Goal: Communication & Community: Connect with others

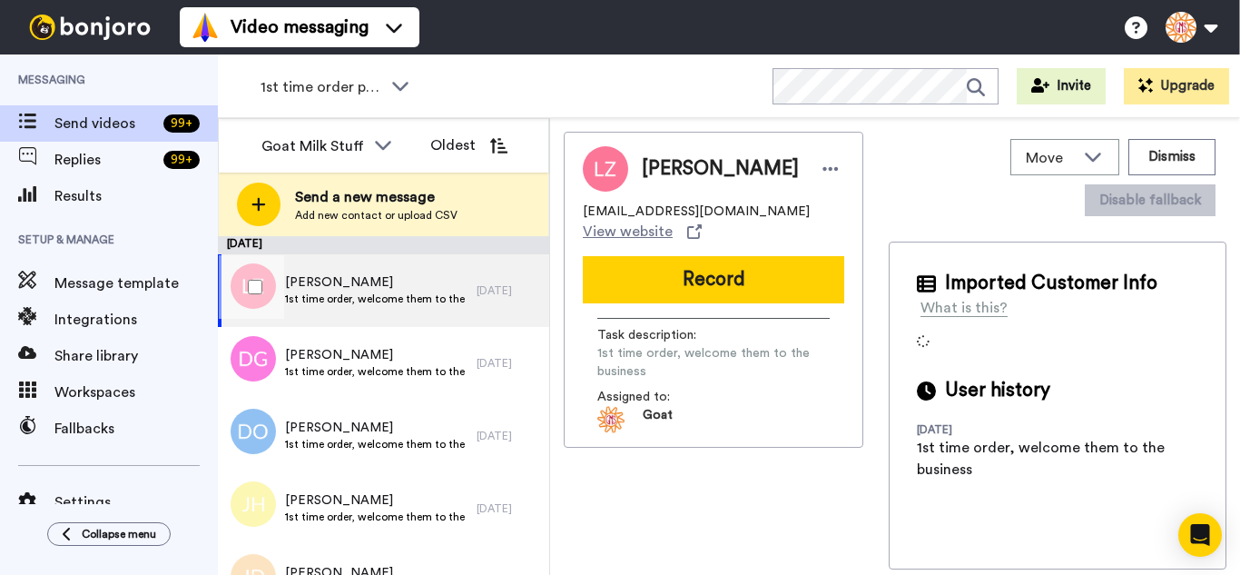
click at [257, 268] on div at bounding box center [251, 287] width 65 height 64
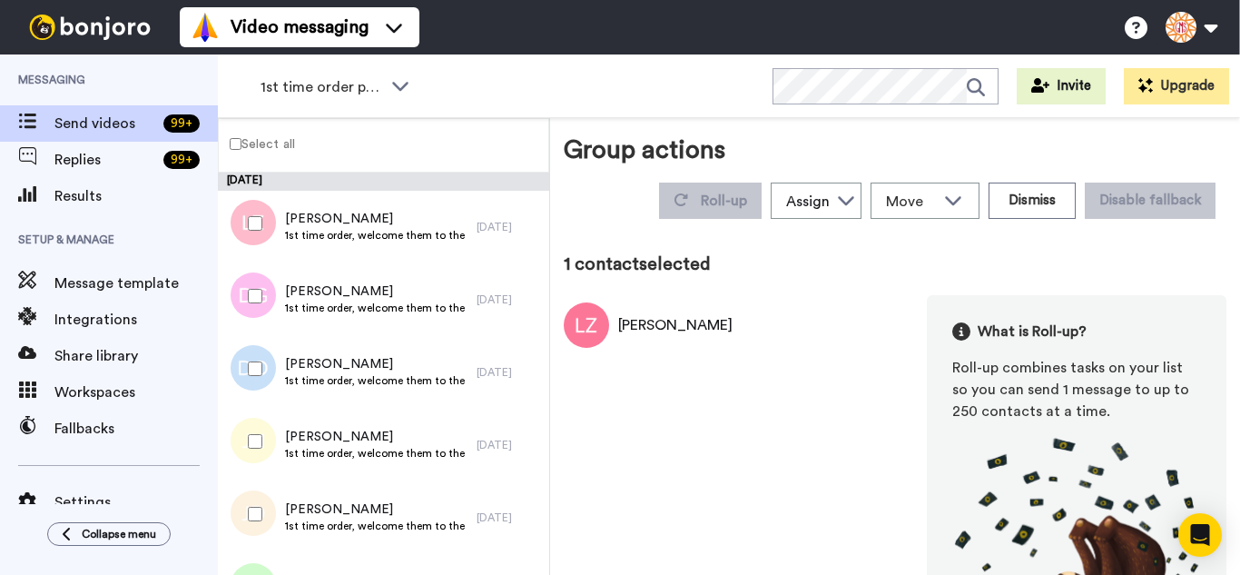
click at [267, 349] on div at bounding box center [251, 369] width 65 height 64
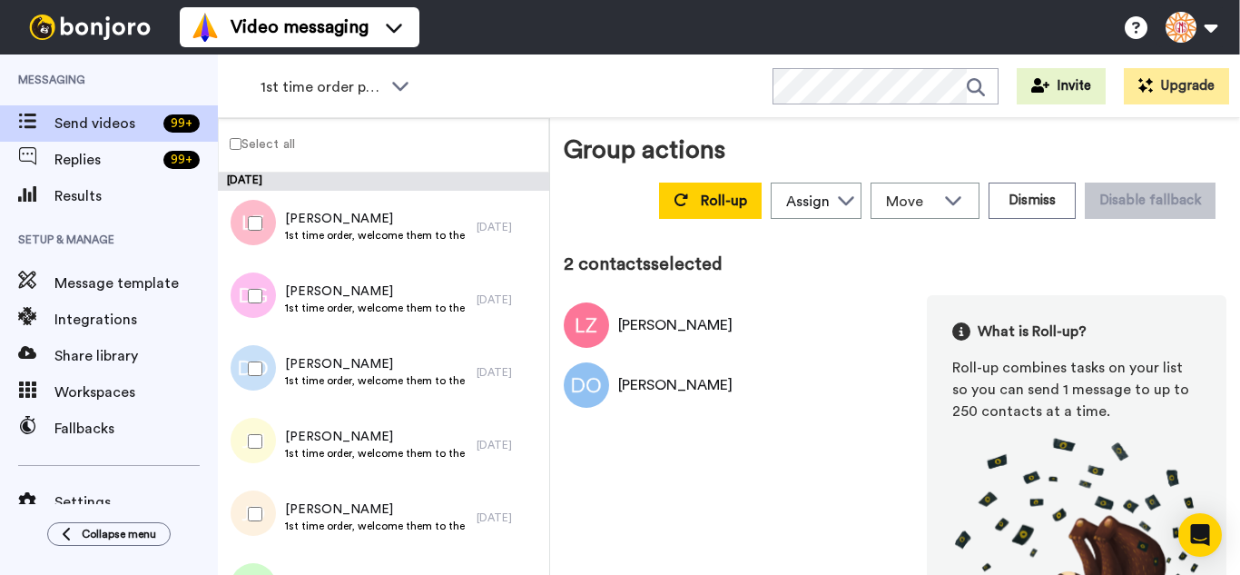
click at [243, 295] on div at bounding box center [251, 296] width 65 height 64
click at [277, 443] on div at bounding box center [251, 441] width 65 height 64
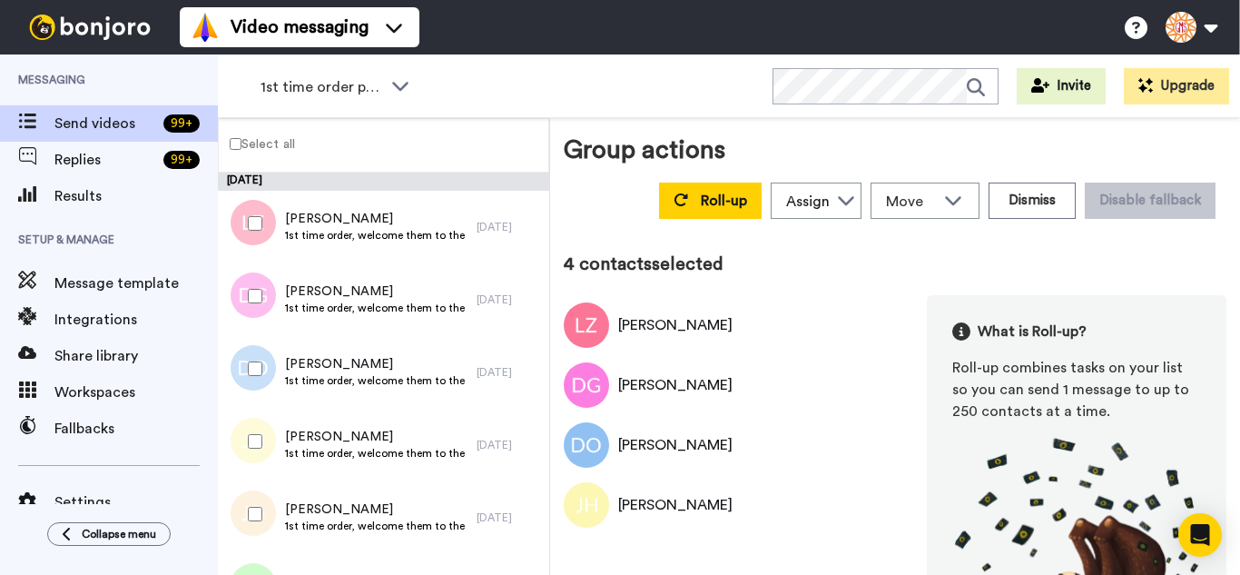
click at [275, 511] on div at bounding box center [251, 514] width 65 height 64
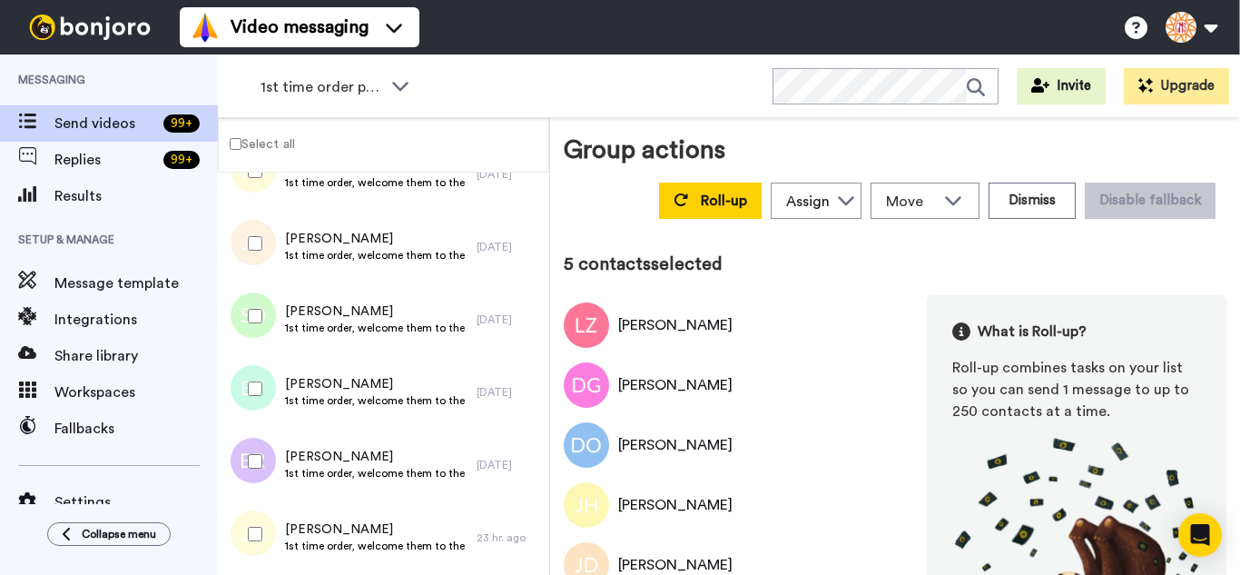
scroll to position [272, 0]
click at [256, 334] on div at bounding box center [251, 314] width 65 height 64
click at [260, 401] on div at bounding box center [251, 387] width 65 height 64
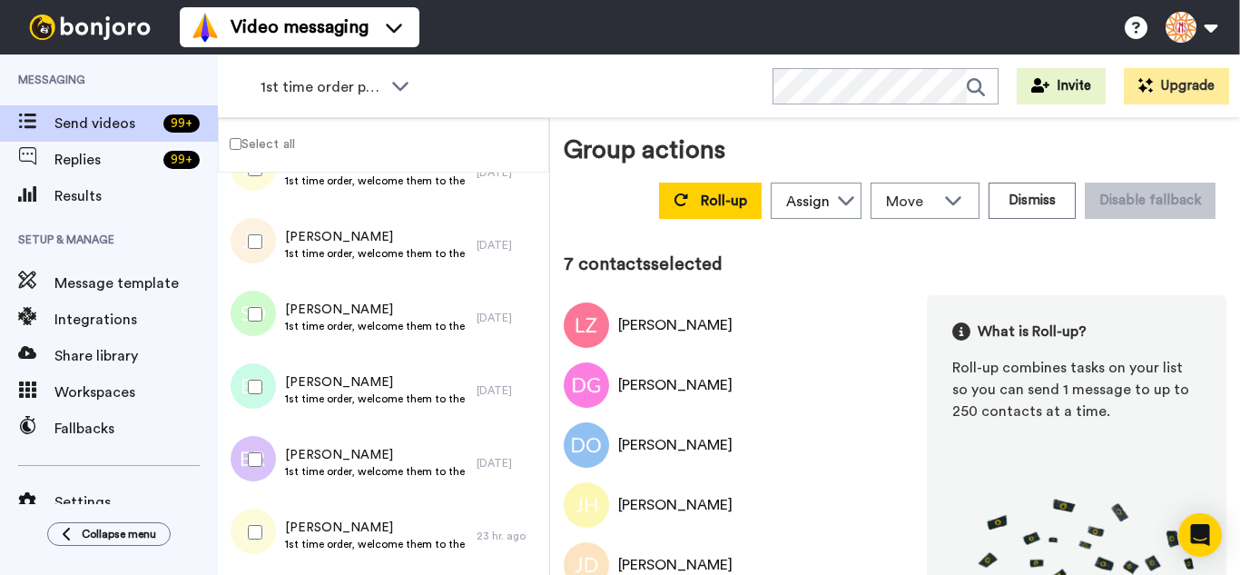
click at [262, 452] on div at bounding box center [251, 460] width 65 height 64
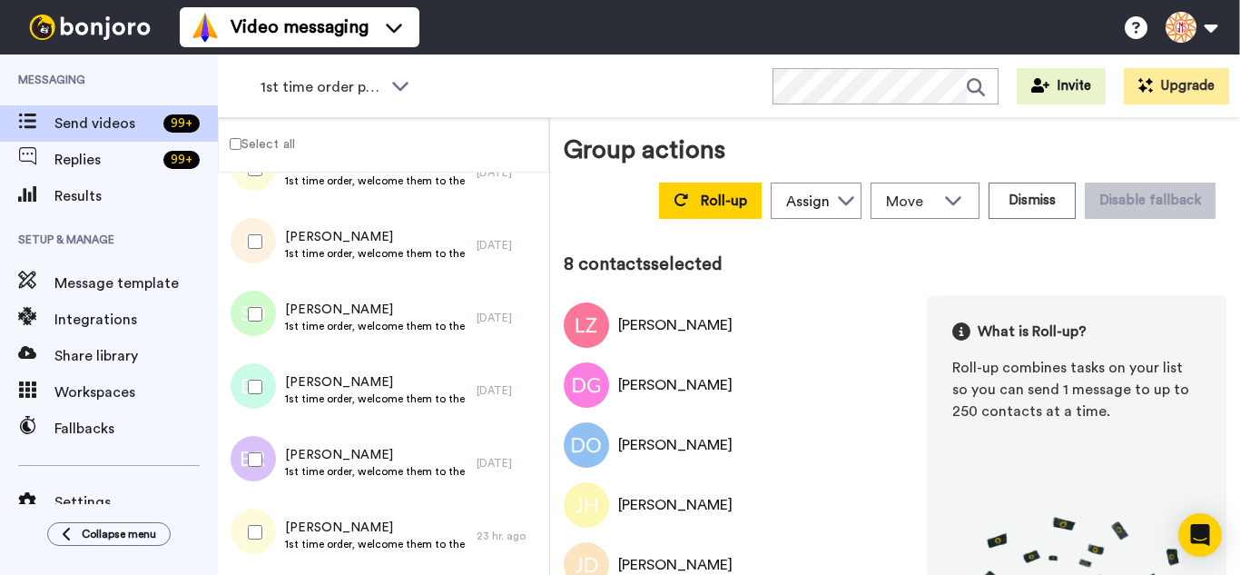
click at [267, 512] on div at bounding box center [251, 532] width 65 height 64
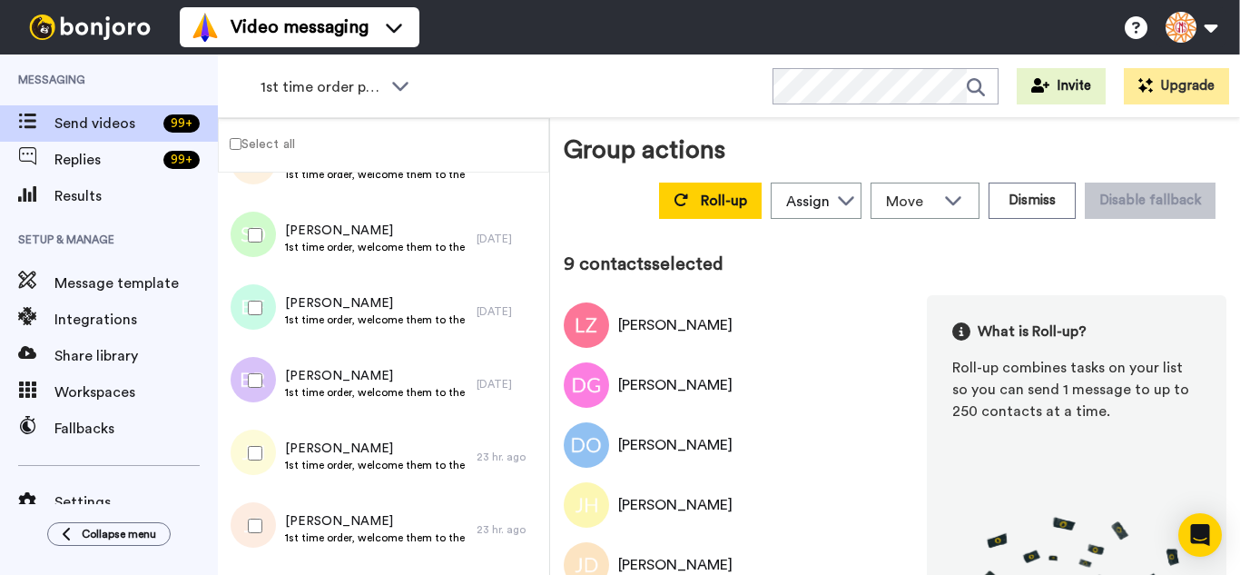
scroll to position [545, 0]
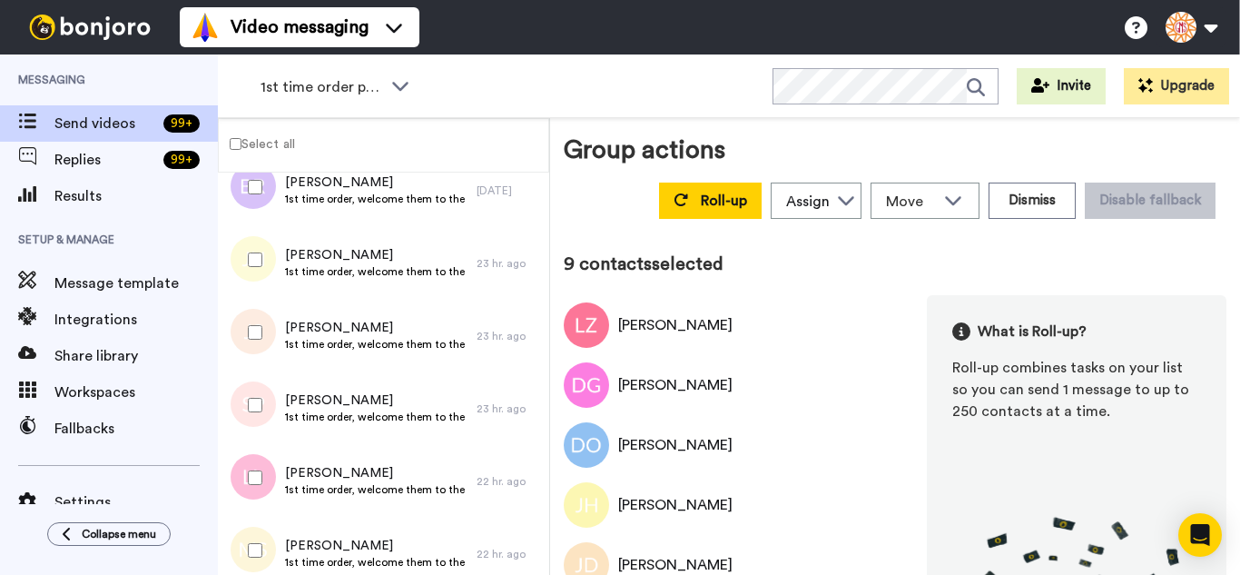
drag, startPoint x: 240, startPoint y: 347, endPoint x: 248, endPoint y: 379, distance: 32.8
click at [241, 349] on div at bounding box center [251, 333] width 65 height 64
drag, startPoint x: 259, startPoint y: 414, endPoint x: 264, endPoint y: 449, distance: 34.9
click at [259, 415] on div at bounding box center [251, 405] width 65 height 64
click at [273, 471] on div at bounding box center [251, 478] width 65 height 64
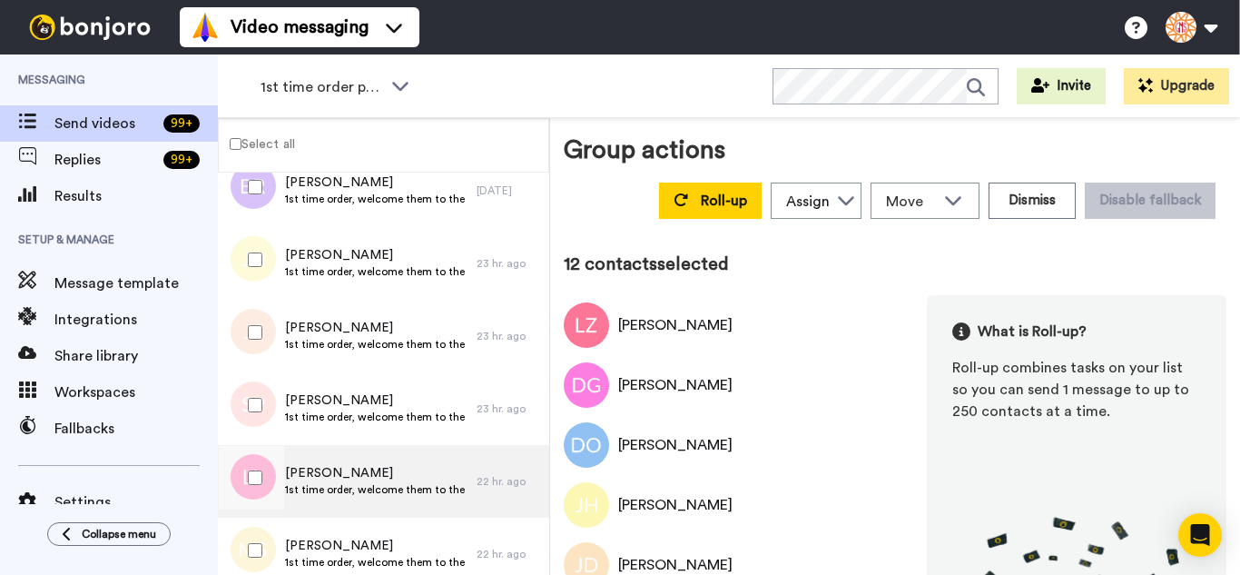
drag, startPoint x: 277, startPoint y: 518, endPoint x: 285, endPoint y: 478, distance: 41.7
click at [274, 518] on div "Megan Sanborn 1st time order, welcome them to the business 22 hr. ago" at bounding box center [383, 554] width 331 height 73
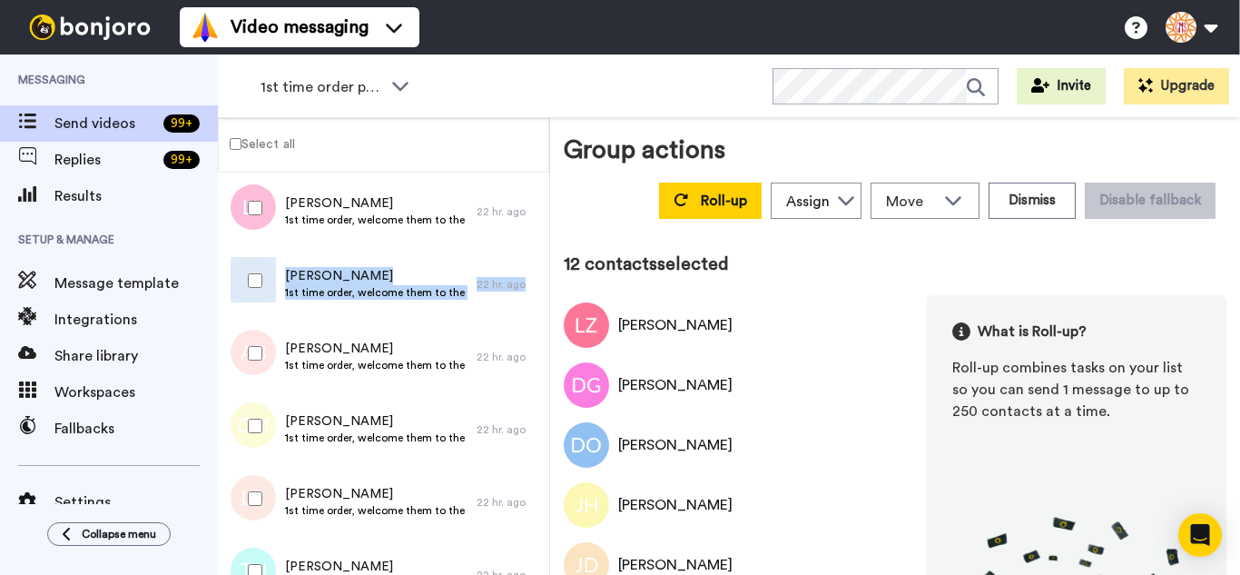
scroll to position [817, 0]
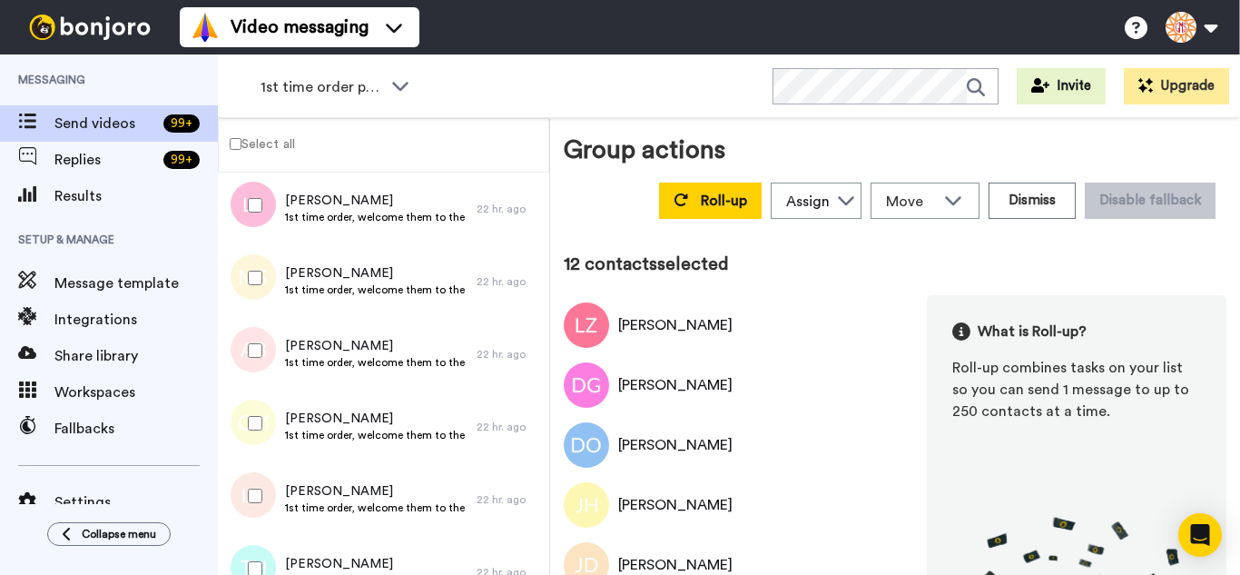
drag, startPoint x: 260, startPoint y: 295, endPoint x: 266, endPoint y: 357, distance: 62.1
click at [260, 298] on div at bounding box center [251, 278] width 65 height 64
click at [266, 357] on div at bounding box center [251, 351] width 65 height 64
drag, startPoint x: 270, startPoint y: 383, endPoint x: 266, endPoint y: 433, distance: 50.1
click at [266, 384] on div at bounding box center [249, 354] width 54 height 73
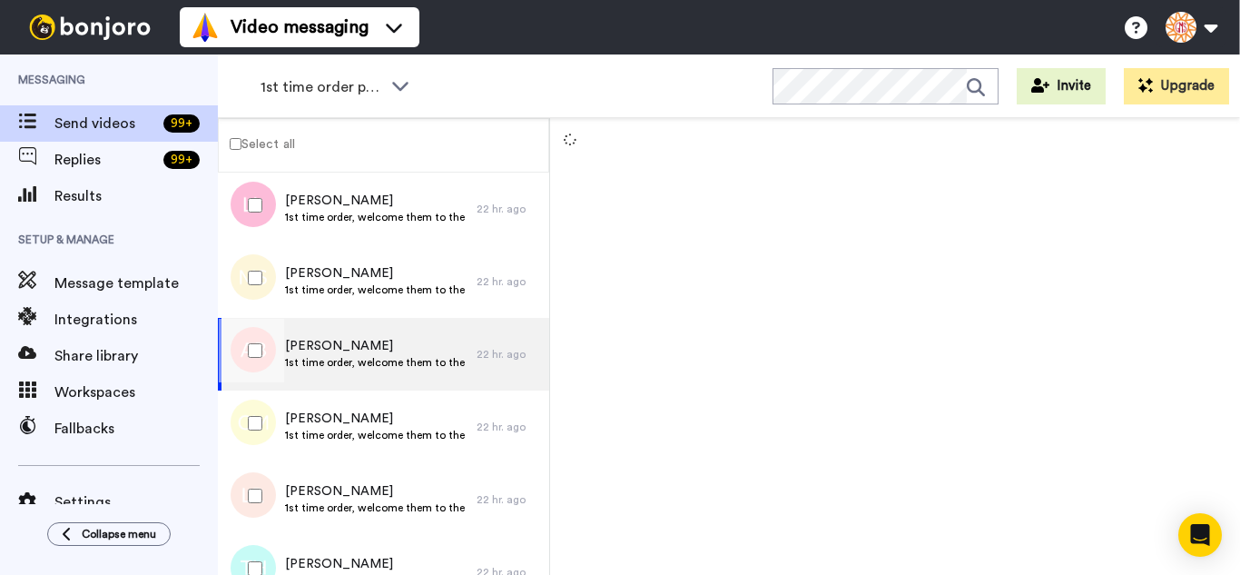
drag, startPoint x: 266, startPoint y: 460, endPoint x: 263, endPoint y: 470, distance: 10.4
click at [263, 464] on div "September 24 LINDSAY ZIMMERMAN 1st time order, welcome them to the business 1 d…" at bounding box center [383, 272] width 331 height 1834
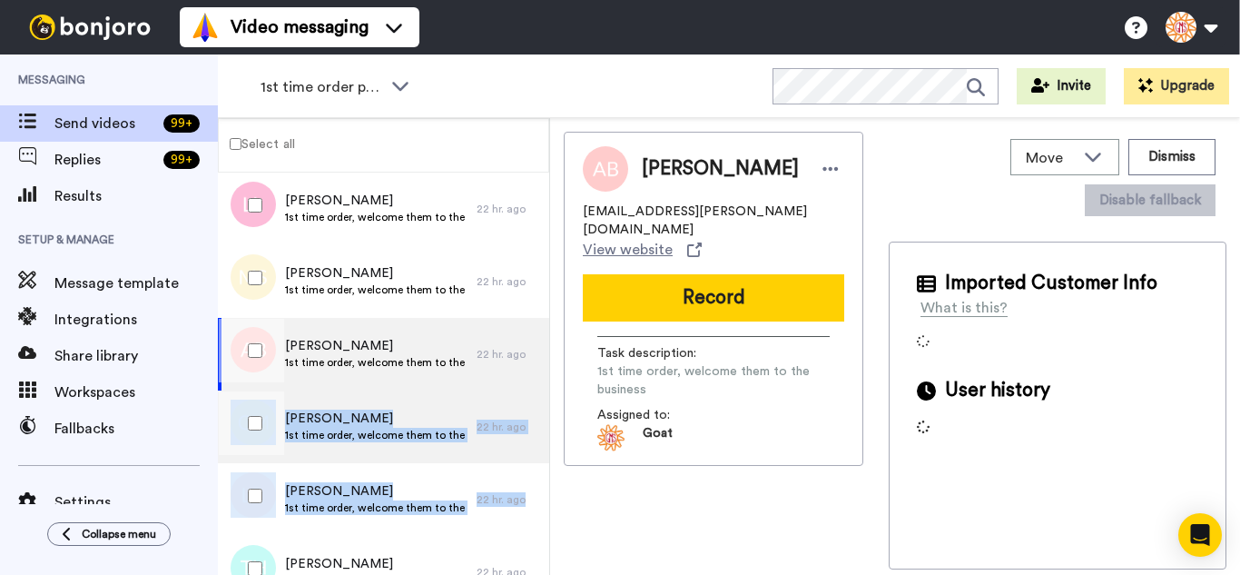
click at [262, 458] on div at bounding box center [249, 426] width 54 height 73
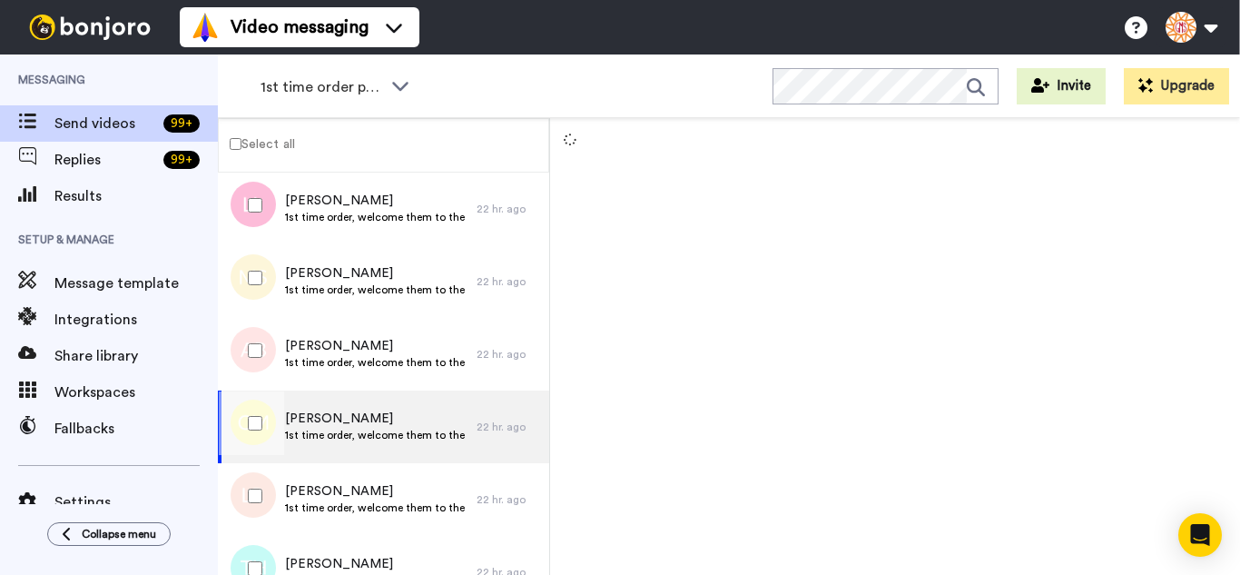
click at [262, 504] on div at bounding box center [251, 496] width 65 height 64
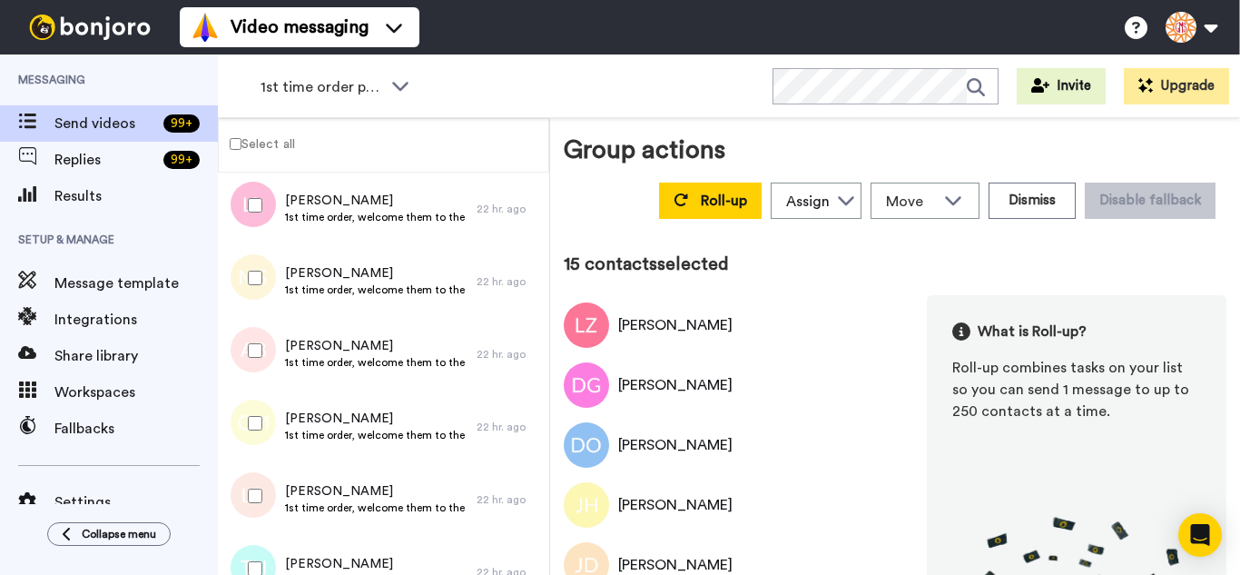
drag, startPoint x: 259, startPoint y: 540, endPoint x: 256, endPoint y: 523, distance: 17.5
click at [258, 537] on div at bounding box center [251, 569] width 65 height 64
click at [235, 373] on div at bounding box center [251, 351] width 65 height 64
click at [265, 439] on div at bounding box center [251, 423] width 65 height 64
click at [253, 366] on div at bounding box center [251, 351] width 65 height 64
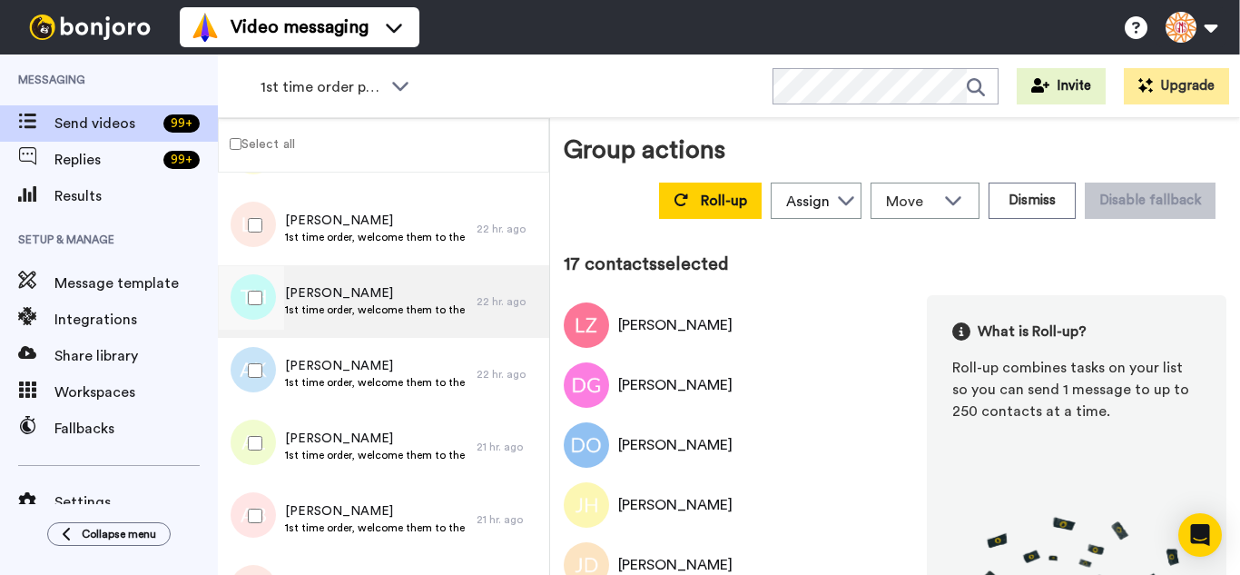
scroll to position [1089, 0]
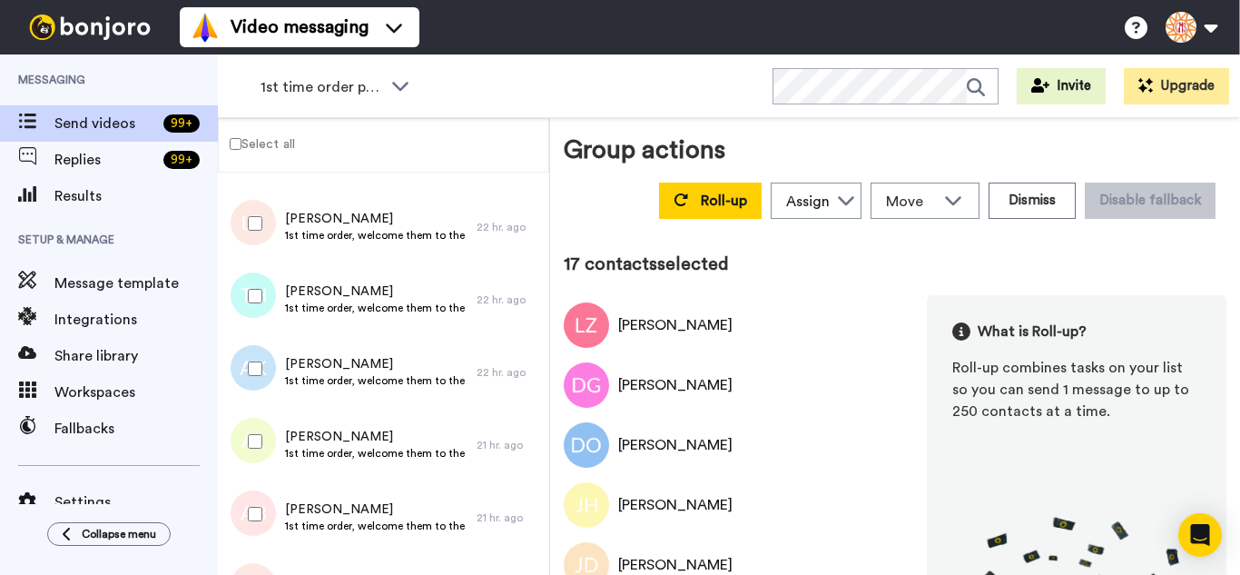
drag, startPoint x: 270, startPoint y: 362, endPoint x: 257, endPoint y: 419, distance: 58.6
click at [270, 363] on div at bounding box center [251, 369] width 65 height 64
drag, startPoint x: 257, startPoint y: 419, endPoint x: 268, endPoint y: 468, distance: 49.3
click at [257, 421] on div at bounding box center [251, 441] width 65 height 64
click at [276, 507] on div at bounding box center [251, 514] width 65 height 64
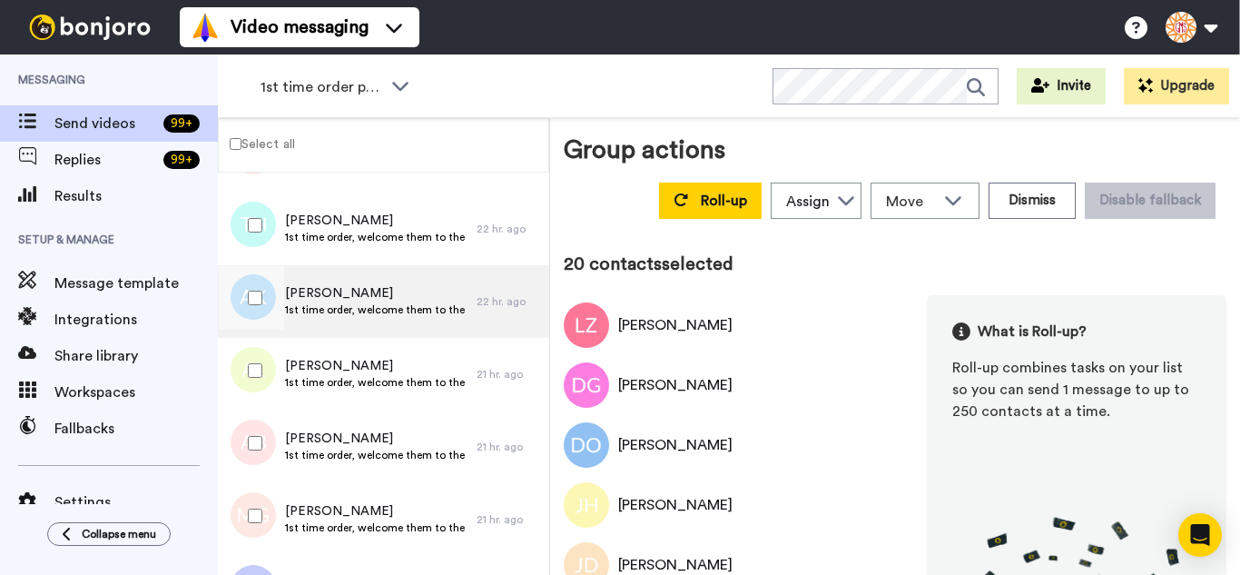
scroll to position [1362, 0]
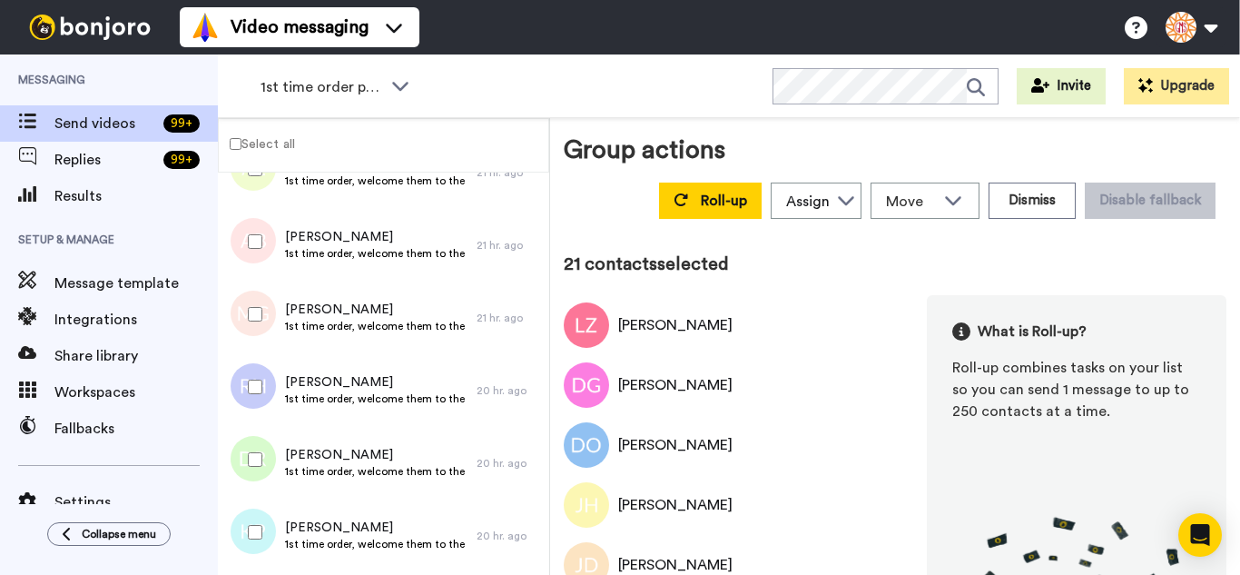
click at [266, 379] on div at bounding box center [251, 387] width 65 height 64
click at [271, 515] on div at bounding box center [251, 532] width 65 height 64
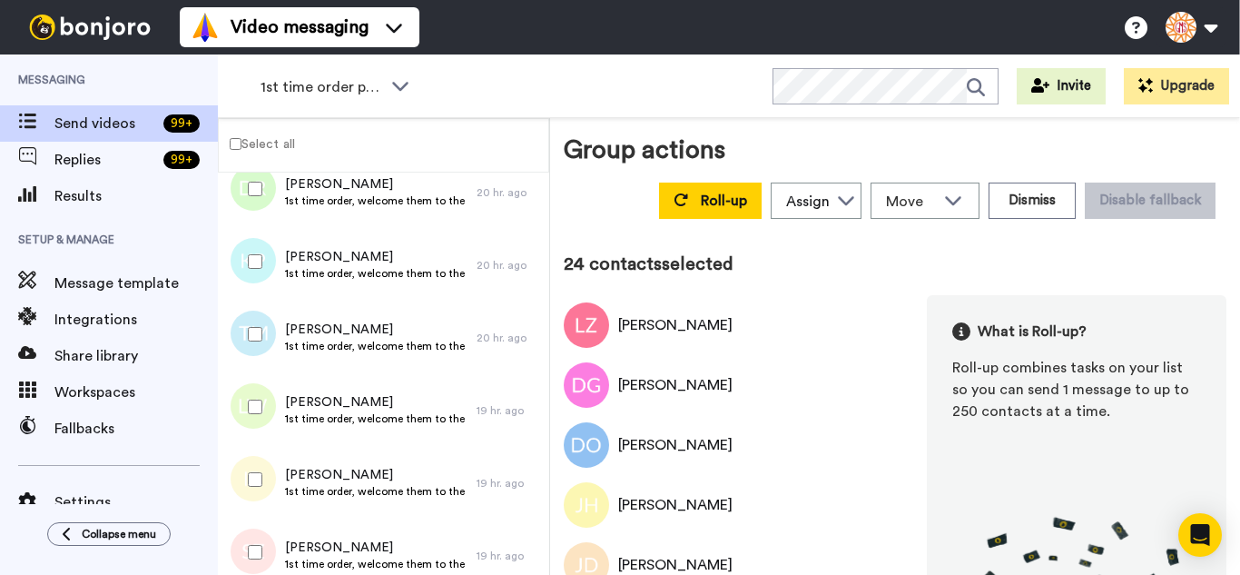
scroll to position [1634, 0]
drag, startPoint x: 266, startPoint y: 393, endPoint x: 271, endPoint y: 446, distance: 52.9
click at [266, 395] on div at bounding box center [251, 405] width 65 height 64
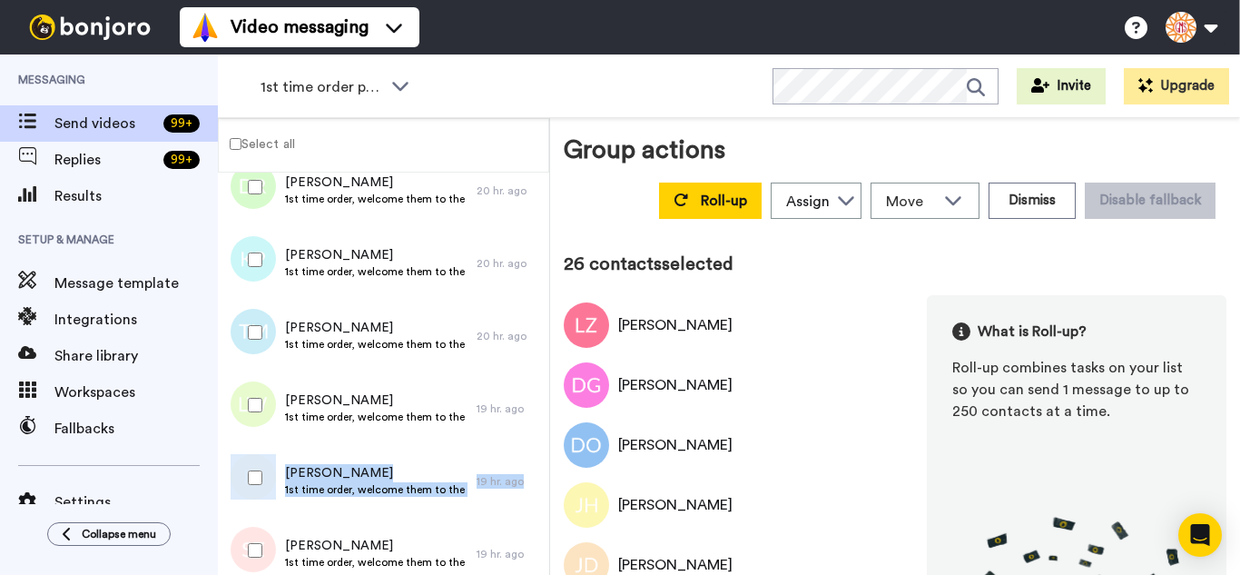
drag, startPoint x: 271, startPoint y: 446, endPoint x: 279, endPoint y: 500, distance: 55.1
click at [271, 450] on div "Irene Redford 1st time order, welcome them to the business 19 hr. ago" at bounding box center [383, 481] width 331 height 73
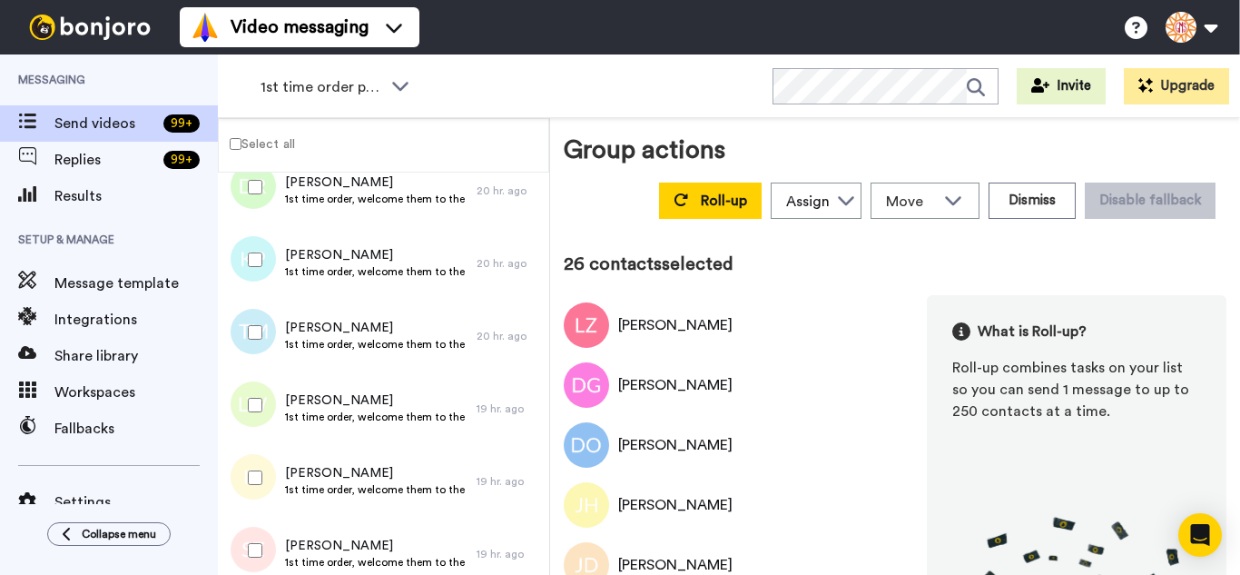
click at [280, 505] on div at bounding box center [251, 478] width 65 height 64
drag, startPoint x: 266, startPoint y: 540, endPoint x: 283, endPoint y: 483, distance: 59.7
click at [267, 541] on div at bounding box center [251, 550] width 65 height 64
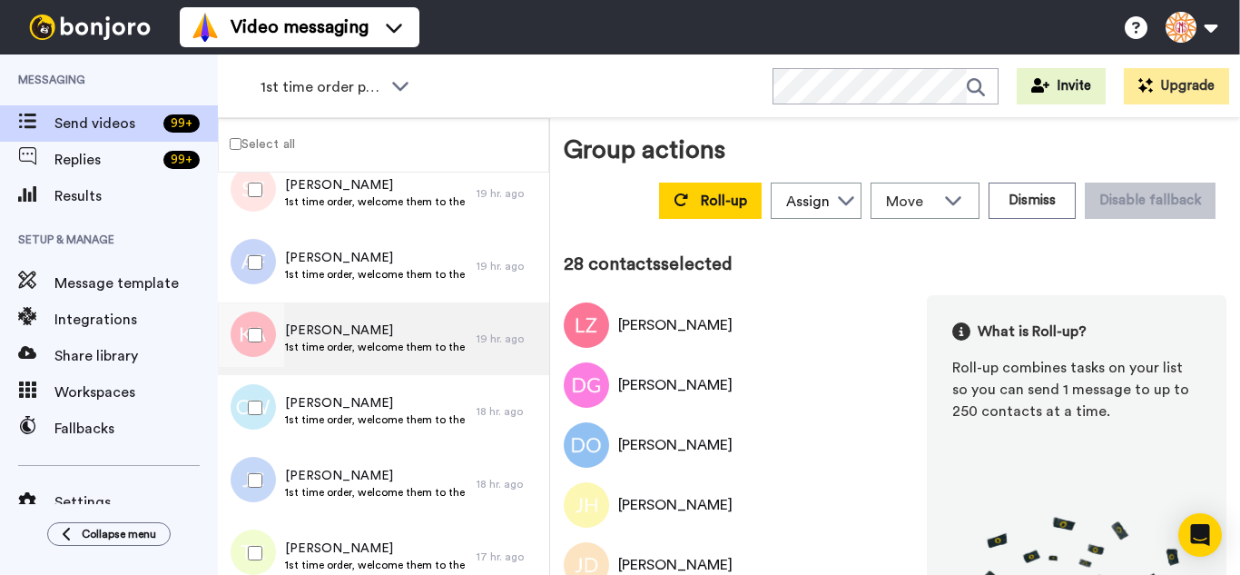
scroll to position [1997, 0]
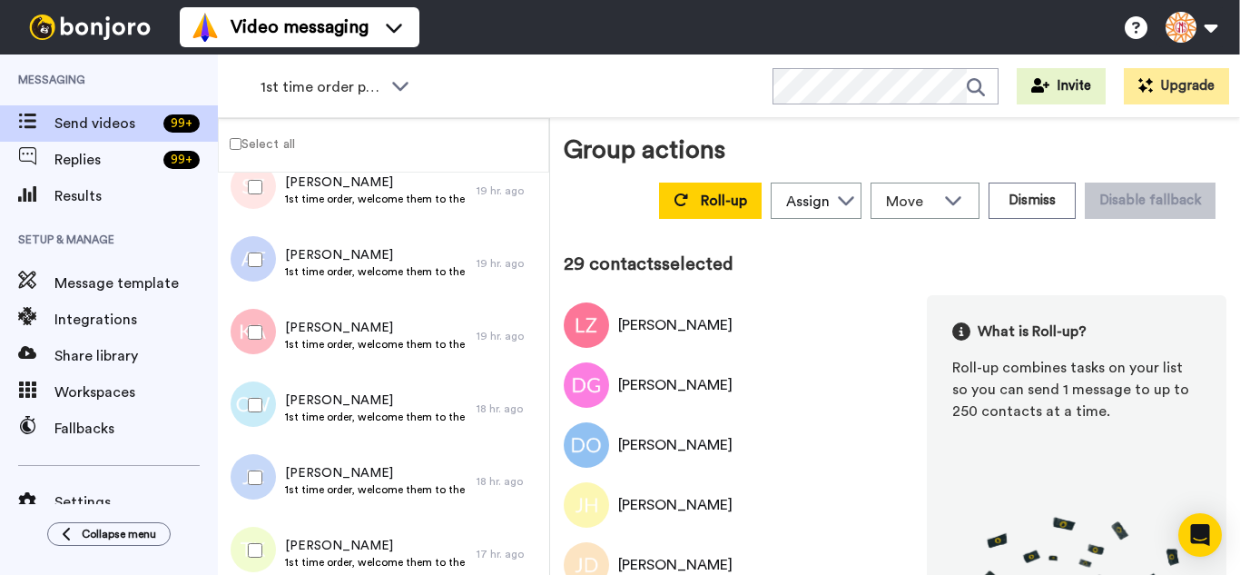
drag, startPoint x: 258, startPoint y: 320, endPoint x: 256, endPoint y: 360, distance: 40.0
click at [258, 321] on div at bounding box center [251, 333] width 65 height 64
click at [255, 376] on div at bounding box center [251, 405] width 65 height 64
drag, startPoint x: 272, startPoint y: 463, endPoint x: 275, endPoint y: 496, distance: 32.8
click at [272, 473] on div at bounding box center [251, 478] width 65 height 64
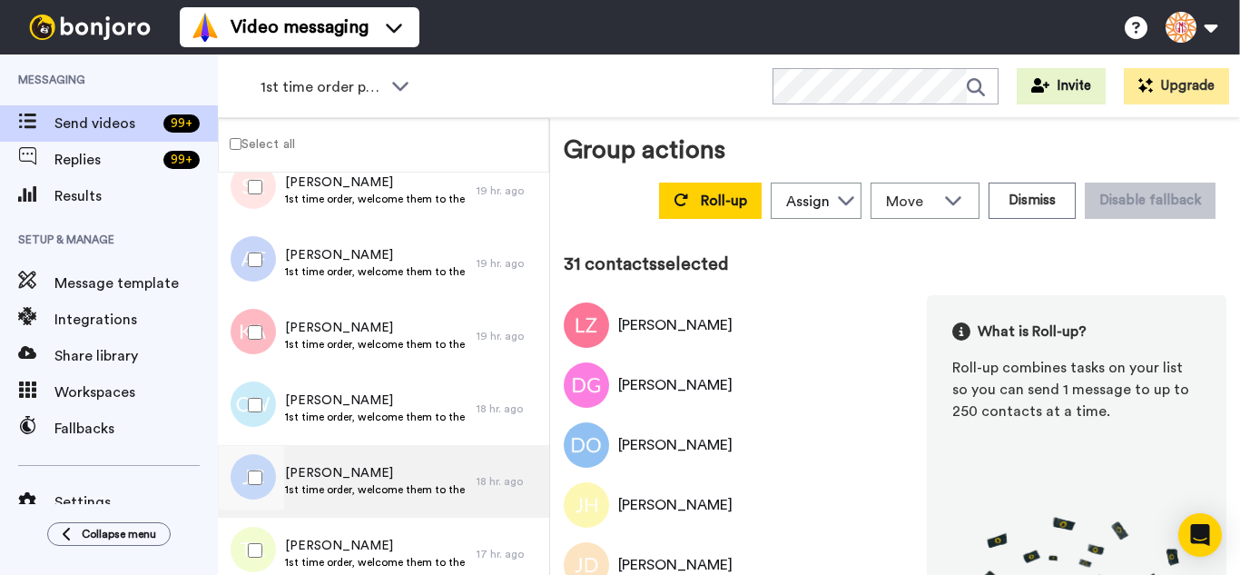
click at [276, 511] on div "Justyna Chomut 1st time order, welcome them to the business" at bounding box center [347, 481] width 259 height 73
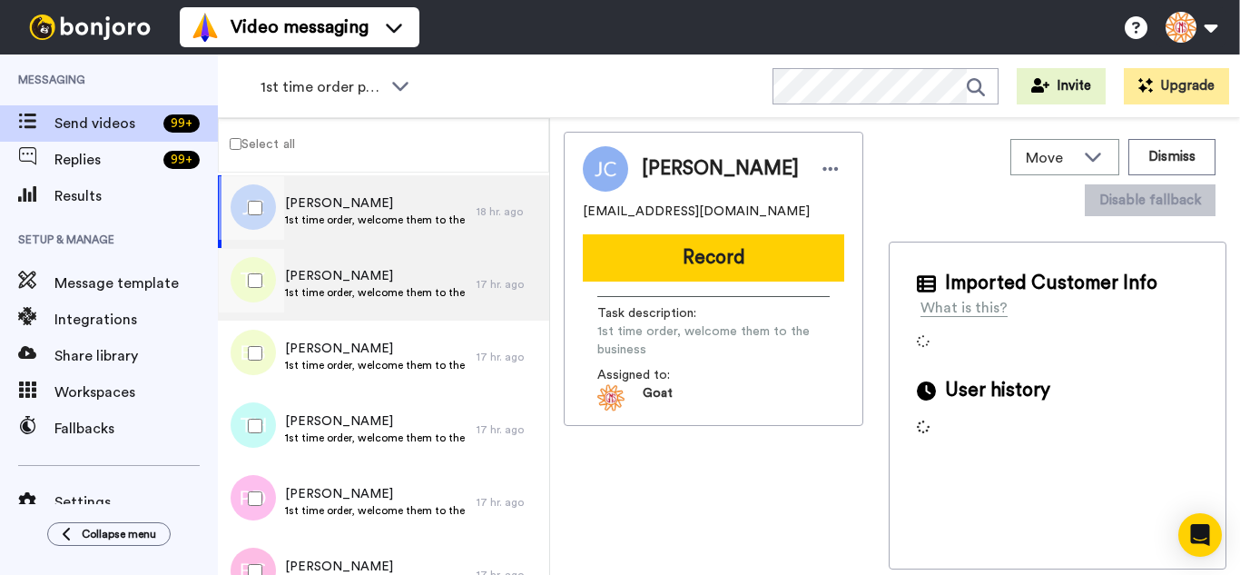
scroll to position [2270, 0]
click at [263, 311] on div at bounding box center [249, 281] width 54 height 73
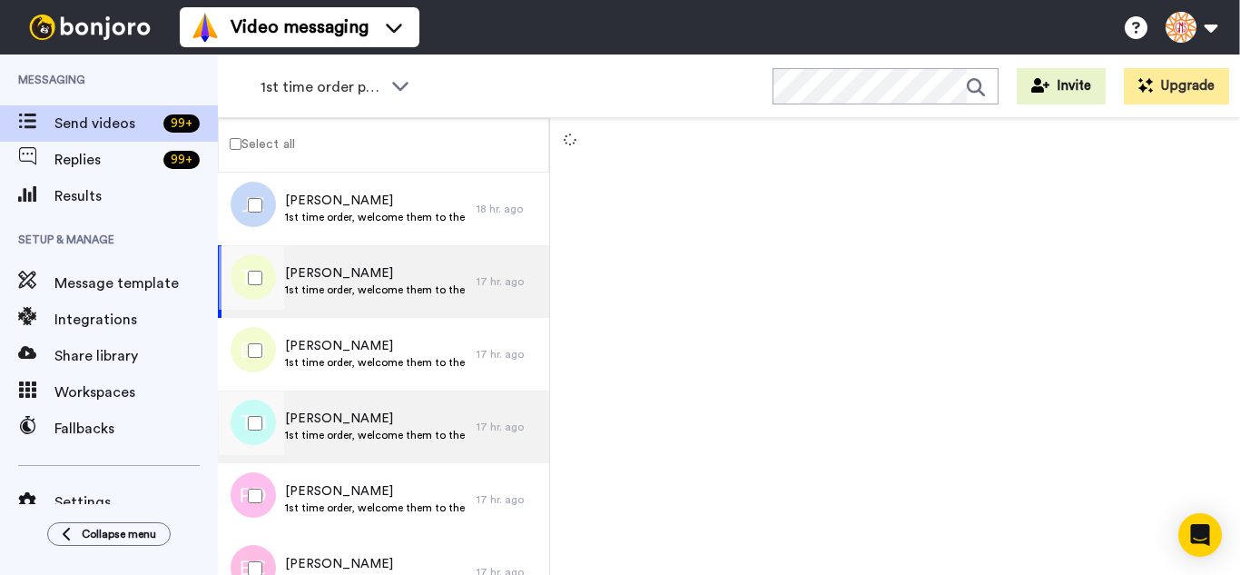
drag, startPoint x: 269, startPoint y: 347, endPoint x: 270, endPoint y: 390, distance: 43.6
click at [269, 348] on div at bounding box center [251, 351] width 65 height 64
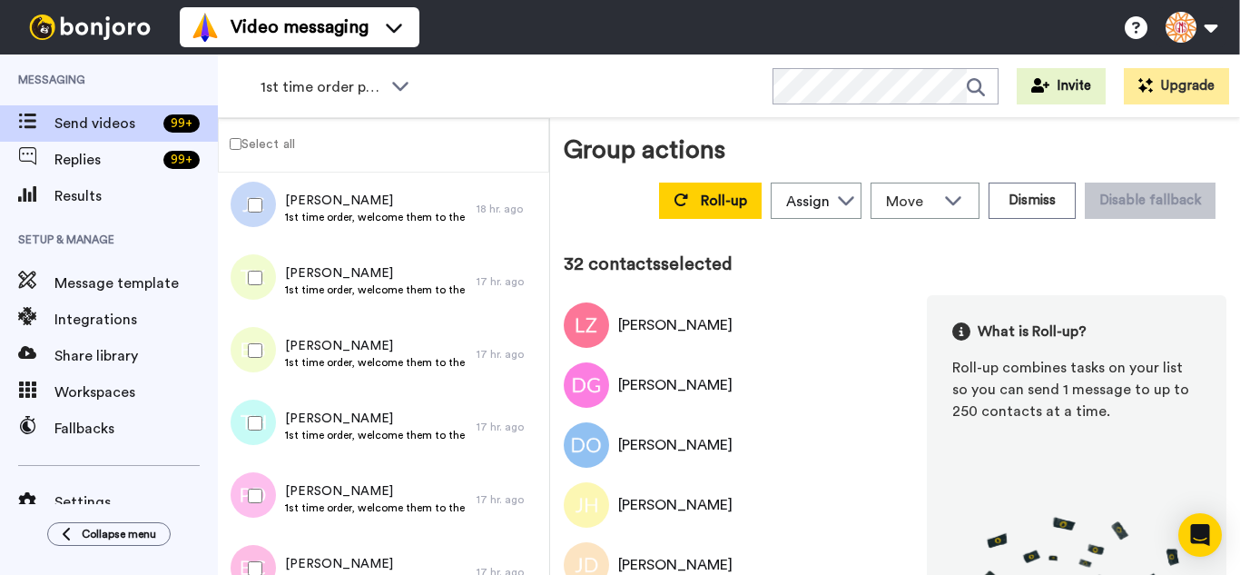
click at [263, 409] on div at bounding box center [251, 423] width 65 height 64
drag, startPoint x: 263, startPoint y: 468, endPoint x: 268, endPoint y: 502, distance: 33.9
click at [263, 476] on div at bounding box center [251, 496] width 65 height 64
click at [266, 528] on div at bounding box center [249, 499] width 54 height 73
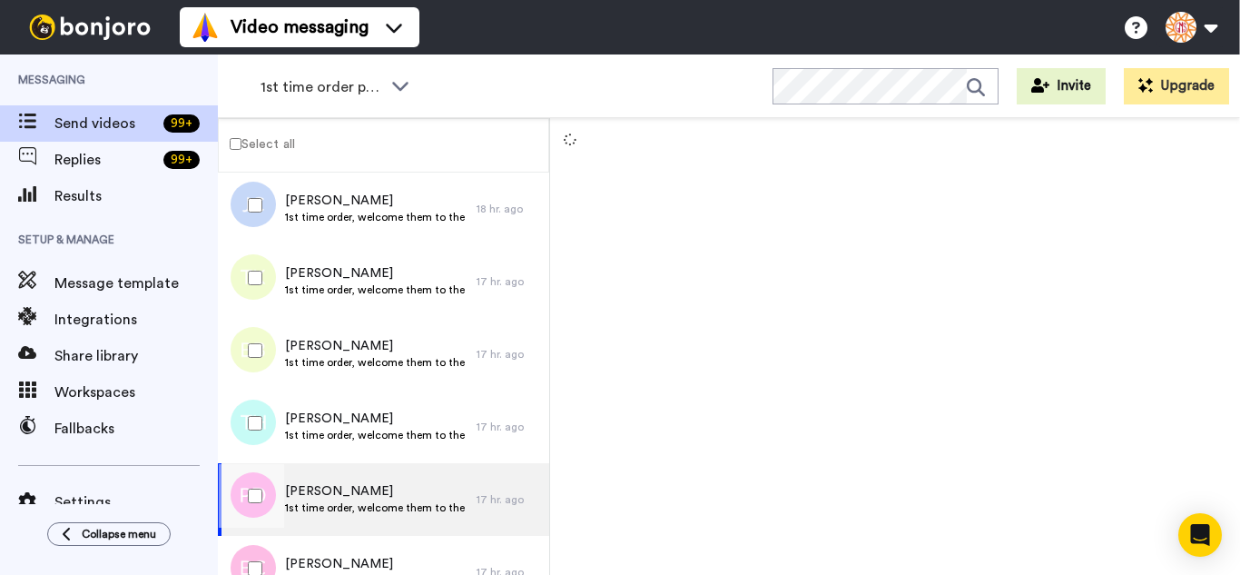
click at [258, 296] on div at bounding box center [251, 278] width 65 height 64
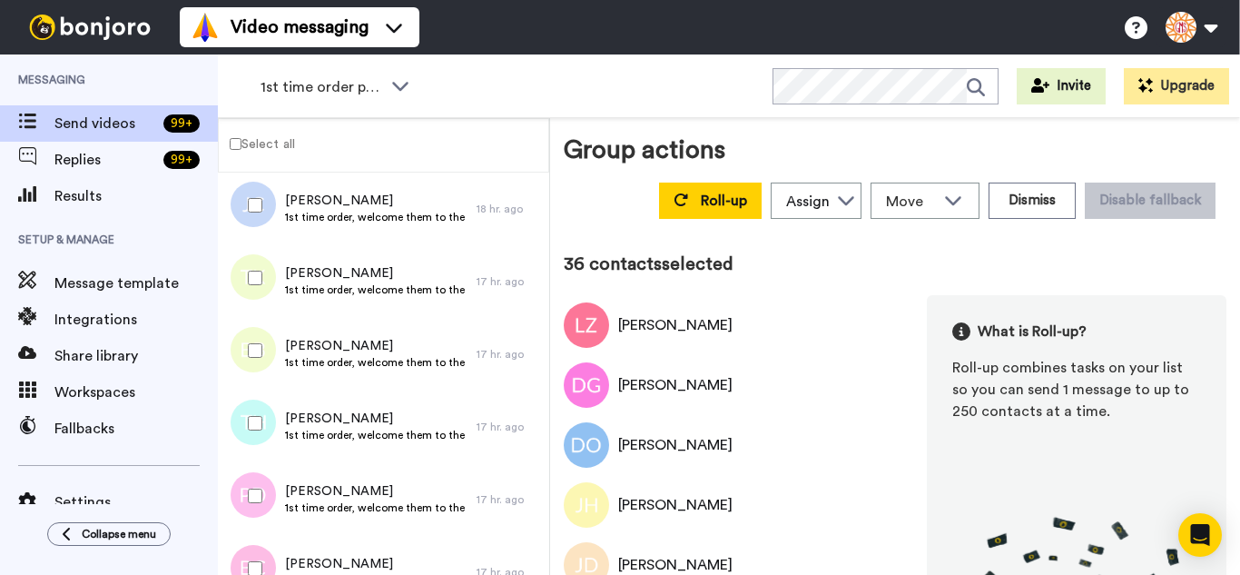
click at [251, 545] on div at bounding box center [251, 569] width 65 height 64
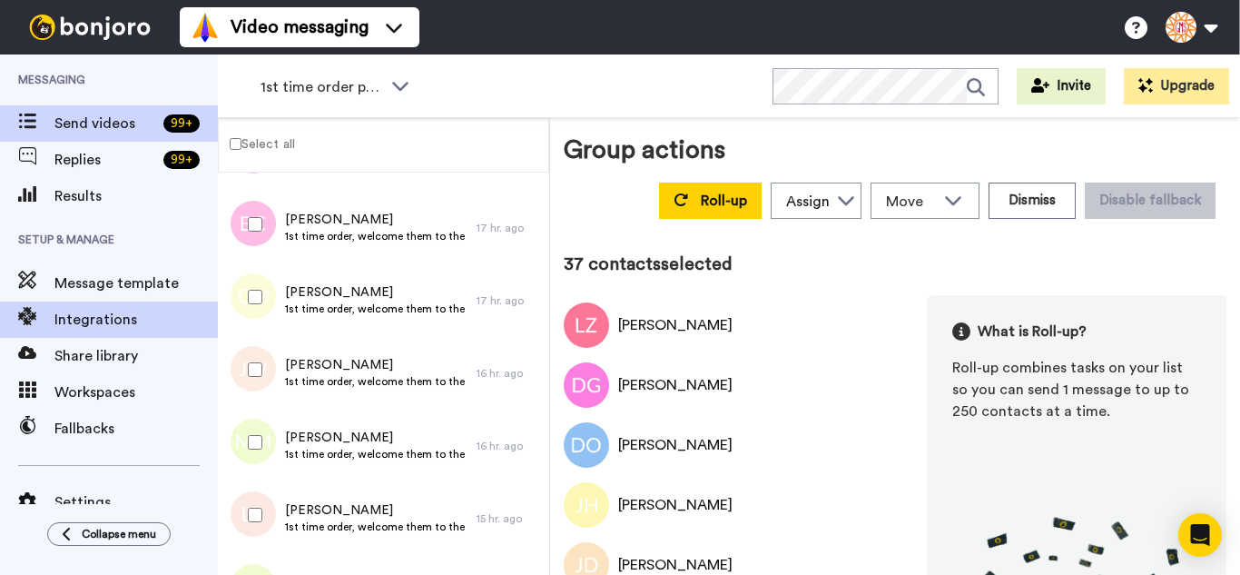
scroll to position [2633, 0]
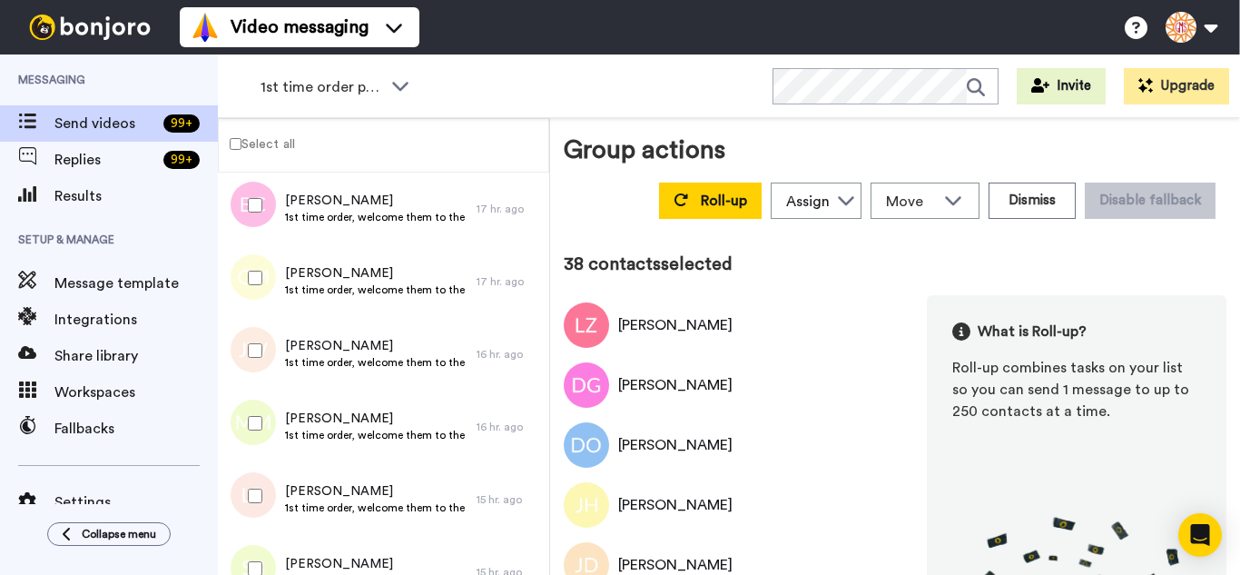
click at [264, 346] on div at bounding box center [251, 351] width 65 height 64
drag, startPoint x: 272, startPoint y: 426, endPoint x: 268, endPoint y: 484, distance: 58.3
click at [272, 427] on div at bounding box center [251, 423] width 65 height 64
drag, startPoint x: 268, startPoint y: 484, endPoint x: 274, endPoint y: 537, distance: 53.9
click at [268, 494] on div at bounding box center [251, 496] width 65 height 64
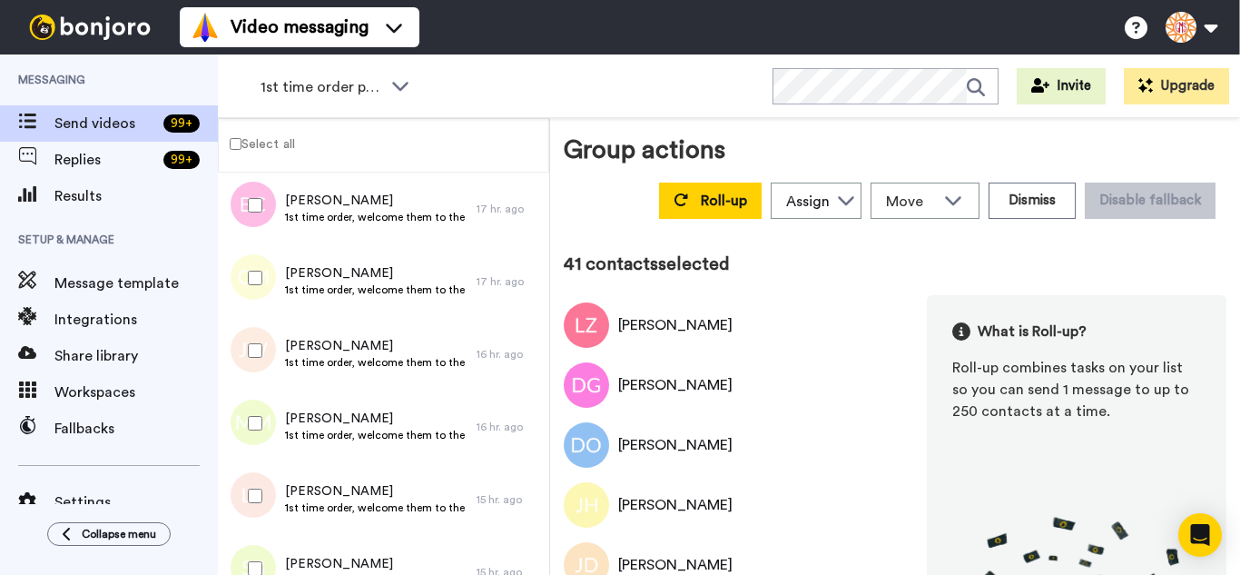
drag, startPoint x: 274, startPoint y: 537, endPoint x: 278, endPoint y: 515, distance: 23.0
click at [274, 539] on div at bounding box center [251, 569] width 65 height 64
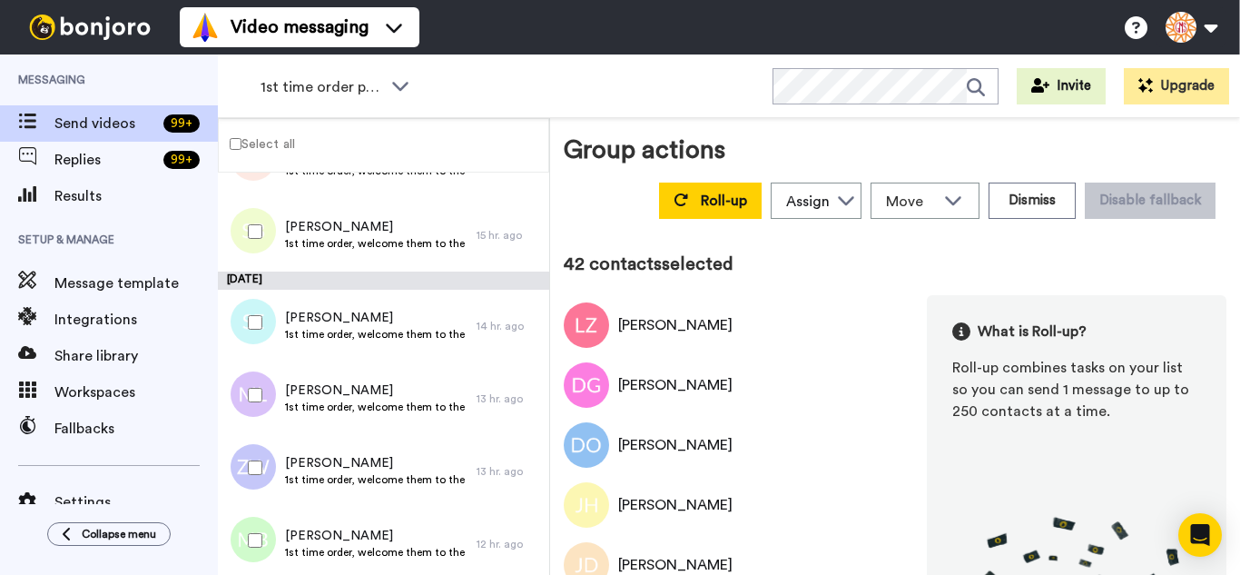
scroll to position [2996, 0]
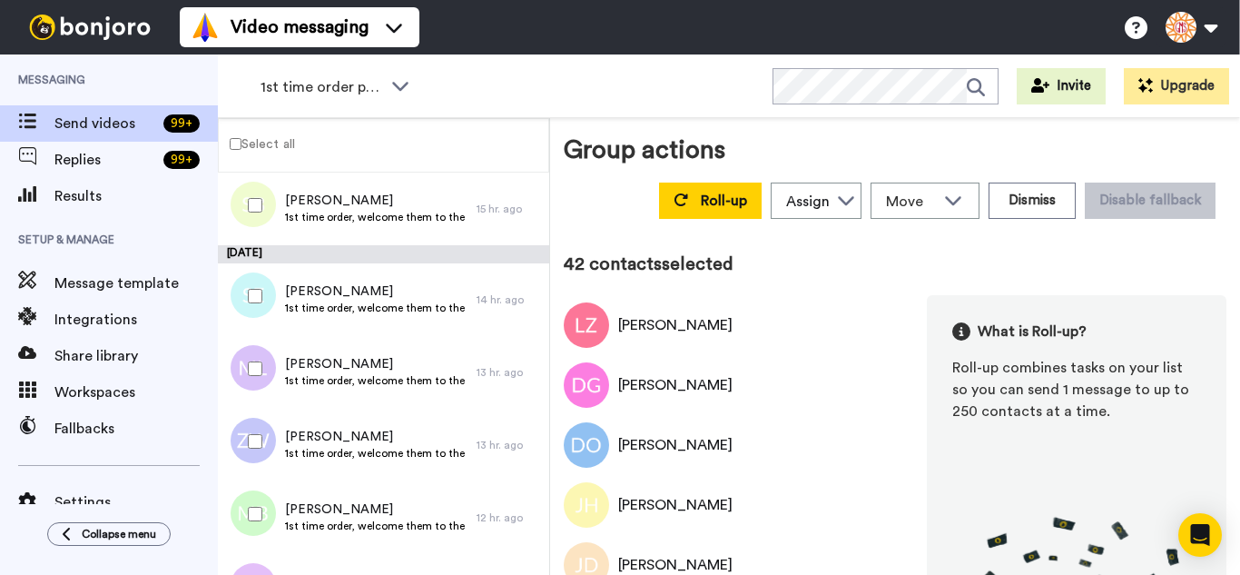
drag, startPoint x: 262, startPoint y: 302, endPoint x: 273, endPoint y: 370, distance: 69.0
click at [262, 307] on div at bounding box center [251, 296] width 65 height 64
drag, startPoint x: 273, startPoint y: 370, endPoint x: 265, endPoint y: 432, distance: 62.3
click at [273, 371] on div at bounding box center [251, 369] width 65 height 64
drag, startPoint x: 262, startPoint y: 493, endPoint x: 265, endPoint y: 527, distance: 34.6
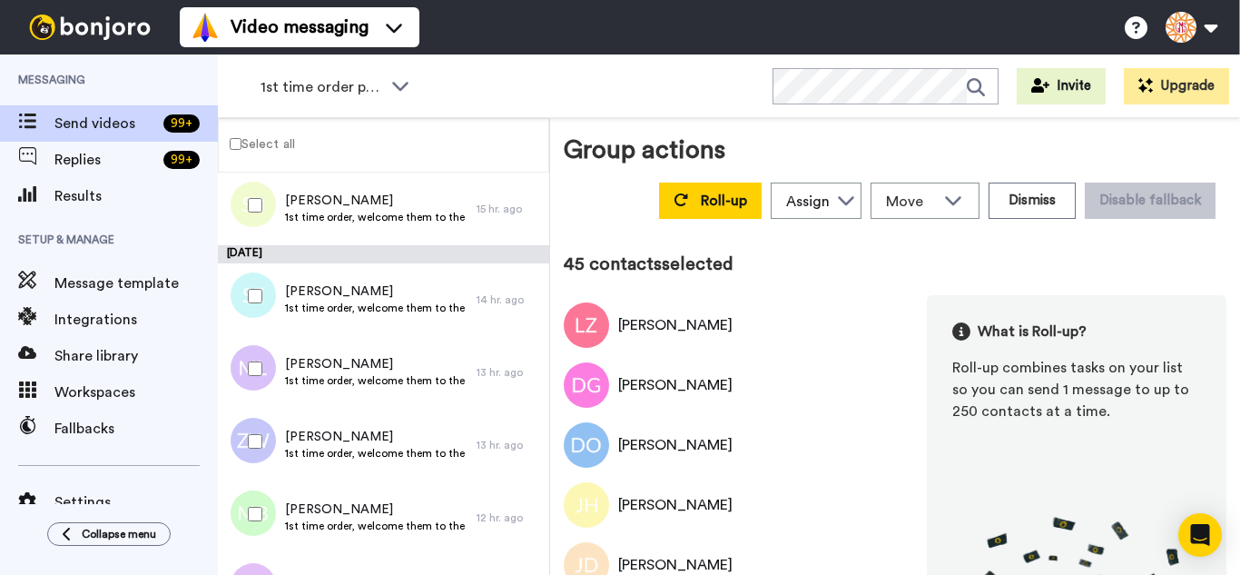
click at [264, 517] on div at bounding box center [251, 514] width 65 height 64
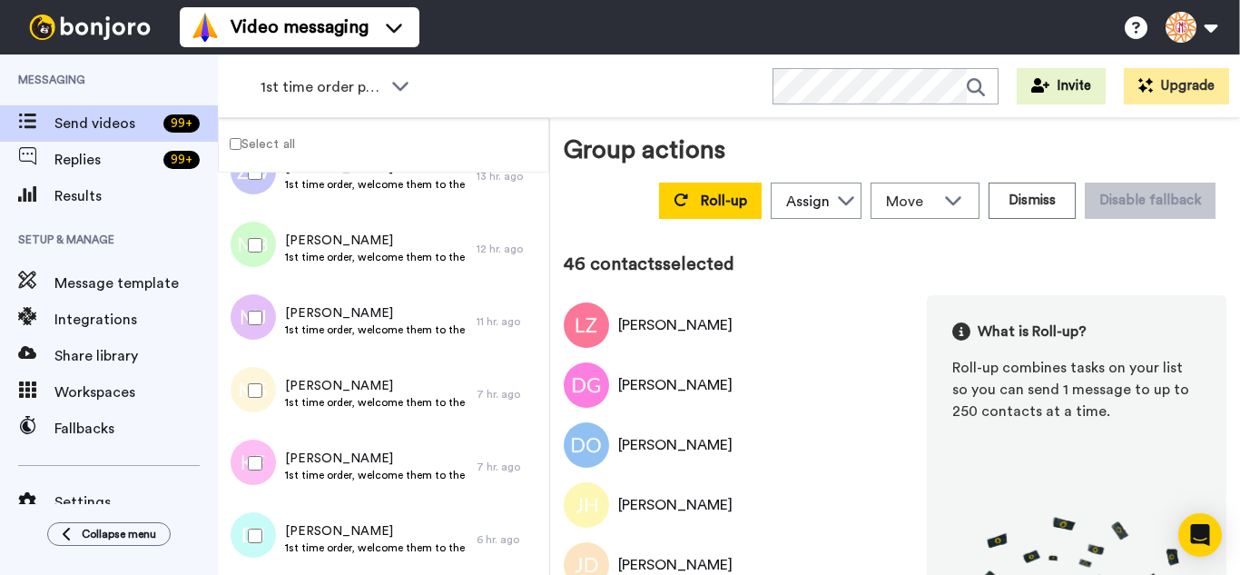
scroll to position [3266, 0]
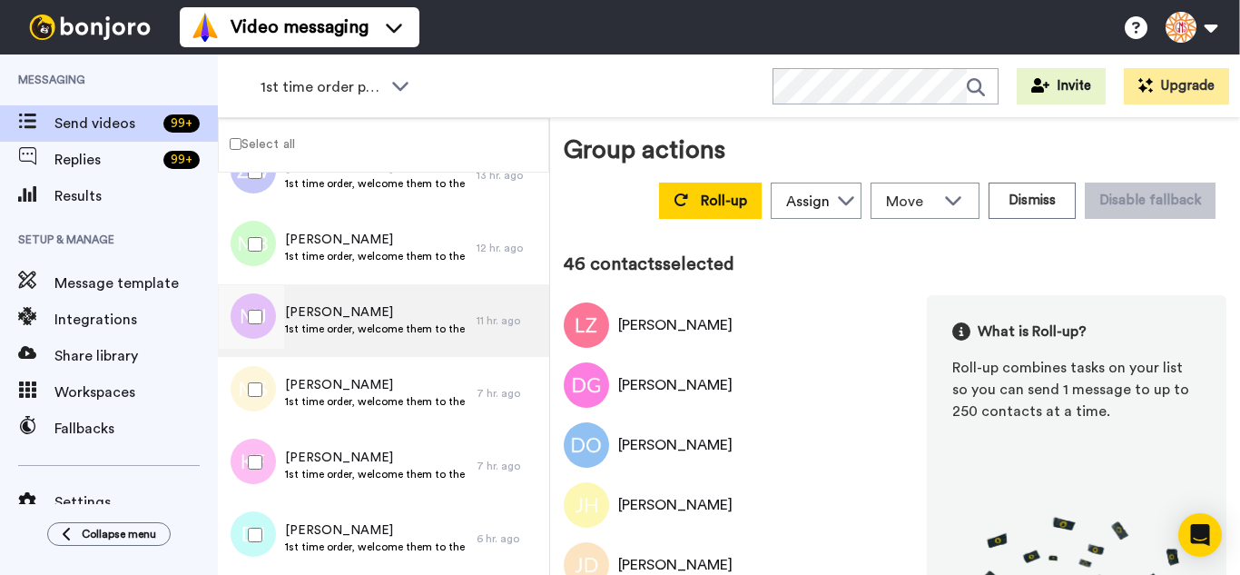
click at [243, 314] on div at bounding box center [251, 317] width 65 height 64
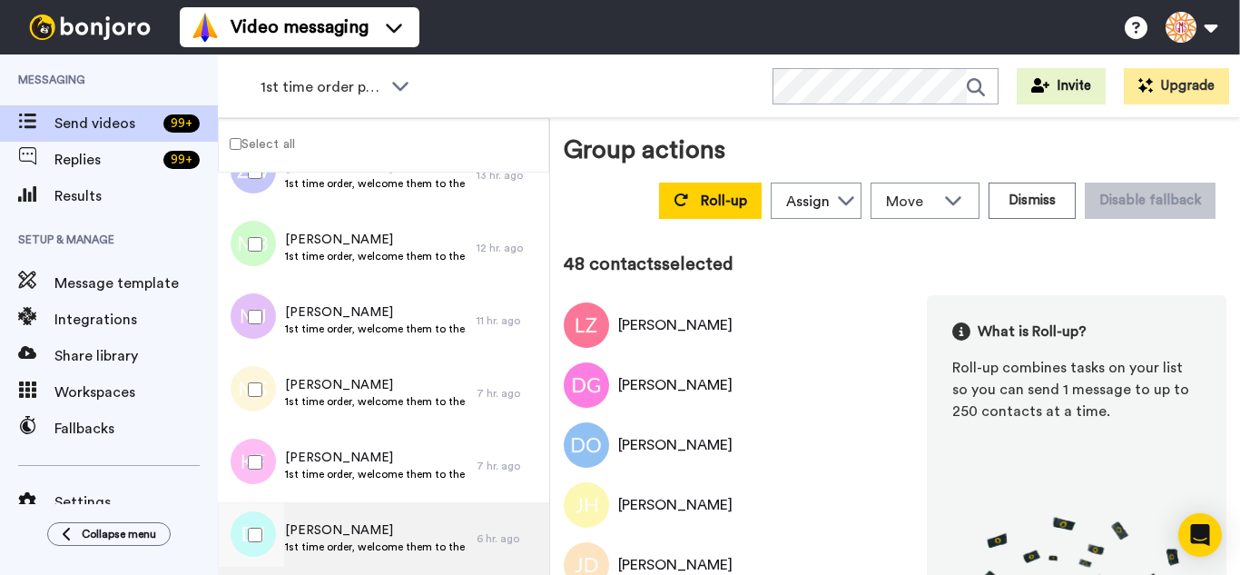
drag, startPoint x: 261, startPoint y: 450, endPoint x: 268, endPoint y: 502, distance: 52.3
click at [261, 451] on div at bounding box center [251, 462] width 65 height 64
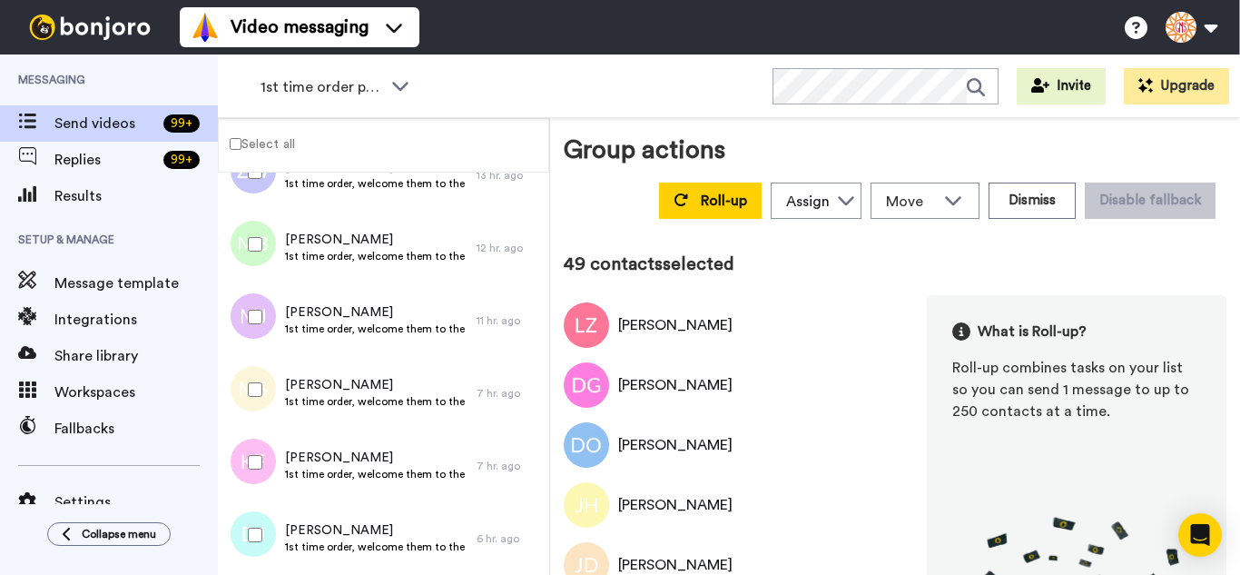
click at [262, 505] on div at bounding box center [251, 535] width 65 height 64
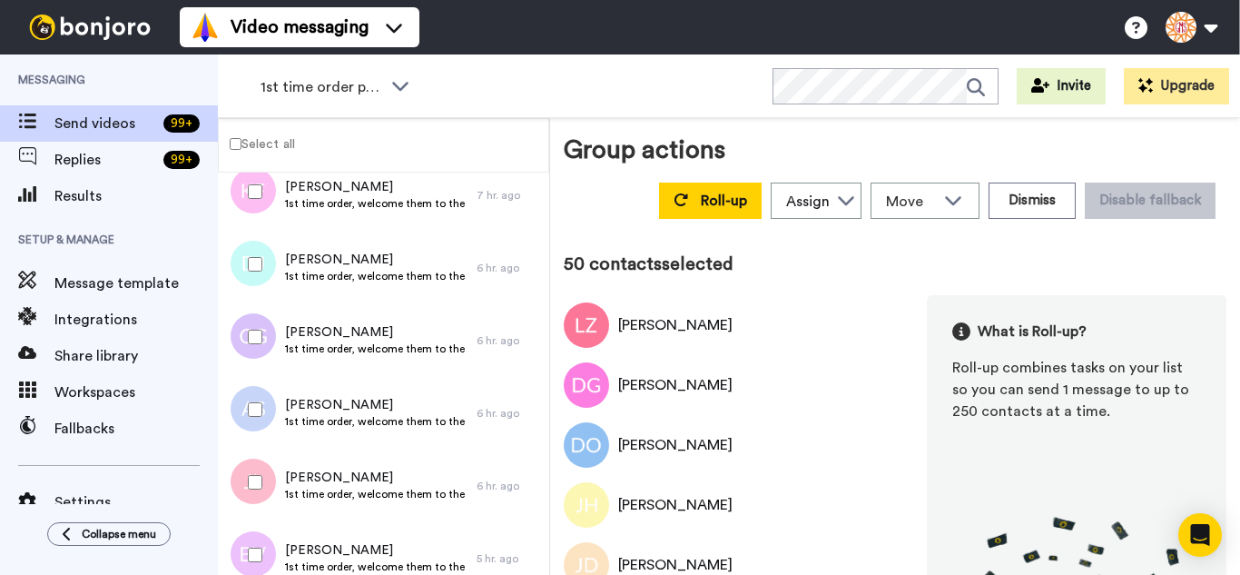
scroll to position [3538, 0]
drag, startPoint x: 262, startPoint y: 340, endPoint x: 278, endPoint y: 423, distance: 84.0
click at [263, 348] on div at bounding box center [251, 335] width 65 height 64
click at [278, 423] on div at bounding box center [251, 408] width 65 height 64
click at [258, 532] on div at bounding box center [251, 553] width 65 height 64
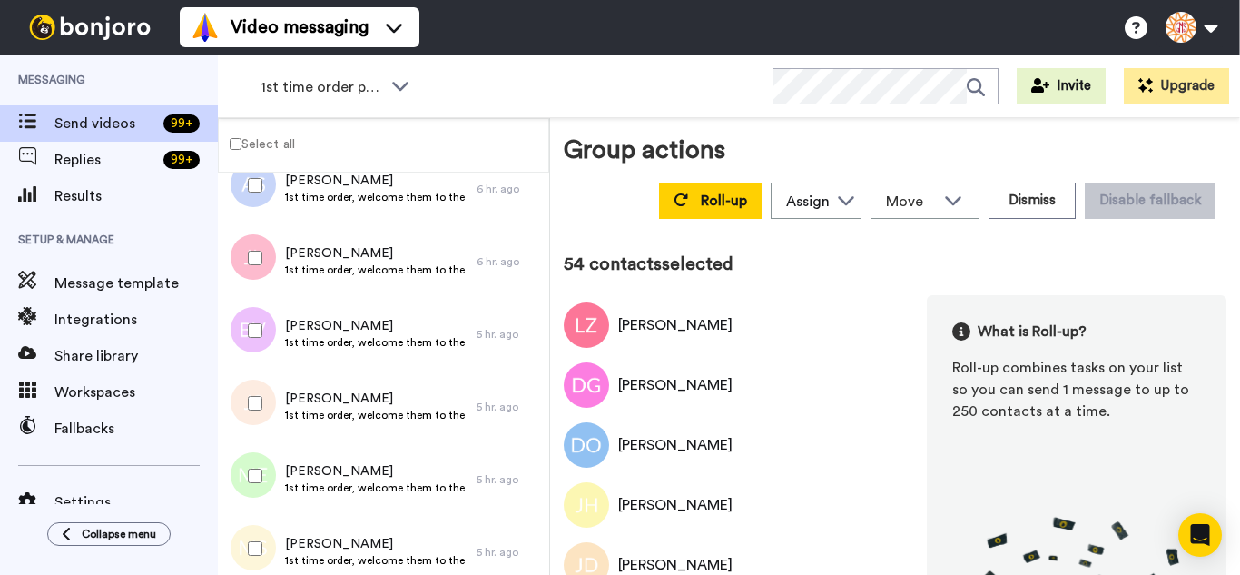
scroll to position [3810, 0]
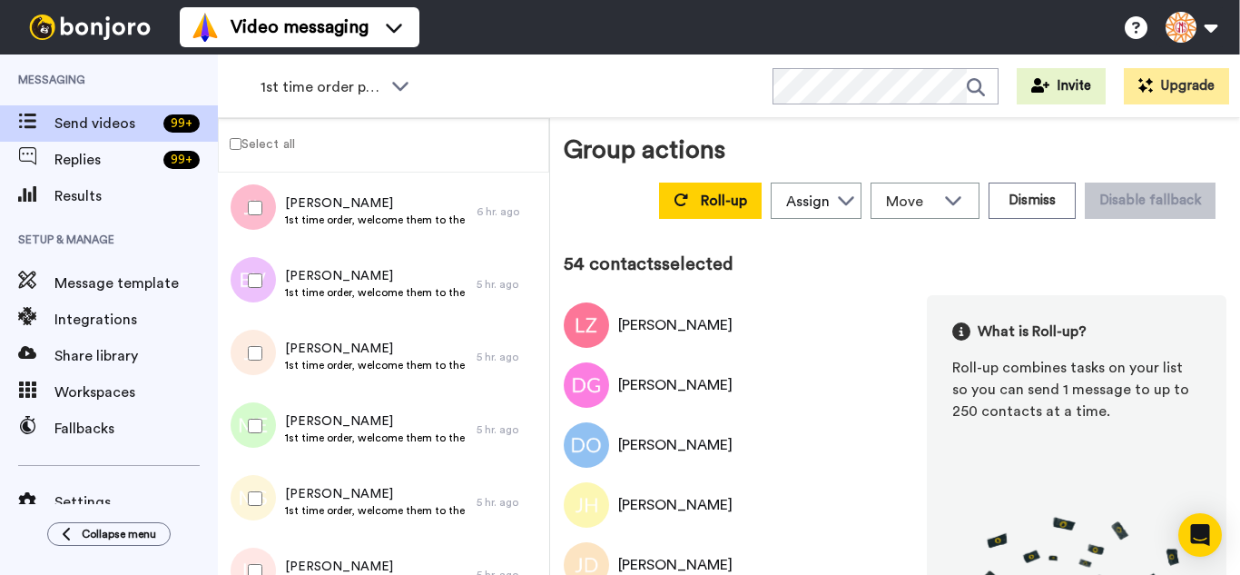
drag, startPoint x: 237, startPoint y: 342, endPoint x: 246, endPoint y: 381, distance: 40.1
click at [237, 345] on div at bounding box center [251, 353] width 65 height 64
drag, startPoint x: 265, startPoint y: 498, endPoint x: 270, endPoint y: 527, distance: 29.4
click at [265, 498] on div at bounding box center [251, 499] width 65 height 64
drag, startPoint x: 273, startPoint y: 554, endPoint x: 278, endPoint y: 542, distance: 12.6
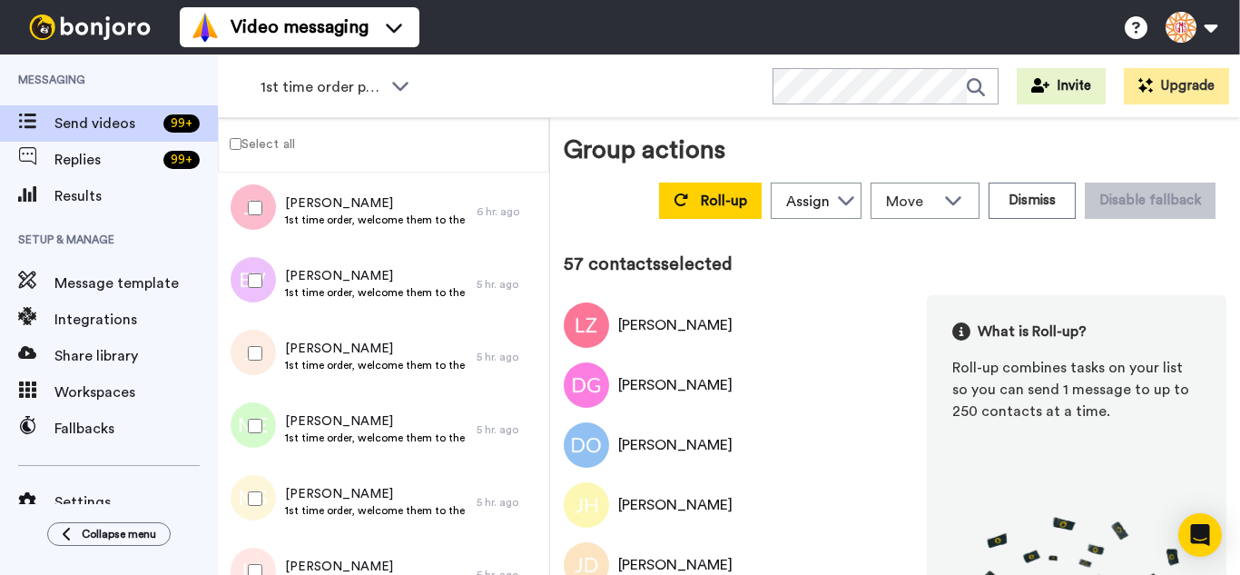
click at [273, 557] on div at bounding box center [251, 571] width 65 height 64
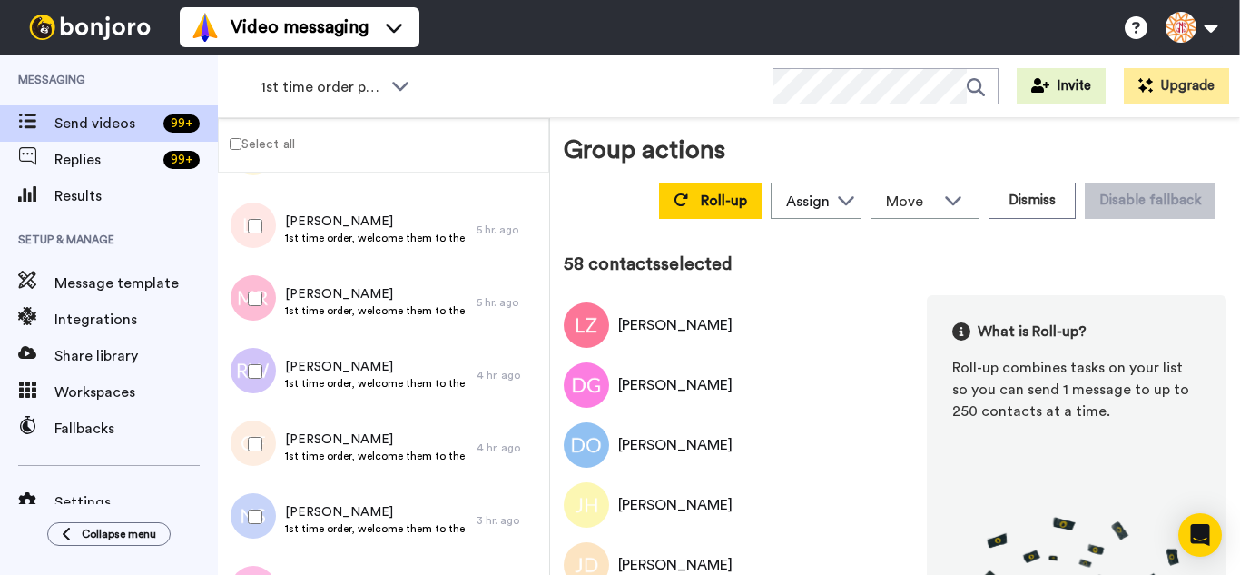
scroll to position [4174, 0]
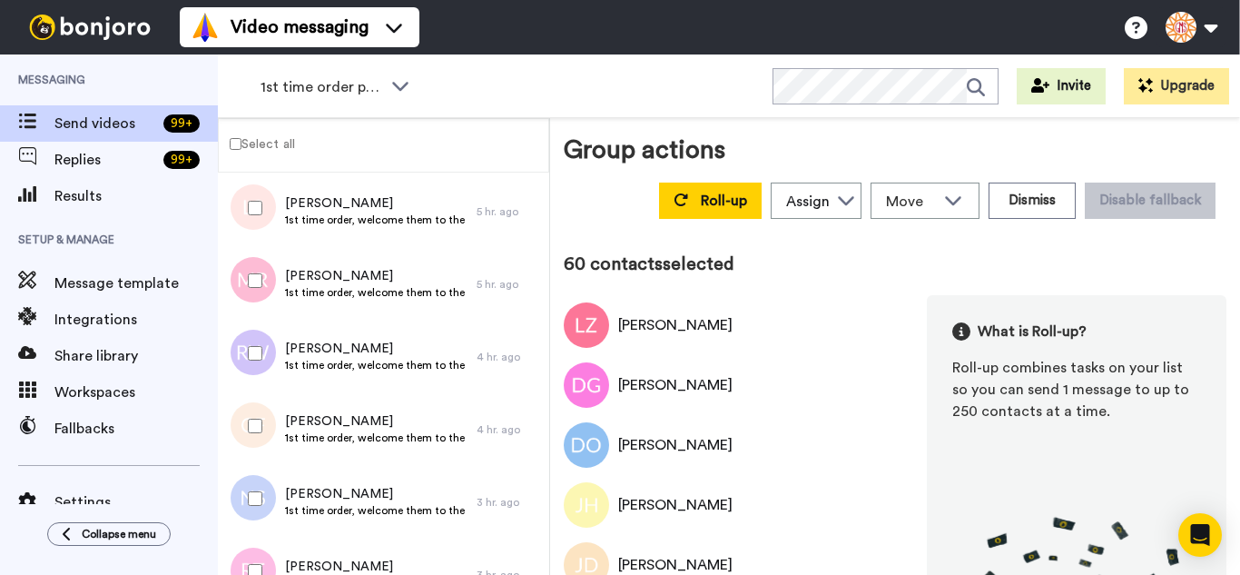
drag, startPoint x: 275, startPoint y: 422, endPoint x: 277, endPoint y: 472, distance: 50.0
click at [275, 427] on div at bounding box center [251, 426] width 65 height 64
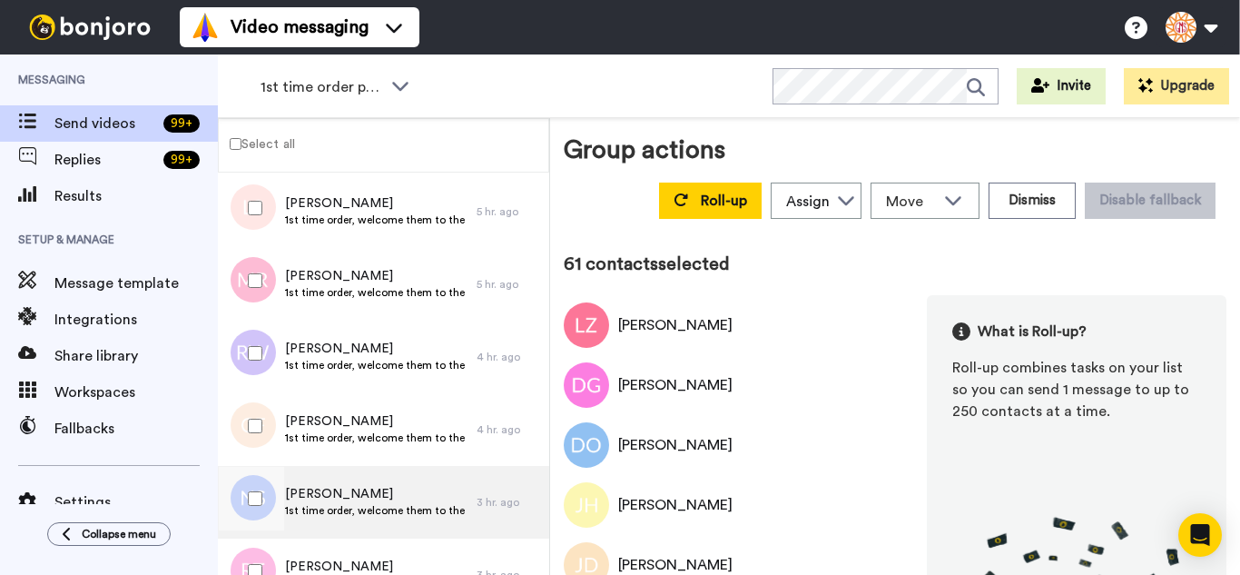
drag, startPoint x: 277, startPoint y: 489, endPoint x: 274, endPoint y: 535, distance: 45.5
click at [277, 492] on div at bounding box center [251, 499] width 65 height 64
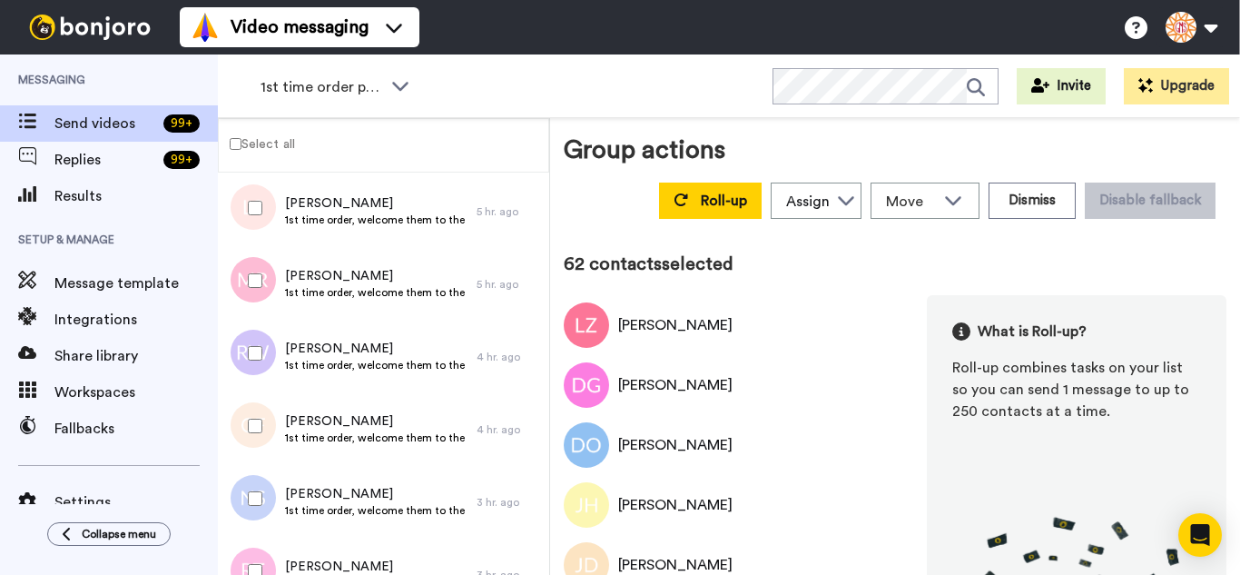
click at [273, 548] on div at bounding box center [251, 571] width 65 height 64
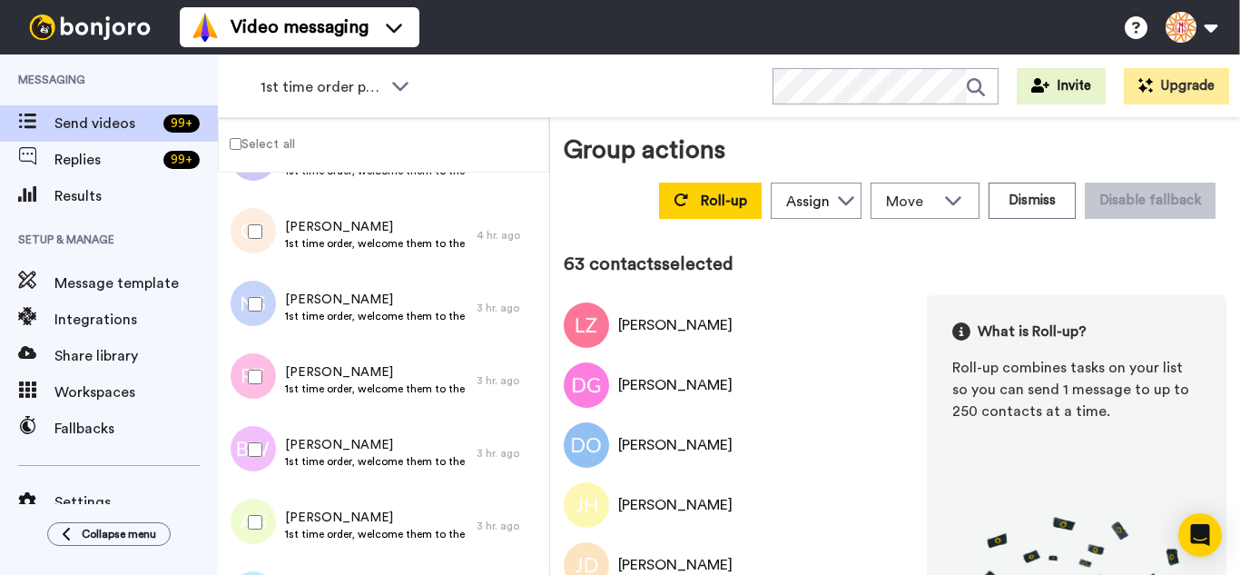
scroll to position [4446, 0]
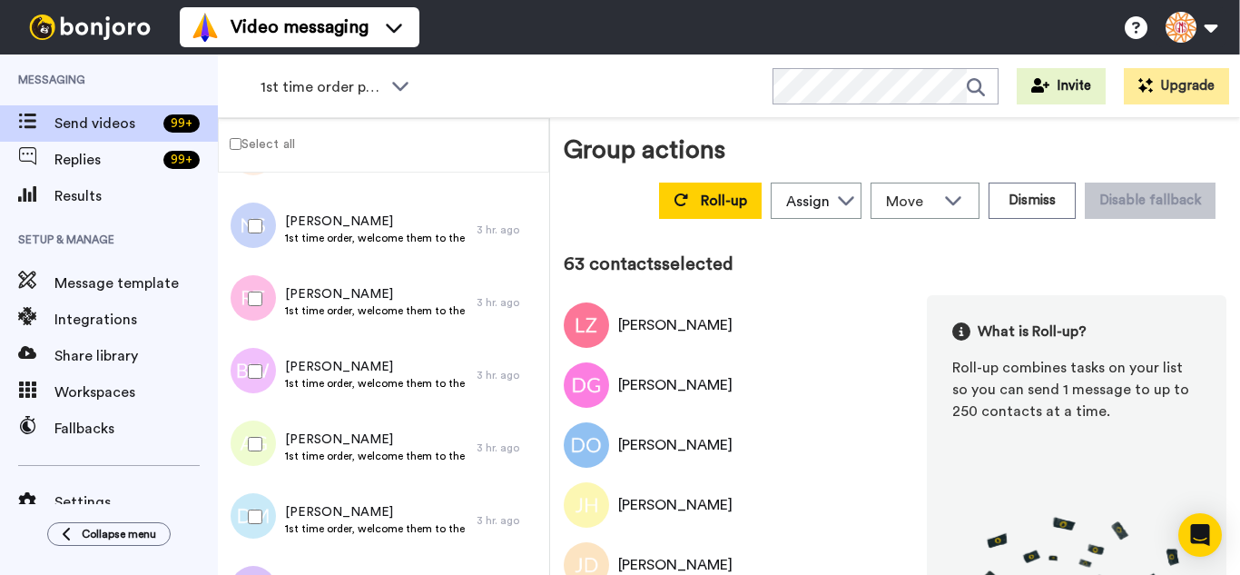
drag, startPoint x: 261, startPoint y: 352, endPoint x: 263, endPoint y: 418, distance: 65.4
click at [261, 353] on div at bounding box center [251, 372] width 65 height 64
click at [263, 419] on div at bounding box center [251, 444] width 65 height 64
click at [259, 493] on div at bounding box center [251, 517] width 65 height 64
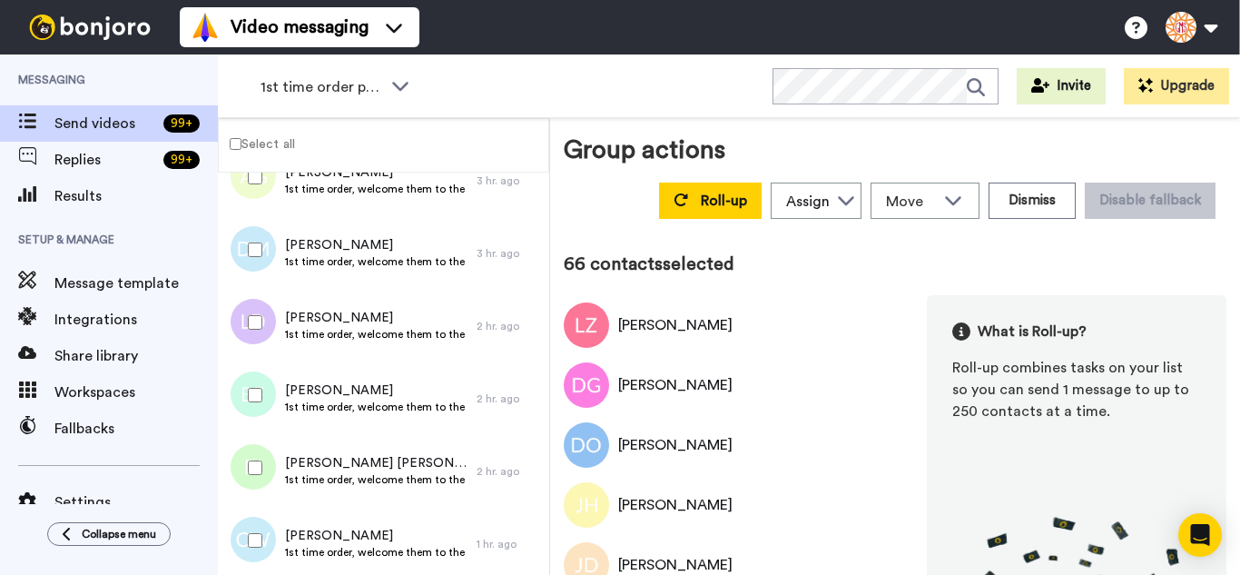
scroll to position [4718, 0]
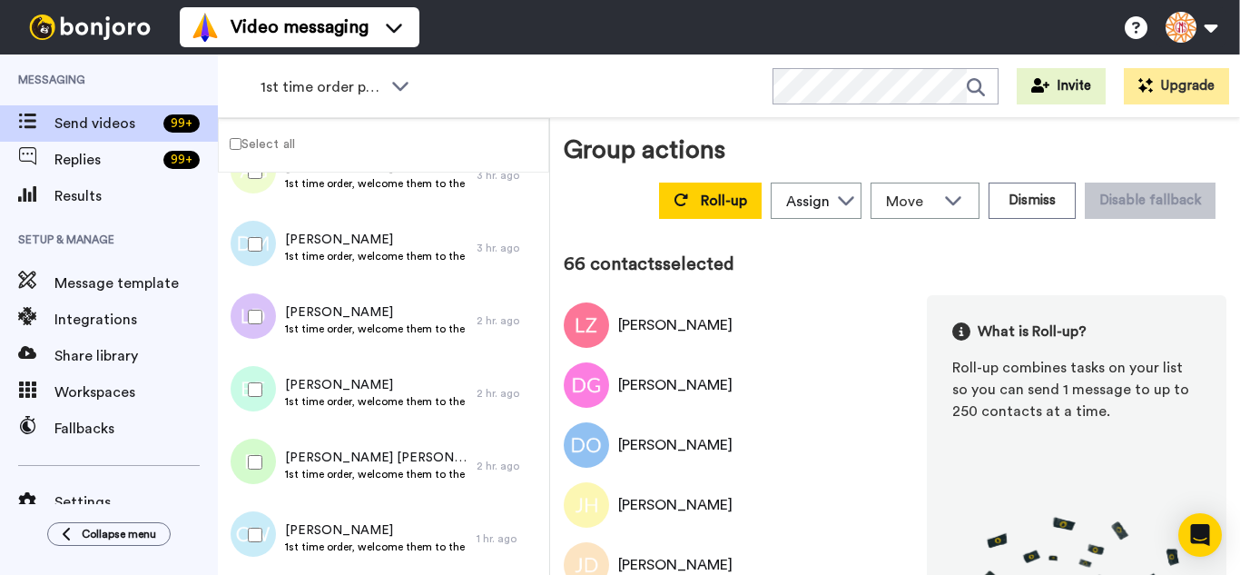
click at [261, 309] on div at bounding box center [251, 317] width 65 height 64
click at [275, 368] on div at bounding box center [251, 390] width 65 height 64
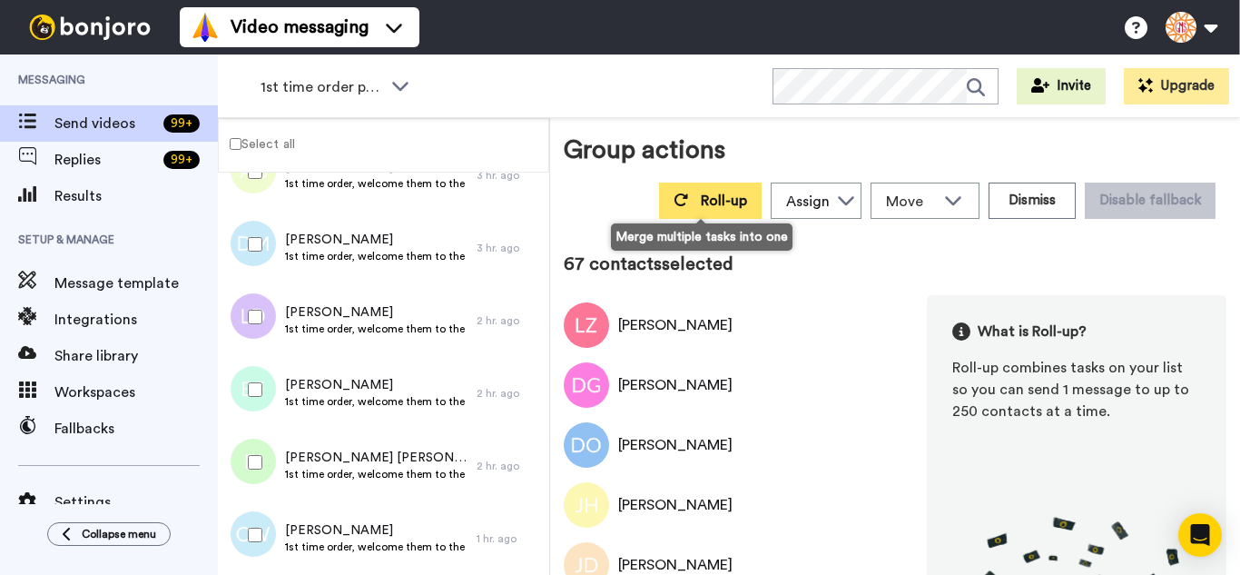
click at [695, 216] on button "Roll-up" at bounding box center [710, 200] width 103 height 36
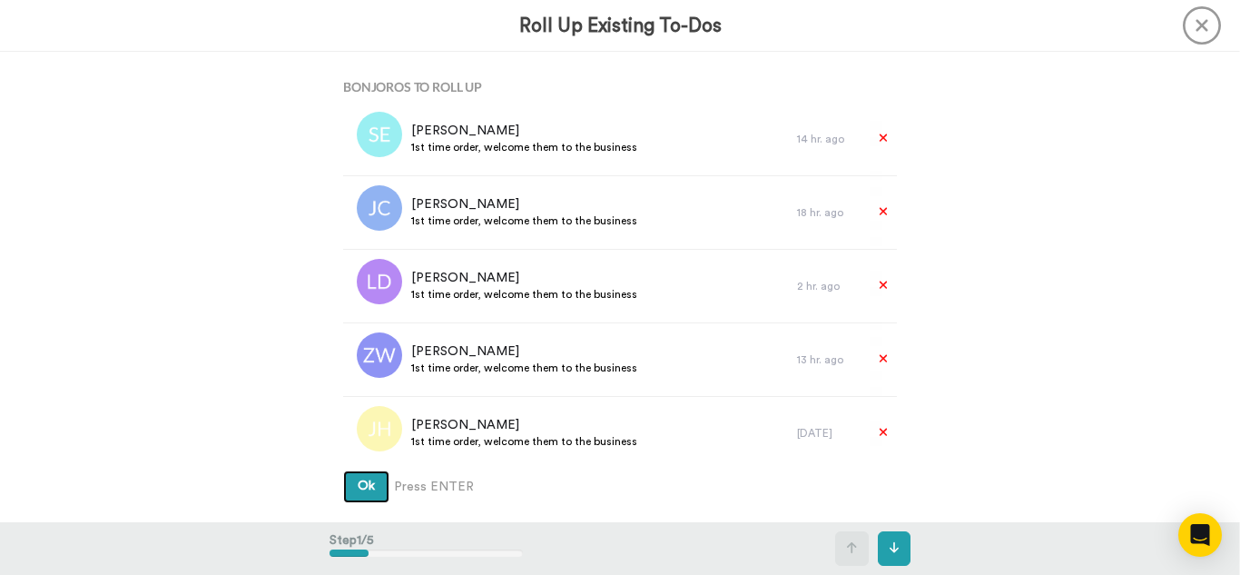
click at [343, 470] on button "Ok" at bounding box center [366, 486] width 46 height 33
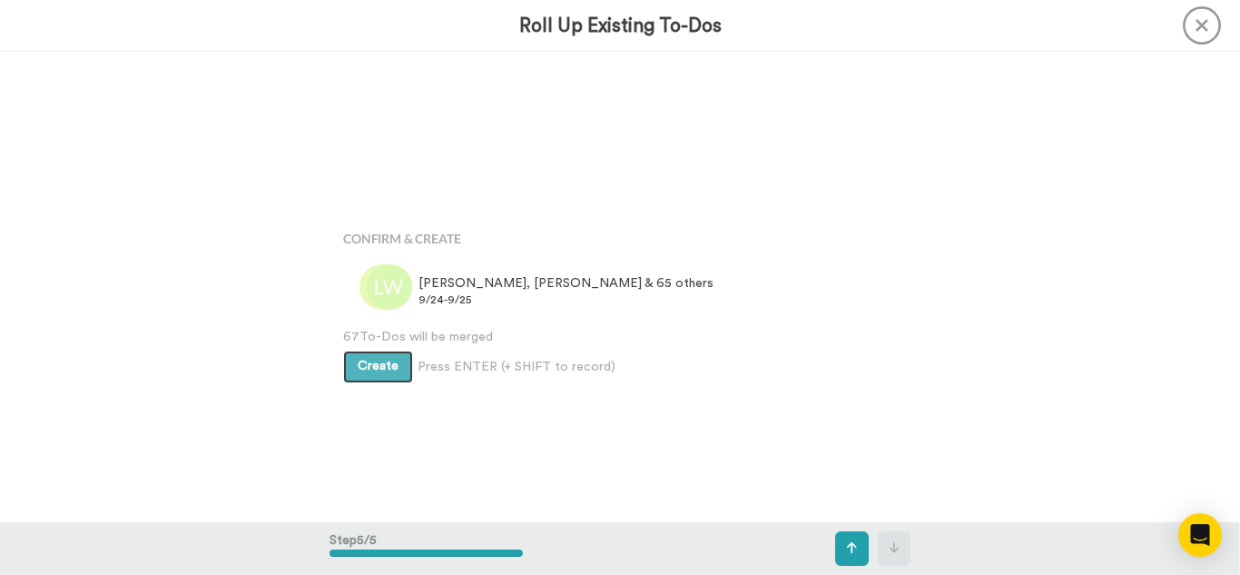
scroll to position [1879, 0]
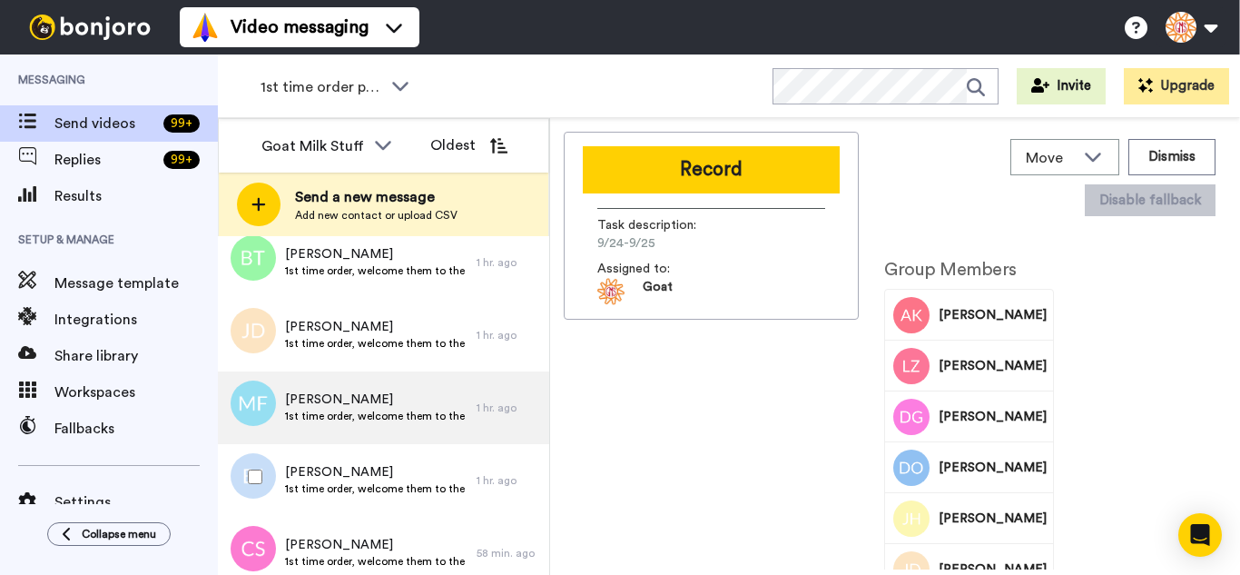
scroll to position [406, 0]
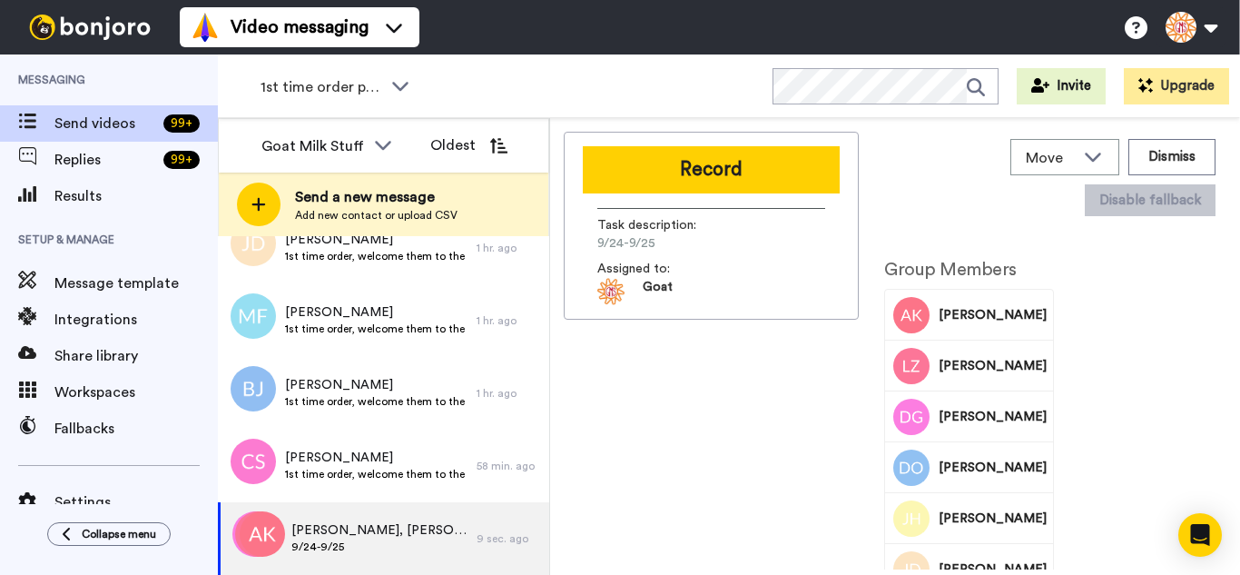
click at [715, 169] on button "Record" at bounding box center [711, 169] width 257 height 47
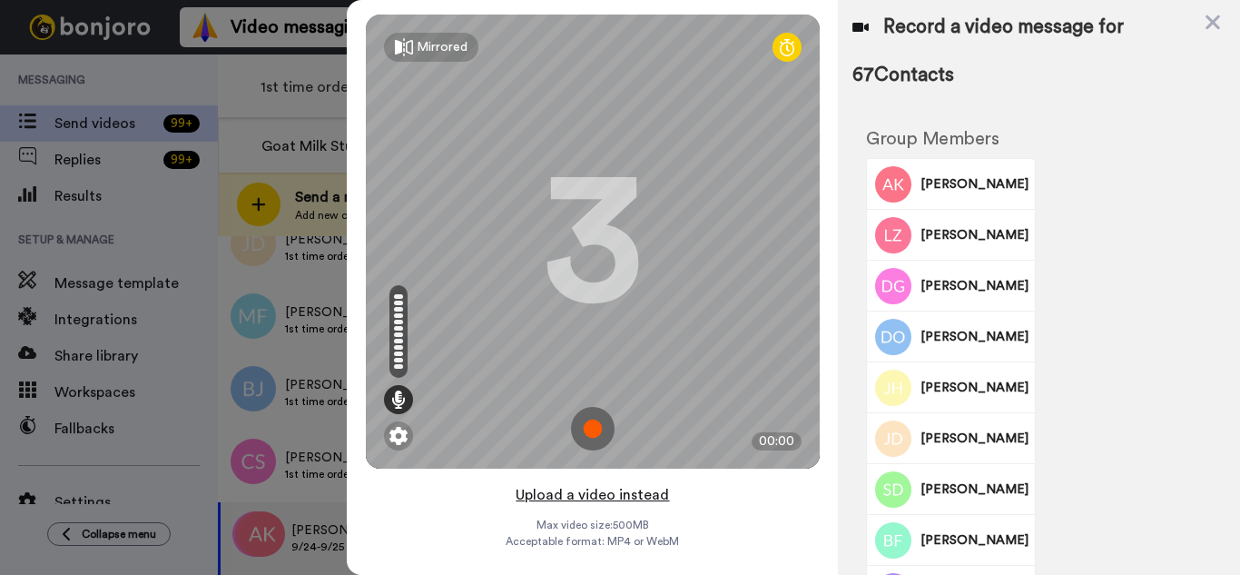
click at [665, 496] on button "Upload a video instead" at bounding box center [592, 495] width 164 height 24
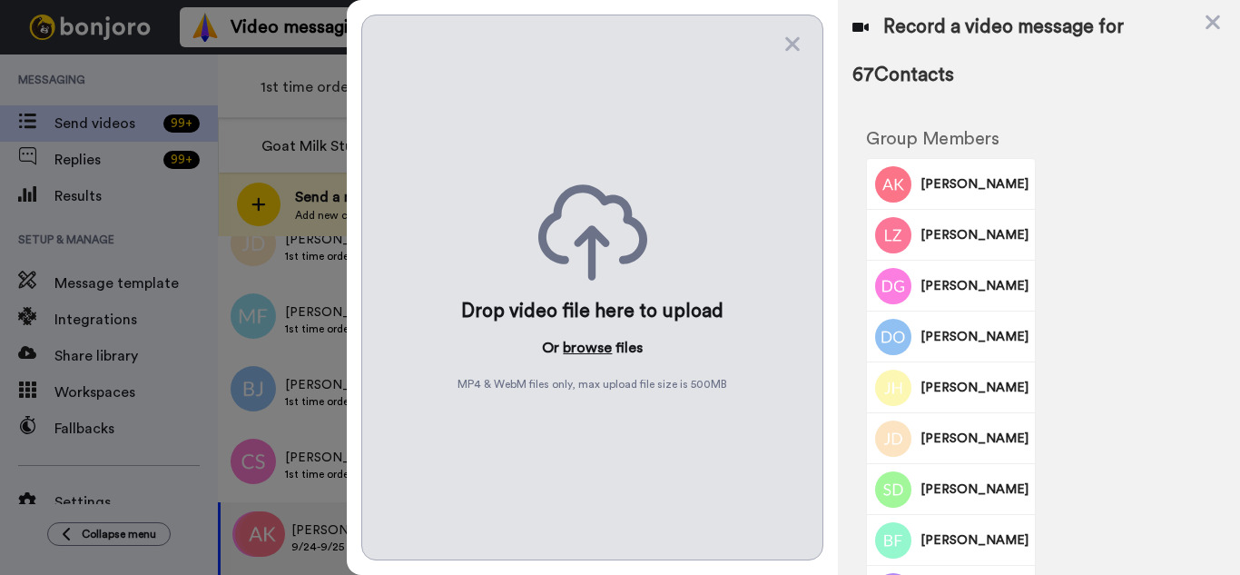
click at [588, 345] on button "browse" at bounding box center [587, 348] width 49 height 22
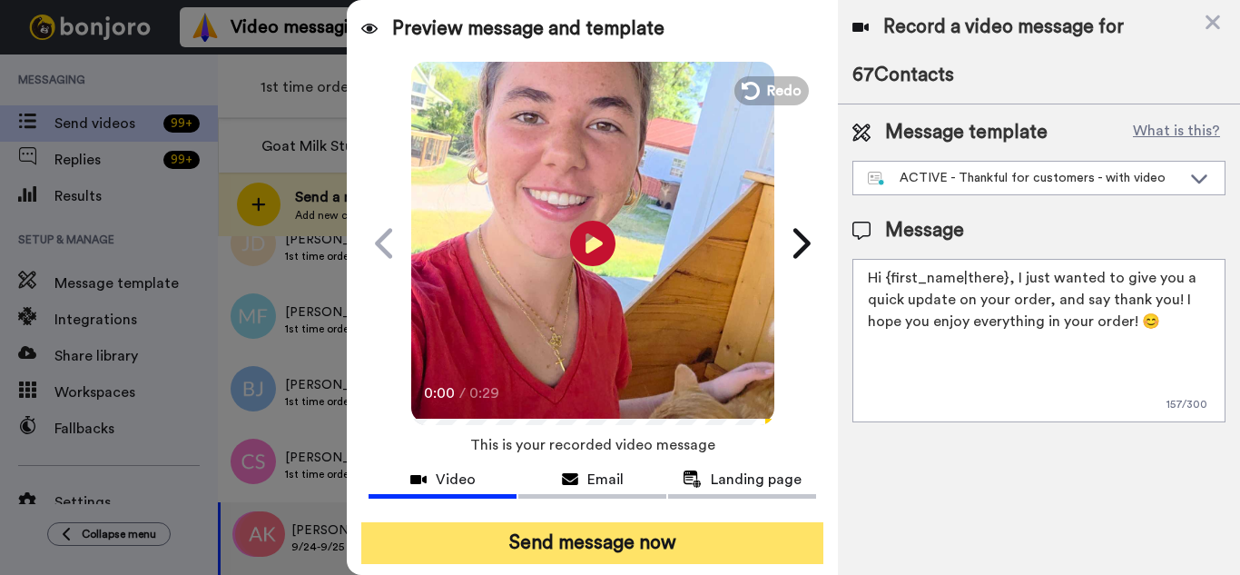
click at [683, 541] on button "Send message now" at bounding box center [592, 543] width 462 height 42
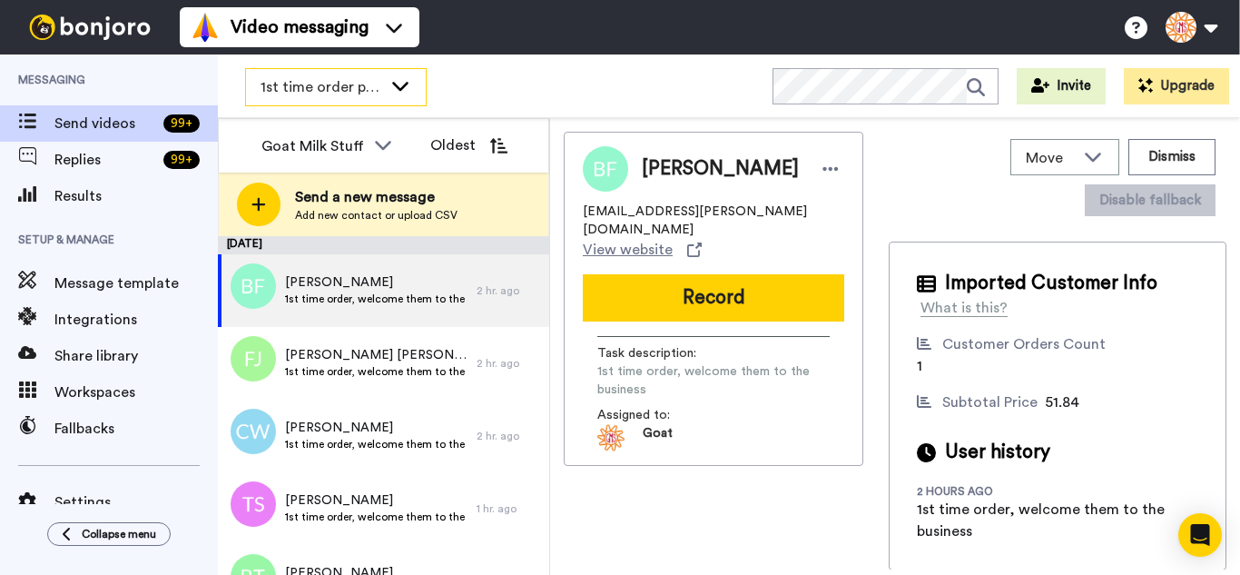
click at [288, 83] on span "1st time order people" at bounding box center [322, 87] width 122 height 22
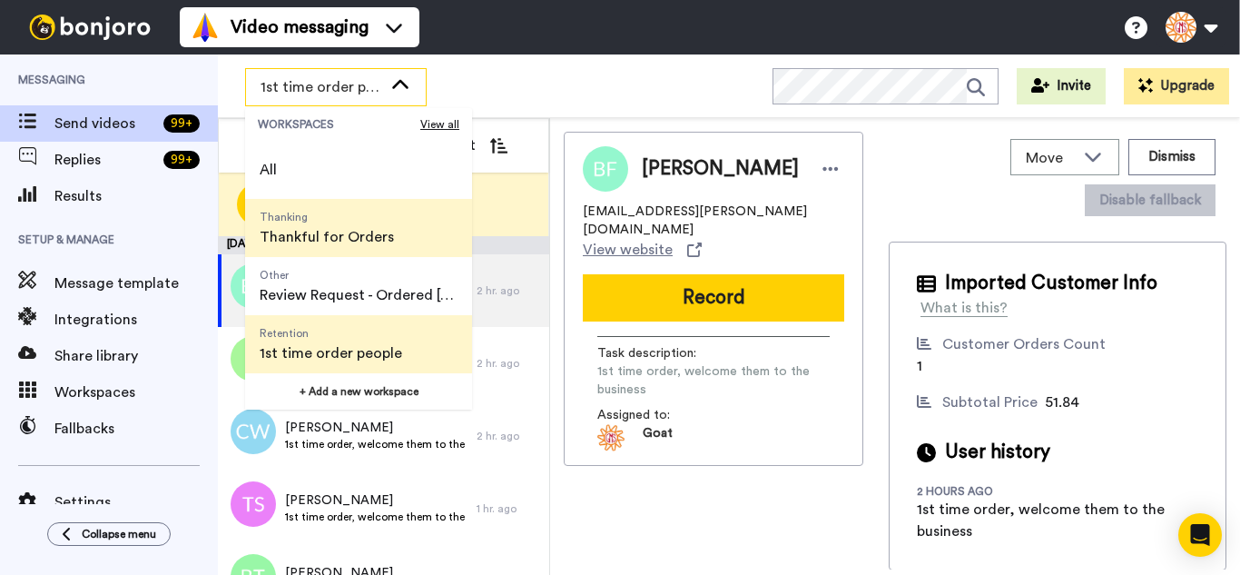
click at [349, 224] on span "Thanking Thankful for Orders" at bounding box center [326, 228] width 163 height 58
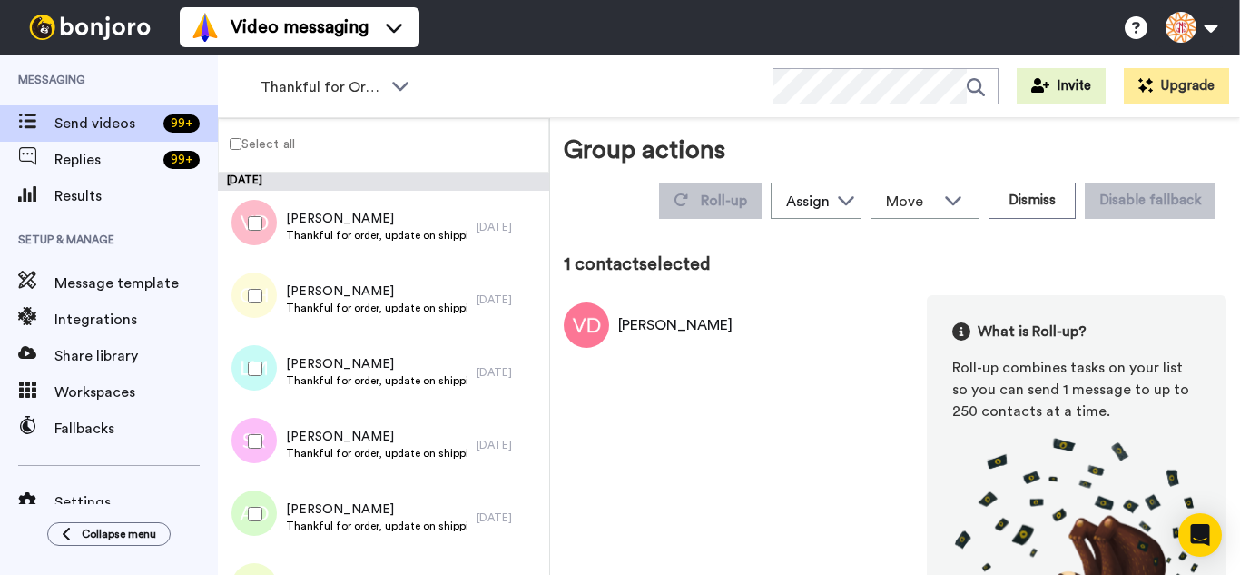
click at [254, 304] on div at bounding box center [251, 296] width 65 height 64
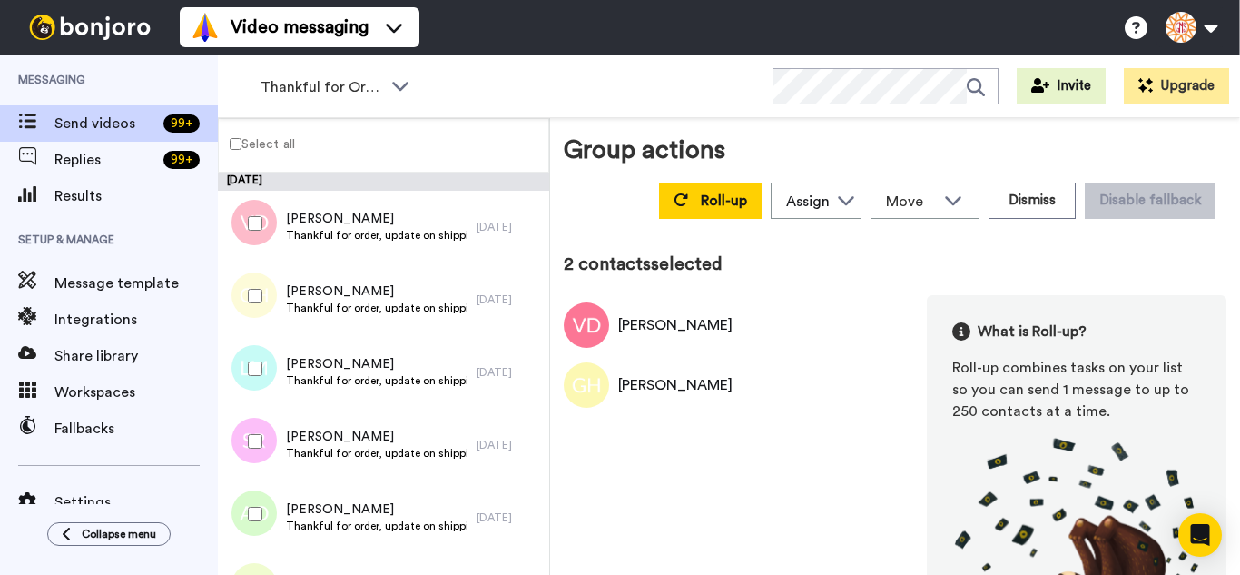
click at [263, 370] on div at bounding box center [251, 369] width 65 height 64
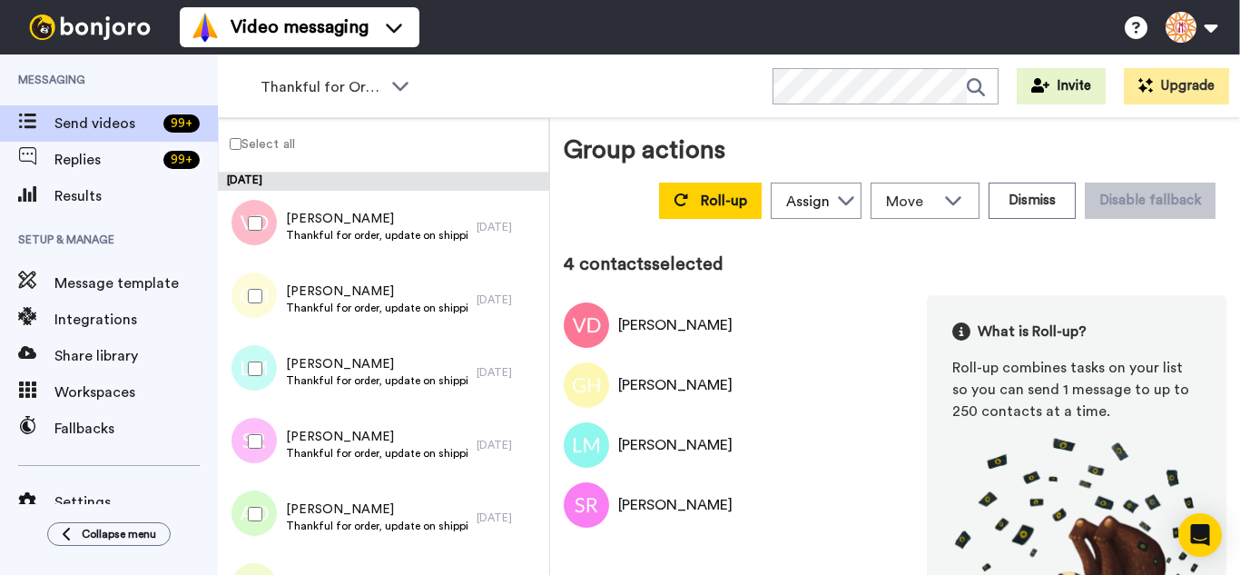
click at [270, 489] on div at bounding box center [251, 514] width 65 height 64
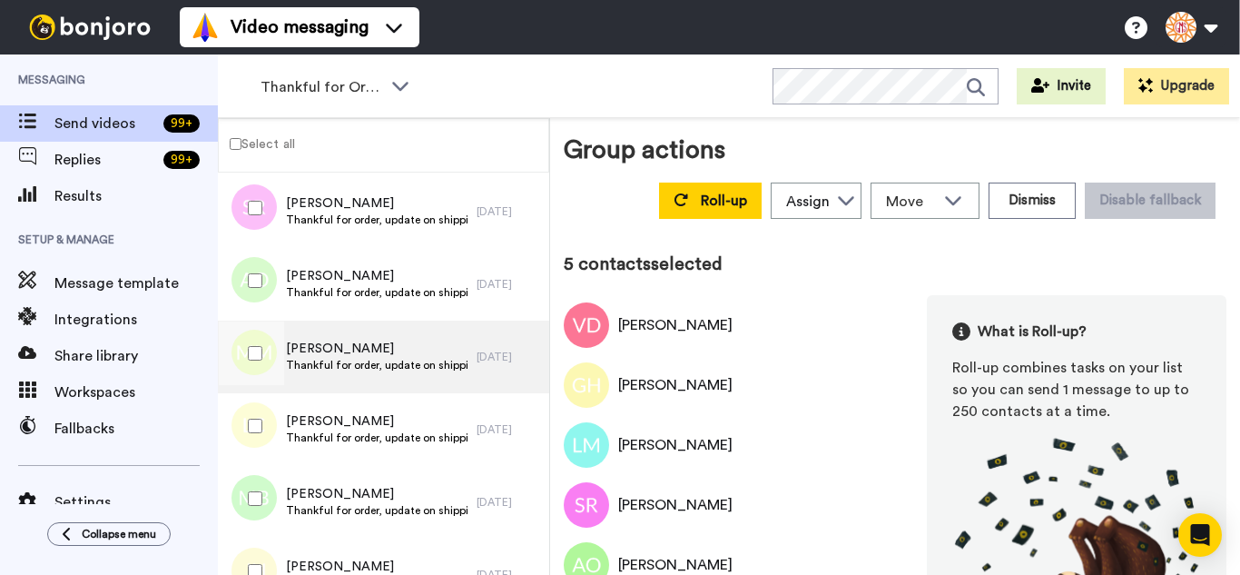
scroll to position [272, 0]
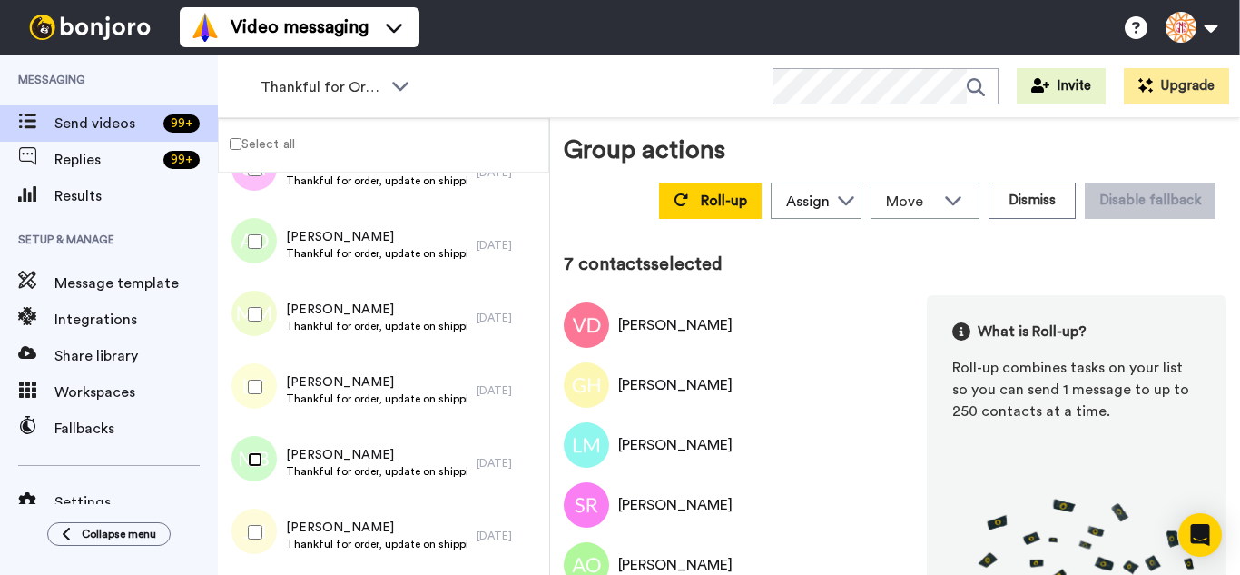
click at [251, 474] on div at bounding box center [251, 460] width 65 height 64
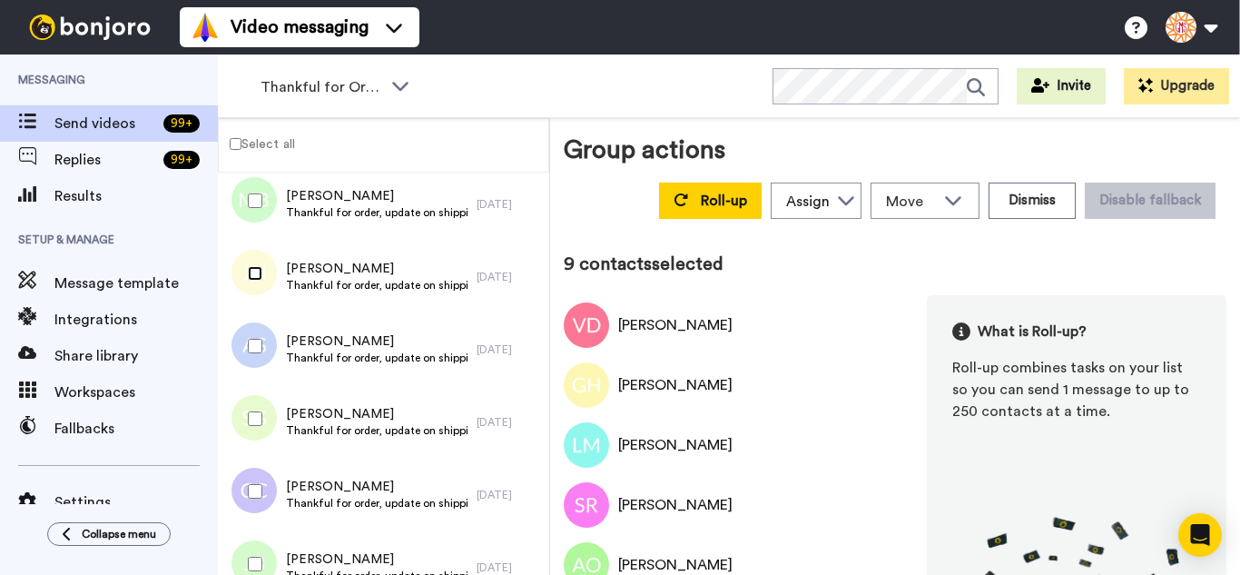
scroll to position [545, 0]
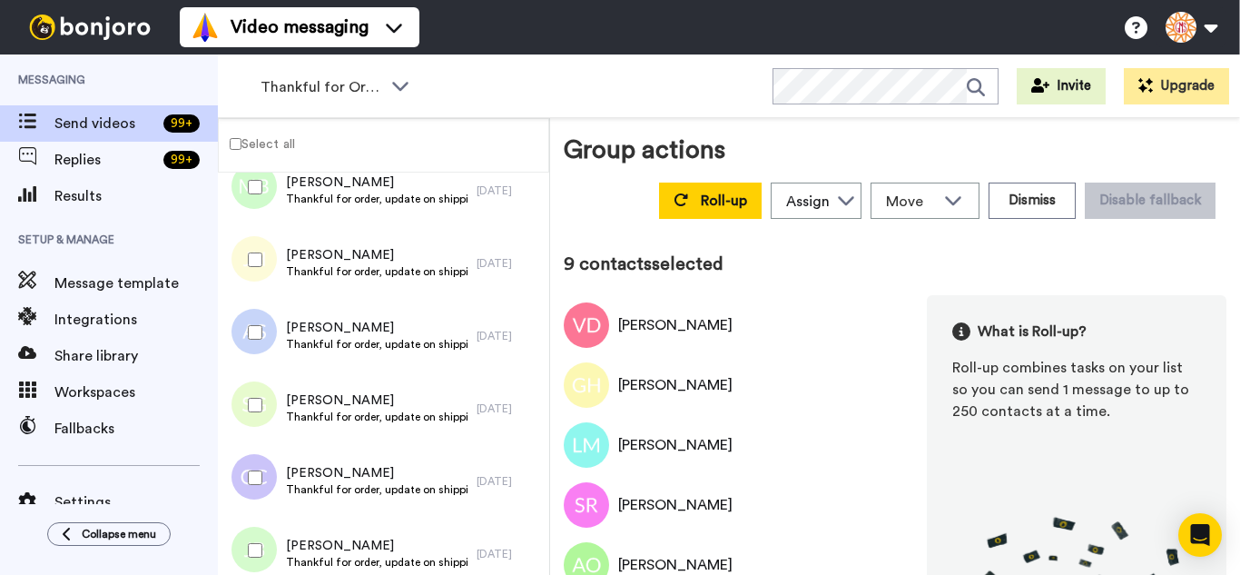
click at [271, 345] on div at bounding box center [251, 333] width 65 height 64
drag, startPoint x: 264, startPoint y: 399, endPoint x: 274, endPoint y: 458, distance: 59.0
click at [264, 402] on div at bounding box center [251, 405] width 65 height 64
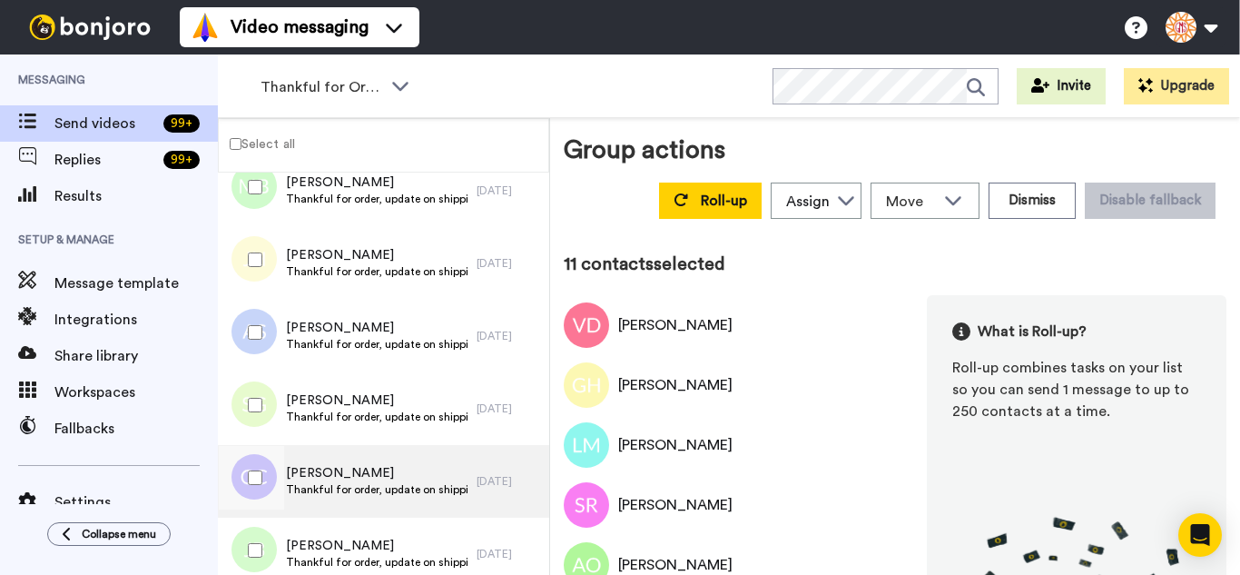
click at [276, 485] on div at bounding box center [251, 478] width 65 height 64
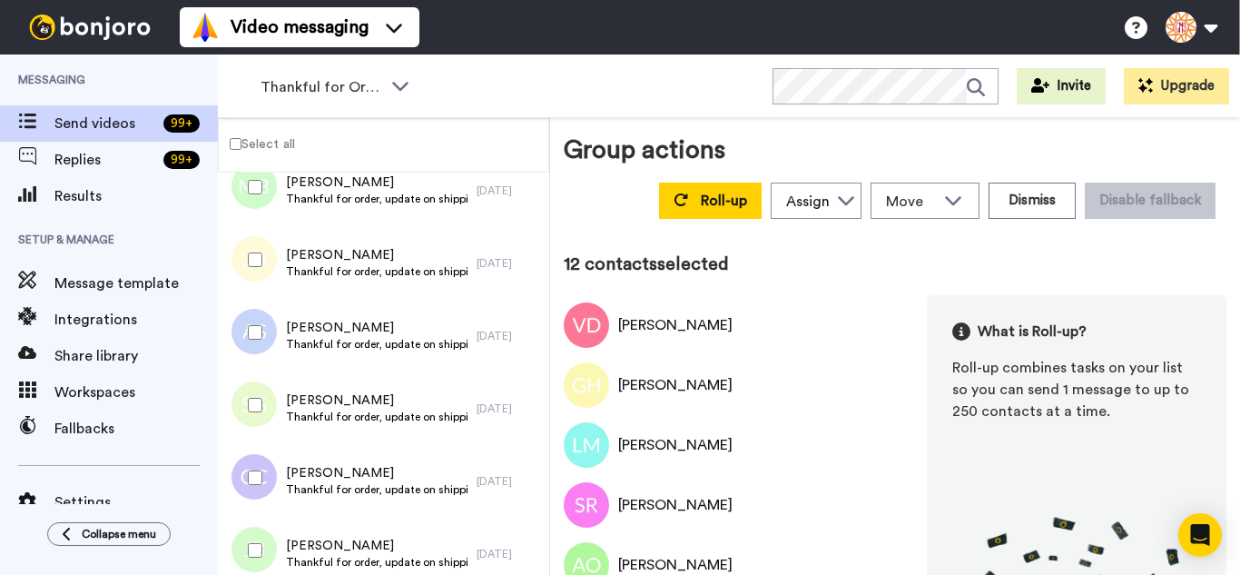
click at [272, 537] on div at bounding box center [251, 550] width 65 height 64
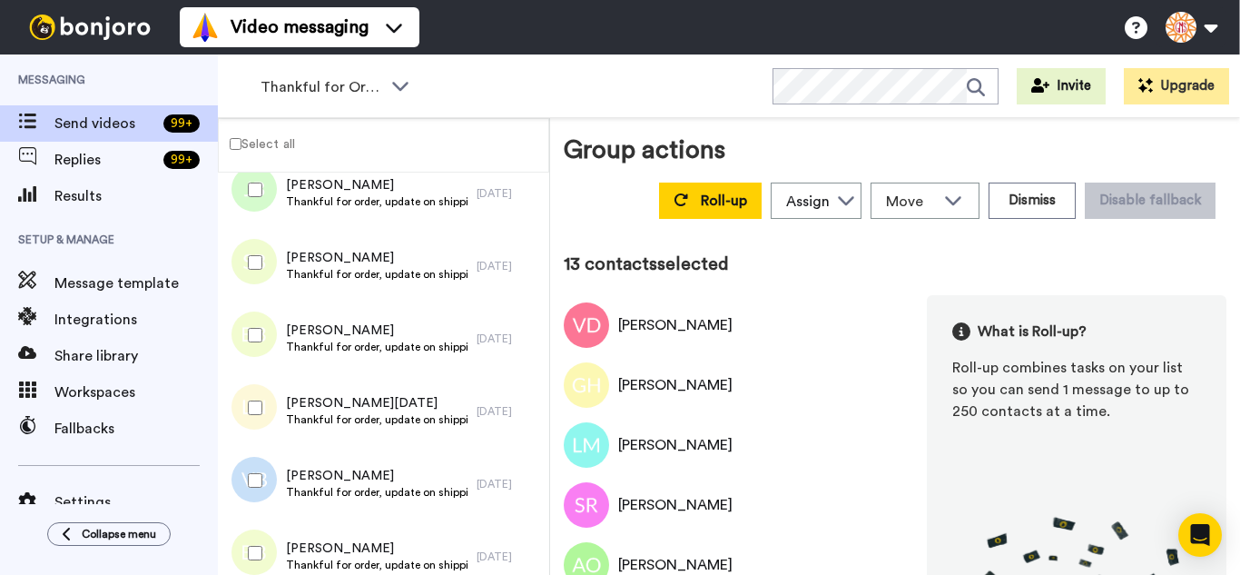
scroll to position [908, 0]
click at [252, 268] on div at bounding box center [251, 260] width 65 height 64
click at [255, 401] on div at bounding box center [251, 405] width 65 height 64
click at [257, 480] on div at bounding box center [251, 478] width 65 height 64
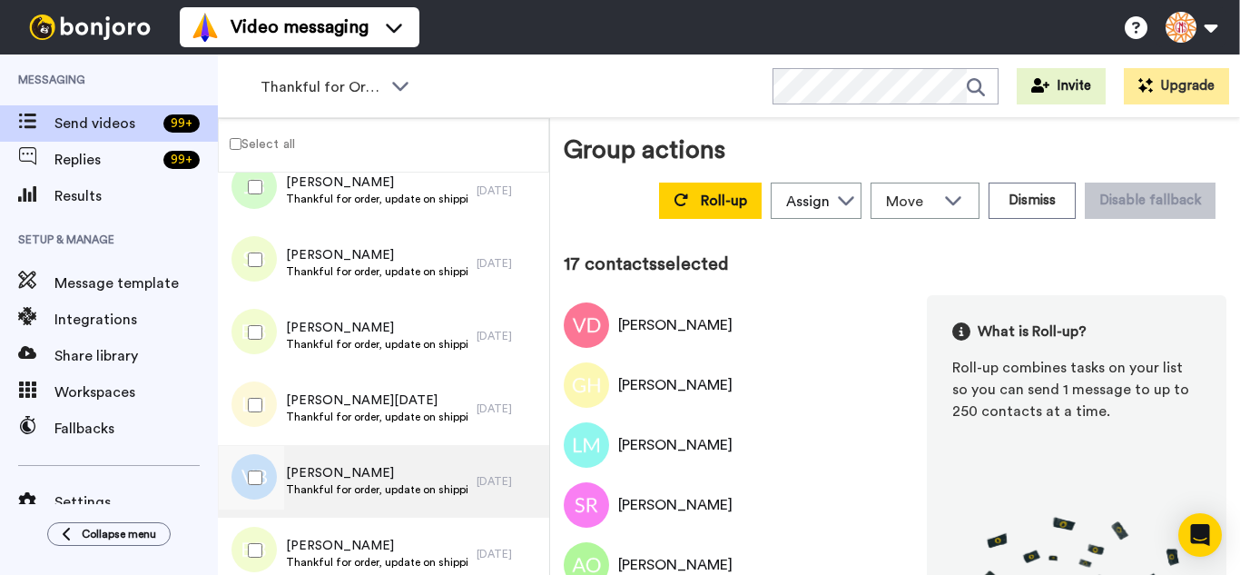
drag, startPoint x: 261, startPoint y: 533, endPoint x: 301, endPoint y: 448, distance: 94.2
click at [261, 532] on div at bounding box center [251, 550] width 65 height 64
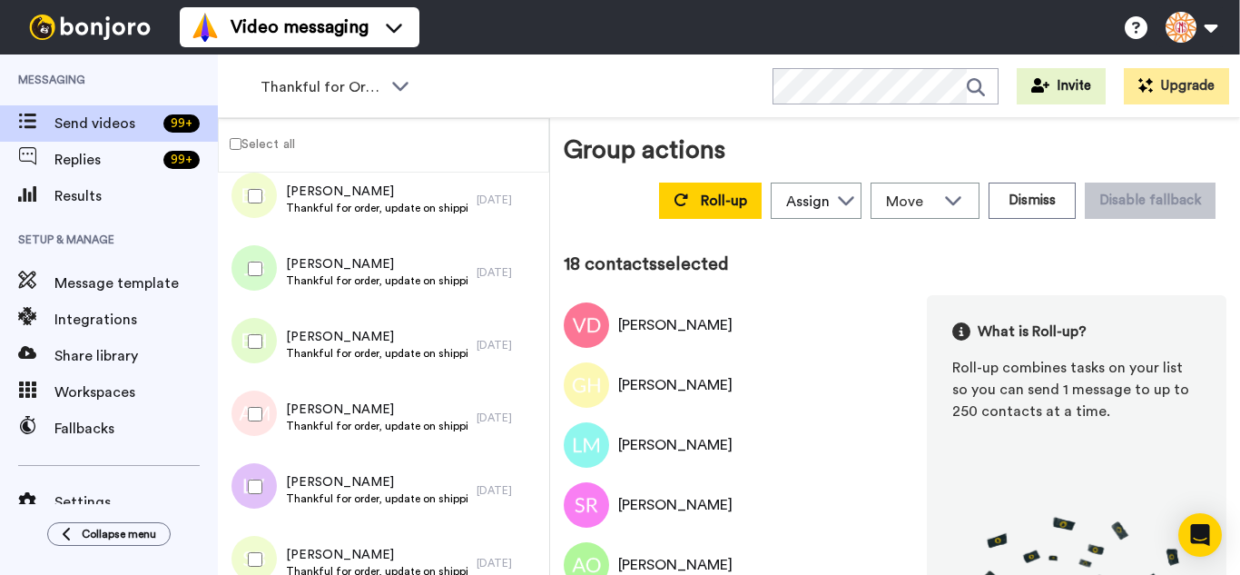
scroll to position [1271, 0]
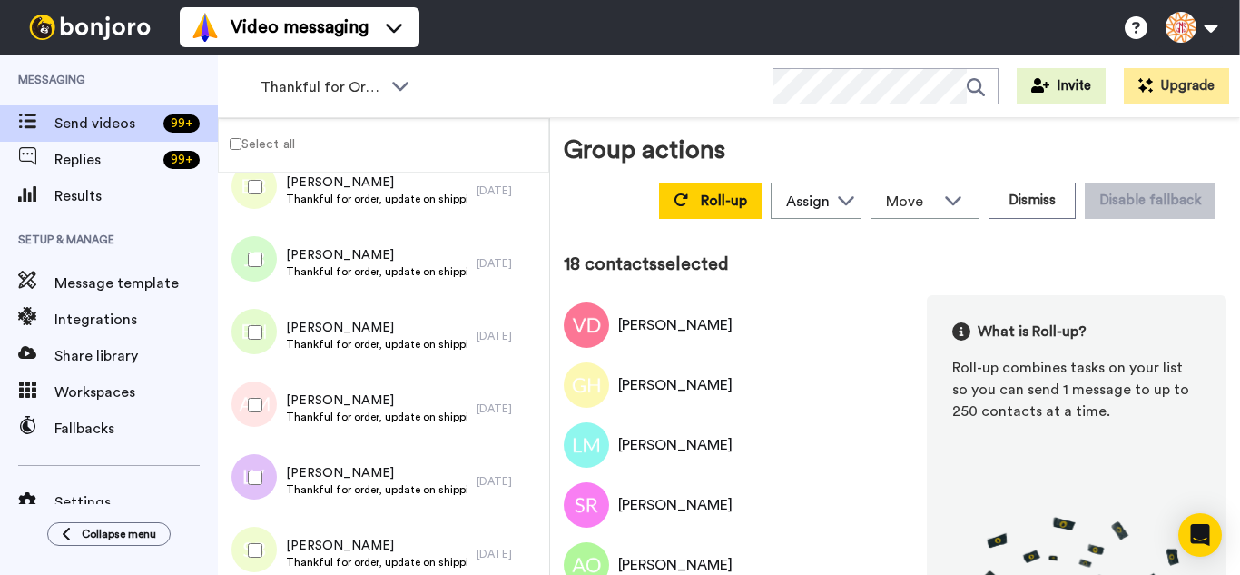
click at [251, 279] on div at bounding box center [251, 260] width 65 height 64
click at [257, 399] on div at bounding box center [251, 405] width 65 height 64
drag, startPoint x: 265, startPoint y: 500, endPoint x: 255, endPoint y: 526, distance: 27.3
click at [261, 537] on div at bounding box center [251, 550] width 65 height 64
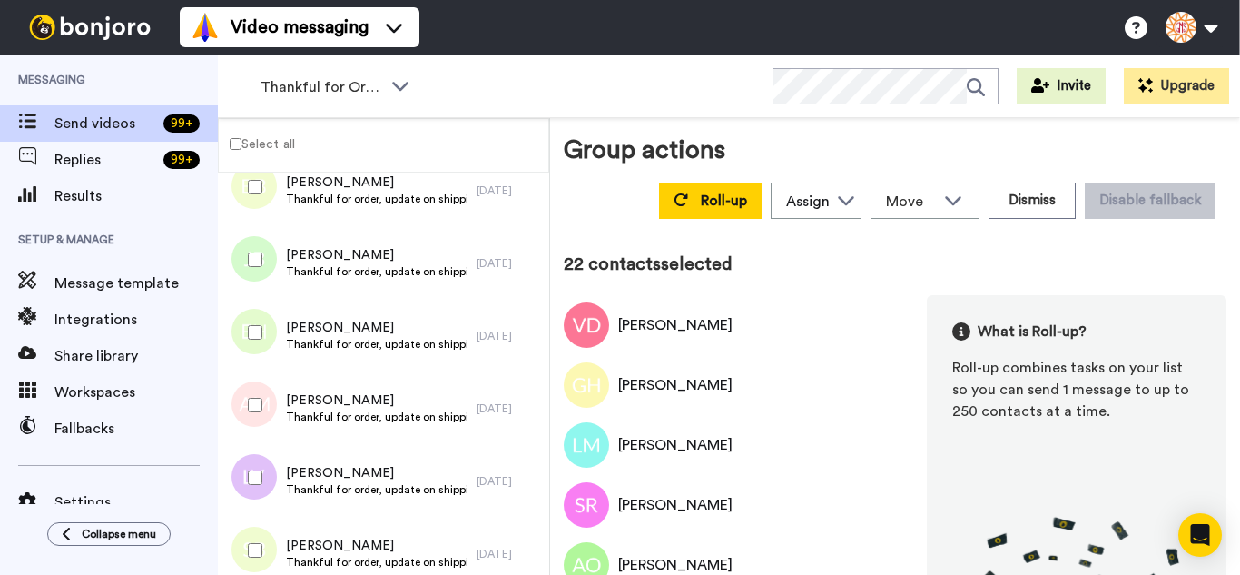
click at [267, 479] on div at bounding box center [251, 478] width 65 height 64
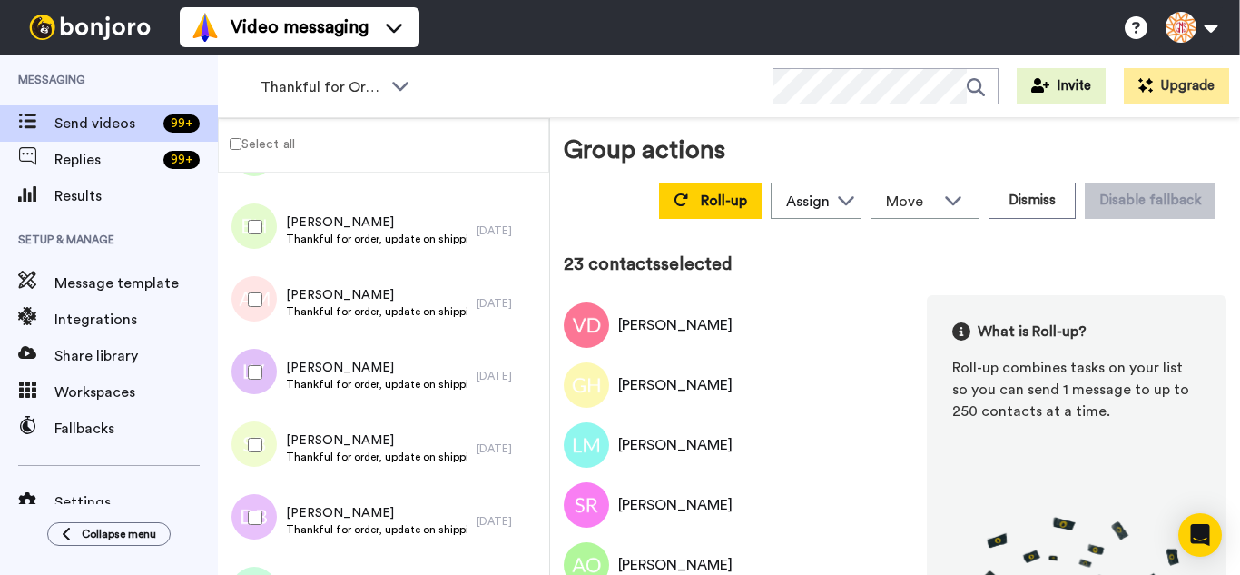
scroll to position [1543, 0]
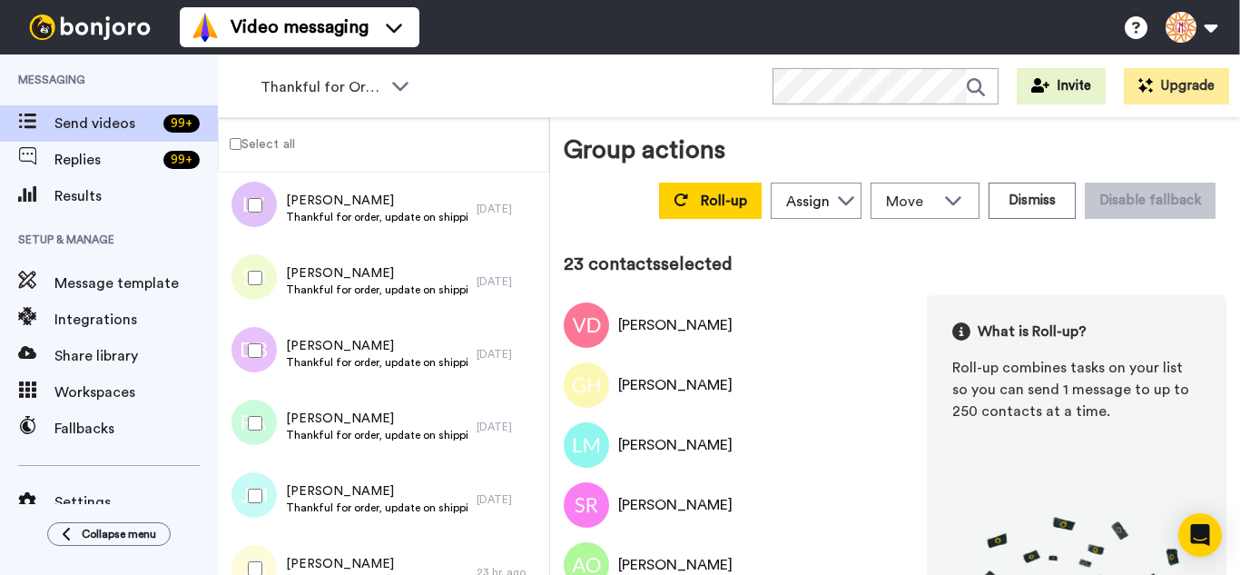
click at [259, 359] on div at bounding box center [251, 351] width 65 height 64
click at [255, 410] on div at bounding box center [251, 423] width 65 height 64
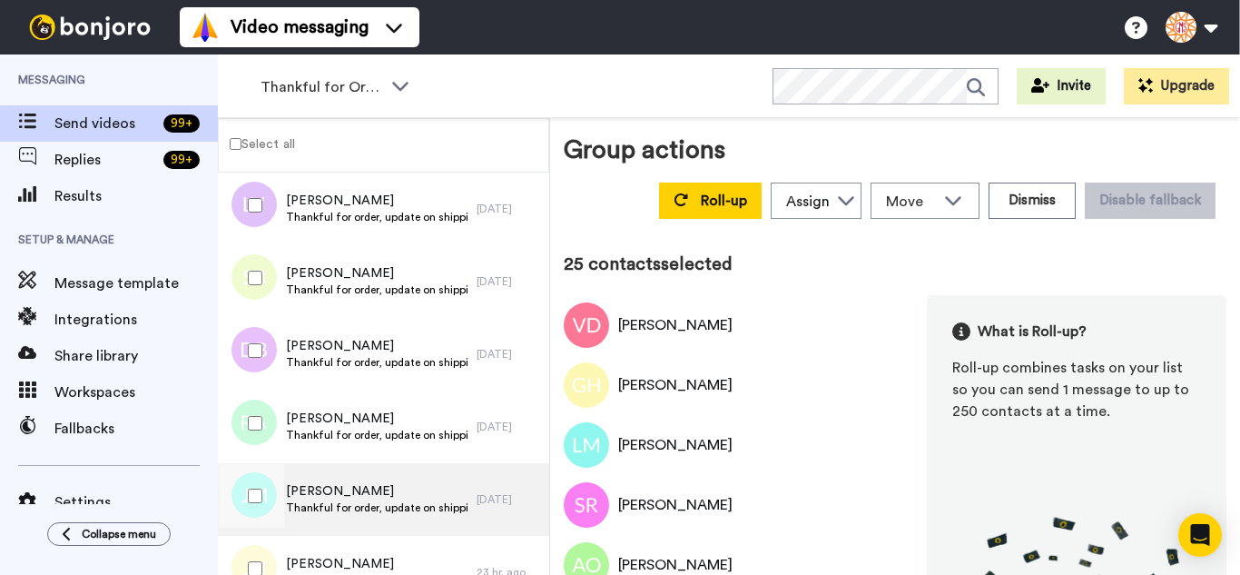
drag, startPoint x: 260, startPoint y: 481, endPoint x: 264, endPoint y: 530, distance: 49.2
click at [259, 483] on div at bounding box center [251, 496] width 65 height 64
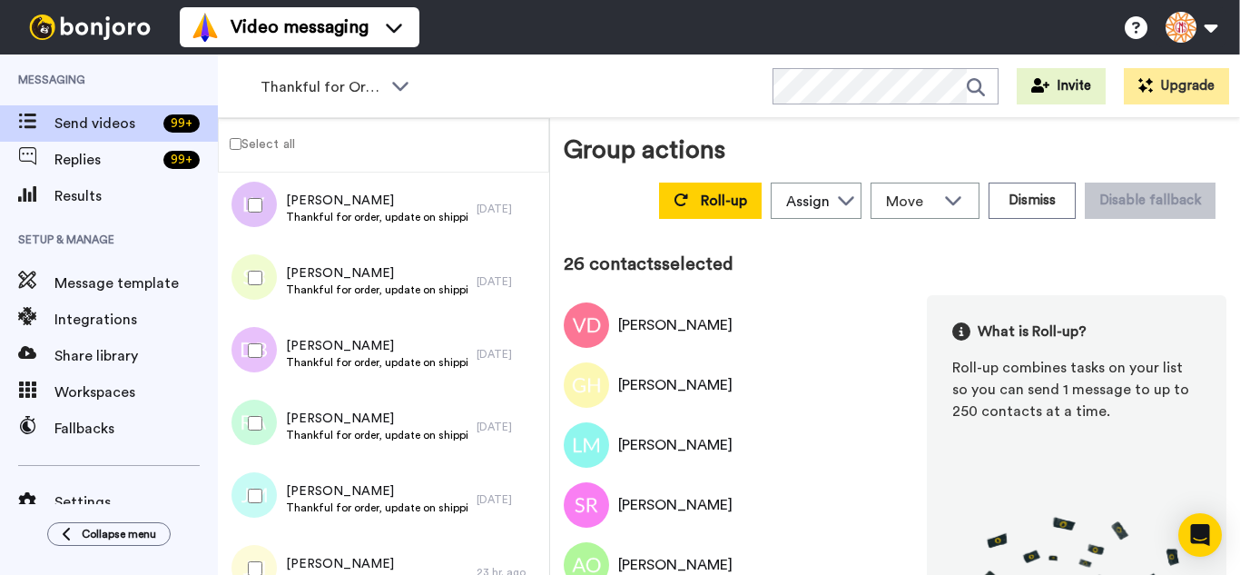
click at [261, 537] on div at bounding box center [251, 569] width 65 height 64
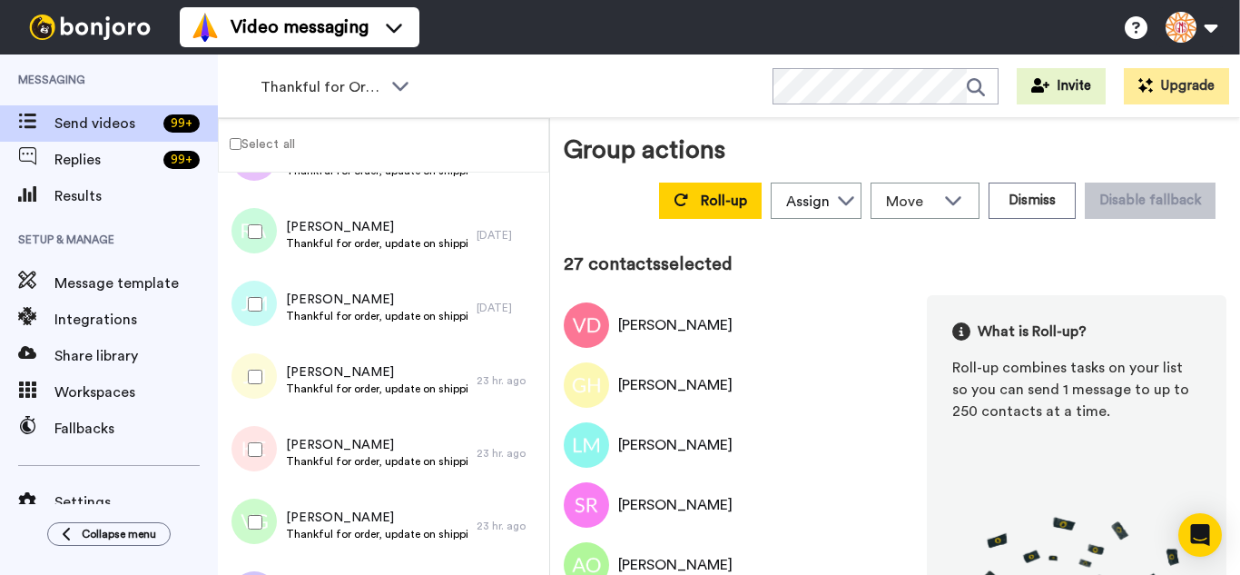
scroll to position [1816, 0]
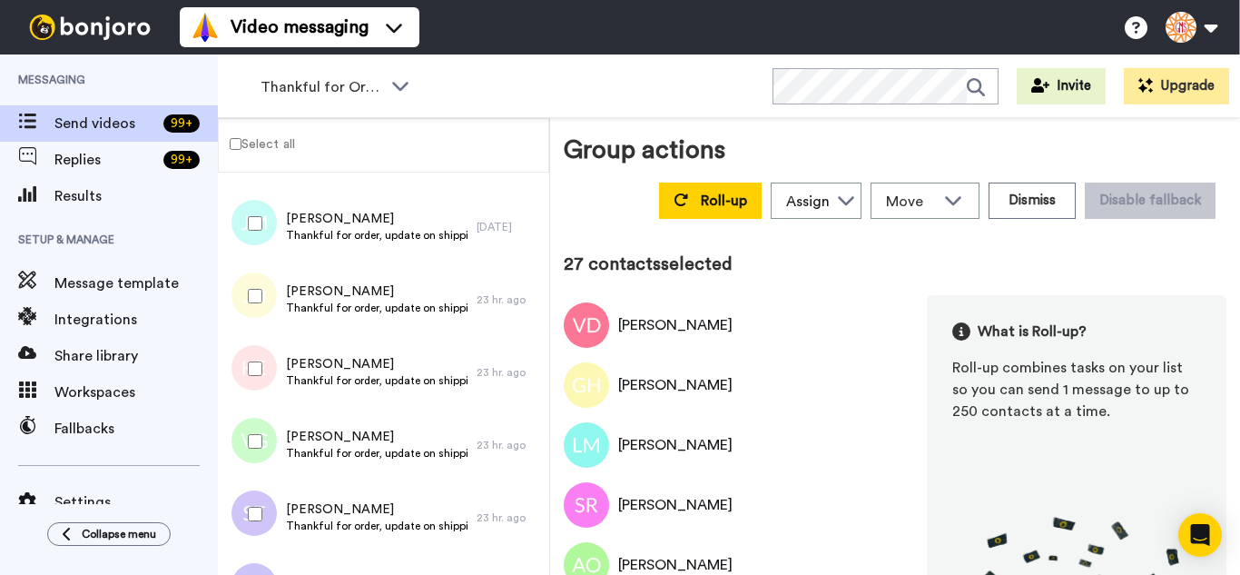
click at [262, 370] on div at bounding box center [251, 369] width 65 height 64
drag, startPoint x: 258, startPoint y: 419, endPoint x: 269, endPoint y: 507, distance: 87.8
click at [258, 425] on div at bounding box center [251, 441] width 65 height 64
drag, startPoint x: 269, startPoint y: 507, endPoint x: 264, endPoint y: 566, distance: 59.2
click at [265, 524] on div at bounding box center [251, 514] width 65 height 64
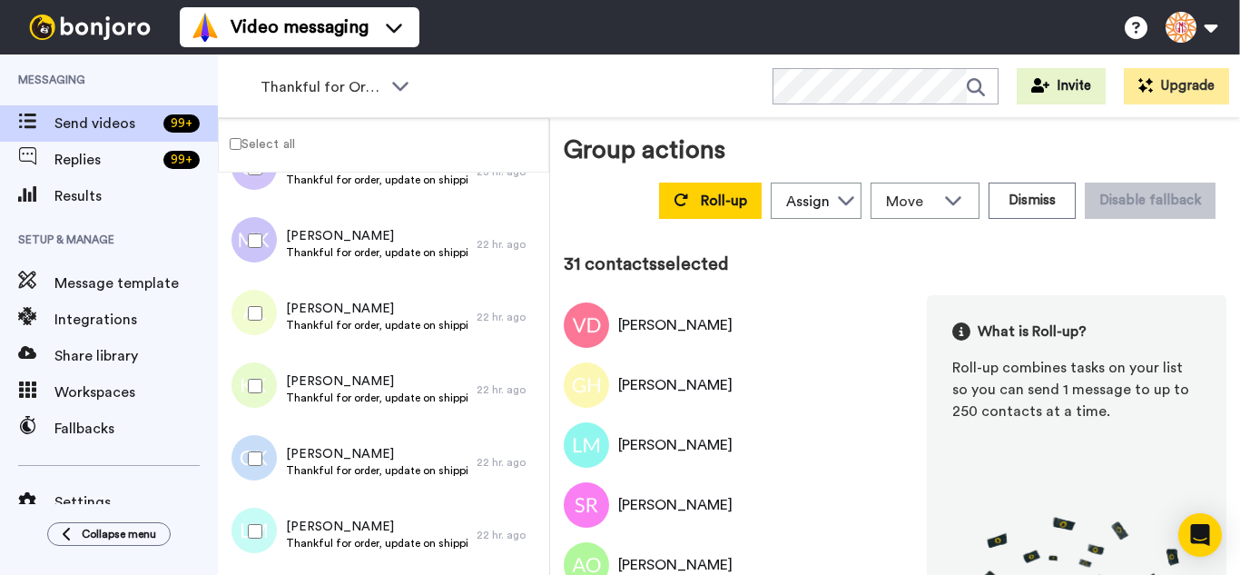
scroll to position [2179, 0]
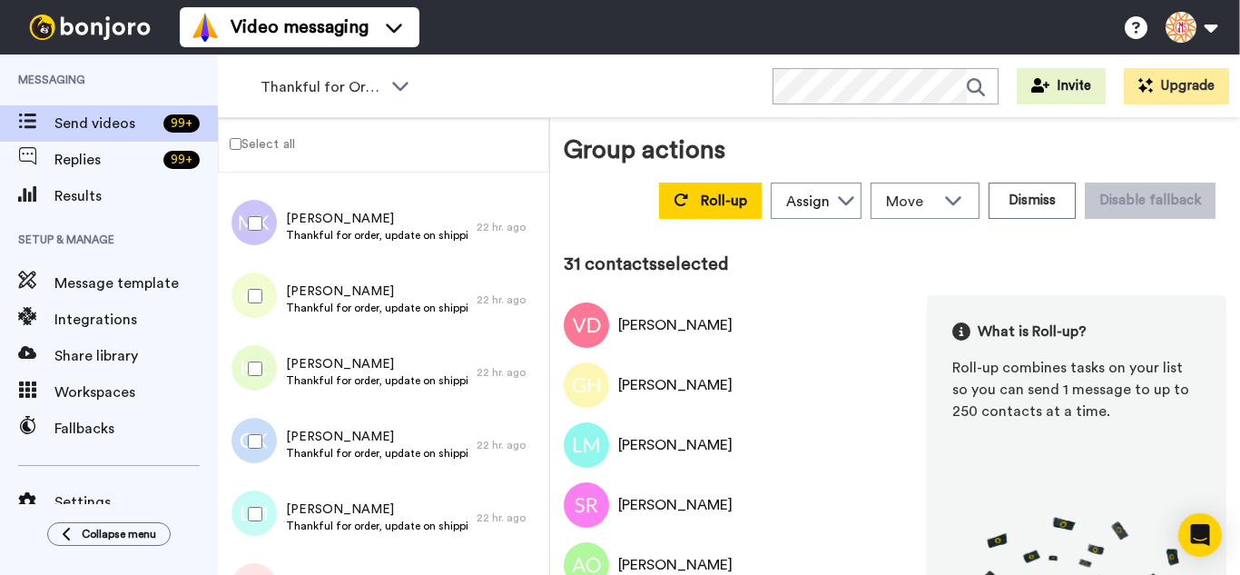
click at [252, 303] on div at bounding box center [251, 296] width 65 height 64
drag, startPoint x: 267, startPoint y: 438, endPoint x: 266, endPoint y: 466, distance: 28.2
click at [266, 447] on div at bounding box center [251, 441] width 65 height 64
click at [270, 516] on div at bounding box center [251, 514] width 65 height 64
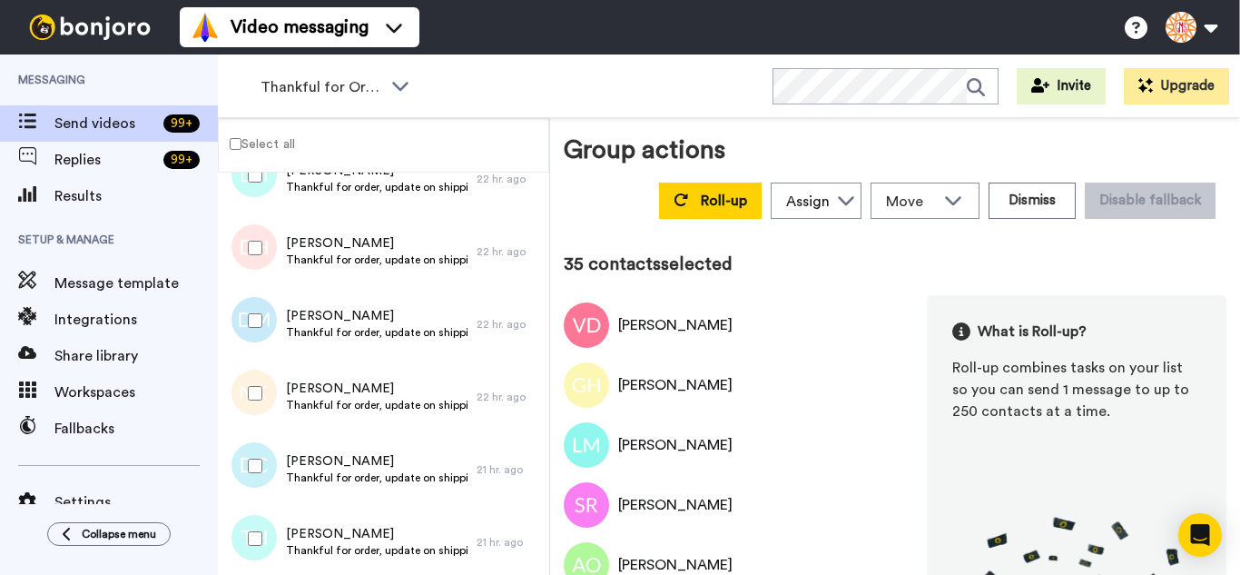
scroll to position [2542, 0]
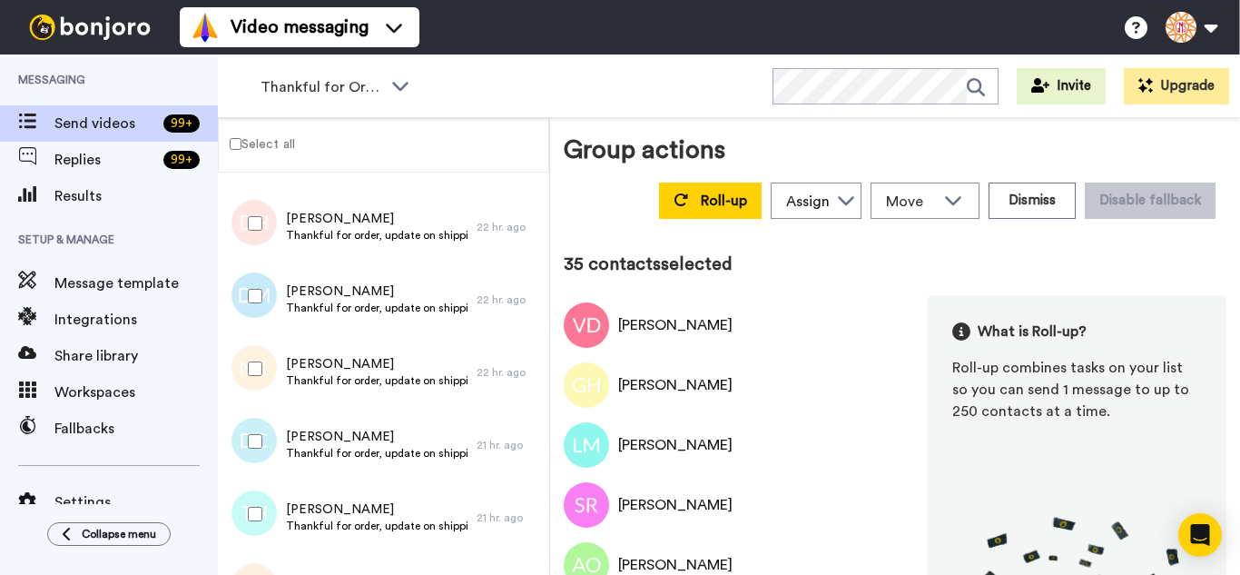
click at [245, 280] on div at bounding box center [251, 296] width 65 height 64
click at [238, 224] on div at bounding box center [251, 224] width 65 height 64
click at [246, 382] on div at bounding box center [251, 369] width 65 height 64
drag, startPoint x: 262, startPoint y: 445, endPoint x: 269, endPoint y: 493, distance: 48.5
click at [263, 449] on div at bounding box center [251, 441] width 65 height 64
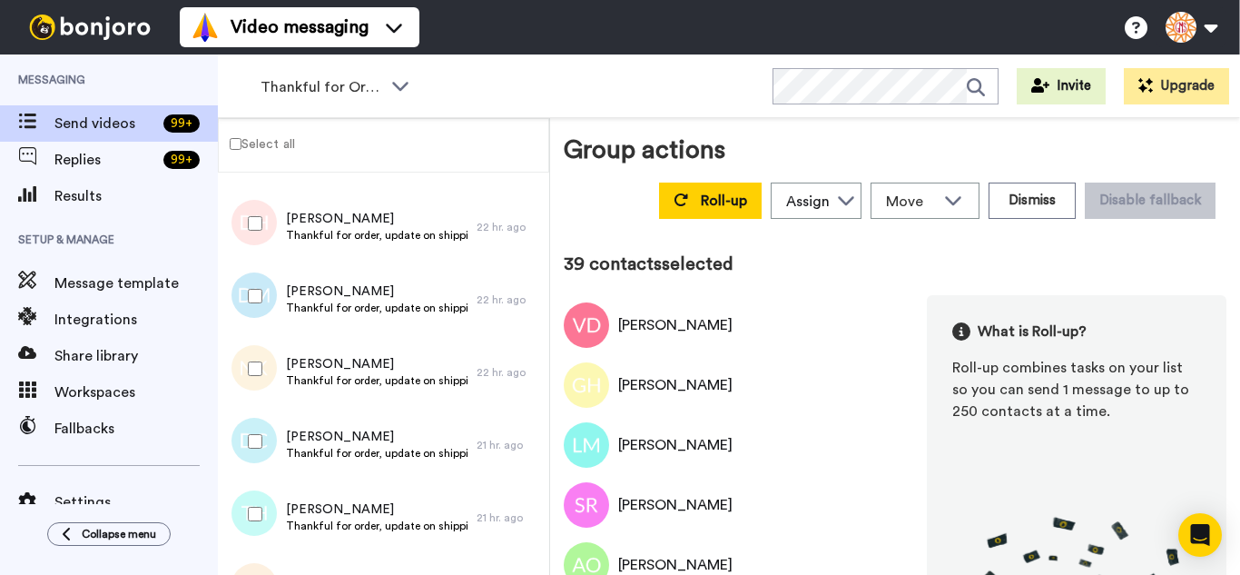
drag, startPoint x: 269, startPoint y: 493, endPoint x: 263, endPoint y: 537, distance: 44.8
click at [267, 498] on div at bounding box center [251, 514] width 65 height 64
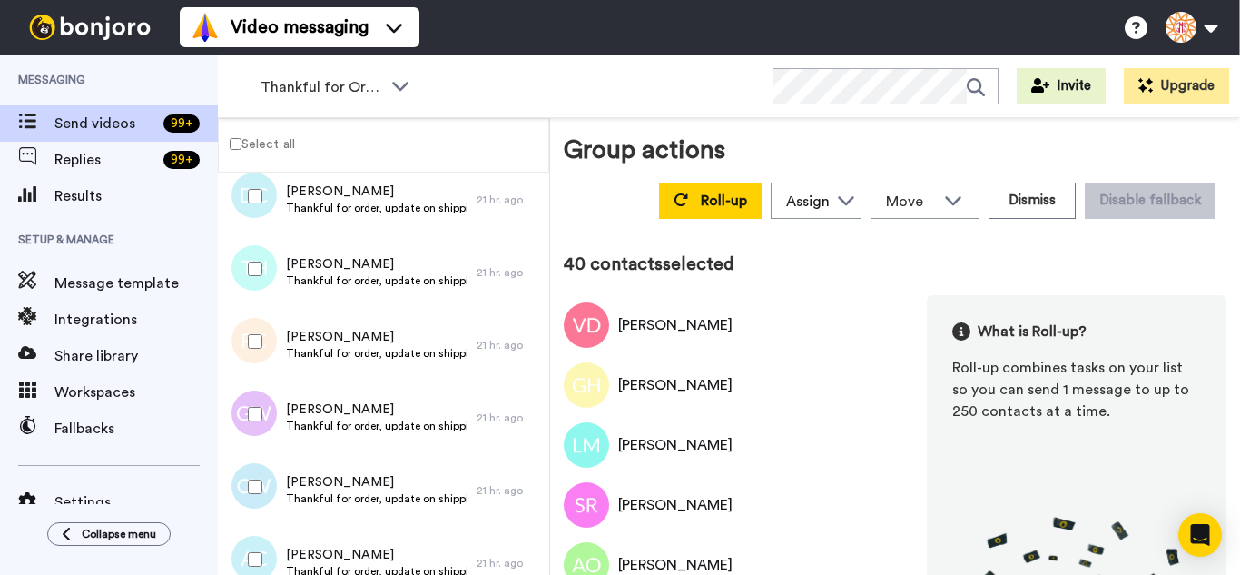
scroll to position [2814, 0]
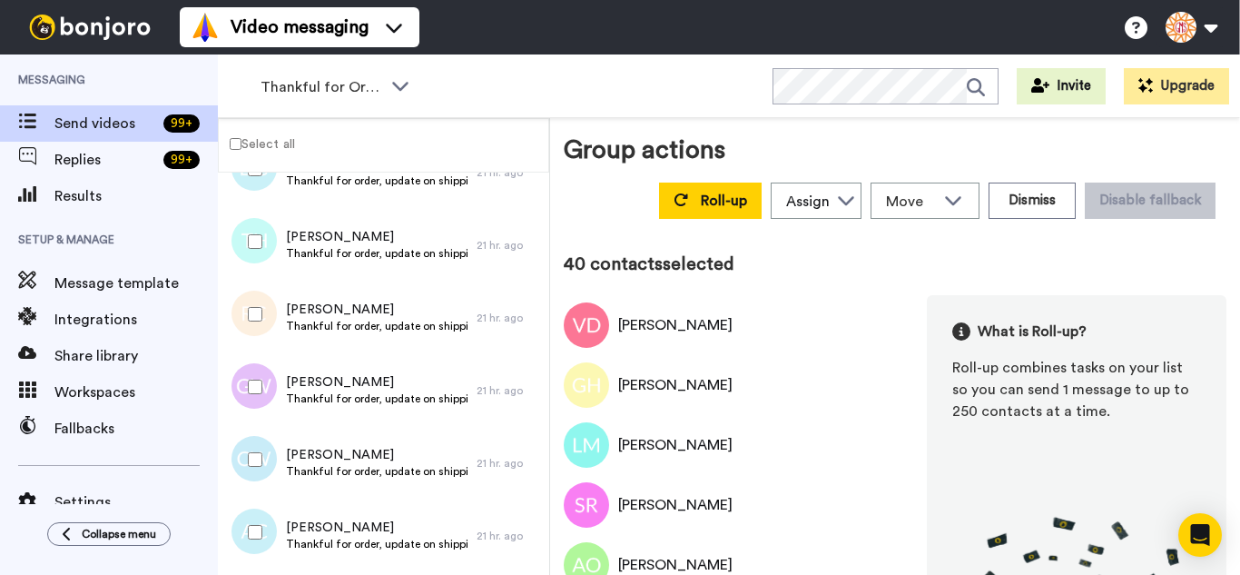
drag, startPoint x: 242, startPoint y: 318, endPoint x: 251, endPoint y: 360, distance: 42.6
click at [242, 319] on div at bounding box center [251, 314] width 65 height 64
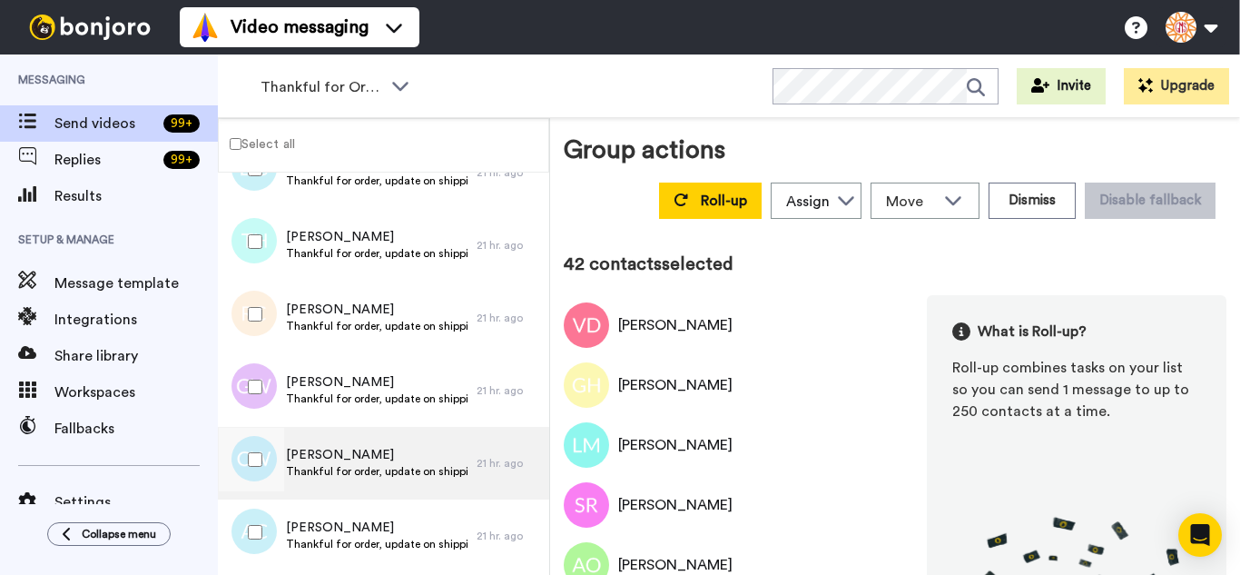
drag, startPoint x: 278, startPoint y: 466, endPoint x: 276, endPoint y: 495, distance: 29.1
click at [277, 467] on div at bounding box center [251, 460] width 65 height 64
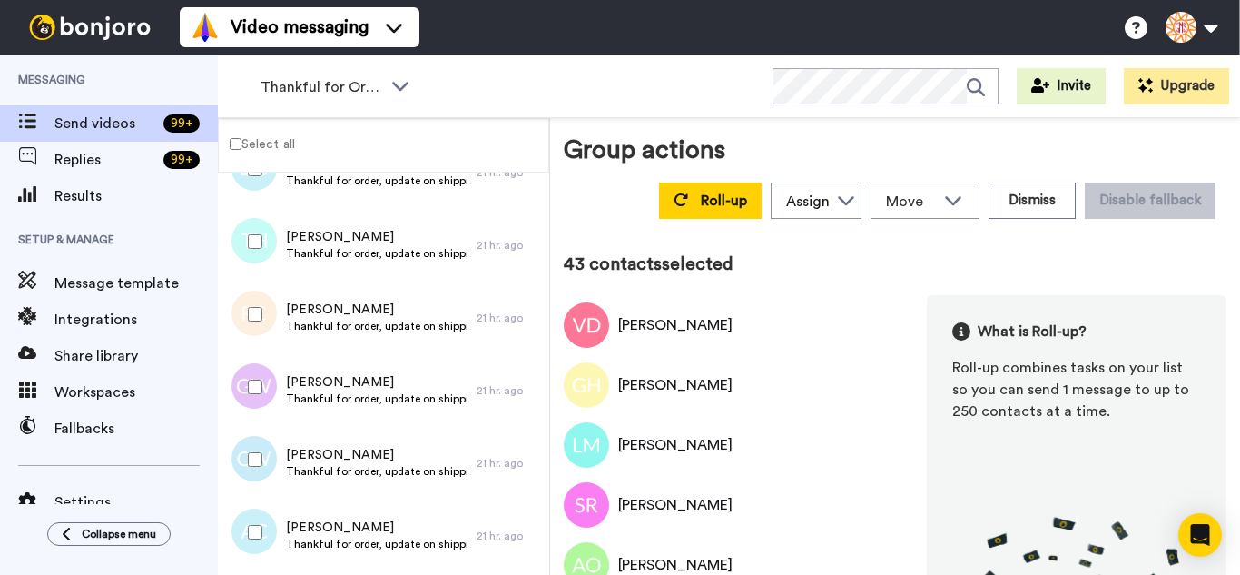
click at [271, 546] on div at bounding box center [251, 532] width 65 height 64
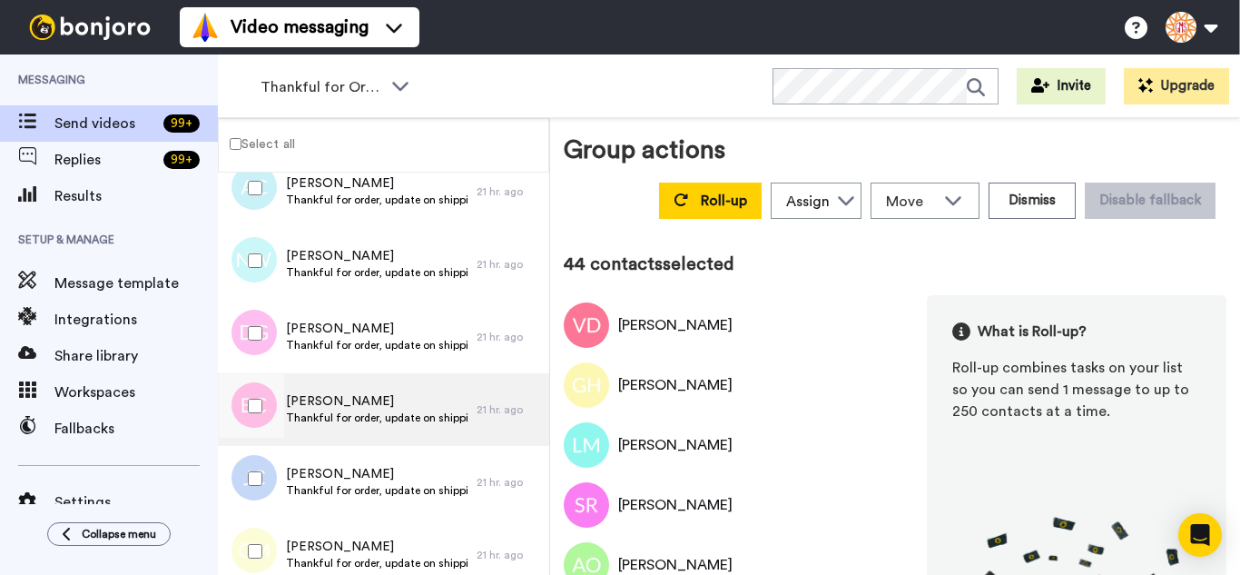
scroll to position [3178, 0]
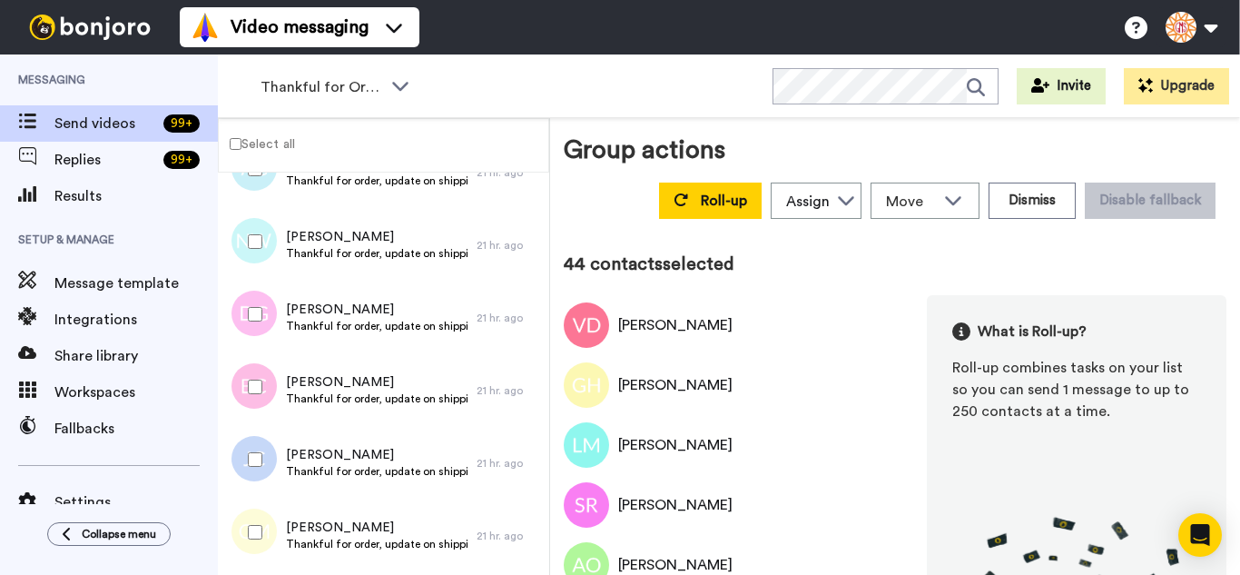
click at [265, 262] on div at bounding box center [251, 242] width 65 height 64
click at [264, 319] on div at bounding box center [251, 314] width 65 height 64
drag, startPoint x: 263, startPoint y: 380, endPoint x: 267, endPoint y: 419, distance: 39.2
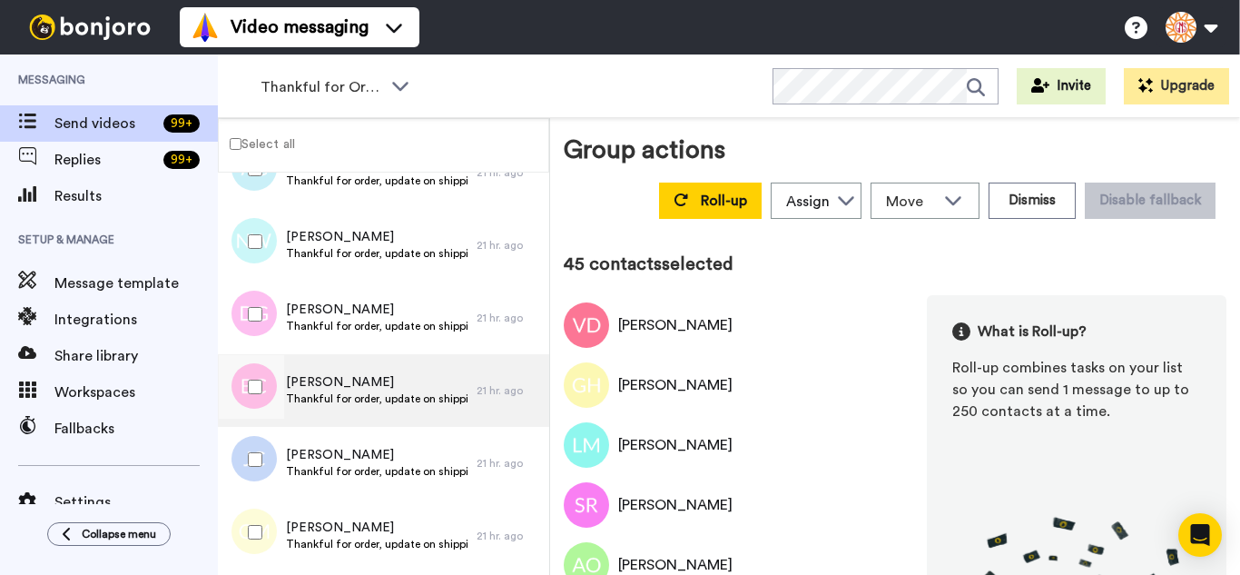
click at [263, 380] on div at bounding box center [251, 387] width 65 height 64
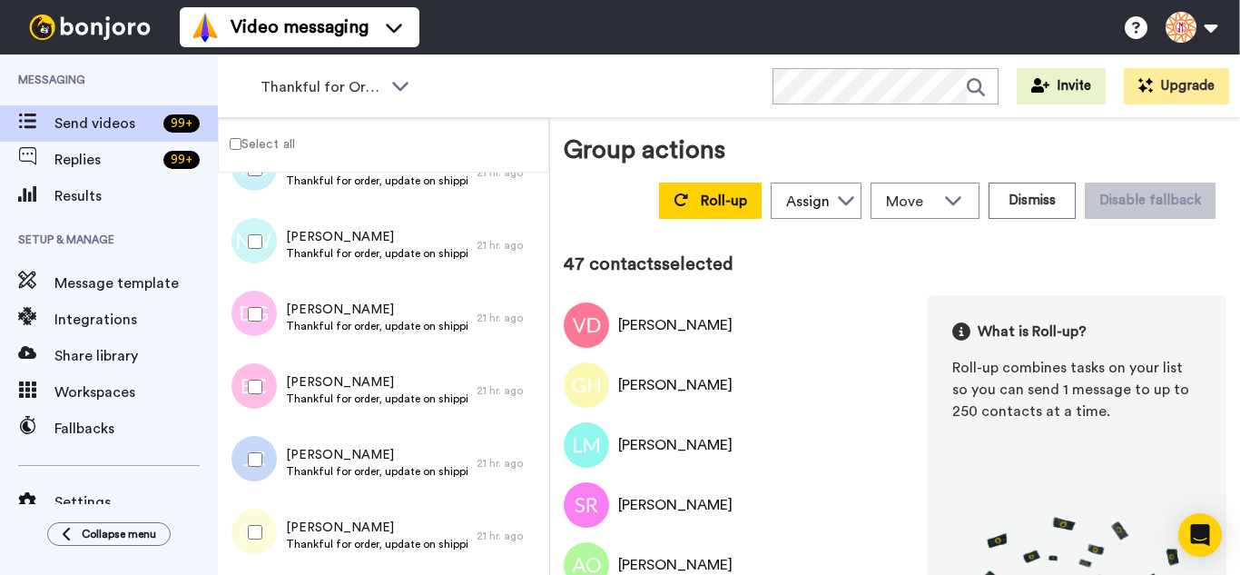
drag, startPoint x: 265, startPoint y: 477, endPoint x: 271, endPoint y: 520, distance: 43.9
click at [265, 478] on div at bounding box center [251, 460] width 65 height 64
click at [271, 547] on div at bounding box center [251, 532] width 65 height 64
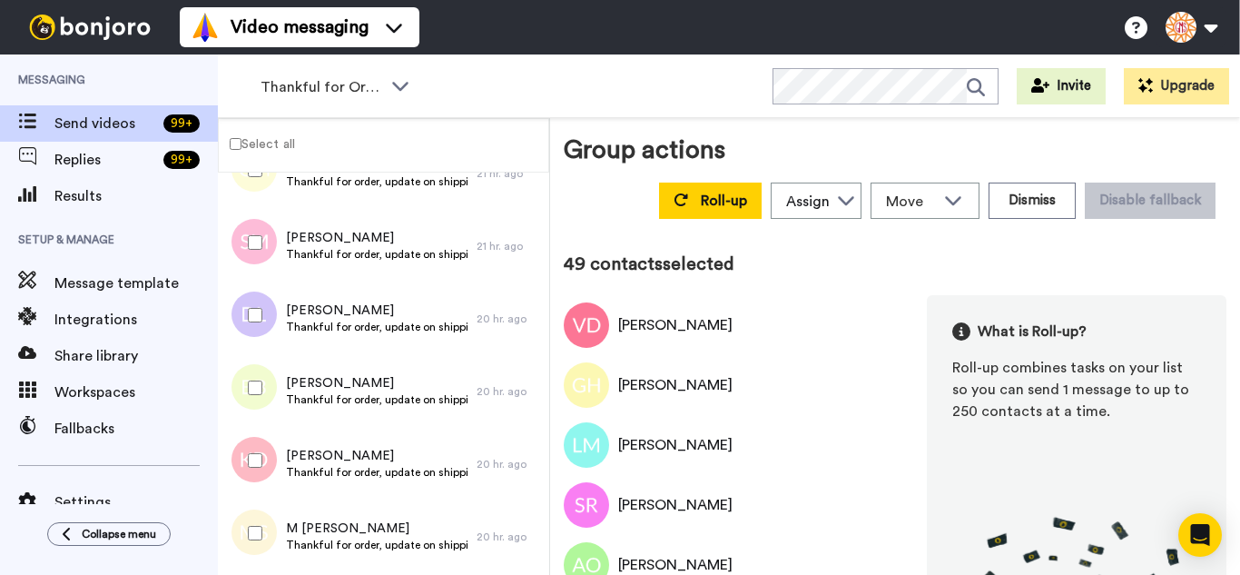
scroll to position [3541, 0]
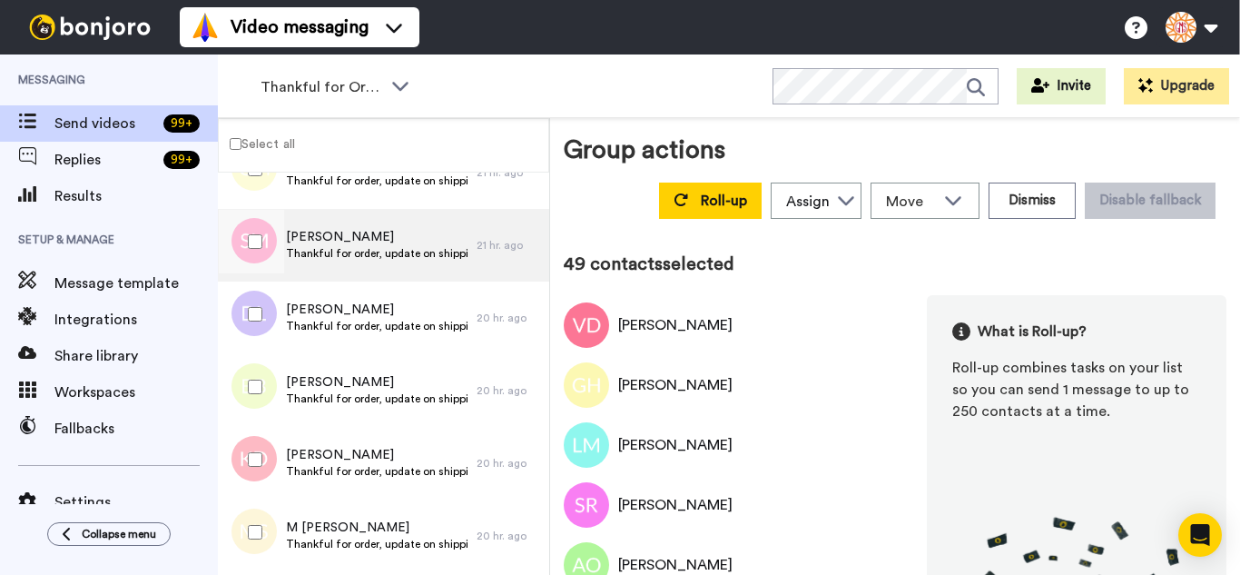
click at [268, 257] on div at bounding box center [251, 242] width 65 height 64
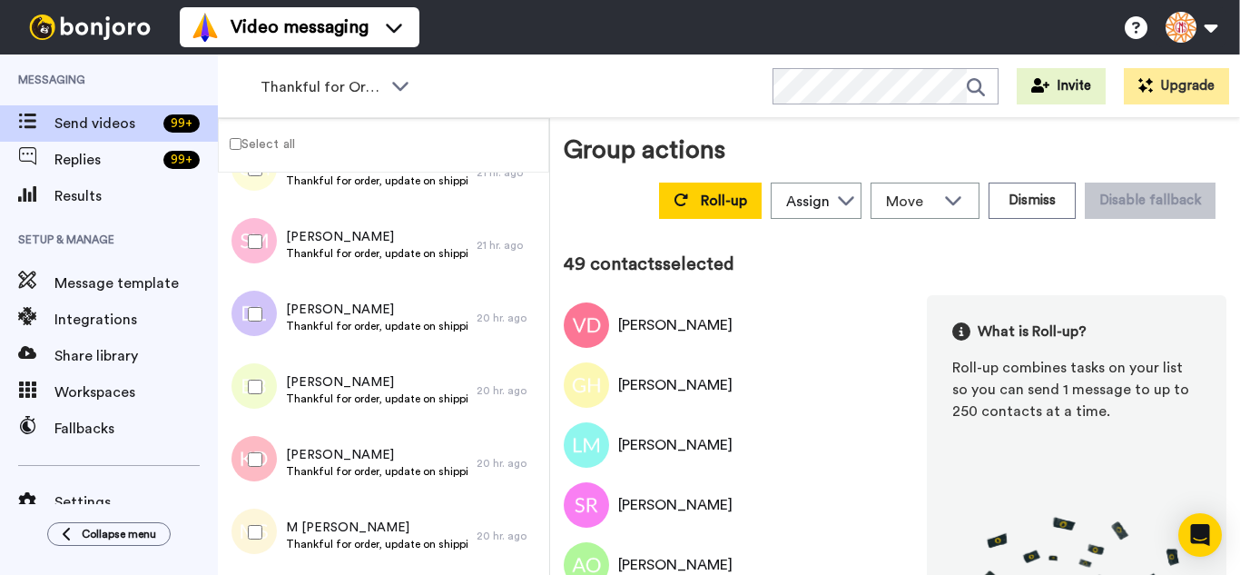
click at [266, 310] on div at bounding box center [251, 314] width 65 height 64
drag, startPoint x: 266, startPoint y: 355, endPoint x: 271, endPoint y: 388, distance: 33.0
click at [266, 359] on div at bounding box center [251, 387] width 65 height 64
click at [277, 447] on div at bounding box center [251, 460] width 65 height 64
click at [276, 503] on div at bounding box center [251, 532] width 65 height 64
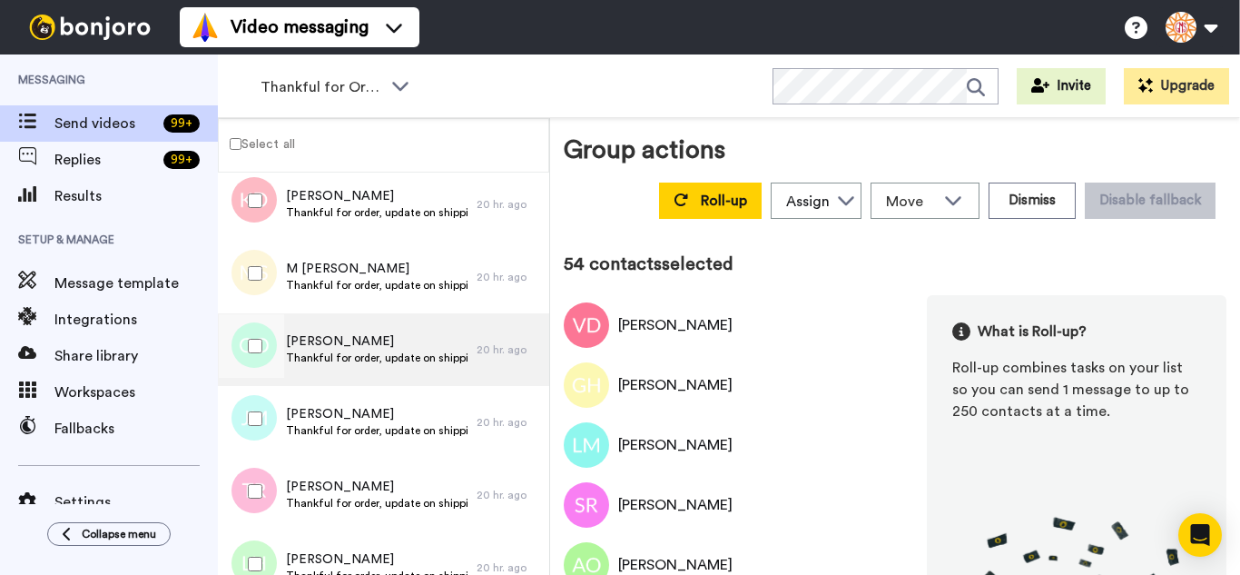
scroll to position [3813, 0]
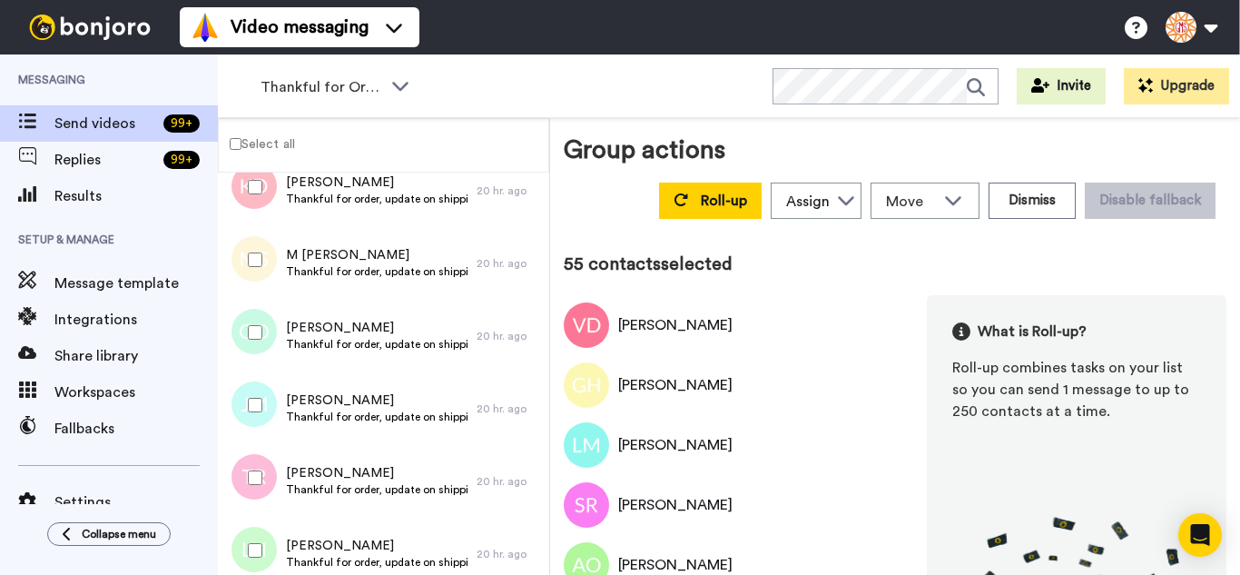
drag, startPoint x: 262, startPoint y: 393, endPoint x: 265, endPoint y: 433, distance: 40.0
click at [262, 397] on div at bounding box center [251, 405] width 65 height 64
click at [267, 457] on div at bounding box center [251, 478] width 65 height 64
click at [270, 531] on div at bounding box center [251, 550] width 65 height 64
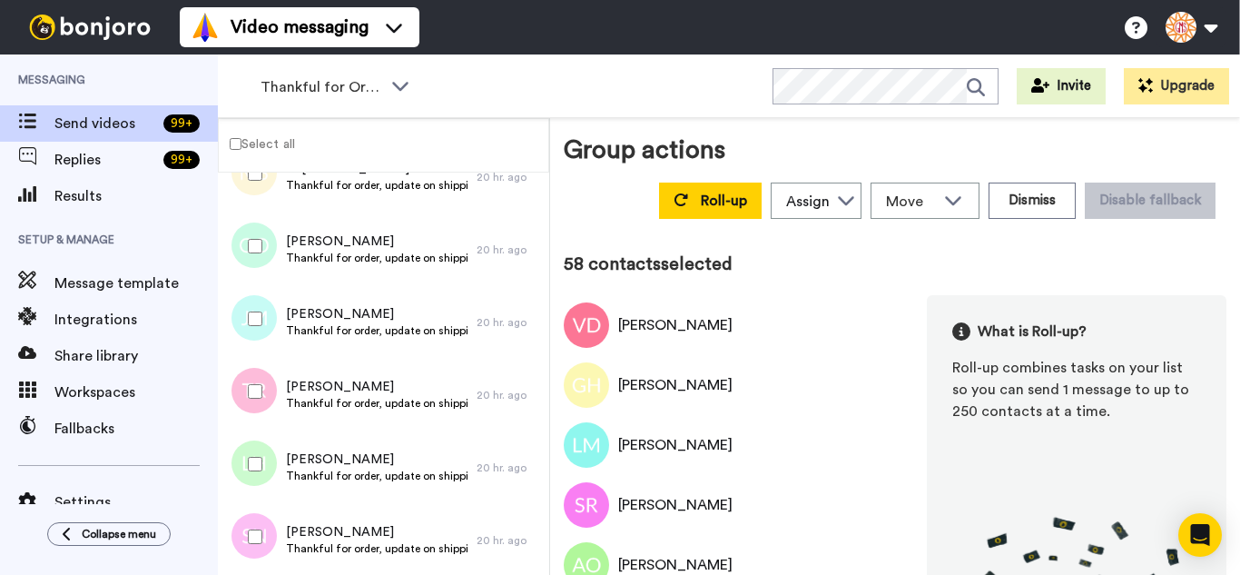
scroll to position [4086, 0]
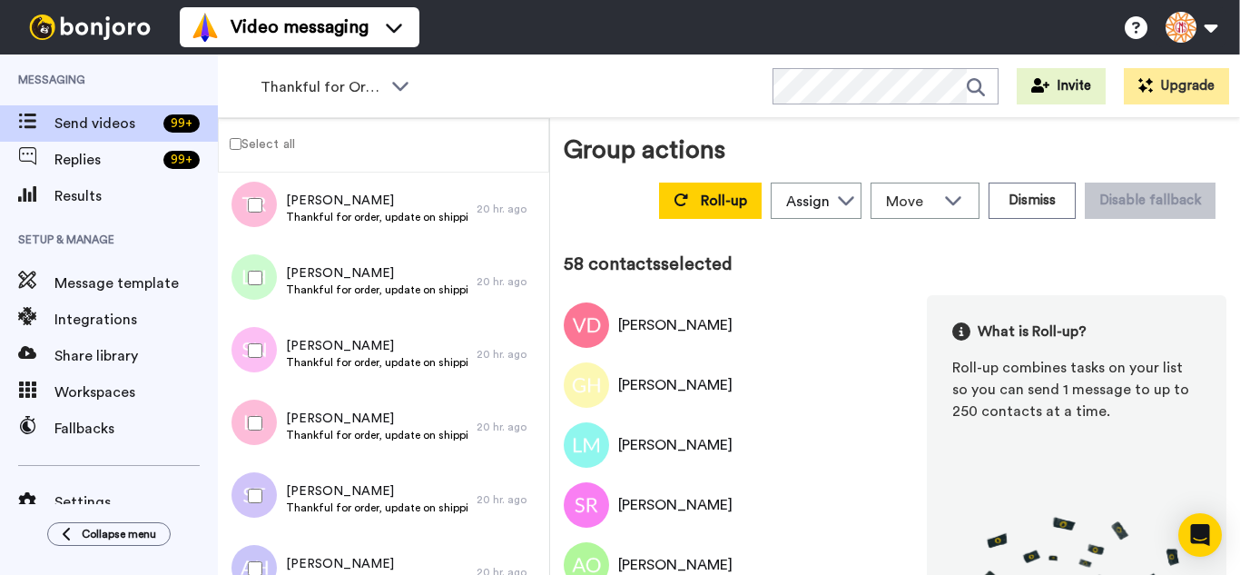
drag, startPoint x: 242, startPoint y: 343, endPoint x: 259, endPoint y: 414, distance: 72.7
click at [243, 345] on div at bounding box center [251, 351] width 65 height 64
click at [260, 415] on div at bounding box center [251, 423] width 65 height 64
drag, startPoint x: 268, startPoint y: 467, endPoint x: 266, endPoint y: 549, distance: 82.6
click at [266, 473] on div at bounding box center [251, 496] width 65 height 64
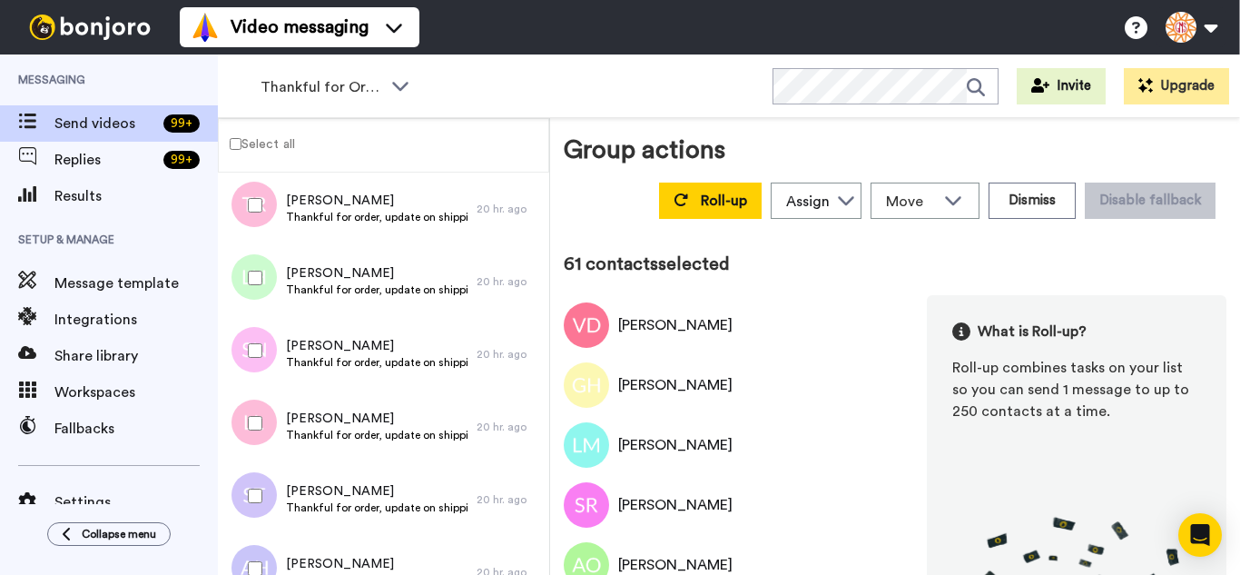
click at [263, 550] on div at bounding box center [251, 569] width 65 height 64
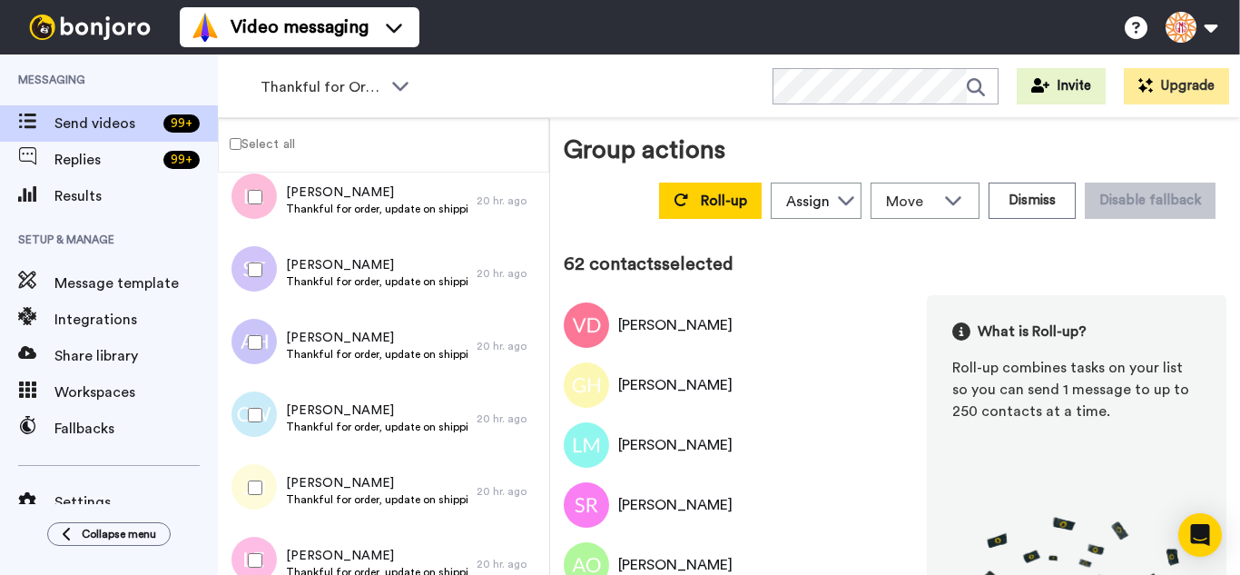
scroll to position [4449, 0]
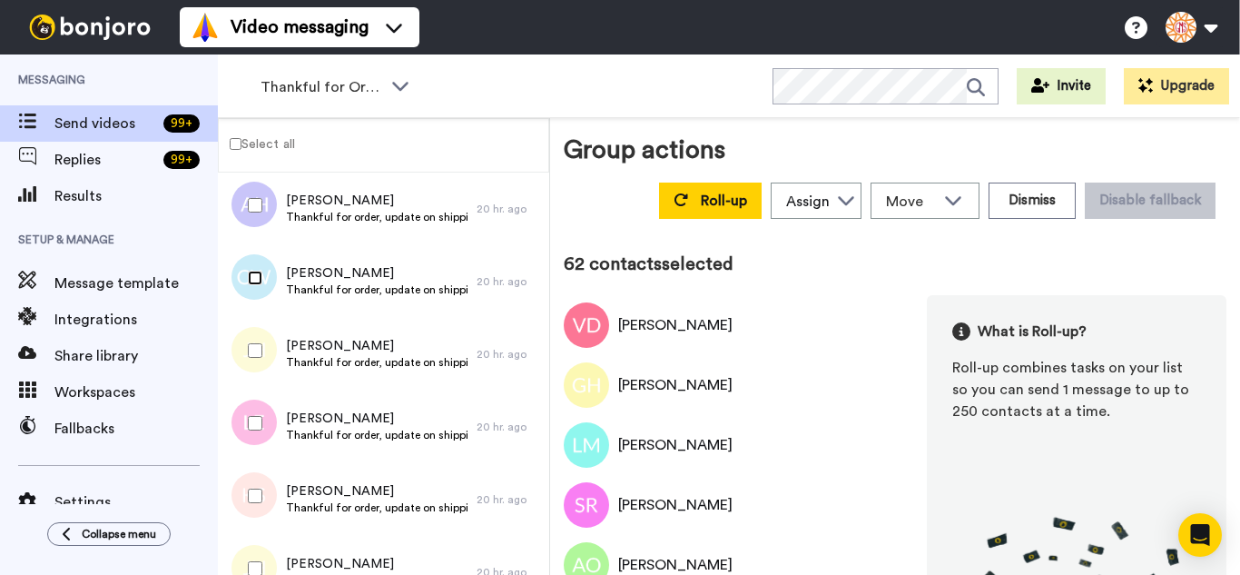
click at [252, 287] on div at bounding box center [251, 278] width 65 height 64
drag, startPoint x: 258, startPoint y: 410, endPoint x: 275, endPoint y: 492, distance: 83.5
click at [258, 411] on div at bounding box center [251, 423] width 65 height 64
drag, startPoint x: 275, startPoint y: 492, endPoint x: 275, endPoint y: 514, distance: 21.8
click at [272, 498] on div at bounding box center [251, 496] width 65 height 64
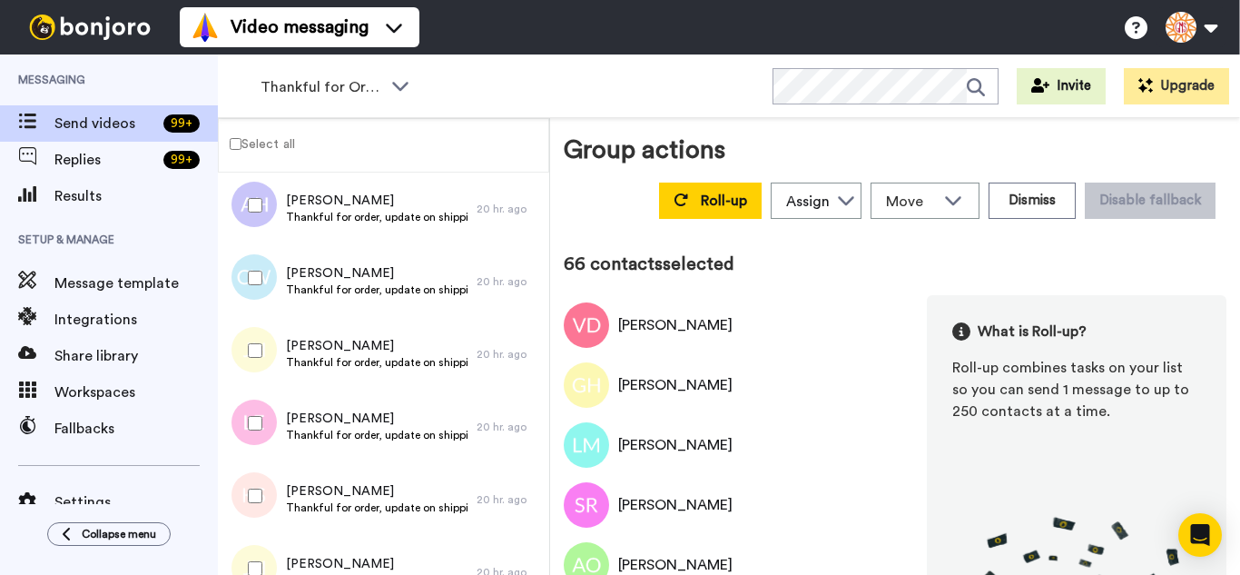
click at [275, 539] on div at bounding box center [251, 569] width 65 height 64
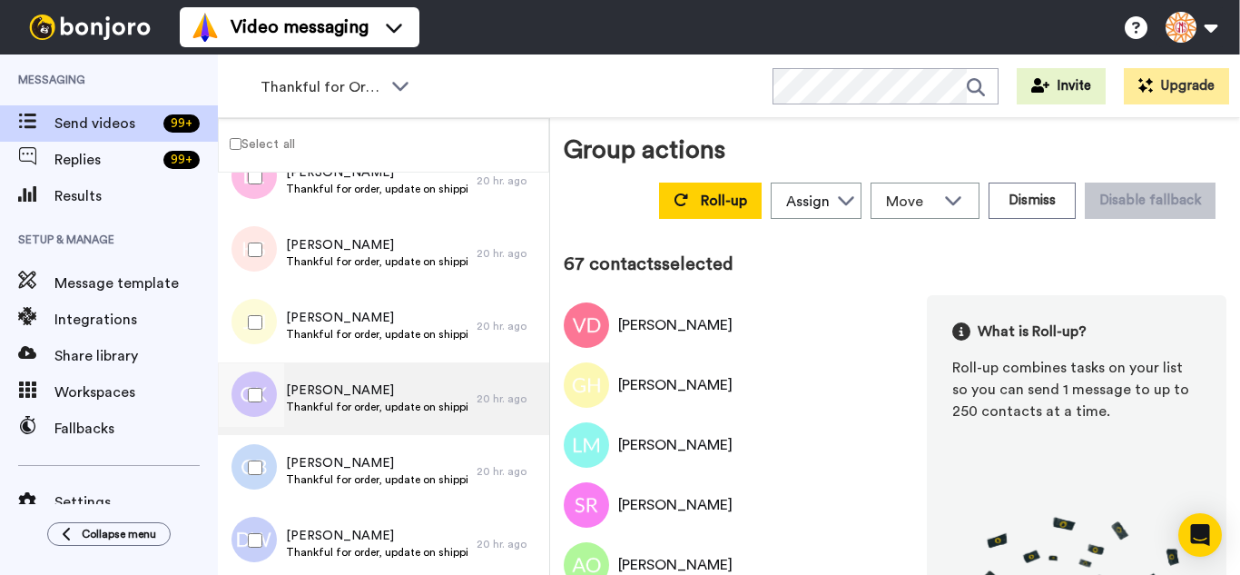
scroll to position [4721, 0]
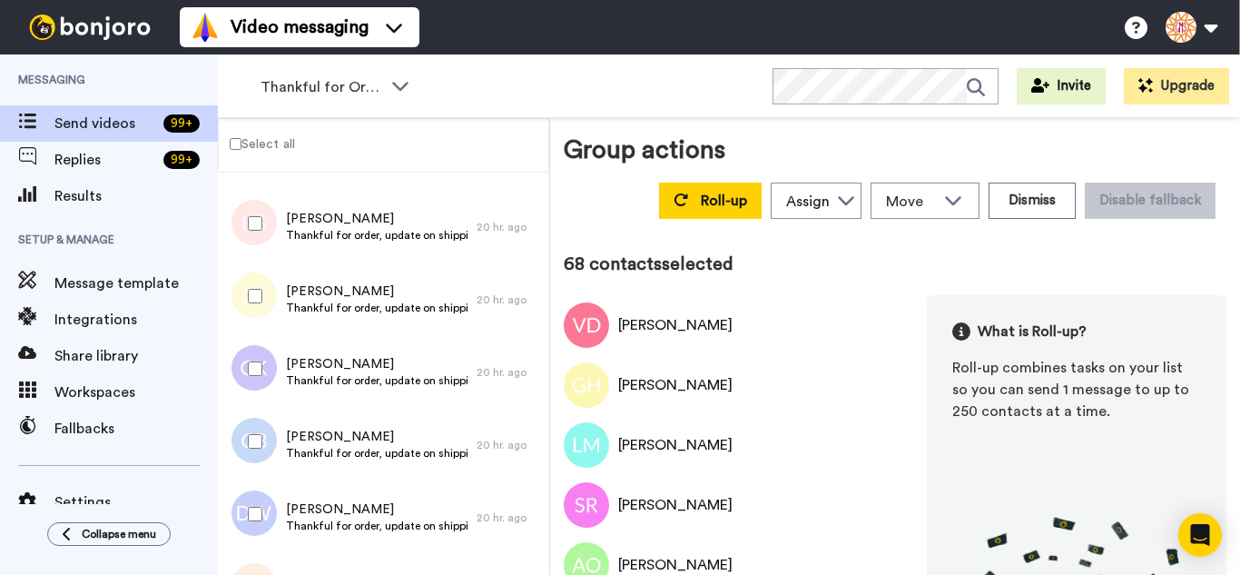
click at [271, 431] on div at bounding box center [251, 441] width 65 height 64
click at [271, 496] on div at bounding box center [251, 514] width 65 height 64
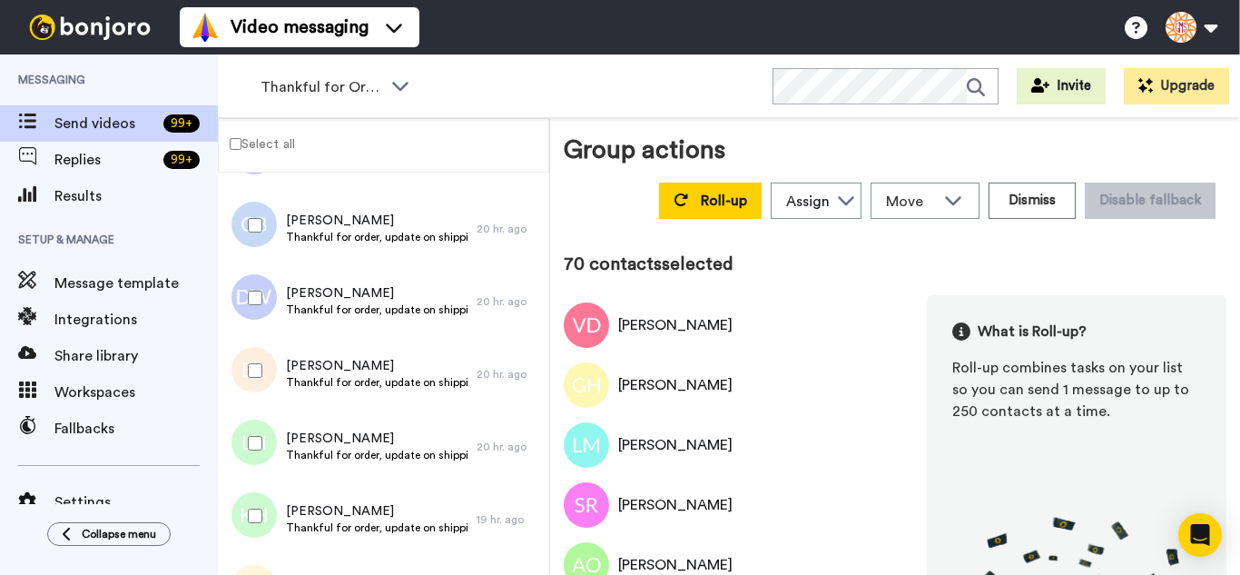
scroll to position [4993, 0]
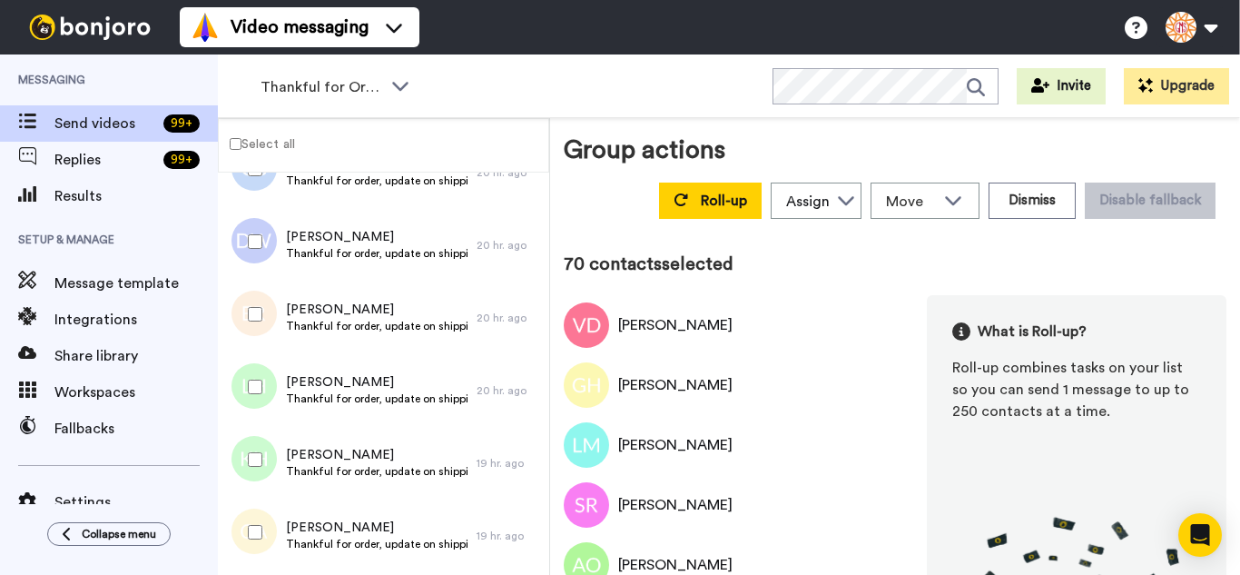
drag, startPoint x: 266, startPoint y: 333, endPoint x: 270, endPoint y: 384, distance: 51.0
click at [266, 334] on div at bounding box center [251, 314] width 65 height 64
click at [270, 384] on div at bounding box center [251, 387] width 65 height 64
drag, startPoint x: 270, startPoint y: 424, endPoint x: 271, endPoint y: 463, distance: 39.1
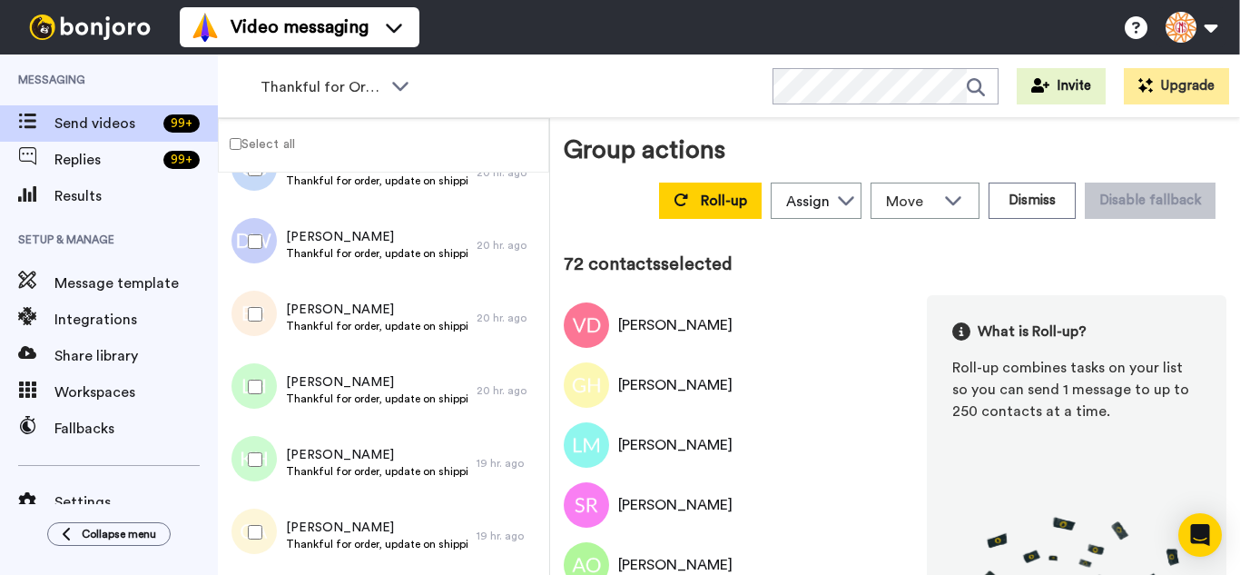
drag, startPoint x: 259, startPoint y: 468, endPoint x: 258, endPoint y: 519, distance: 51.8
click at [259, 472] on div at bounding box center [251, 460] width 65 height 64
click at [258, 522] on div at bounding box center [251, 532] width 65 height 64
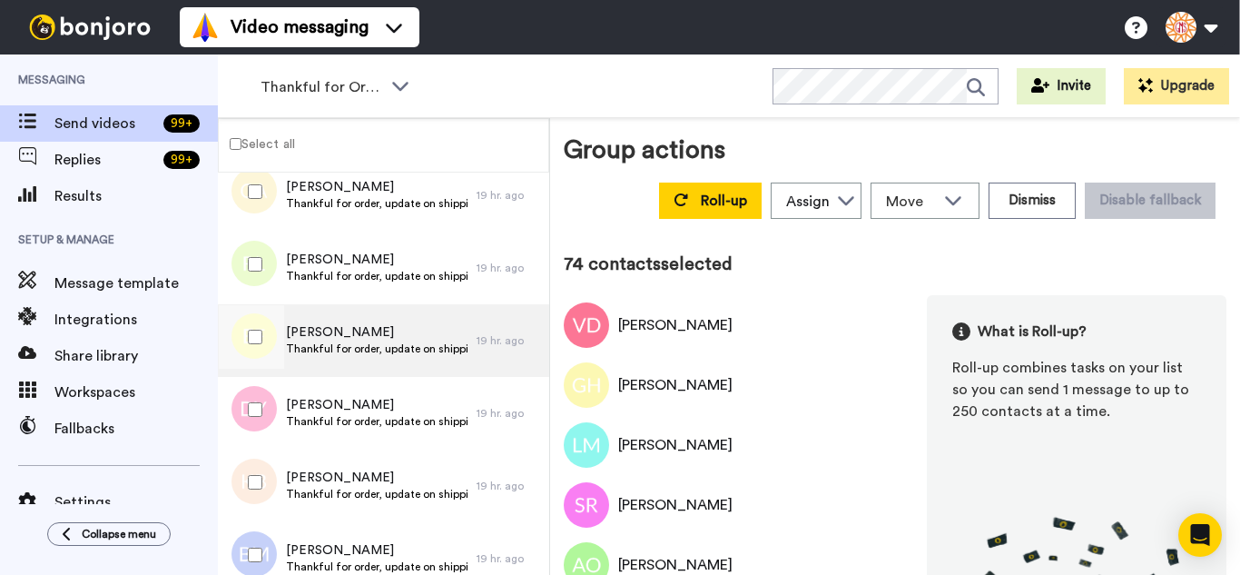
scroll to position [5357, 0]
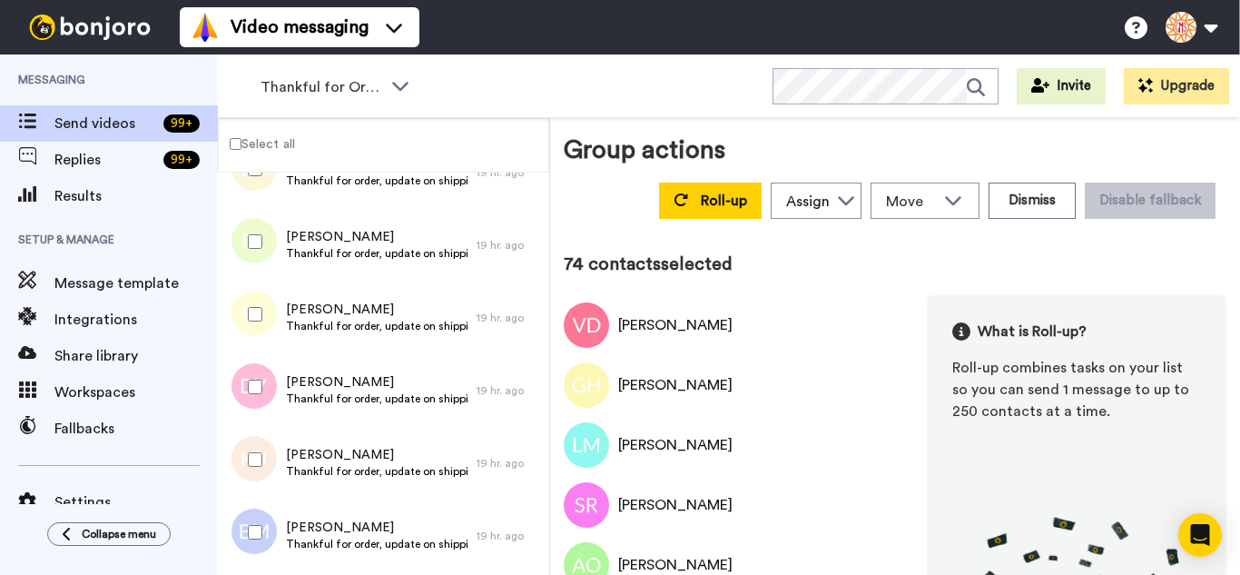
drag, startPoint x: 240, startPoint y: 250, endPoint x: 255, endPoint y: 323, distance: 75.1
click at [240, 251] on div at bounding box center [251, 242] width 65 height 64
drag, startPoint x: 255, startPoint y: 325, endPoint x: 252, endPoint y: 369, distance: 43.7
click at [255, 329] on div at bounding box center [251, 314] width 65 height 64
drag, startPoint x: 252, startPoint y: 369, endPoint x: 263, endPoint y: 453, distance: 85.1
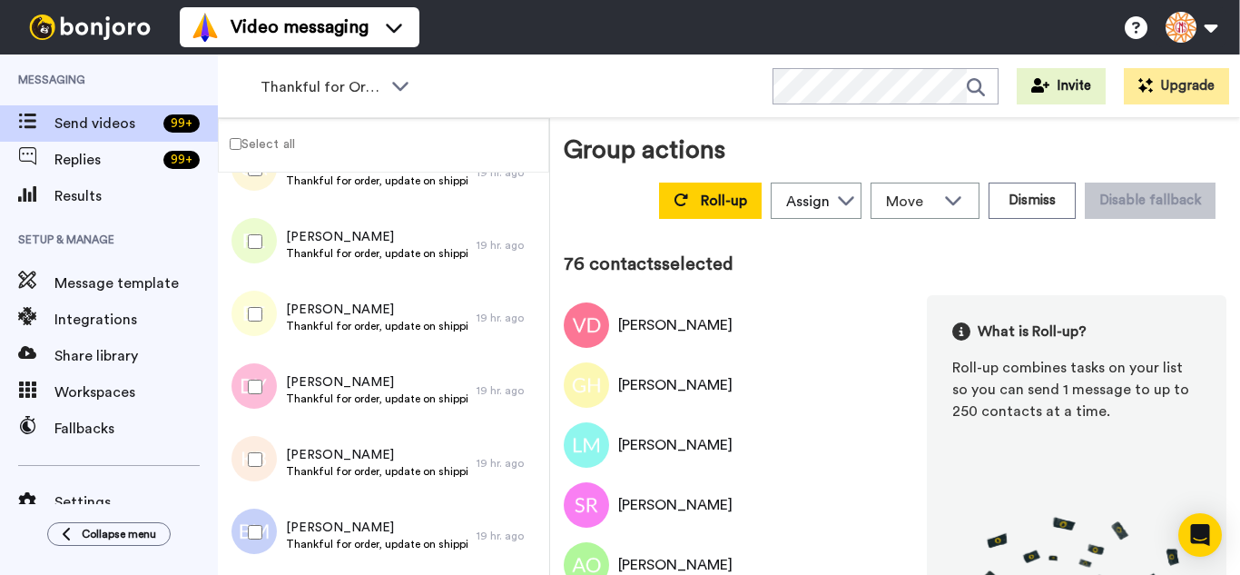
click at [253, 375] on div at bounding box center [251, 387] width 65 height 64
drag, startPoint x: 263, startPoint y: 453, endPoint x: 269, endPoint y: 509, distance: 56.6
click at [262, 460] on div at bounding box center [251, 460] width 65 height 64
click at [268, 526] on div at bounding box center [251, 532] width 65 height 64
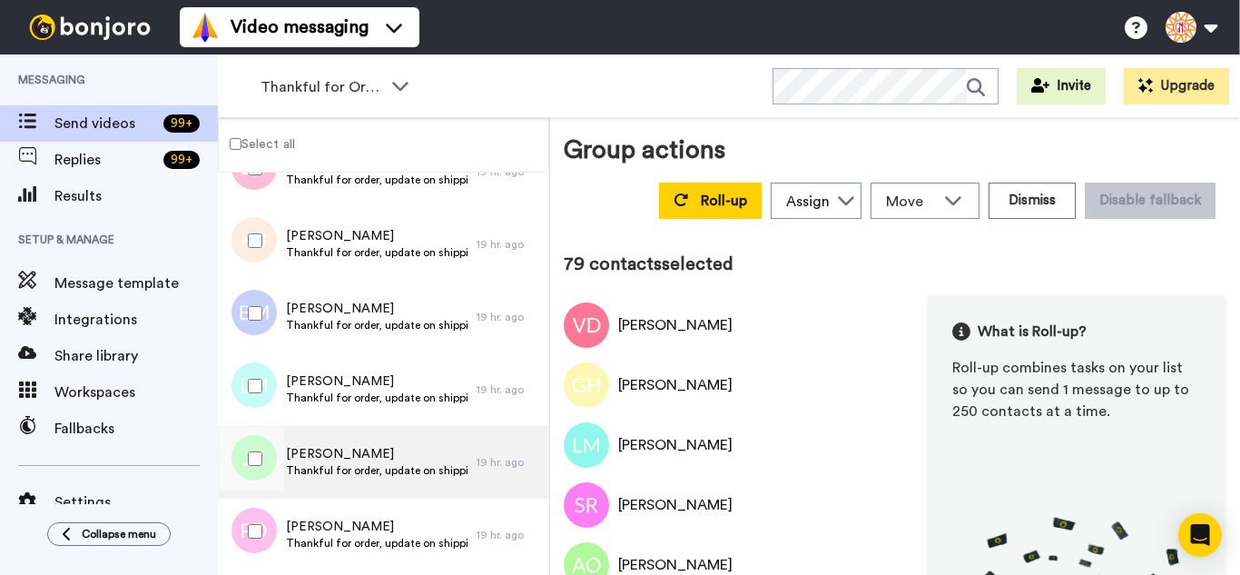
scroll to position [5629, 0]
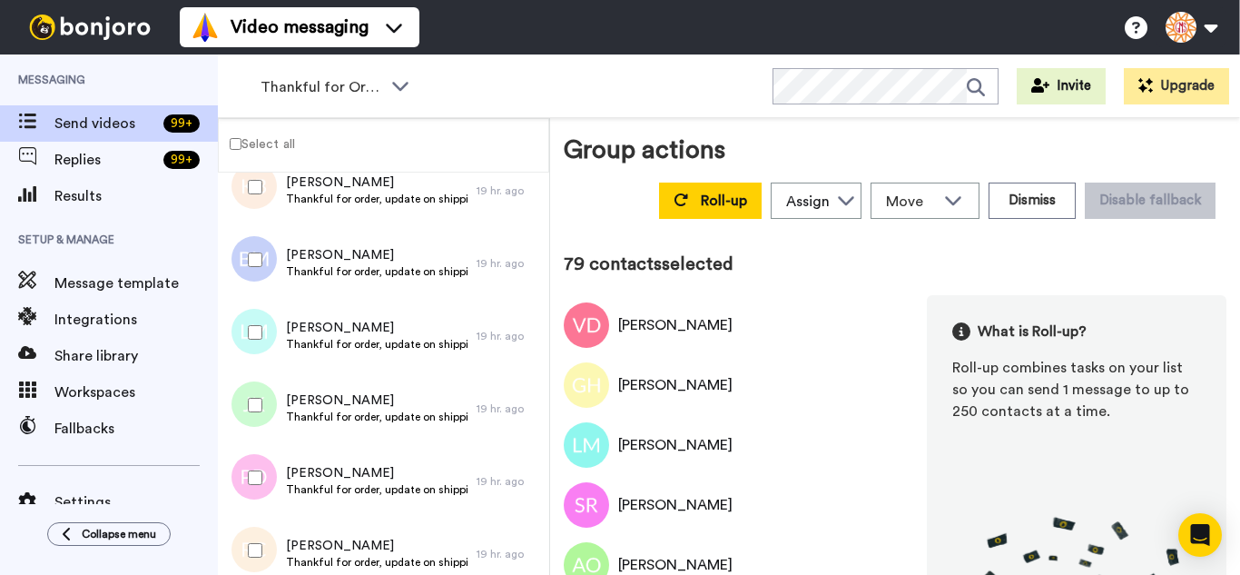
drag, startPoint x: 266, startPoint y: 339, endPoint x: 270, endPoint y: 402, distance: 63.7
click at [266, 343] on div at bounding box center [251, 333] width 65 height 64
drag, startPoint x: 270, startPoint y: 402, endPoint x: 270, endPoint y: 429, distance: 26.3
click at [270, 405] on div at bounding box center [251, 405] width 65 height 64
drag, startPoint x: 268, startPoint y: 467, endPoint x: 269, endPoint y: 496, distance: 29.1
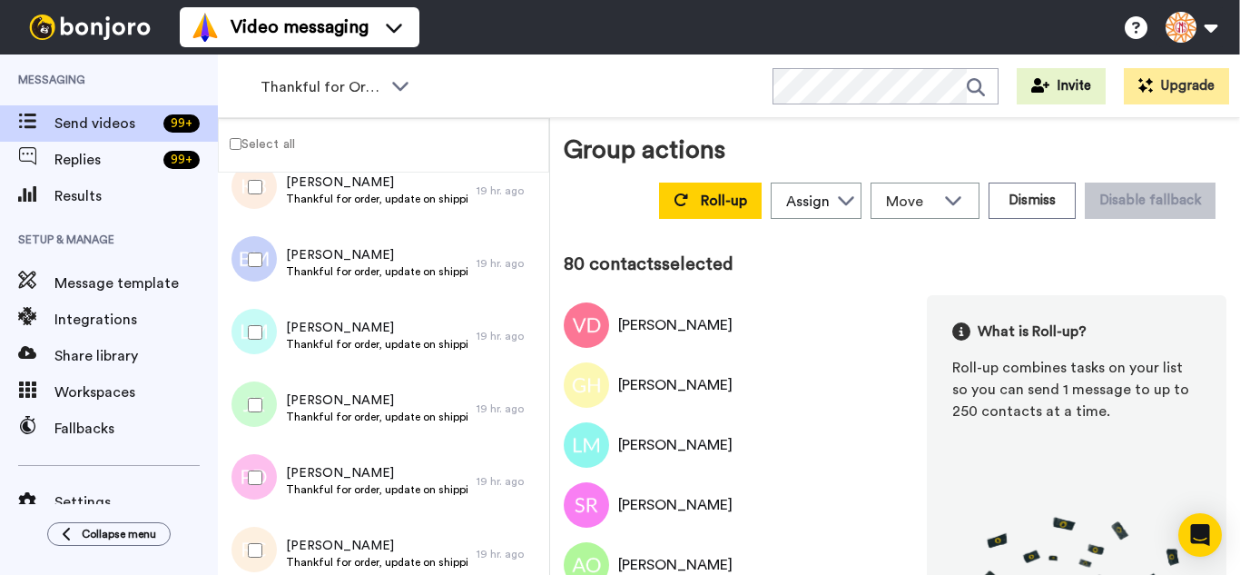
click at [263, 478] on div at bounding box center [251, 478] width 65 height 64
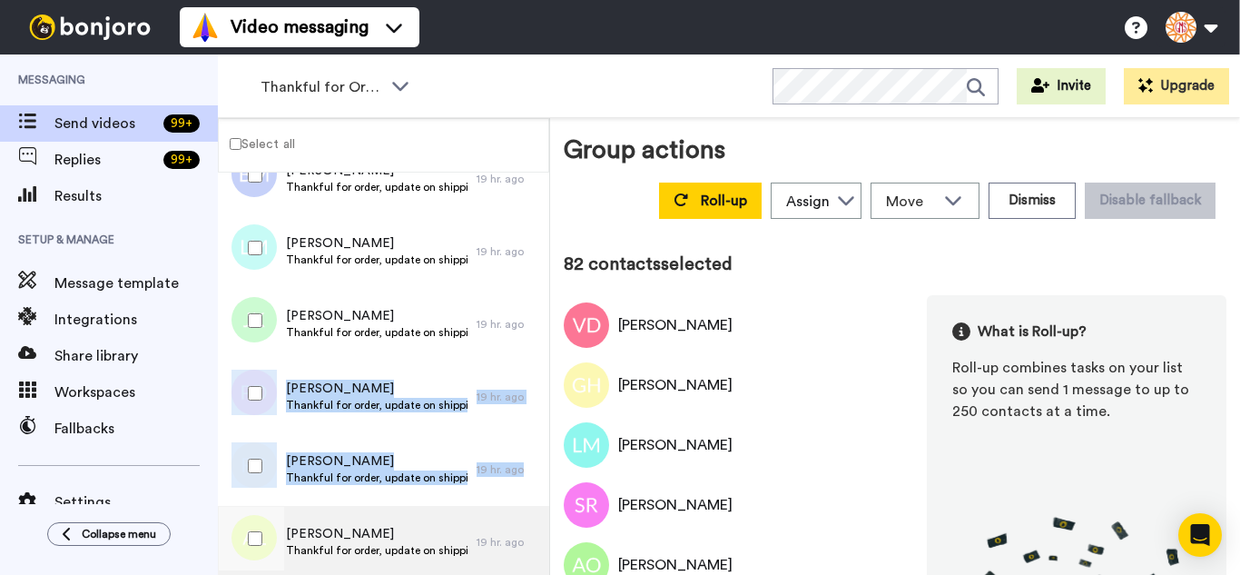
scroll to position [5901, 0]
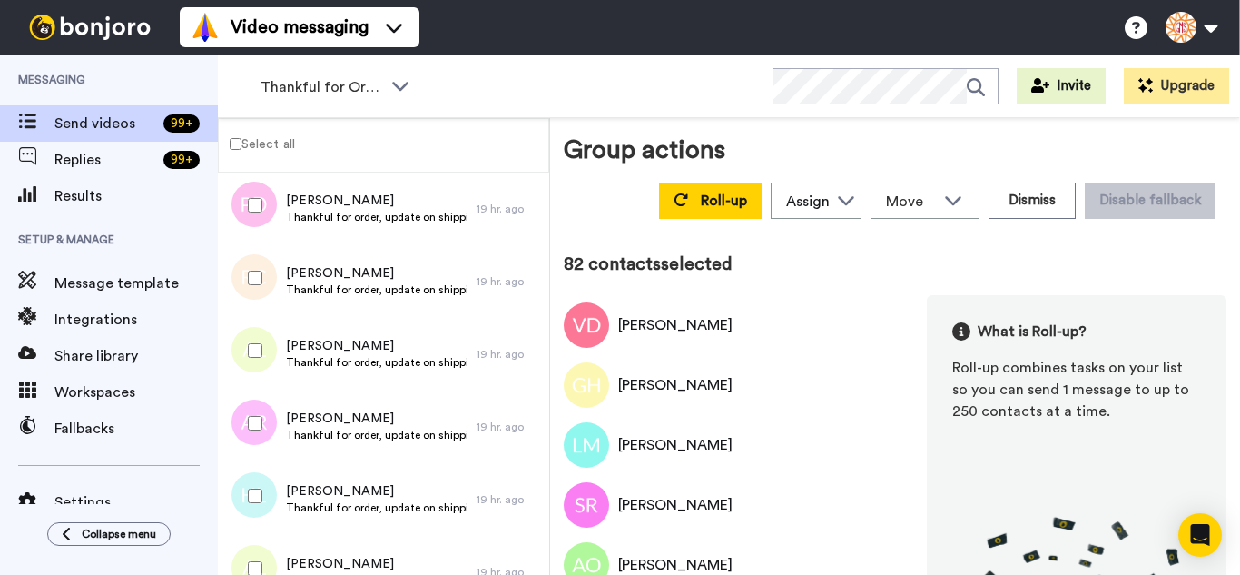
click at [255, 270] on div at bounding box center [251, 278] width 65 height 64
drag, startPoint x: 264, startPoint y: 347, endPoint x: 264, endPoint y: 391, distance: 44.5
click at [264, 348] on div at bounding box center [251, 351] width 65 height 64
click at [266, 399] on div at bounding box center [251, 423] width 65 height 64
click at [274, 477] on div at bounding box center [251, 496] width 65 height 64
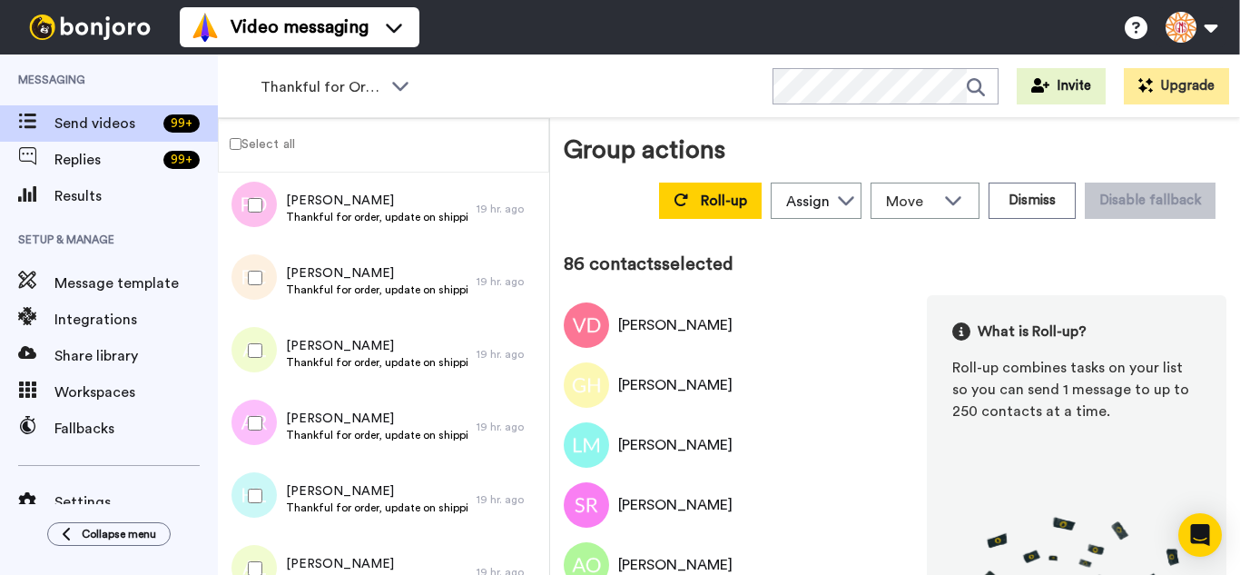
click at [271, 549] on div at bounding box center [251, 569] width 65 height 64
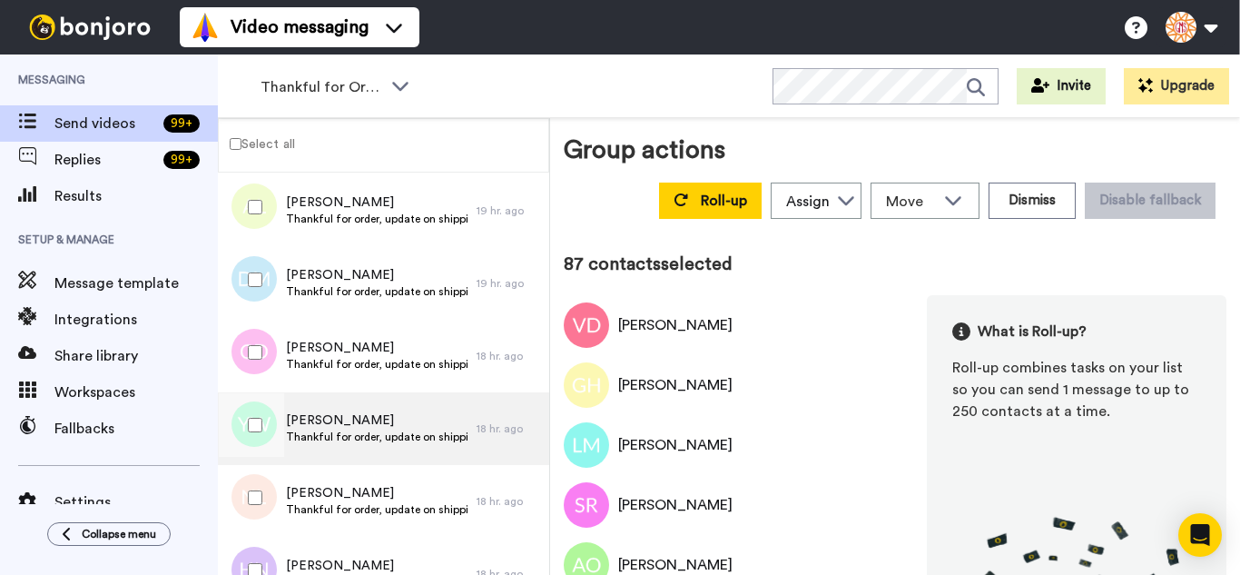
scroll to position [6264, 0]
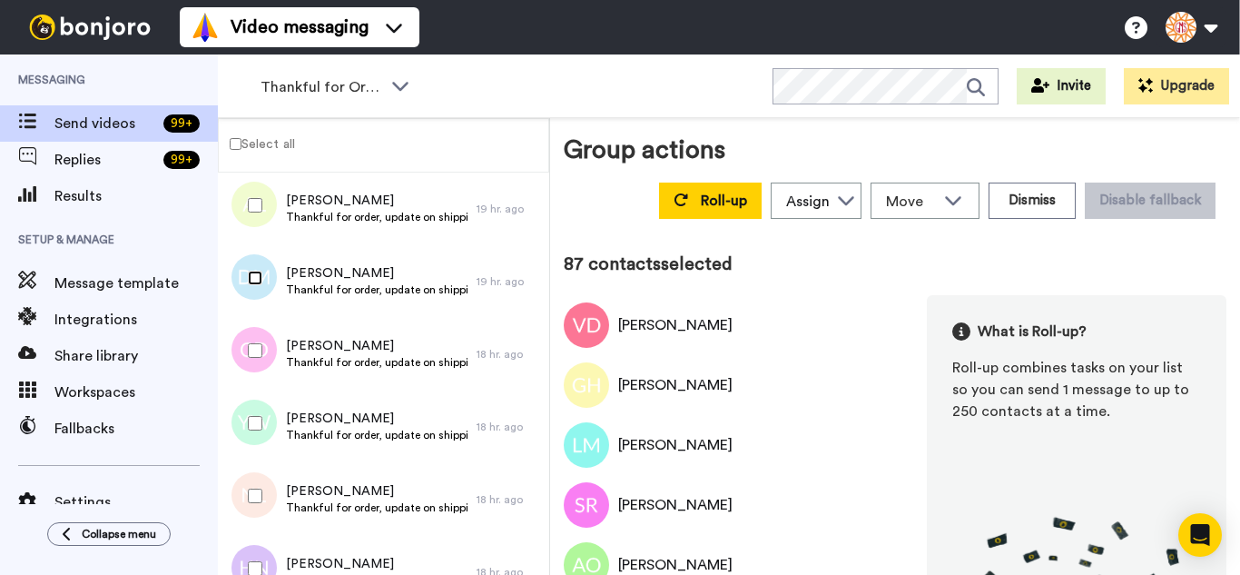
click at [250, 288] on div at bounding box center [251, 278] width 65 height 64
click at [259, 362] on div at bounding box center [251, 351] width 65 height 64
click at [259, 419] on div at bounding box center [251, 423] width 65 height 64
click at [254, 496] on div at bounding box center [251, 496] width 65 height 64
click at [262, 564] on div at bounding box center [251, 569] width 65 height 64
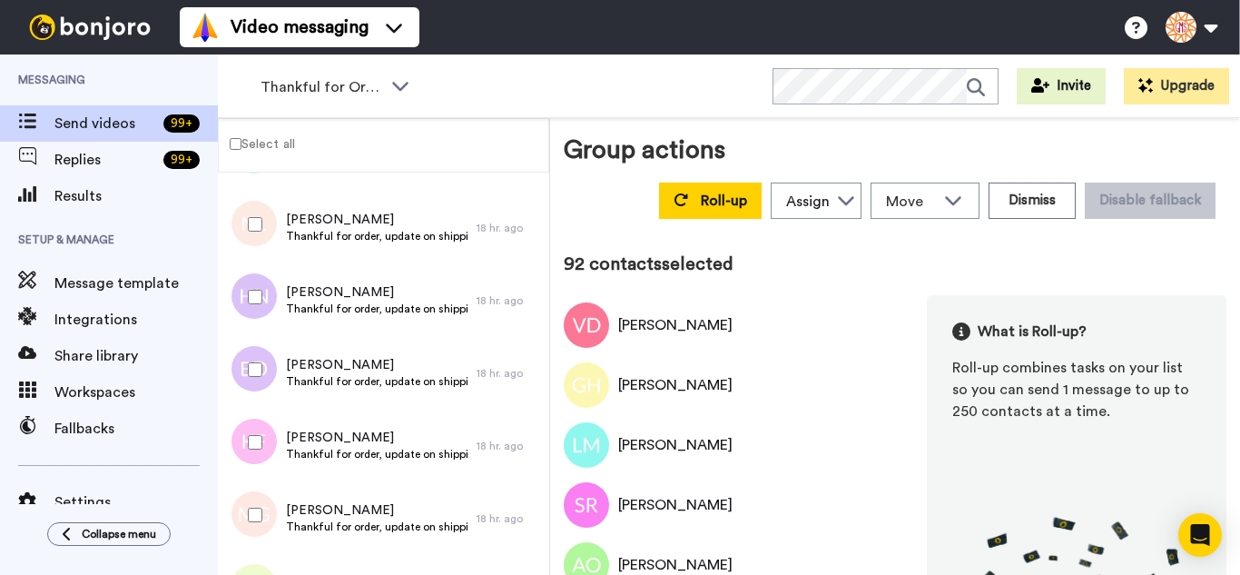
scroll to position [6537, 0]
click at [261, 427] on div at bounding box center [251, 441] width 65 height 64
click at [257, 500] on div at bounding box center [251, 514] width 65 height 64
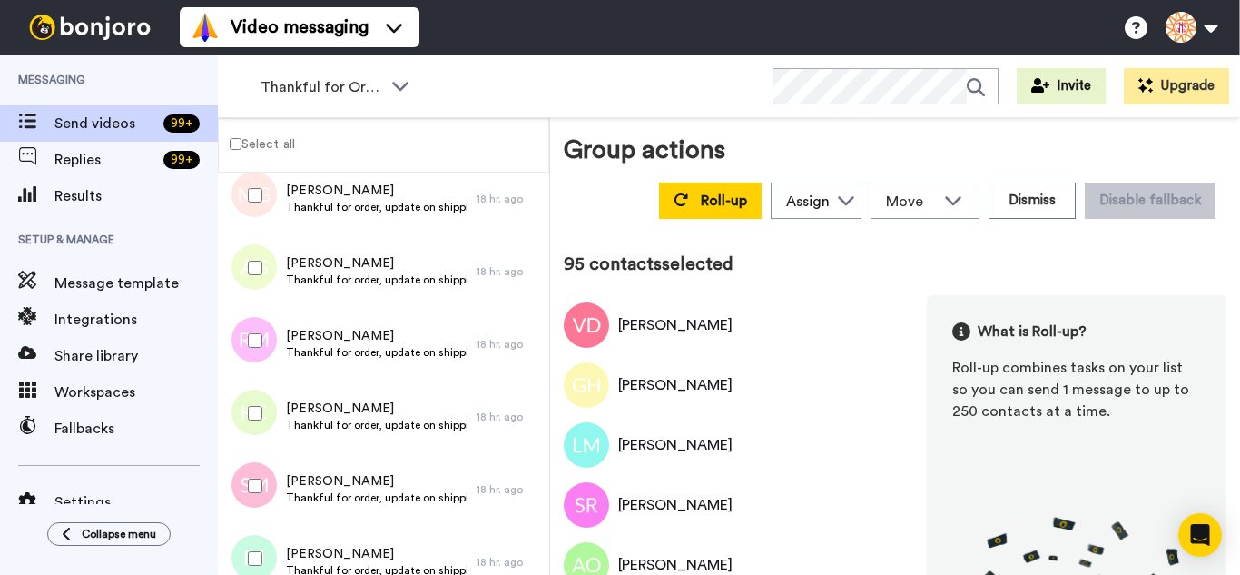
scroll to position [6879, 0]
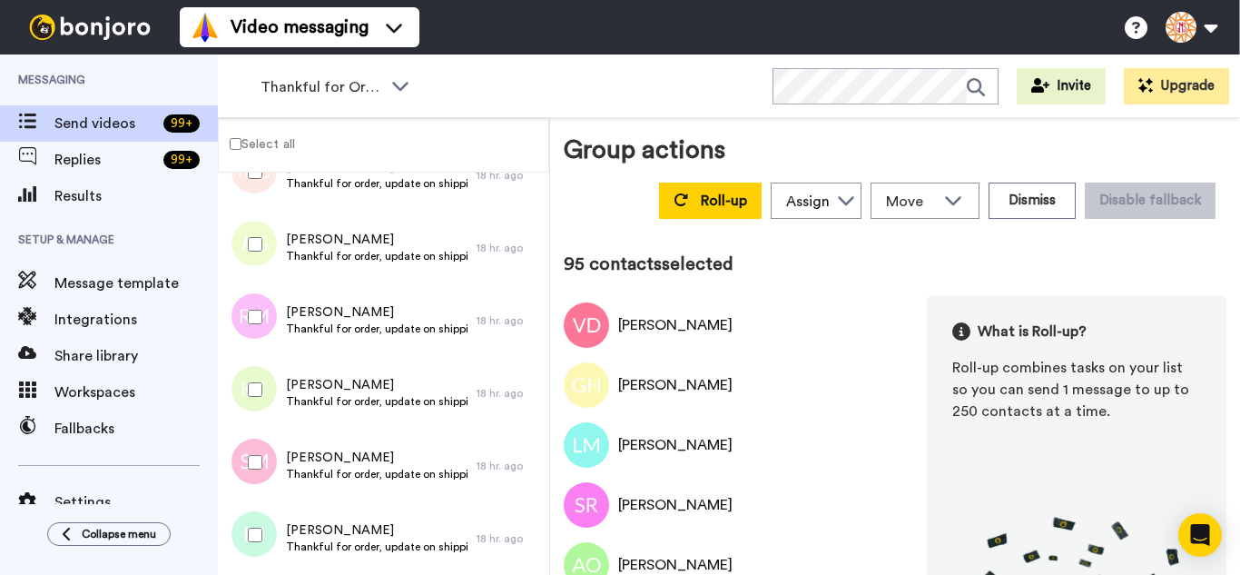
click at [249, 237] on div at bounding box center [251, 244] width 65 height 64
click at [258, 307] on div at bounding box center [251, 317] width 65 height 64
click at [259, 382] on div at bounding box center [251, 390] width 65 height 64
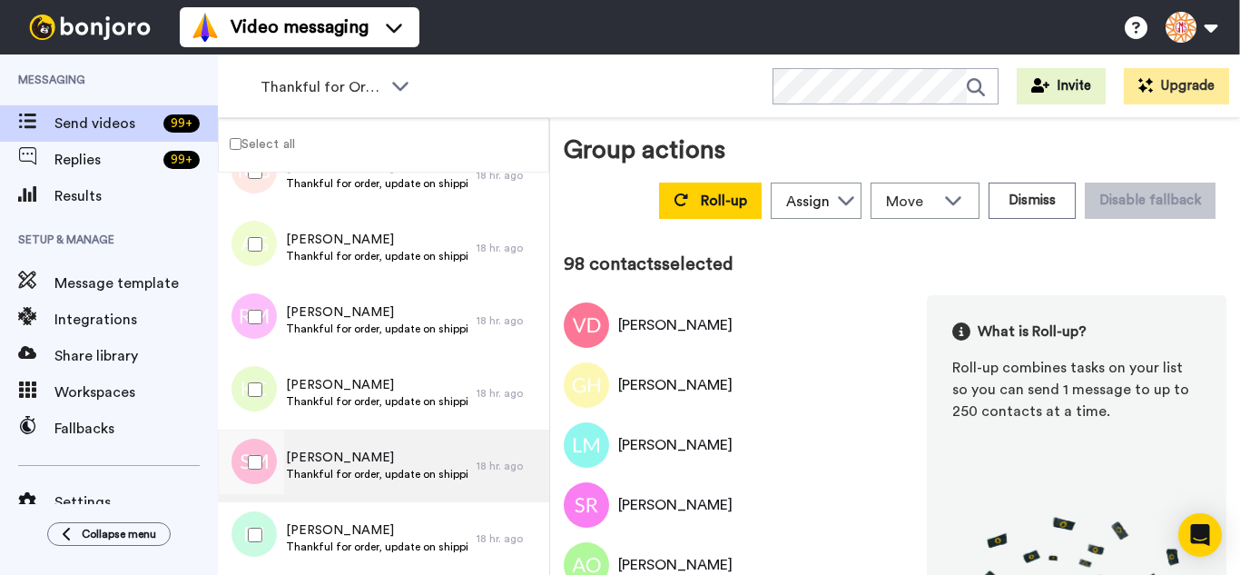
click at [265, 467] on div at bounding box center [251, 462] width 65 height 64
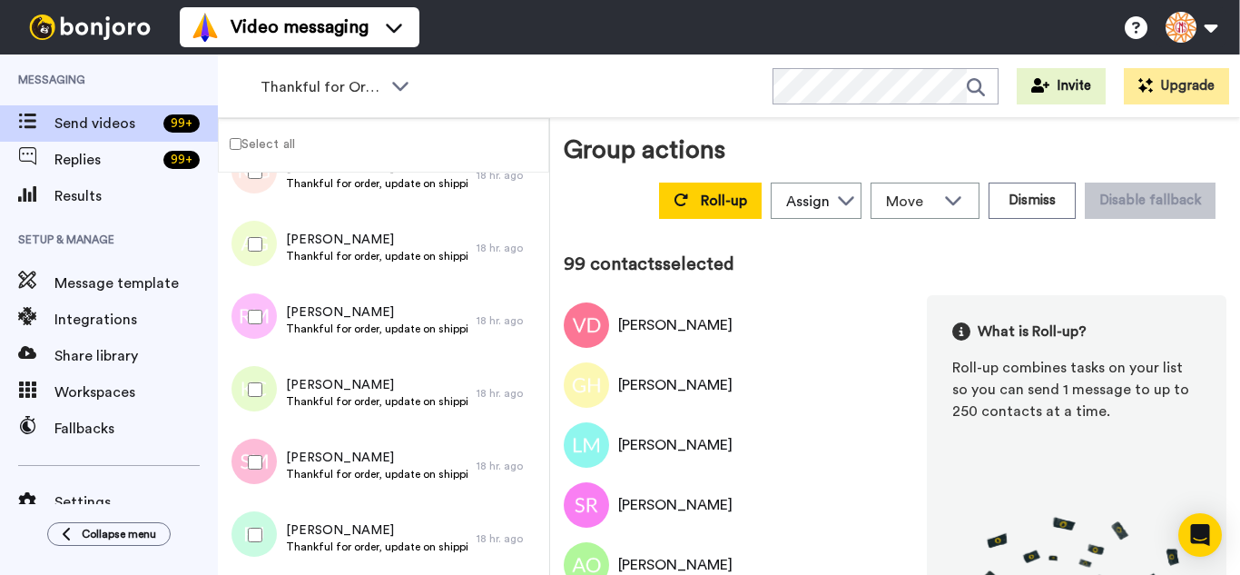
click at [265, 513] on div at bounding box center [251, 535] width 65 height 64
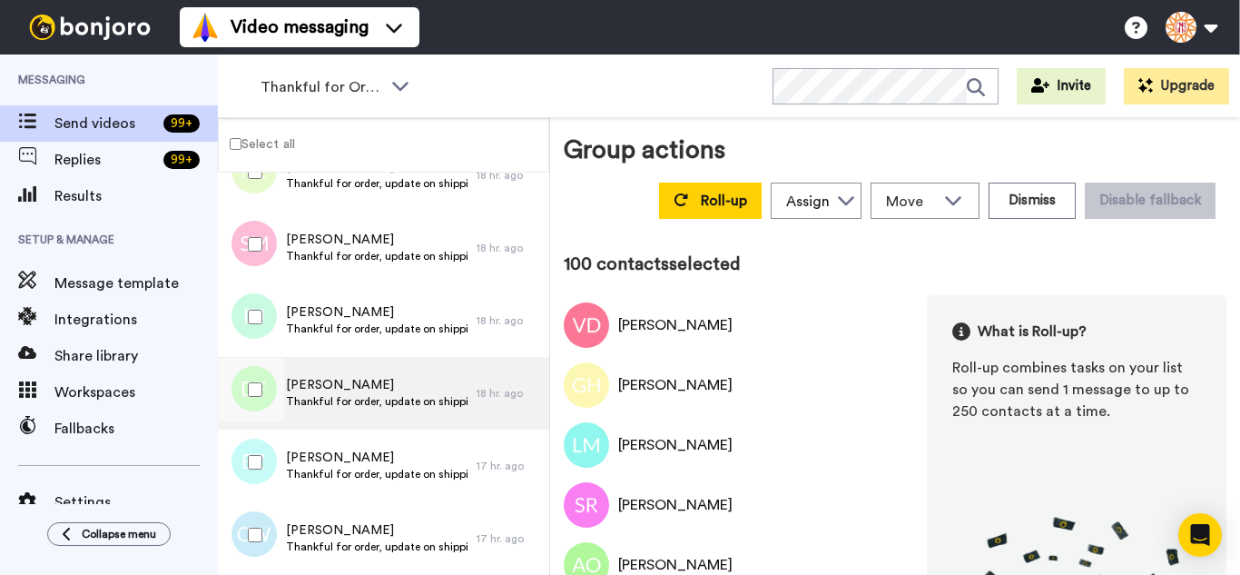
scroll to position [7152, 0]
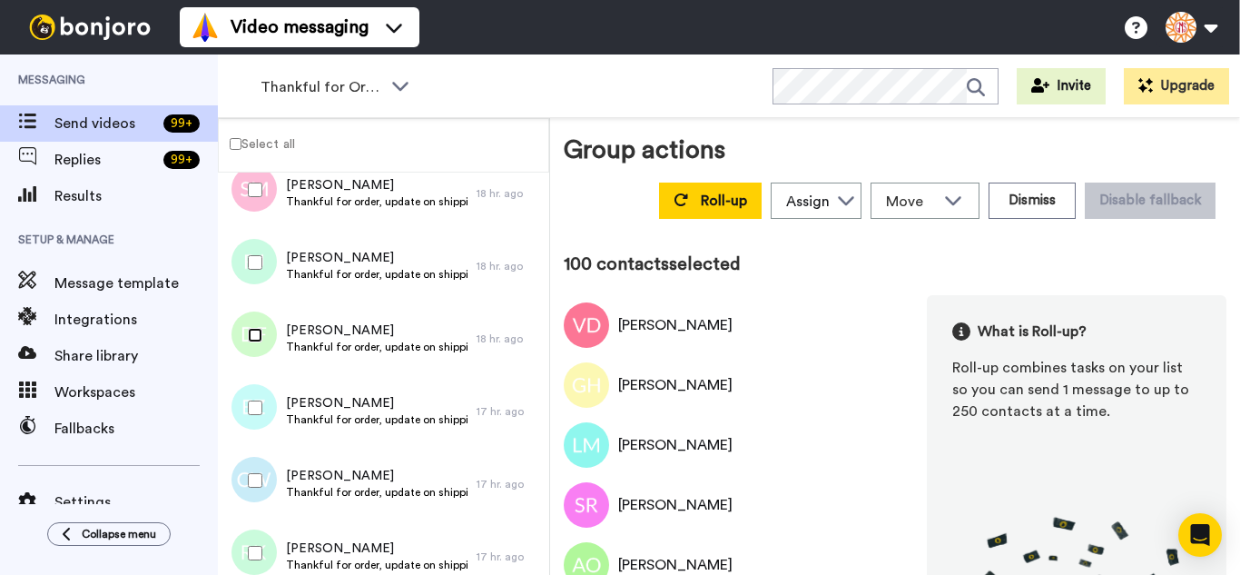
click at [257, 345] on div at bounding box center [251, 335] width 65 height 64
click at [271, 409] on div at bounding box center [251, 408] width 65 height 64
drag
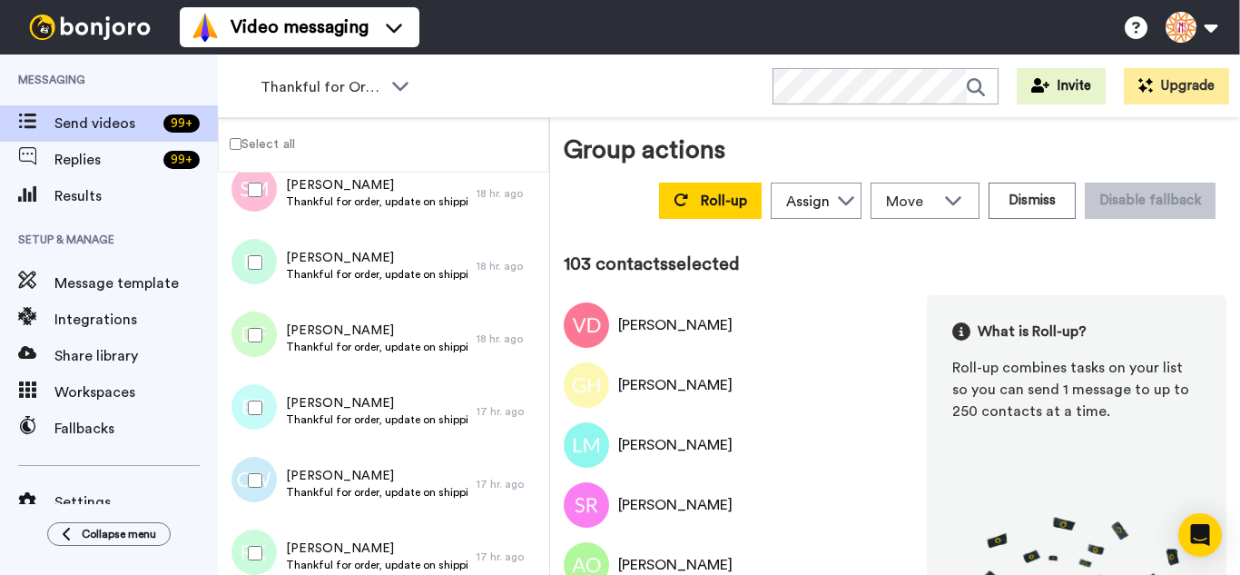
click at [272, 533] on div at bounding box center [251, 553] width 65 height 64
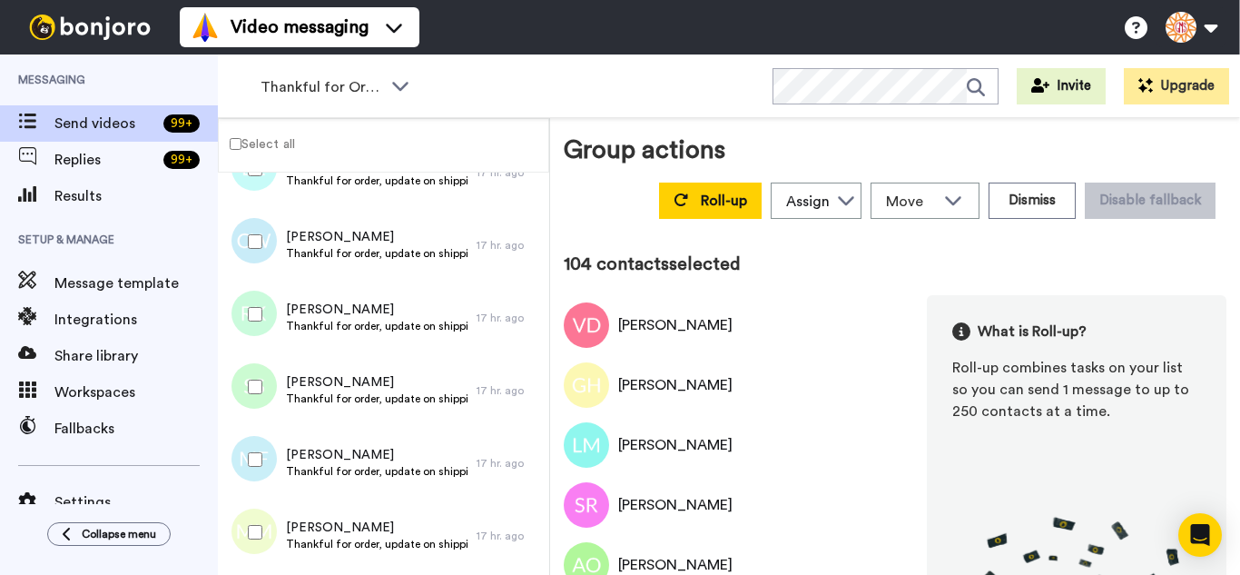
scroll to position [7424, 0]
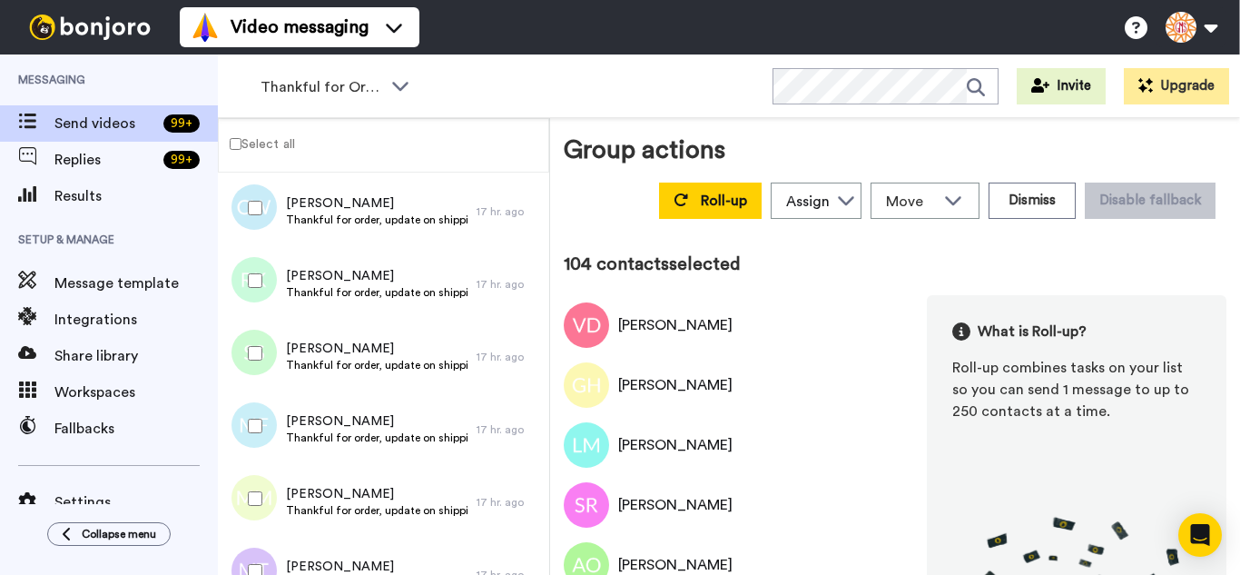
click at [268, 369] on div at bounding box center [251, 353] width 65 height 64
click at [251, 487] on div at bounding box center [251, 499] width 65 height 64
click at [259, 547] on div at bounding box center [251, 571] width 65 height 64
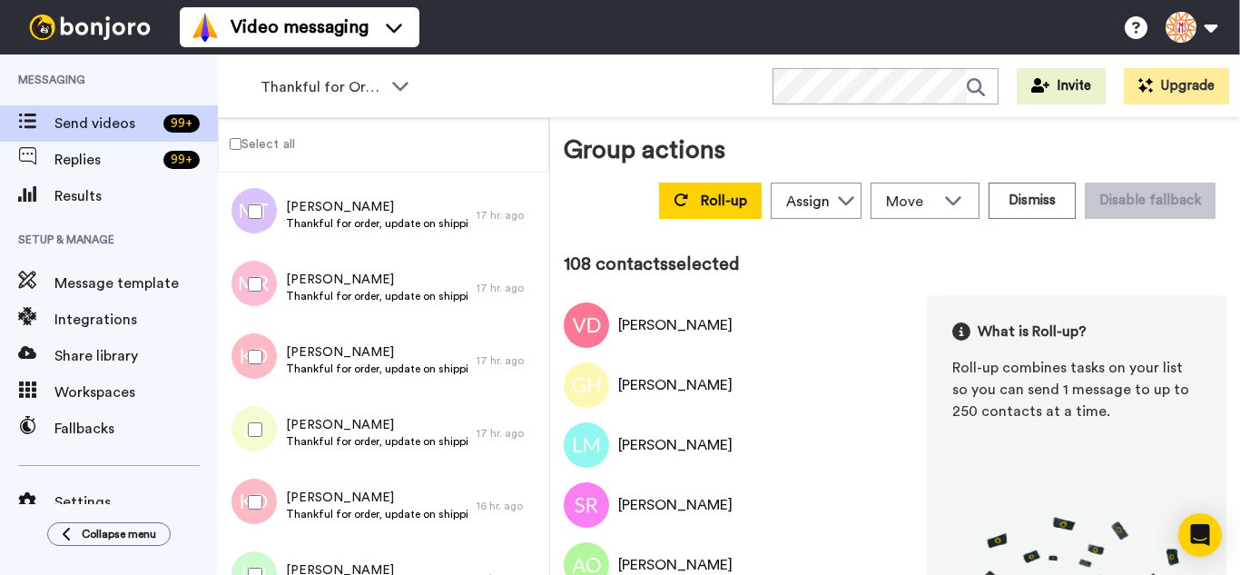
scroll to position [7787, 0]
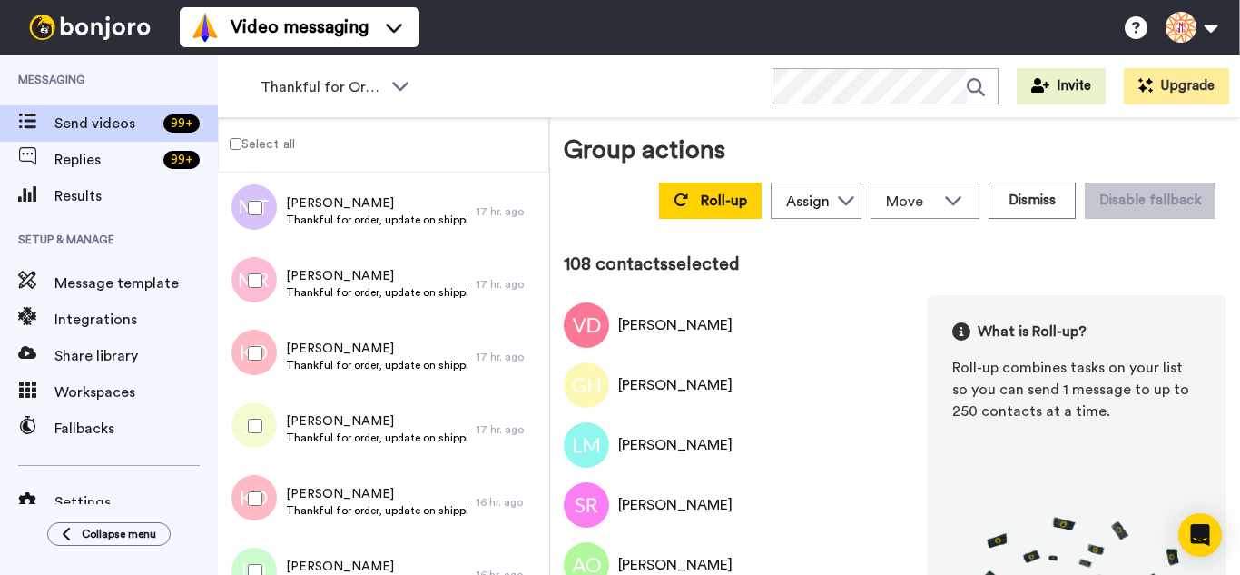
click at [244, 292] on div at bounding box center [251, 281] width 65 height 64
click at [258, 363] on div at bounding box center [251, 353] width 65 height 64
click at [263, 424] on div at bounding box center [251, 426] width 65 height 64
click at [263, 550] on div at bounding box center [251, 571] width 65 height 64
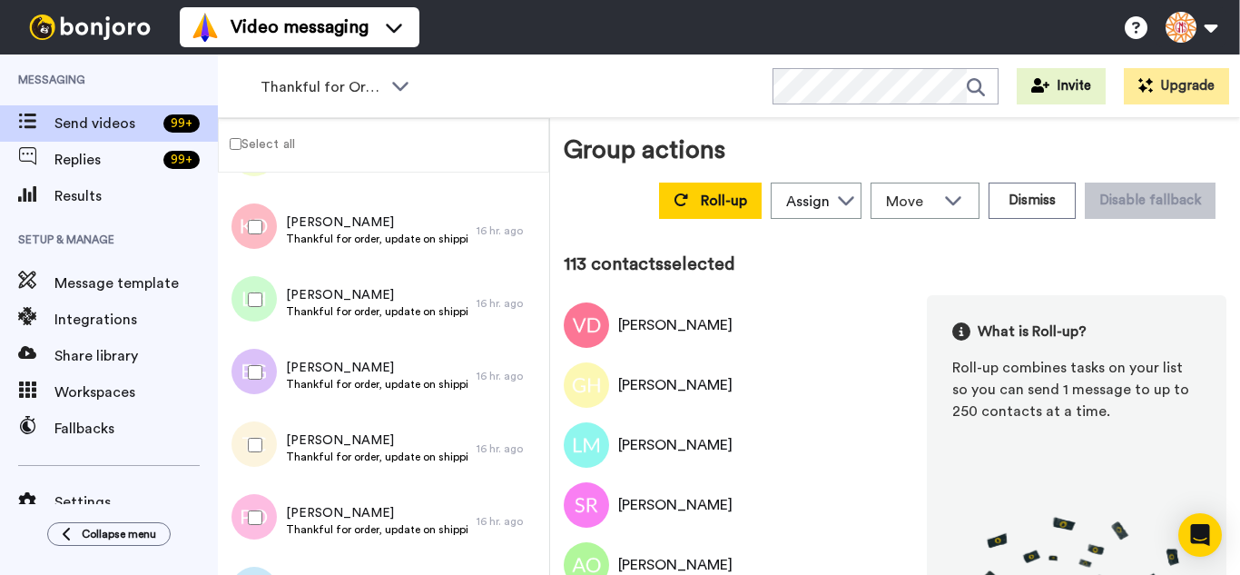
scroll to position [8059, 0]
click at [261, 442] on div at bounding box center [251, 444] width 65 height 64
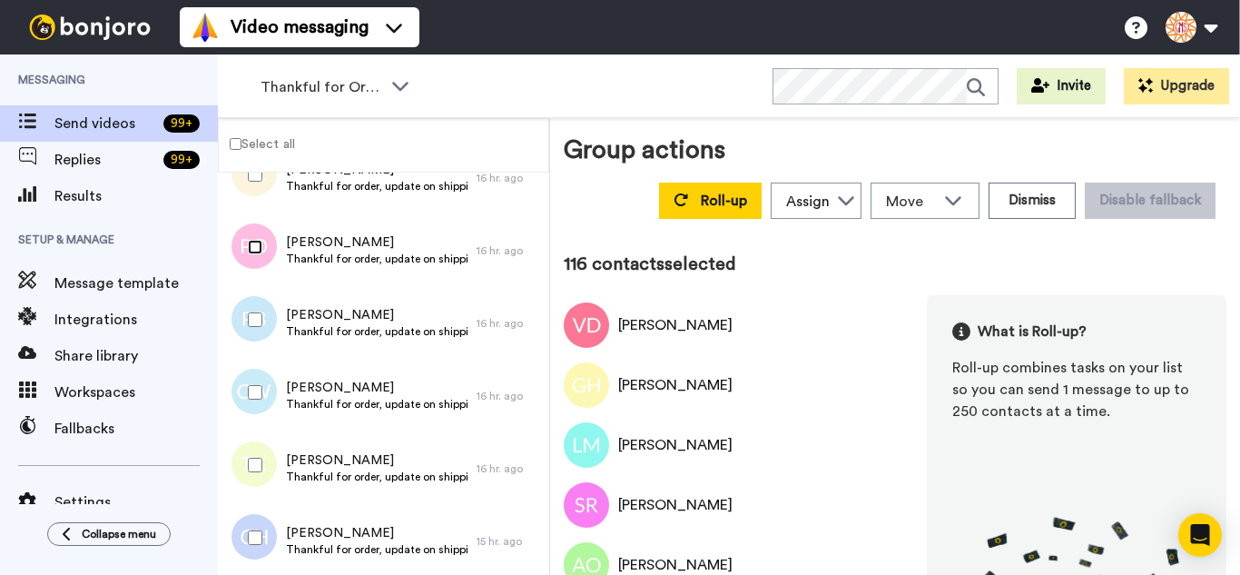
scroll to position [8332, 0]
click at [264, 341] on div at bounding box center [251, 317] width 65 height 64
click at [271, 407] on div at bounding box center [251, 390] width 65 height 64
click at [270, 465] on div at bounding box center [251, 462] width 65 height 64
click at [266, 516] on div at bounding box center [251, 535] width 65 height 64
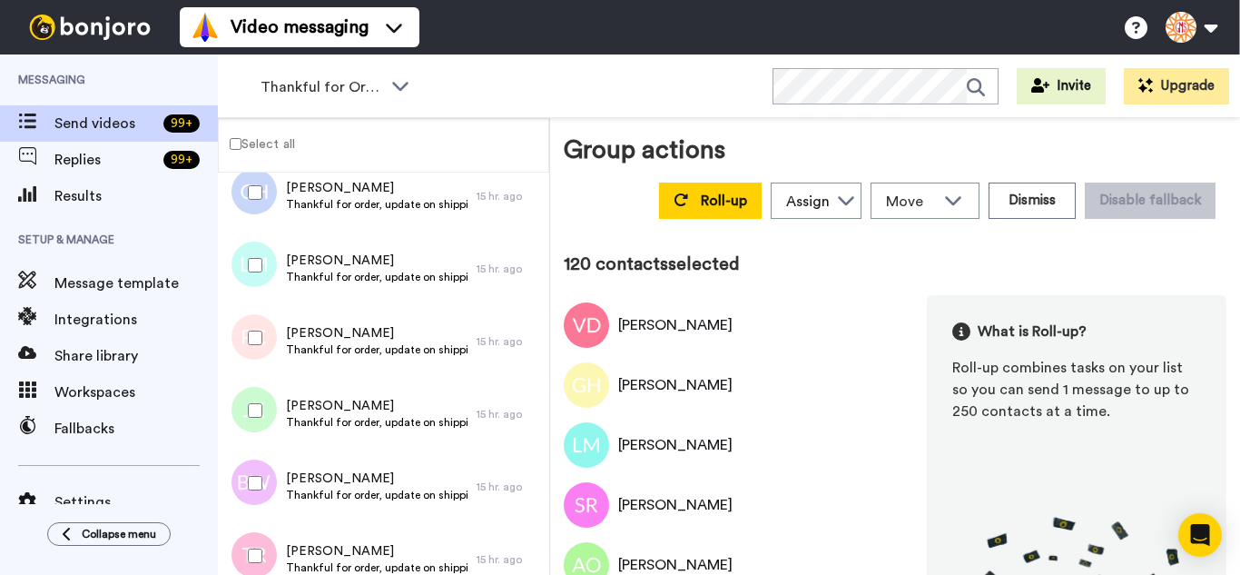
scroll to position [8695, 0]
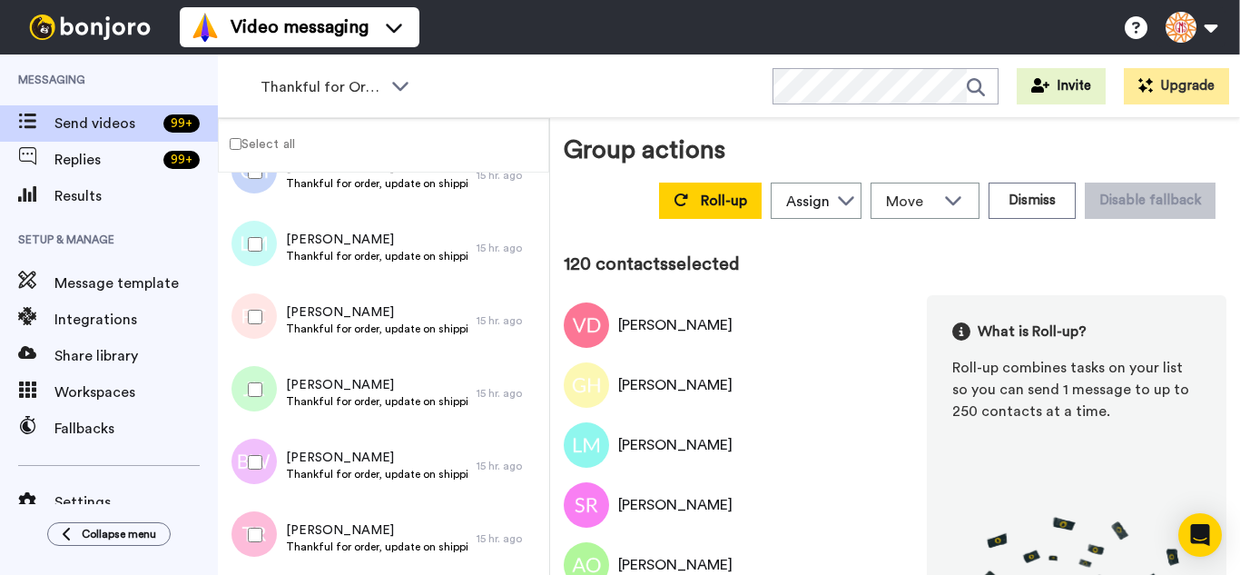
click at [264, 258] on div at bounding box center [251, 244] width 65 height 64
click at [263, 314] on div at bounding box center [251, 317] width 65 height 64
click at [275, 388] on div at bounding box center [251, 390] width 65 height 64
click at [270, 438] on div "Bronwyn Whaley Thankful for order, update on shipping. 15 hr. ago" at bounding box center [383, 465] width 331 height 73
click at [279, 520] on div at bounding box center [251, 535] width 65 height 64
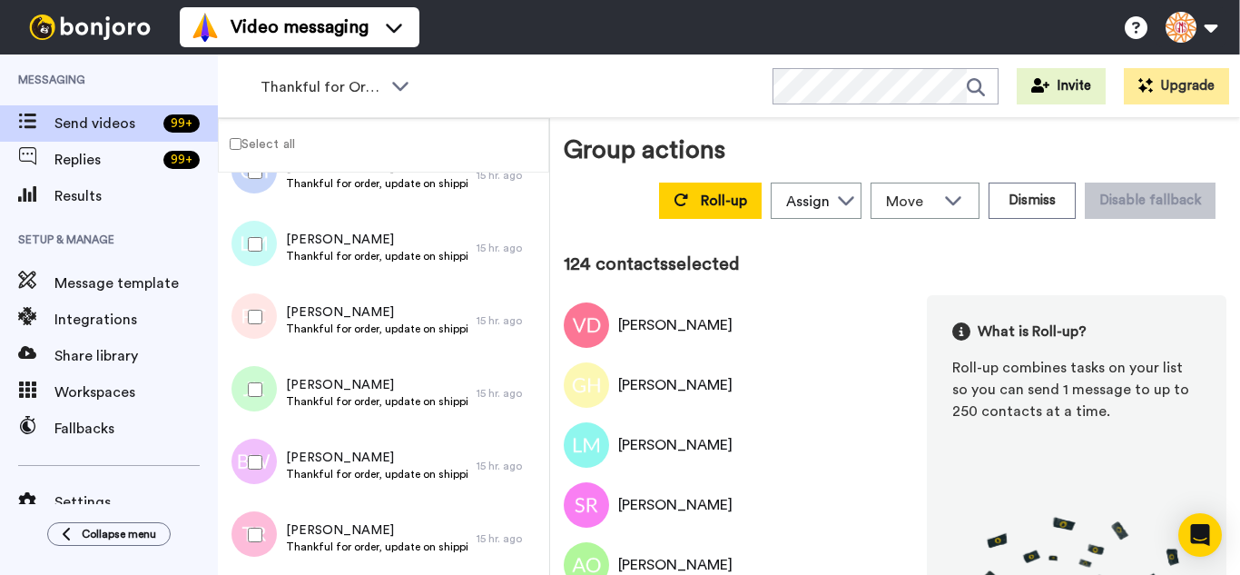
click at [261, 471] on div at bounding box center [251, 462] width 65 height 64
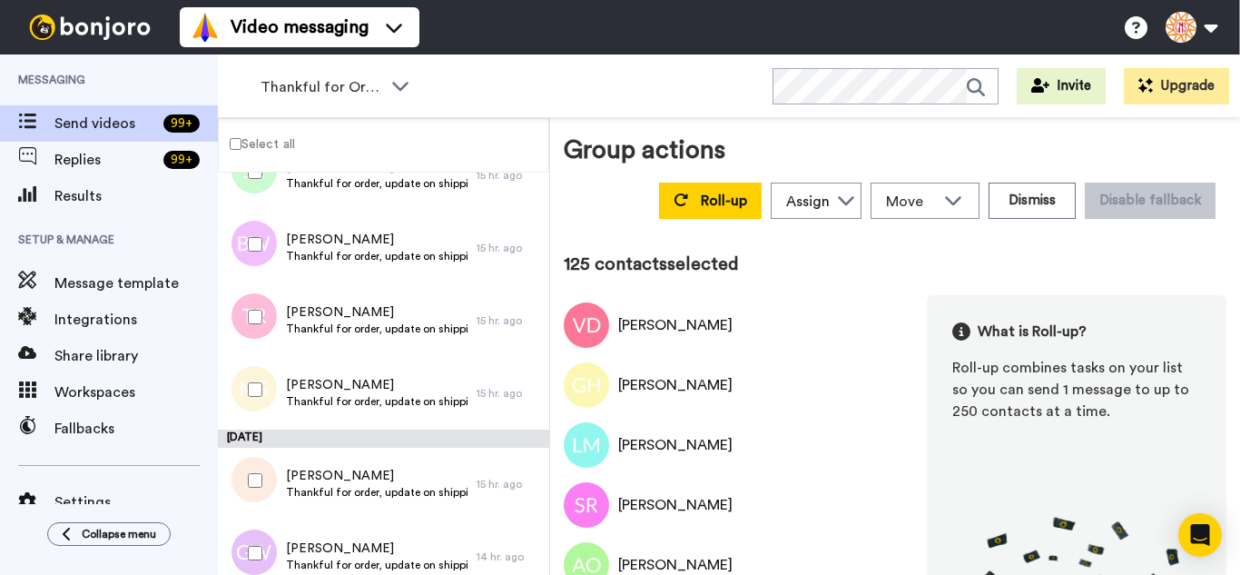
scroll to position [8967, 0]
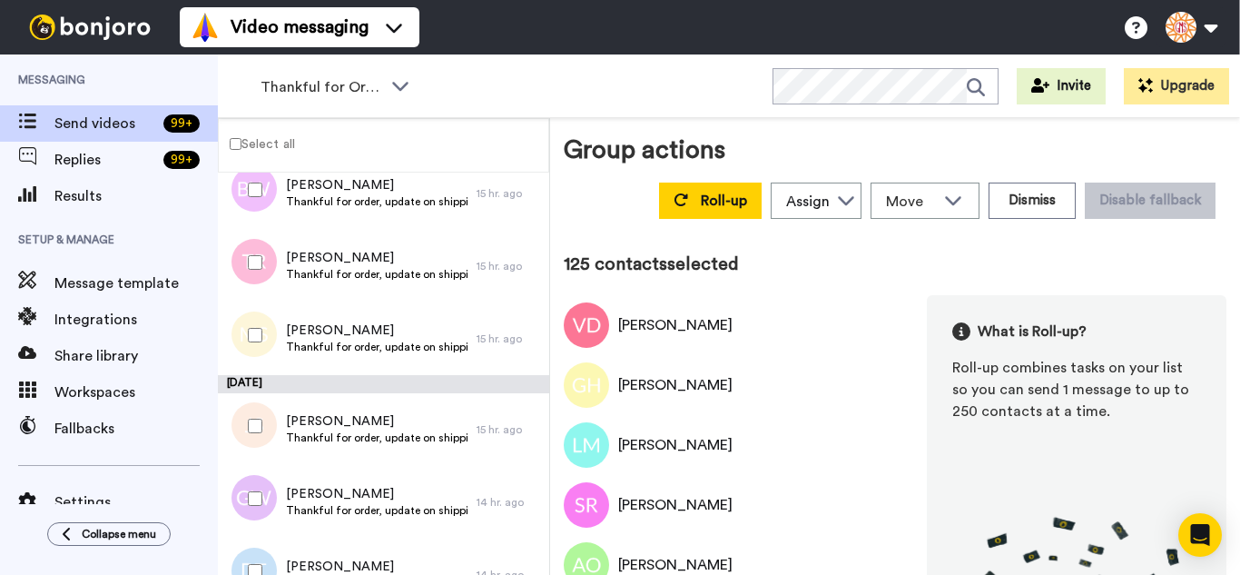
click at [248, 327] on div at bounding box center [251, 335] width 65 height 64
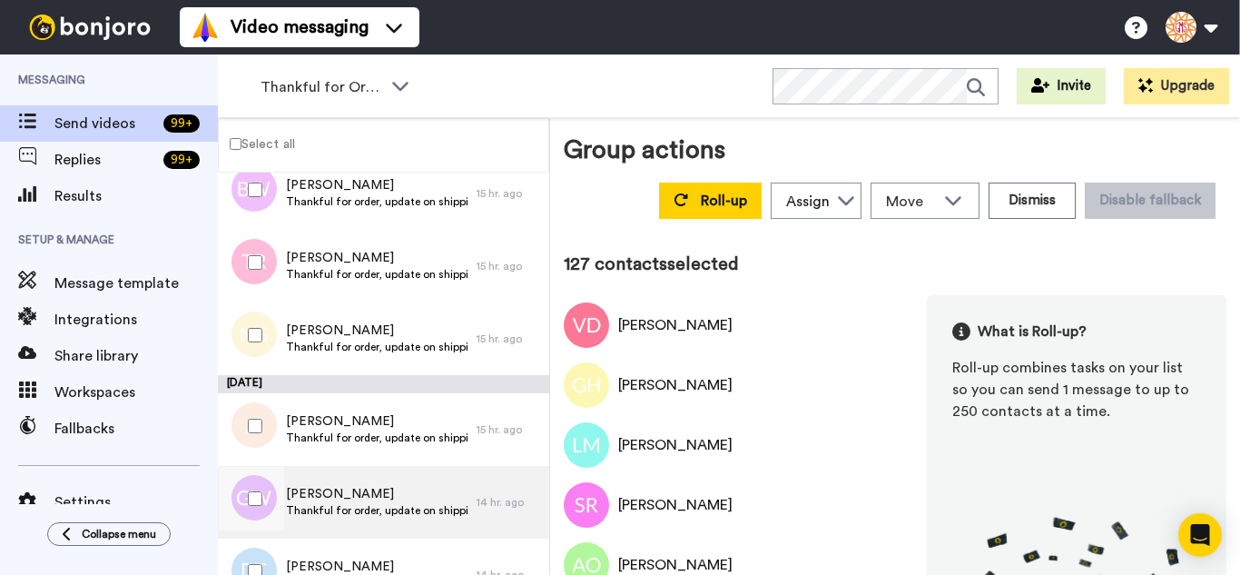
click at [261, 484] on div at bounding box center [251, 499] width 65 height 64
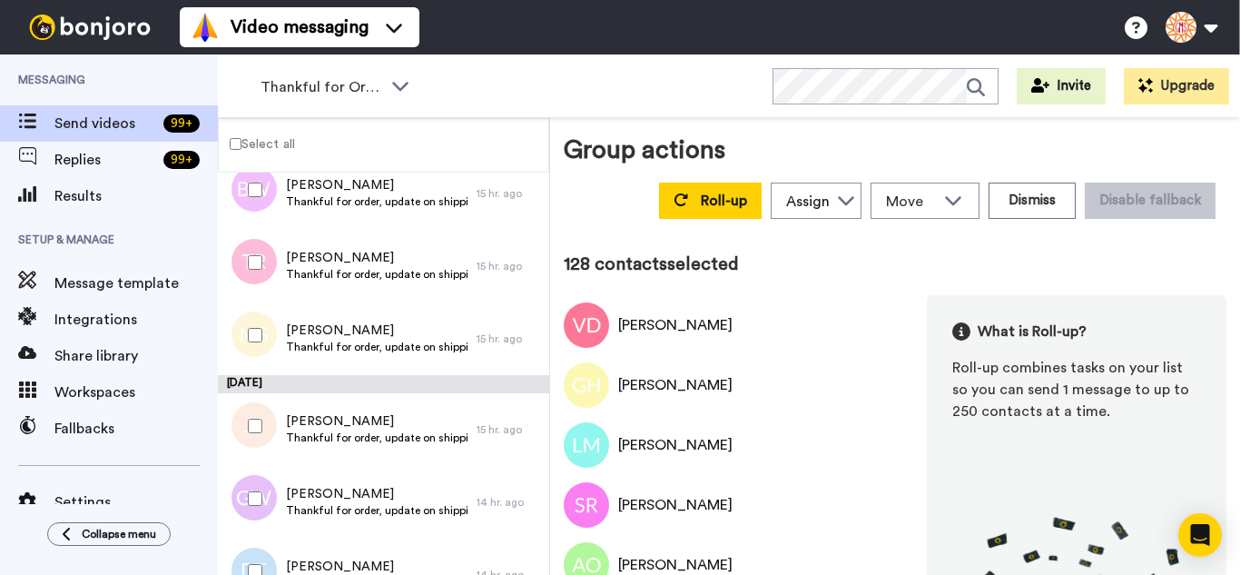
click at [256, 555] on div at bounding box center [251, 571] width 65 height 64
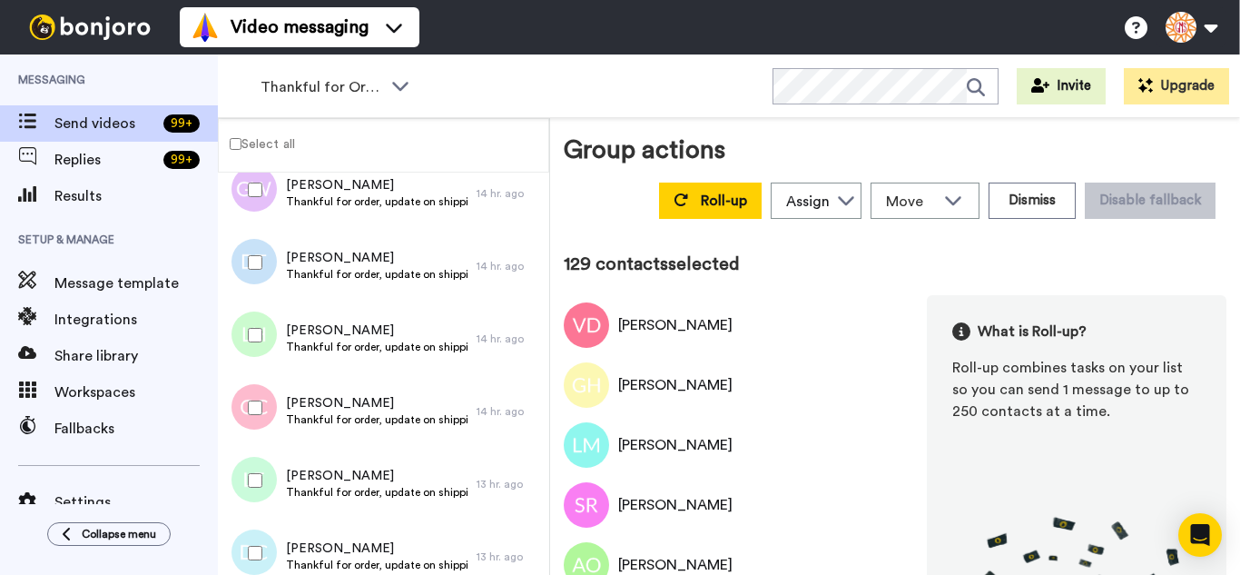
scroll to position [9330, 0]
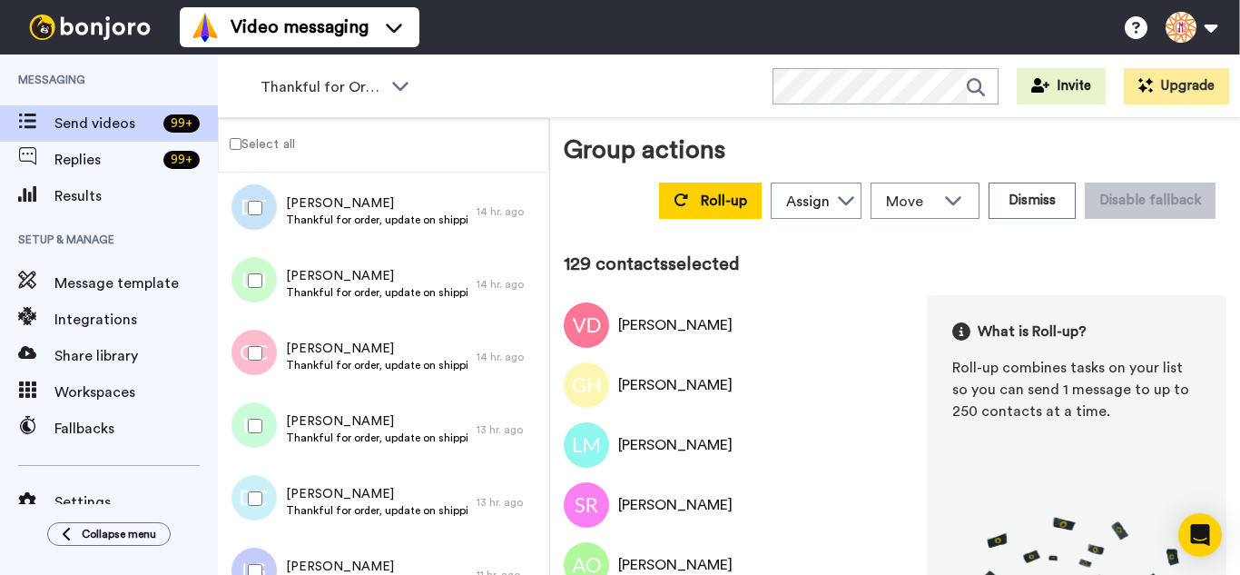
click at [253, 288] on div at bounding box center [251, 281] width 65 height 64
click at [258, 364] on div at bounding box center [251, 353] width 65 height 64
click at [268, 443] on div at bounding box center [251, 426] width 65 height 64
click at [269, 510] on div at bounding box center [251, 499] width 65 height 64
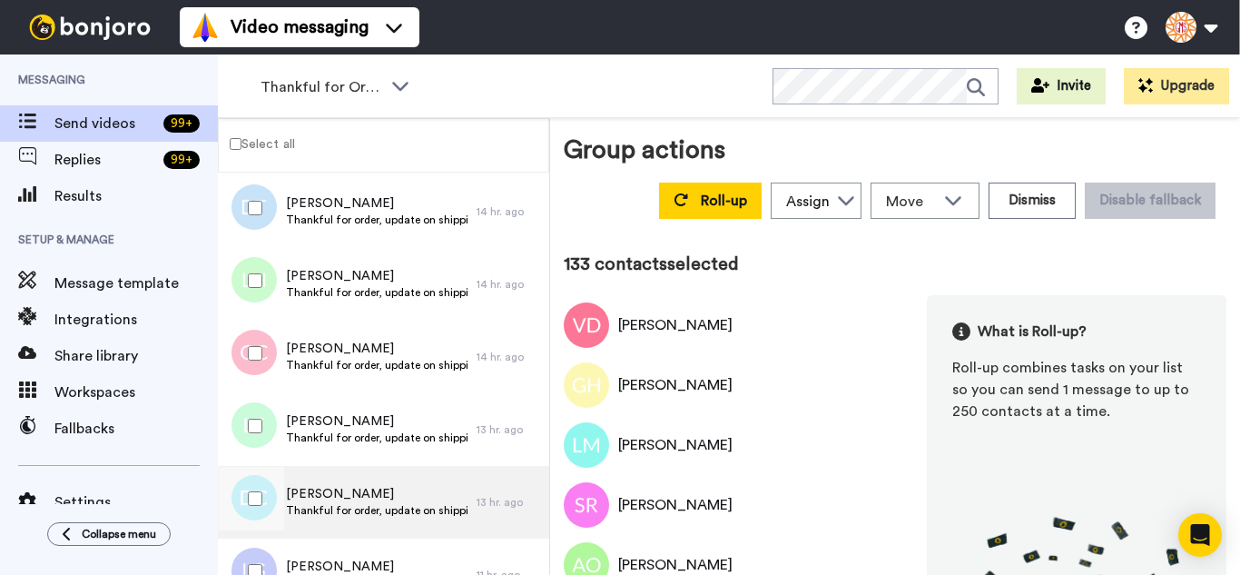
click at [271, 562] on div at bounding box center [251, 571] width 65 height 64
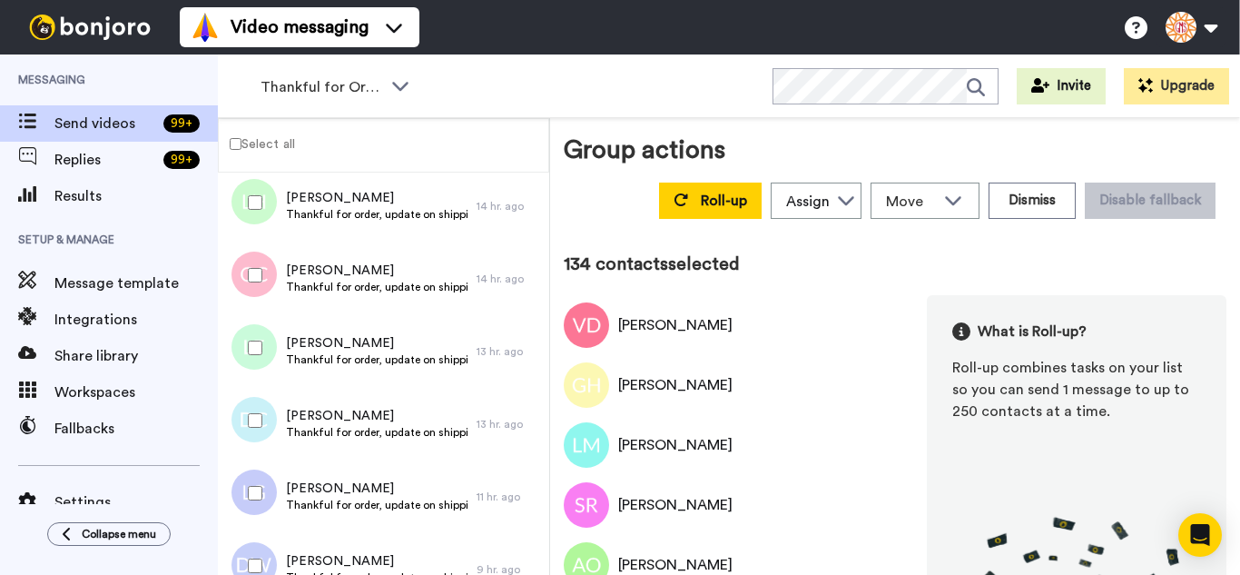
scroll to position [0, 0]
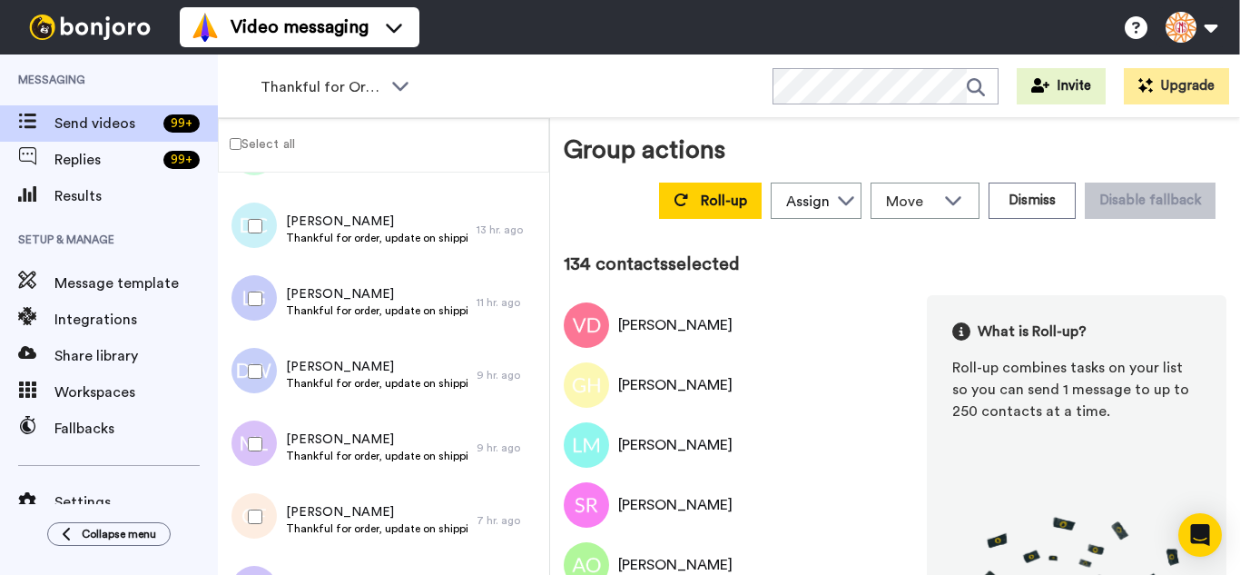
click at [261, 452] on div at bounding box center [251, 444] width 65 height 64
click at [260, 528] on div at bounding box center [251, 517] width 65 height 64
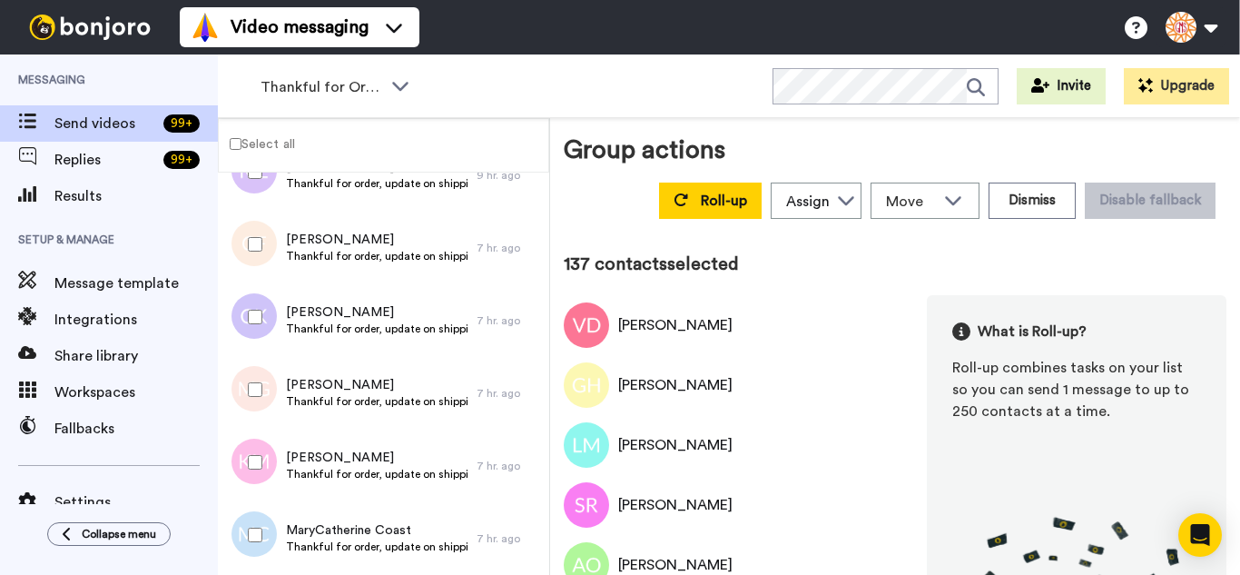
click at [248, 296] on div at bounding box center [251, 317] width 65 height 64
click at [251, 380] on div at bounding box center [251, 390] width 65 height 64
click at [257, 469] on div at bounding box center [251, 462] width 65 height 64
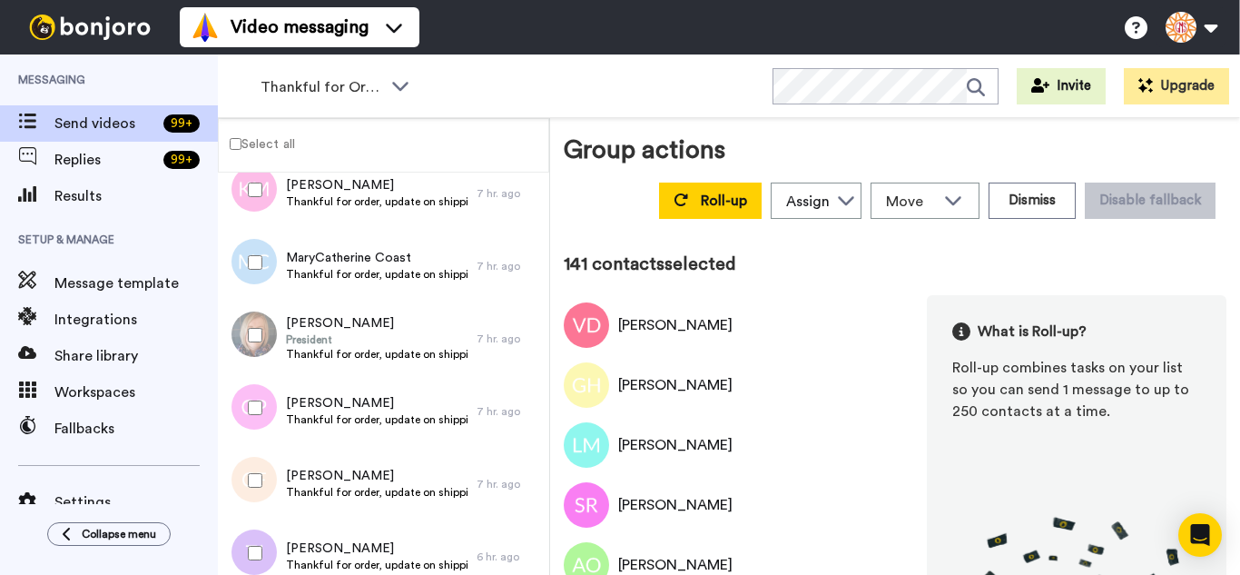
click at [256, 324] on div at bounding box center [251, 335] width 65 height 64
click at [266, 404] on div at bounding box center [251, 408] width 65 height 64
click at [265, 454] on div at bounding box center [251, 481] width 65 height 64
click at [265, 532] on div at bounding box center [251, 553] width 65 height 64
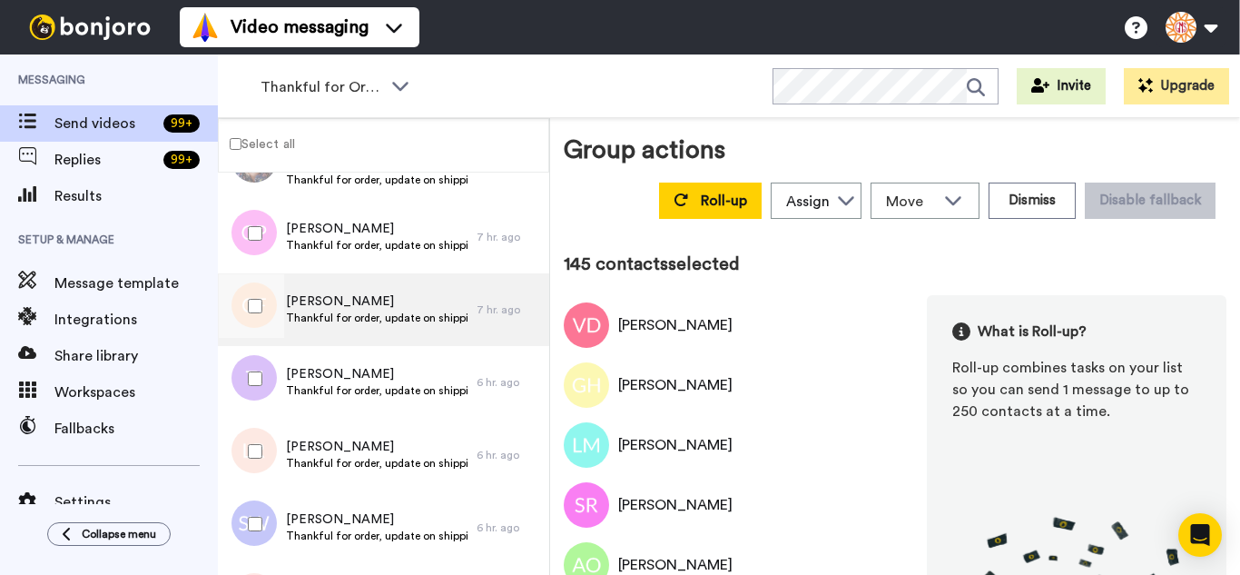
scroll to position [10329, 0]
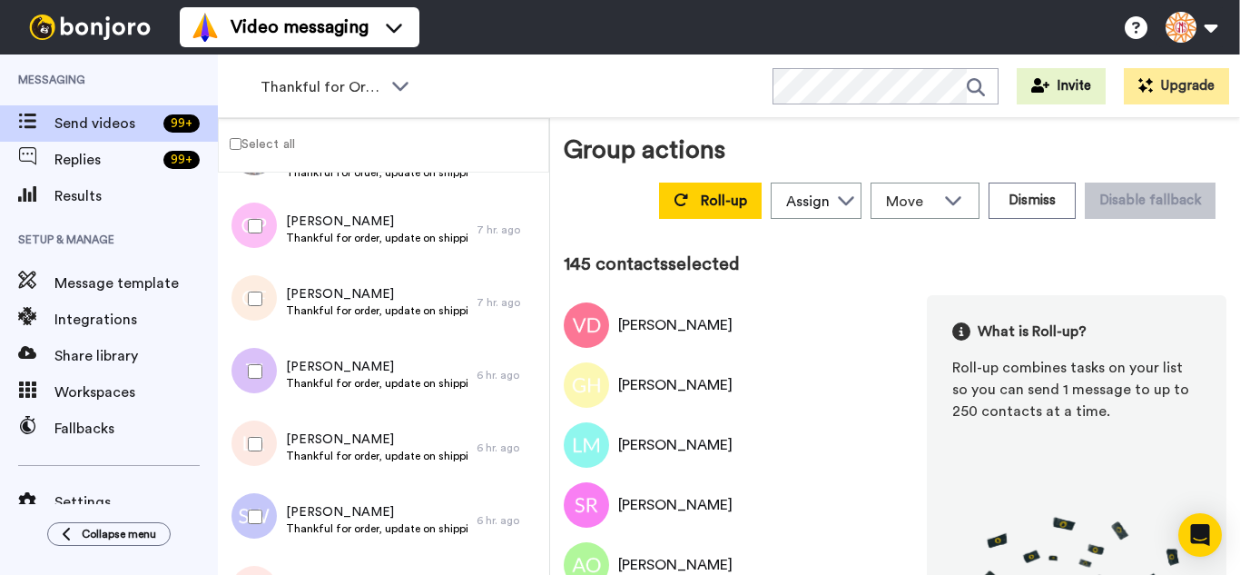
click at [255, 451] on div at bounding box center [251, 444] width 65 height 64
click at [261, 502] on div at bounding box center [251, 517] width 65 height 64
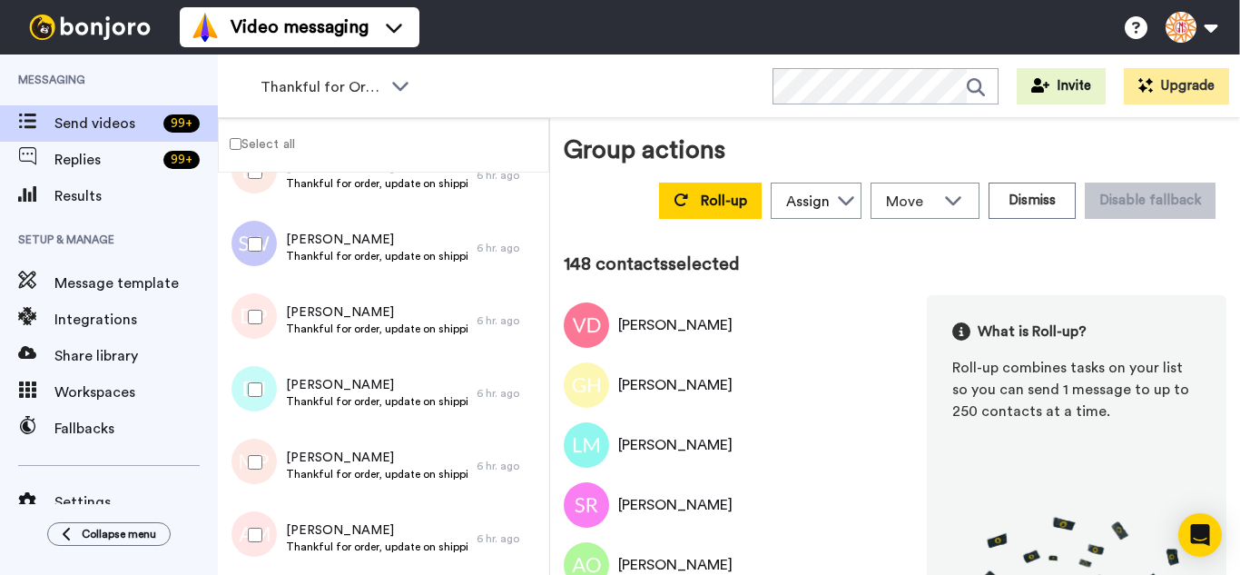
click at [263, 379] on div at bounding box center [251, 390] width 65 height 64
click at [253, 426] on div at bounding box center [249, 393] width 54 height 73
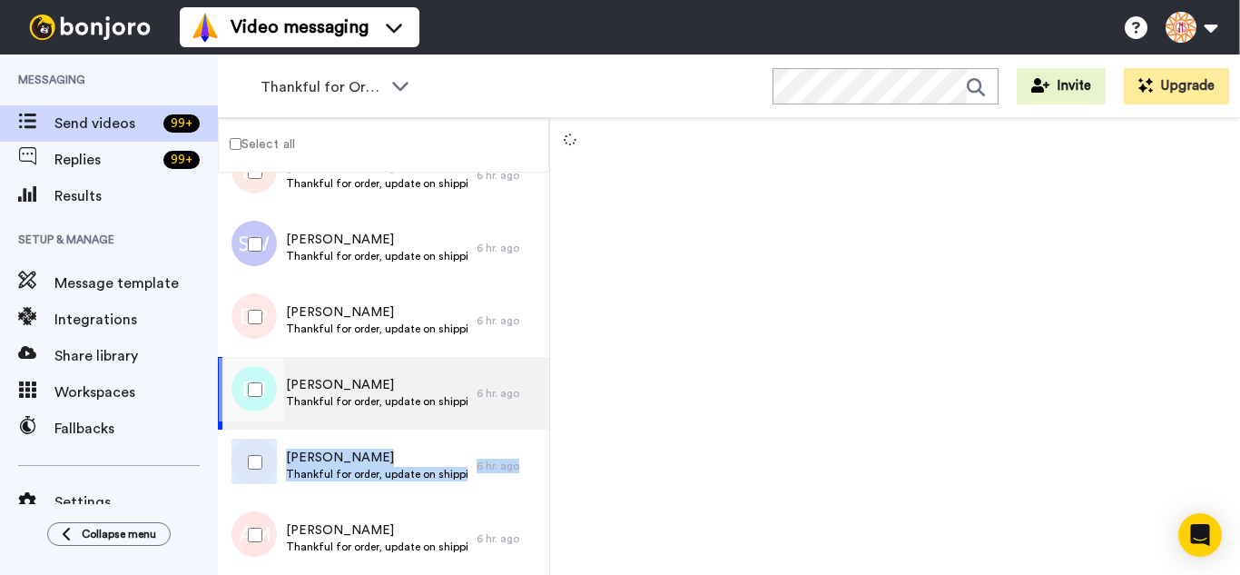
click at [253, 497] on div "Marilyn Peters Thankful for order, update on shipping. 6 hr. ago" at bounding box center [383, 465] width 331 height 73
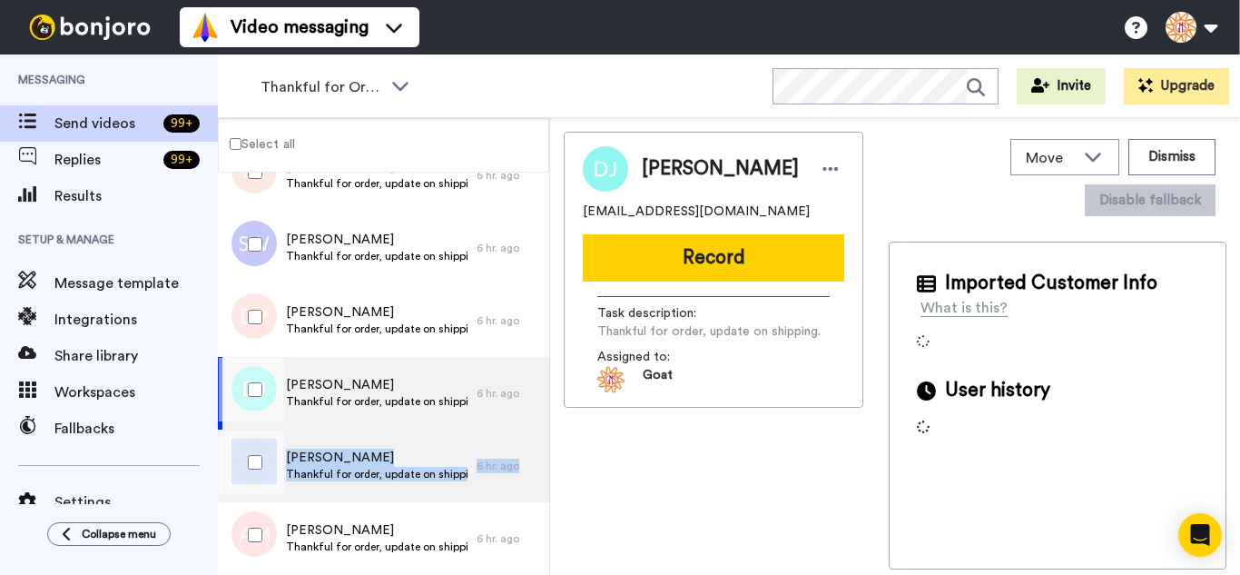
click at [258, 523] on div at bounding box center [251, 535] width 65 height 64
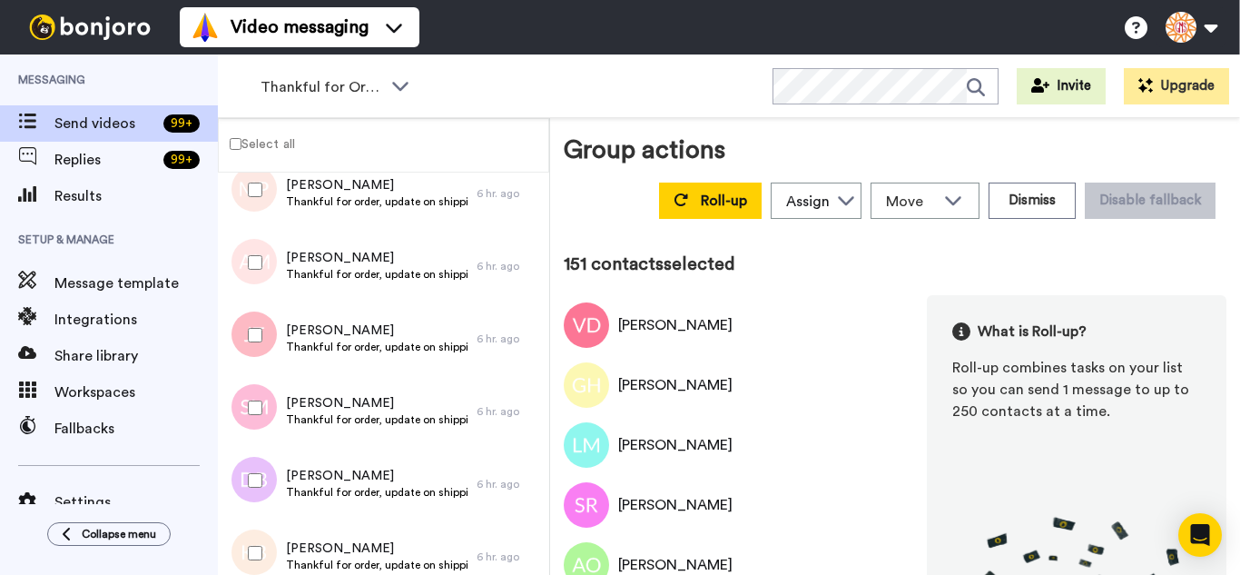
click at [243, 326] on div at bounding box center [251, 335] width 65 height 64
click at [259, 464] on div at bounding box center [251, 481] width 65 height 64
click at [266, 528] on div at bounding box center [251, 553] width 65 height 64
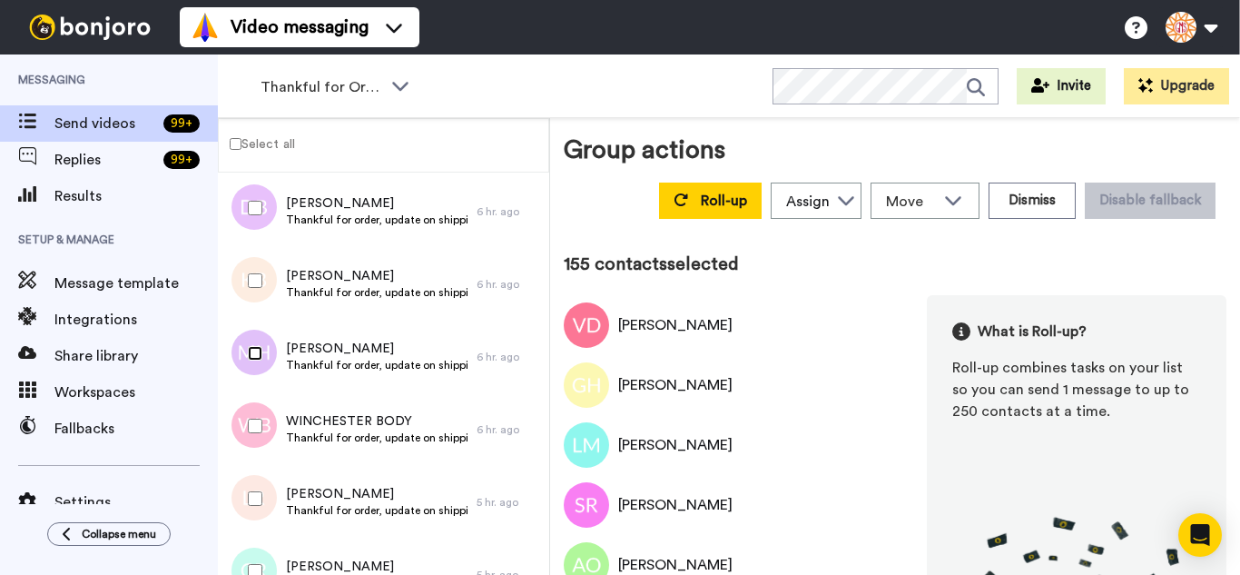
click at [262, 360] on div at bounding box center [251, 353] width 65 height 64
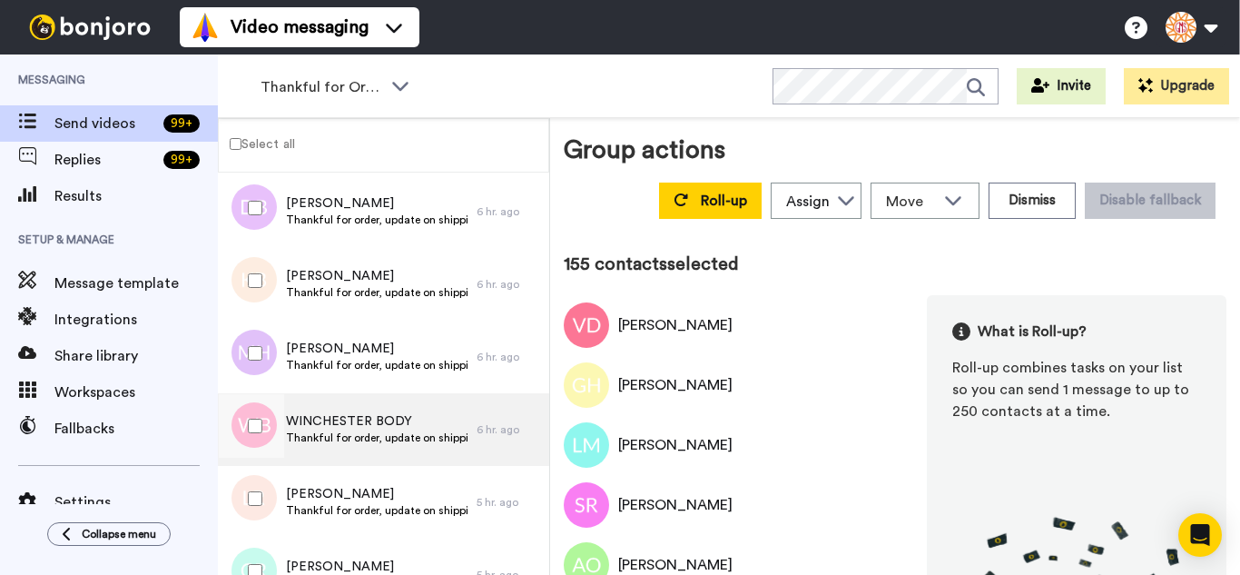
click at [273, 426] on div at bounding box center [251, 426] width 65 height 64
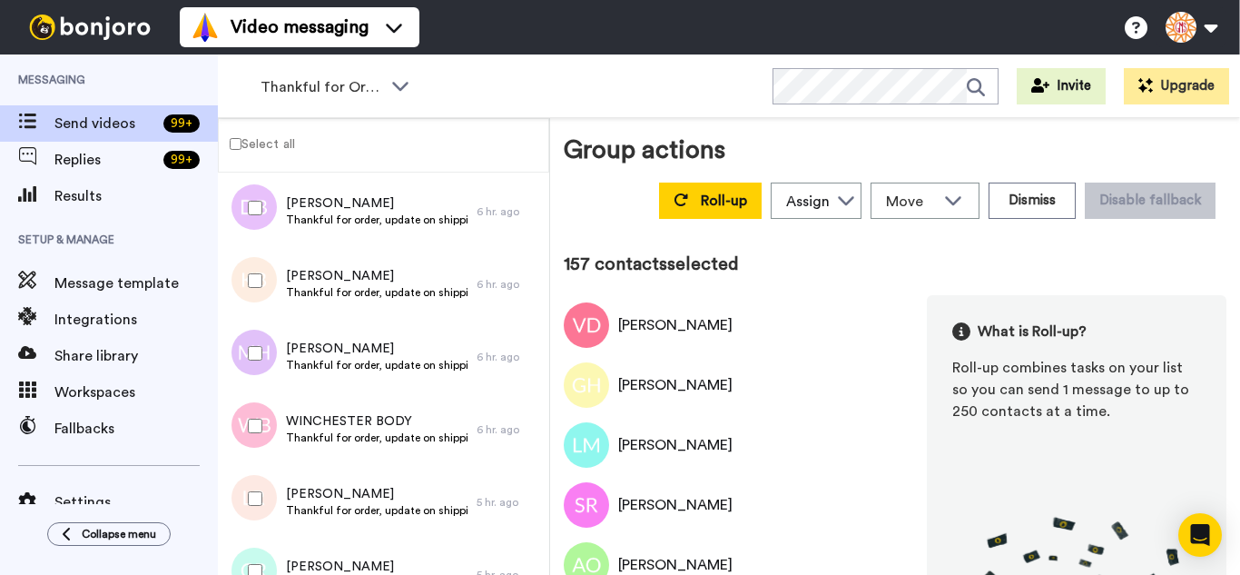
click at [271, 501] on div at bounding box center [251, 499] width 65 height 64
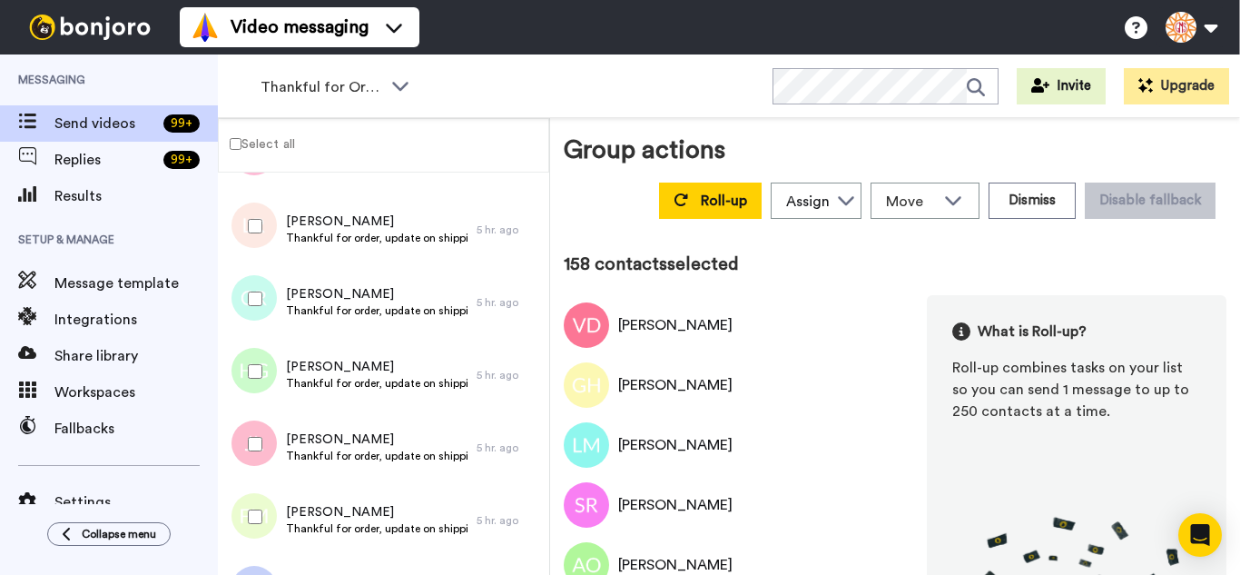
click at [254, 283] on div at bounding box center [251, 299] width 65 height 64
click at [269, 455] on div at bounding box center [251, 444] width 65 height 64
click at [264, 510] on div at bounding box center [251, 517] width 65 height 64
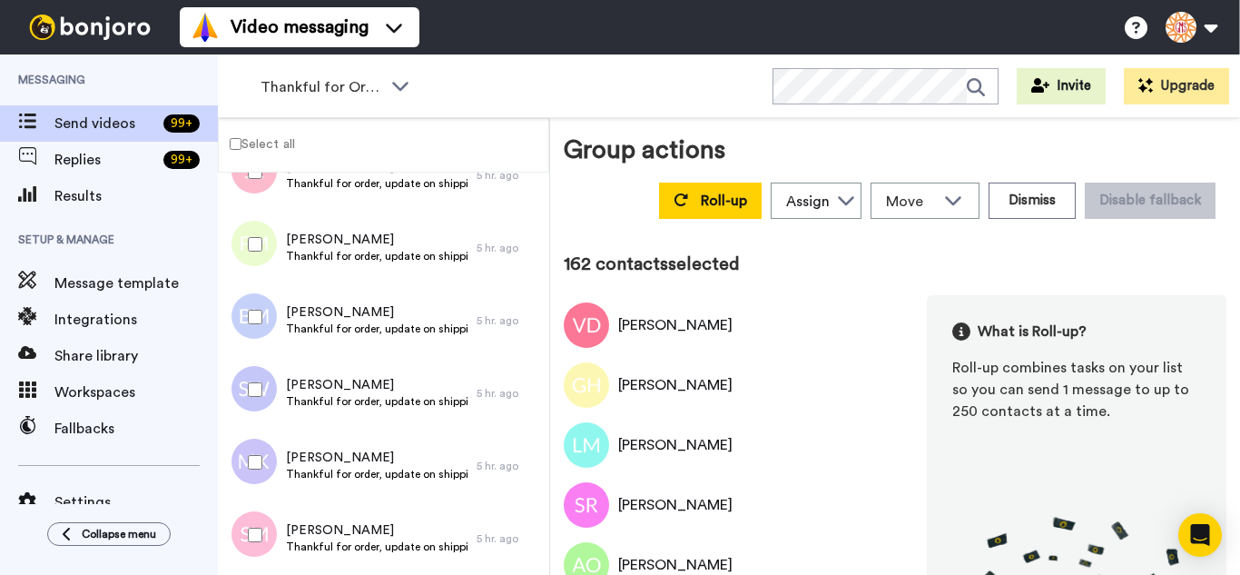
click at [255, 307] on div at bounding box center [251, 317] width 65 height 64
click at [252, 374] on div at bounding box center [251, 390] width 65 height 64
click at [260, 477] on div at bounding box center [251, 462] width 65 height 64
click at [264, 545] on div at bounding box center [251, 535] width 65 height 64
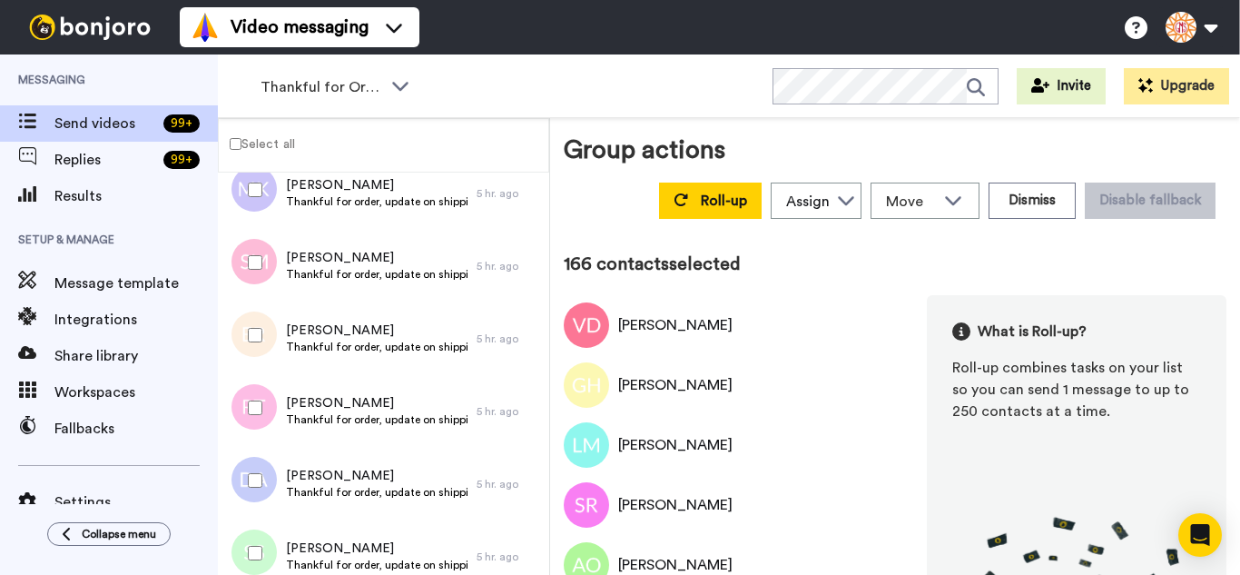
click at [267, 340] on div at bounding box center [251, 335] width 65 height 64
click at [263, 399] on div at bounding box center [251, 408] width 65 height 64
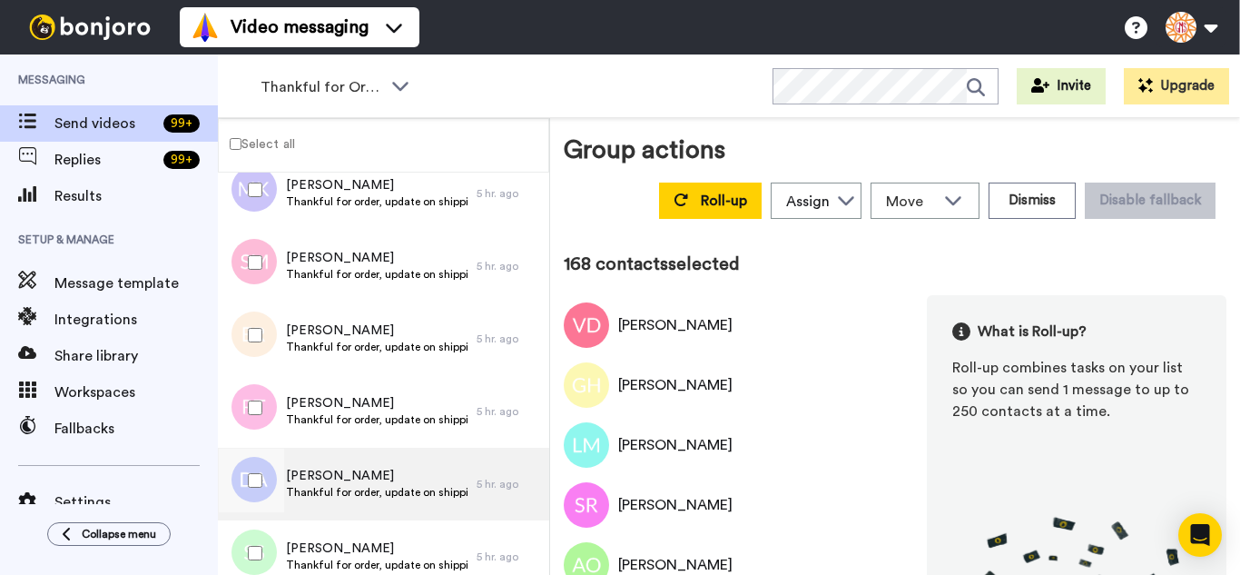
click at [272, 458] on div at bounding box center [251, 481] width 65 height 64
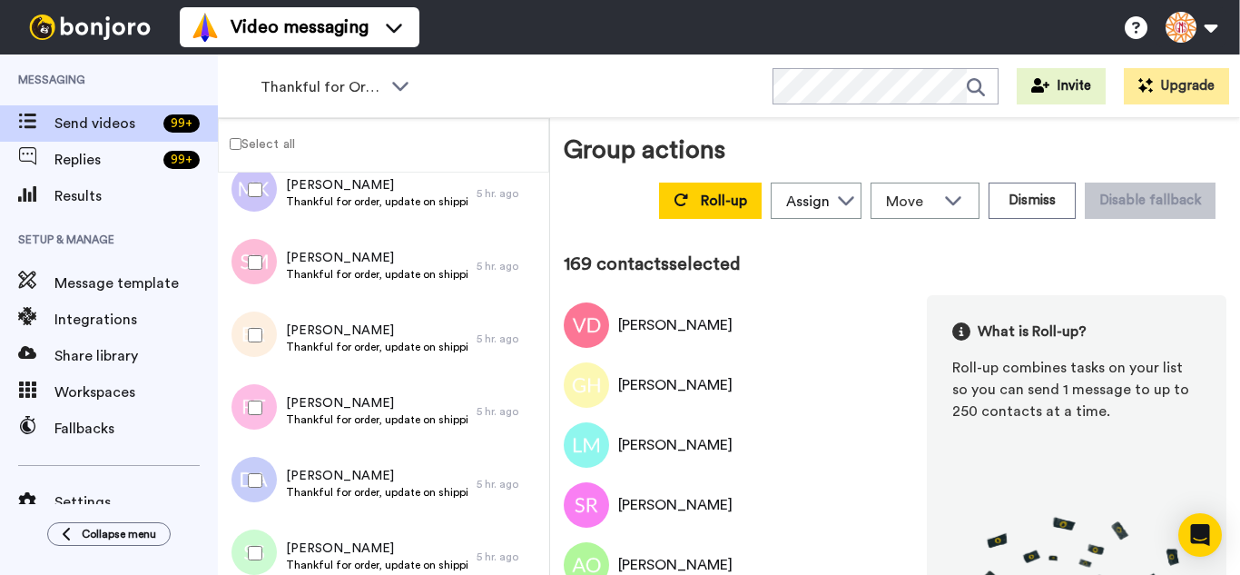
click at [277, 525] on div at bounding box center [251, 553] width 65 height 64
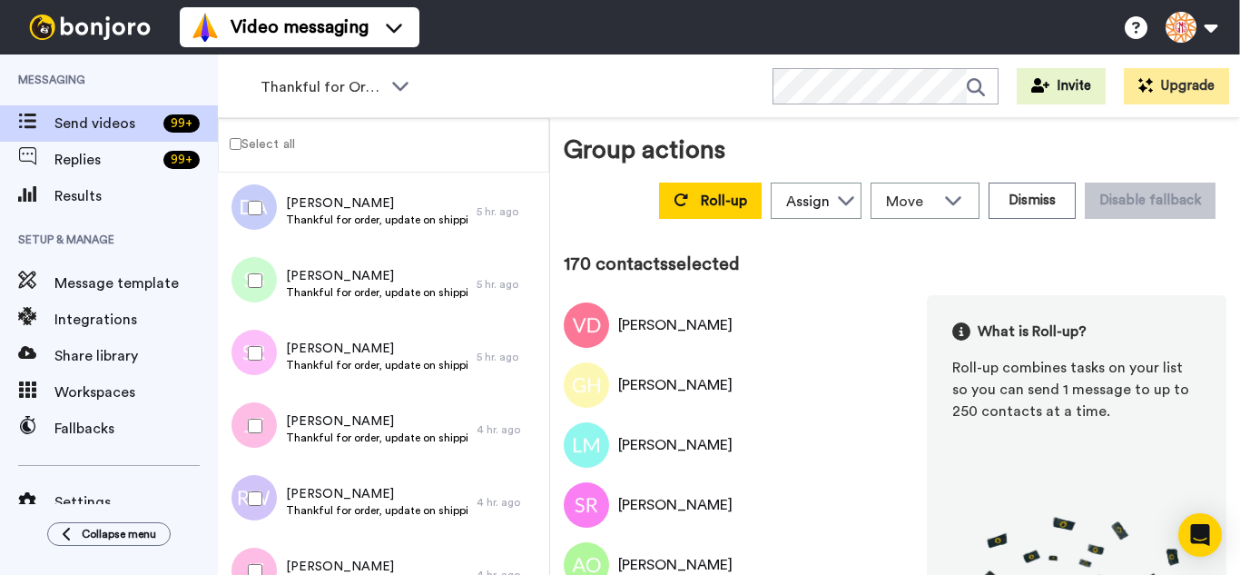
click at [270, 350] on div at bounding box center [251, 353] width 65 height 64
click at [267, 419] on div at bounding box center [251, 426] width 65 height 64
click at [271, 486] on div at bounding box center [251, 499] width 65 height 64
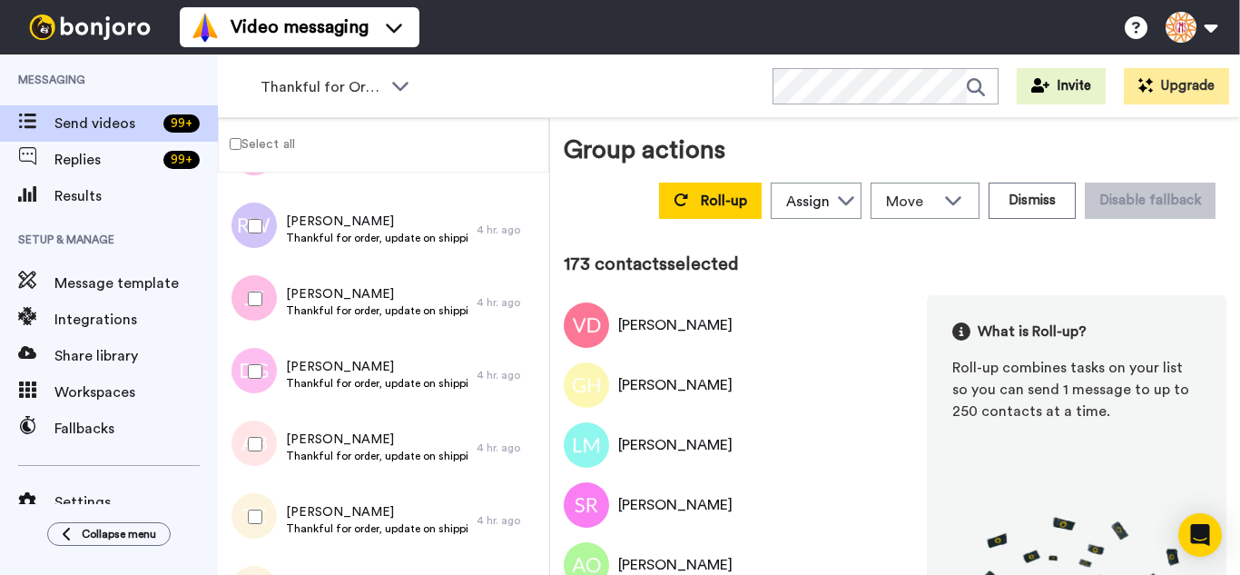
click at [258, 294] on div at bounding box center [251, 299] width 65 height 64
click at [263, 374] on div at bounding box center [251, 372] width 65 height 64
click at [267, 443] on div at bounding box center [251, 444] width 65 height 64
click at [270, 501] on div at bounding box center [251, 517] width 65 height 64
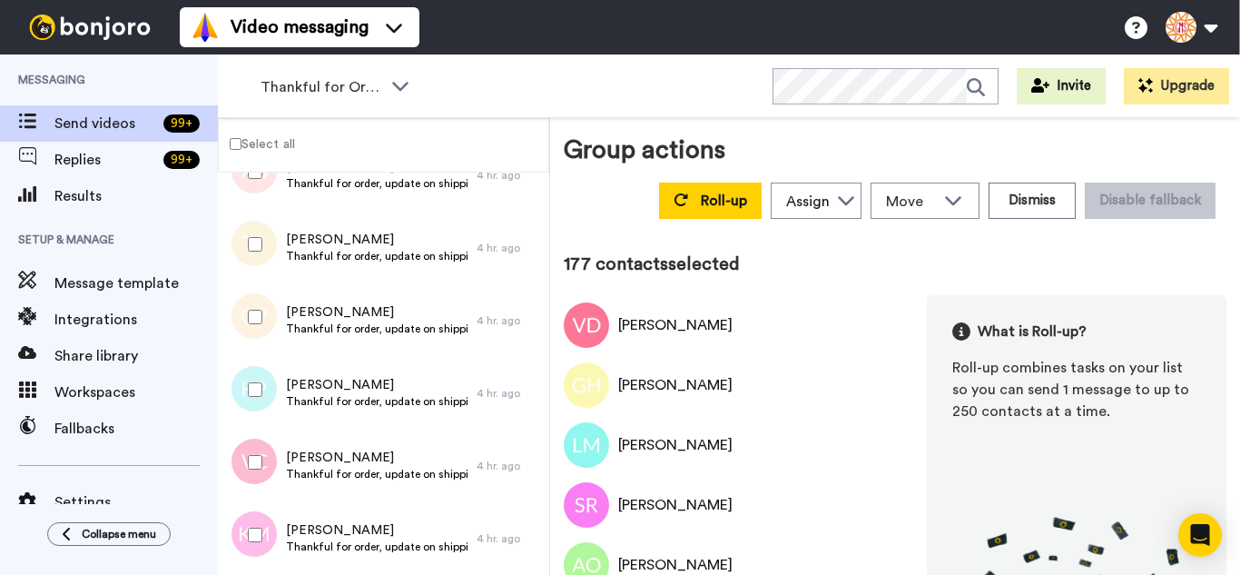
click at [246, 308] on div at bounding box center [251, 317] width 65 height 64
click at [250, 437] on div at bounding box center [251, 462] width 65 height 64
click at [256, 518] on div at bounding box center [251, 535] width 65 height 64
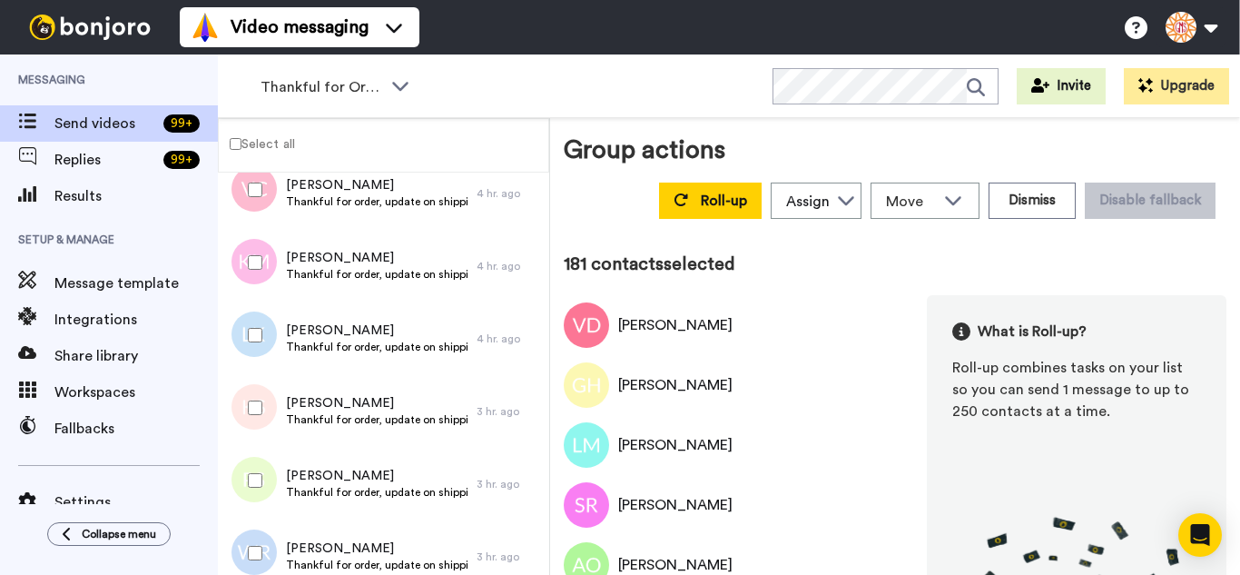
click at [242, 332] on div at bounding box center [251, 335] width 65 height 64
click at [246, 408] on div at bounding box center [251, 408] width 65 height 64
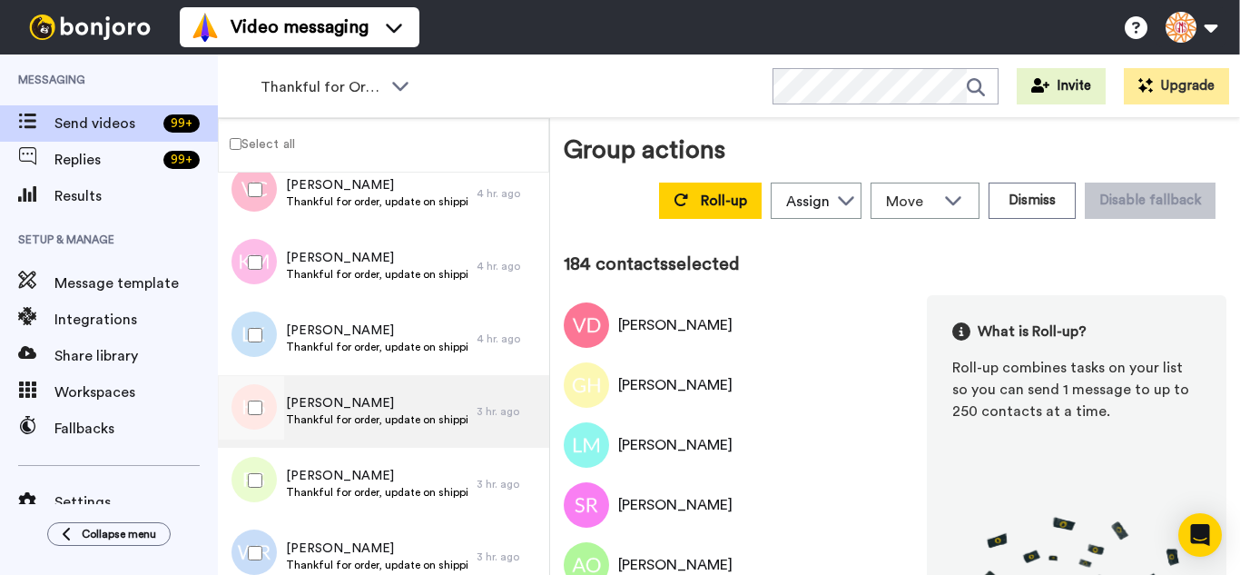
click at [259, 532] on div at bounding box center [251, 553] width 65 height 64
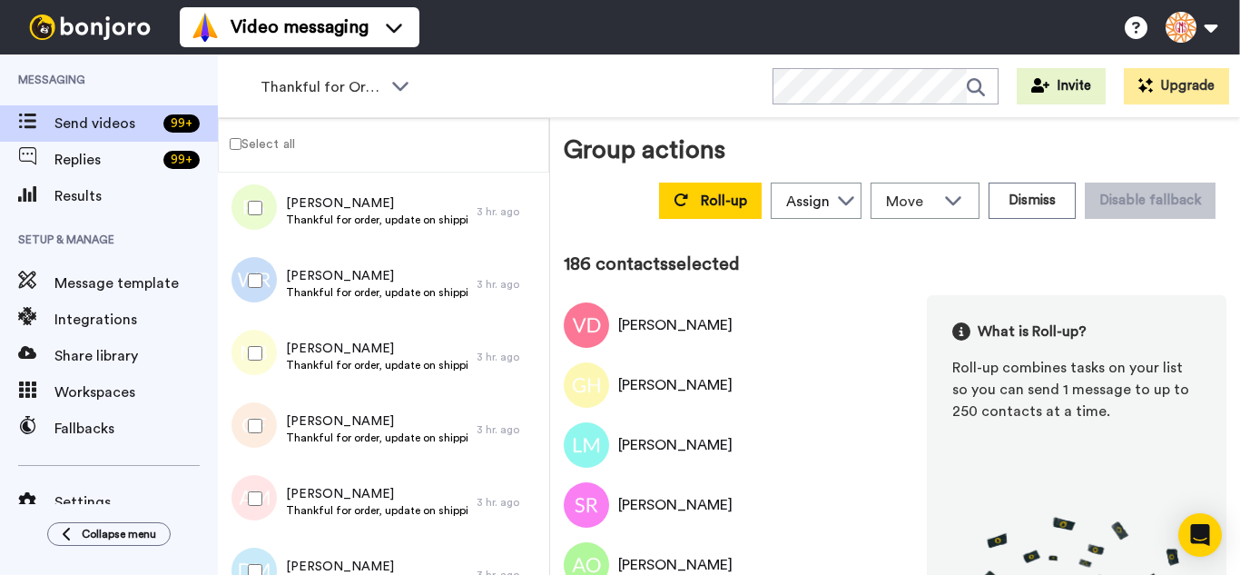
click at [263, 417] on div at bounding box center [251, 426] width 65 height 64
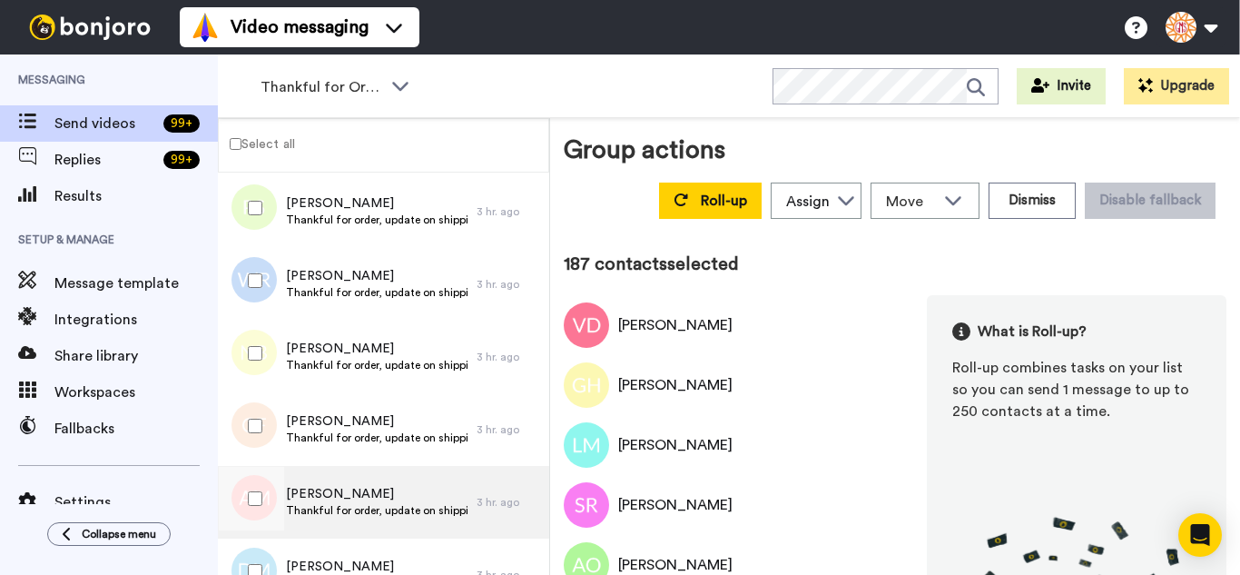
click at [261, 489] on div at bounding box center [251, 499] width 65 height 64
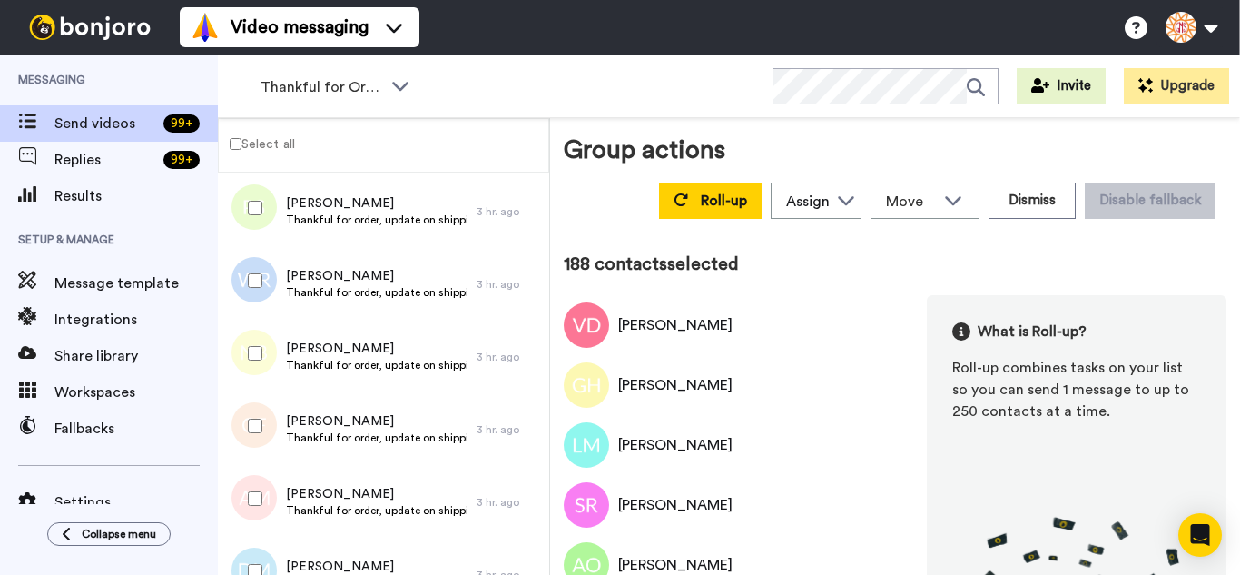
click at [264, 541] on div at bounding box center [251, 571] width 65 height 64
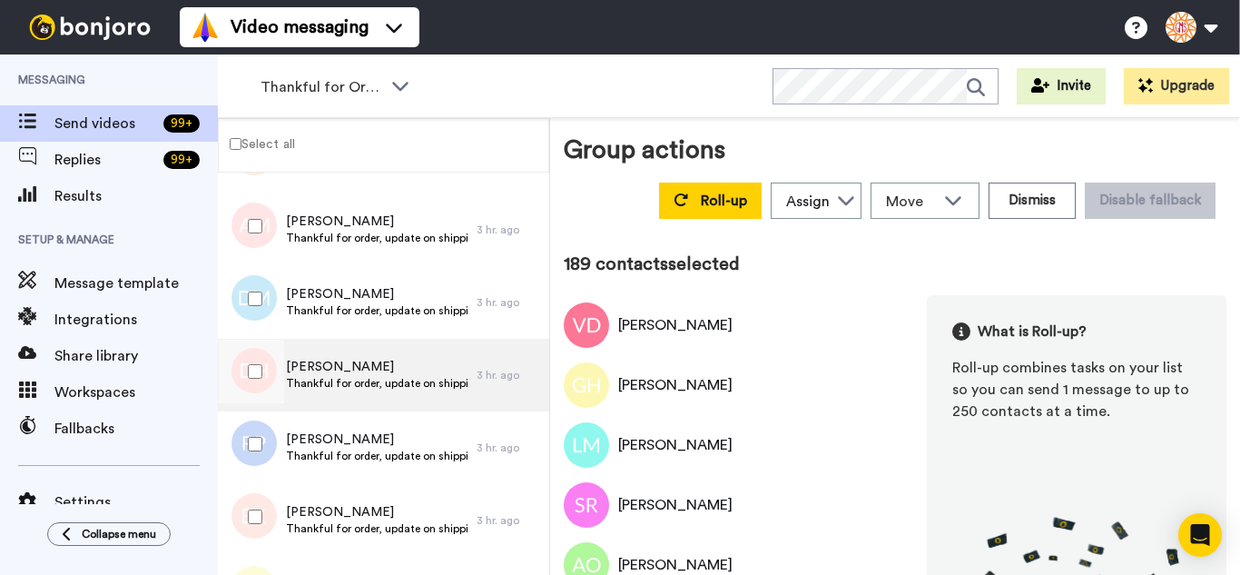
click at [263, 355] on div at bounding box center [251, 372] width 65 height 64
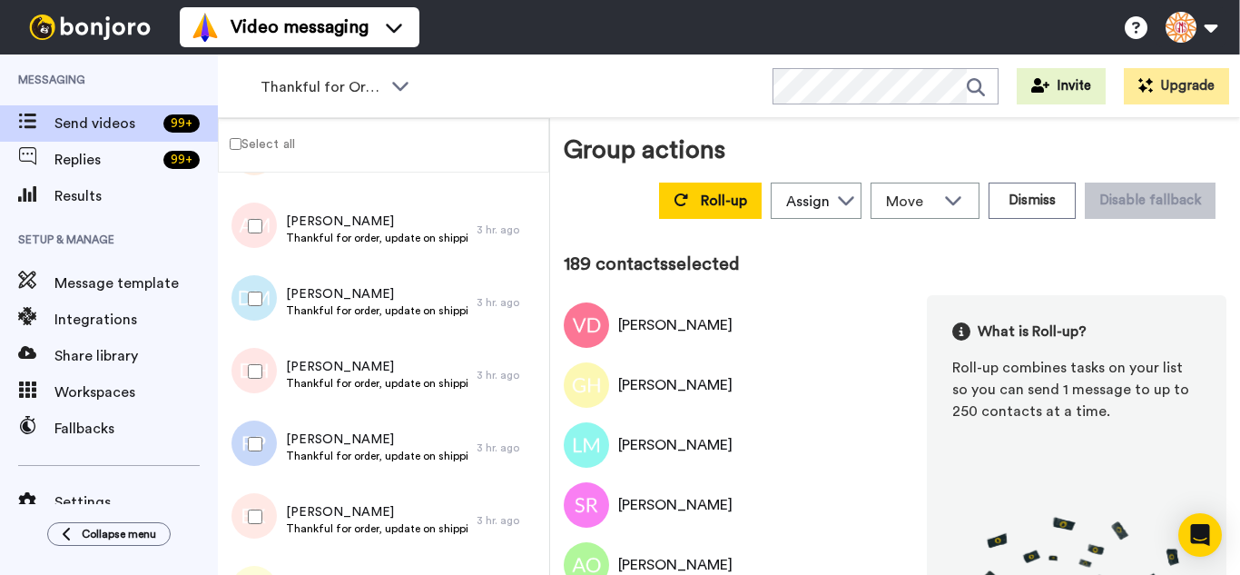
click at [271, 425] on div at bounding box center [251, 444] width 65 height 64
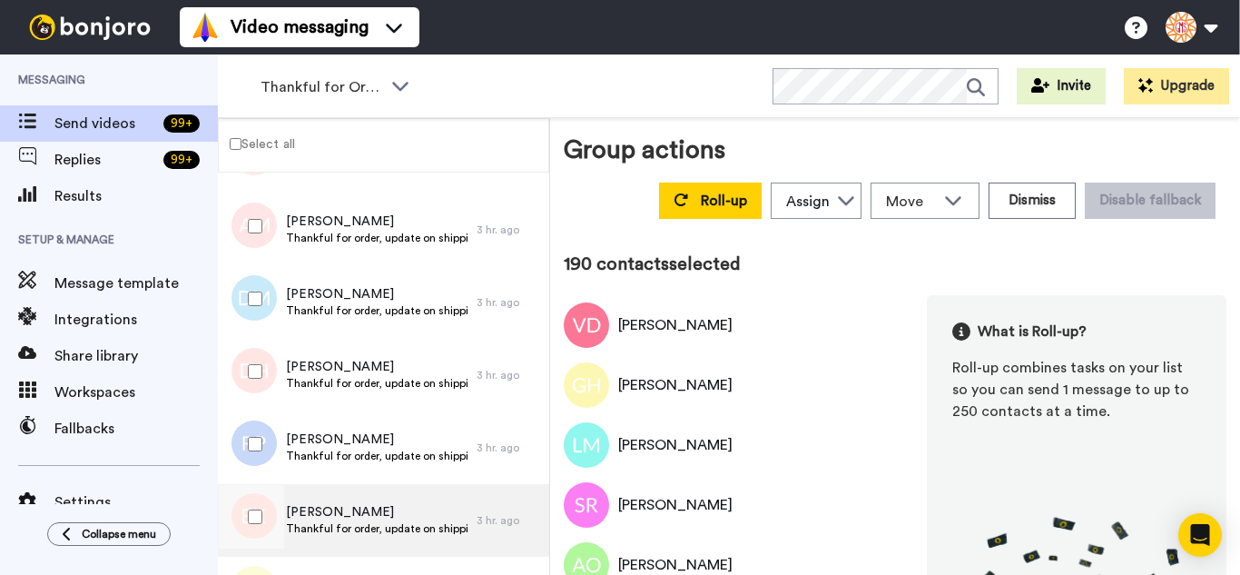
click at [259, 517] on div at bounding box center [251, 517] width 65 height 64
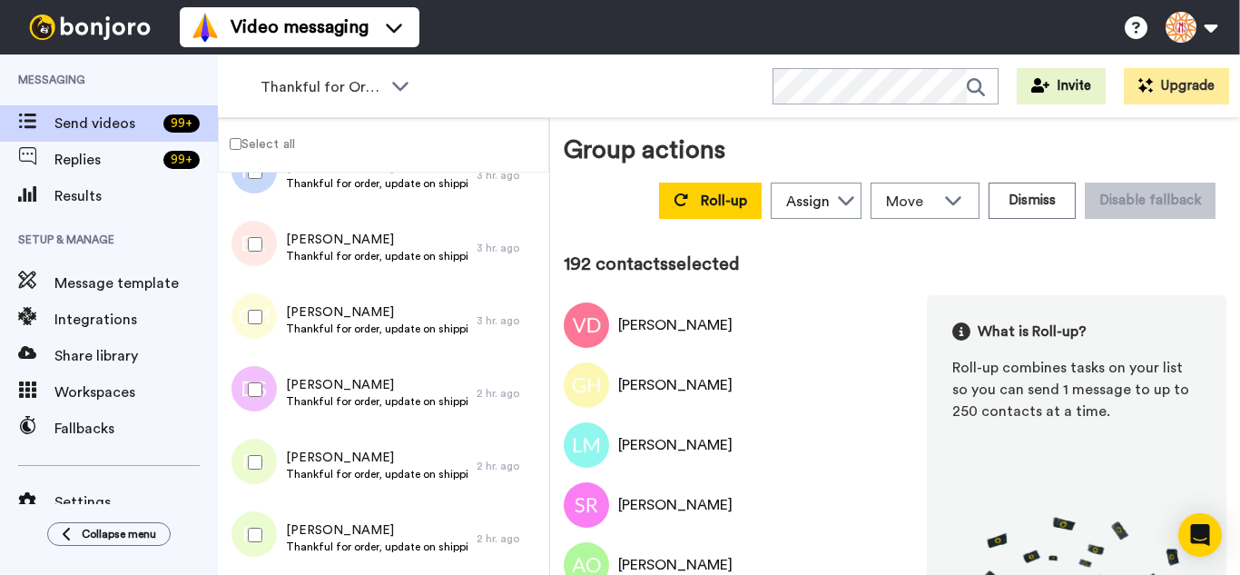
click at [265, 296] on div at bounding box center [251, 317] width 65 height 64
click at [265, 377] on div at bounding box center [251, 390] width 65 height 64
click at [266, 455] on div at bounding box center [251, 462] width 65 height 64
click at [274, 539] on div at bounding box center [251, 535] width 65 height 64
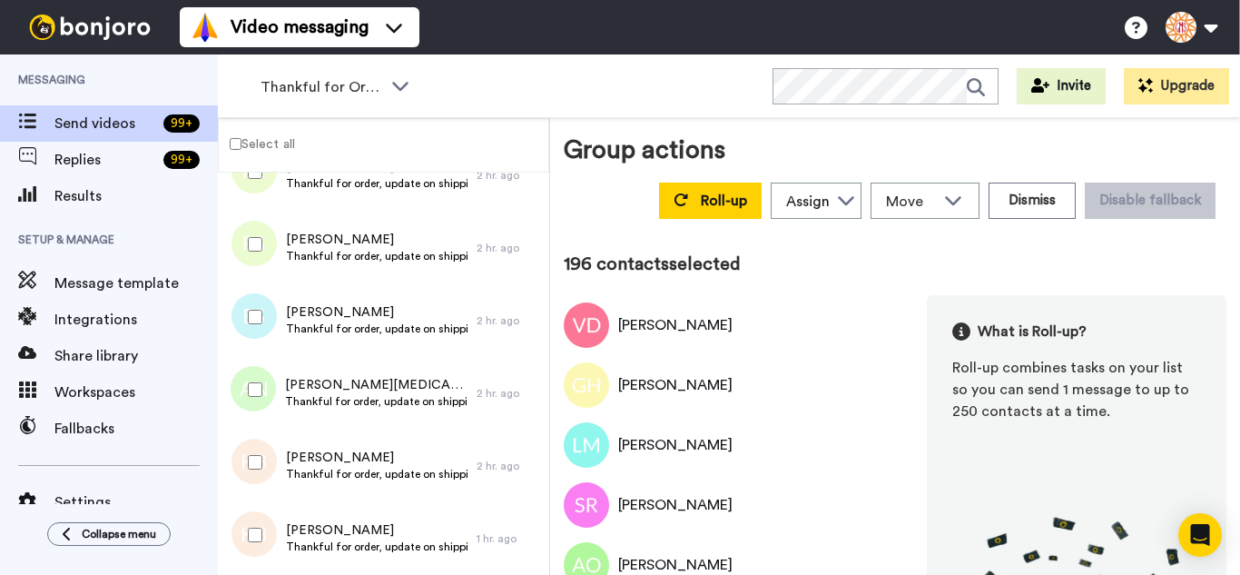
click at [244, 317] on div at bounding box center [251, 317] width 65 height 64
click at [261, 401] on div at bounding box center [251, 390] width 65 height 64
click at [266, 471] on div at bounding box center [251, 462] width 65 height 64
click at [272, 539] on div at bounding box center [251, 535] width 65 height 64
click at [260, 411] on div at bounding box center [251, 390] width 65 height 64
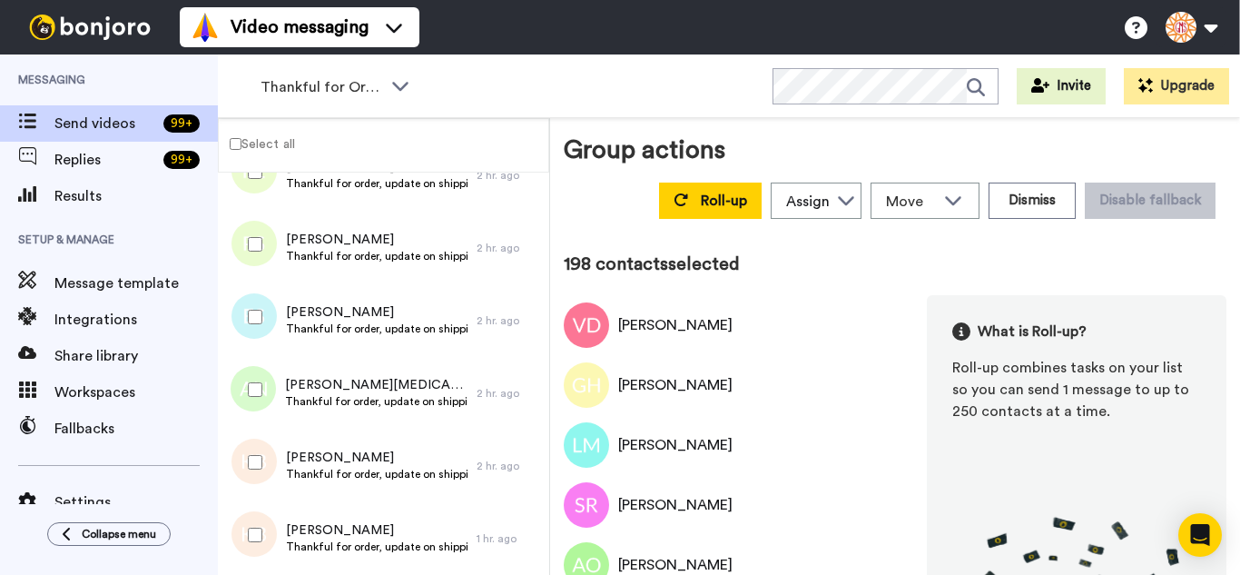
click at [261, 528] on div at bounding box center [251, 535] width 65 height 64
click at [692, 211] on button "Roll-up" at bounding box center [710, 200] width 103 height 36
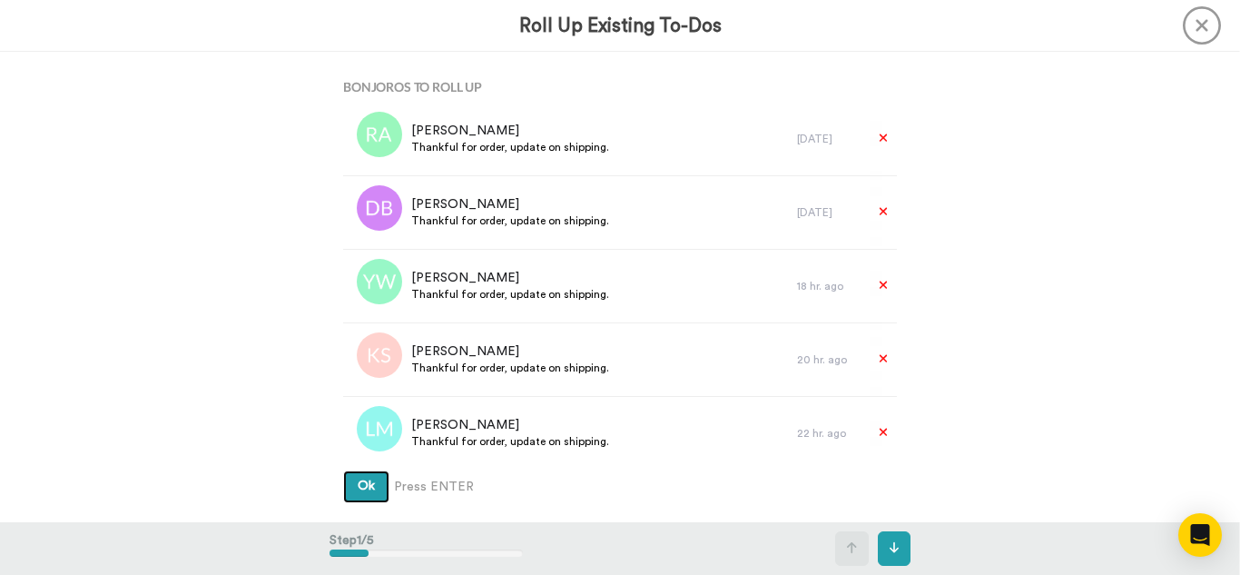
click at [343, 470] on button "Ok" at bounding box center [366, 486] width 46 height 33
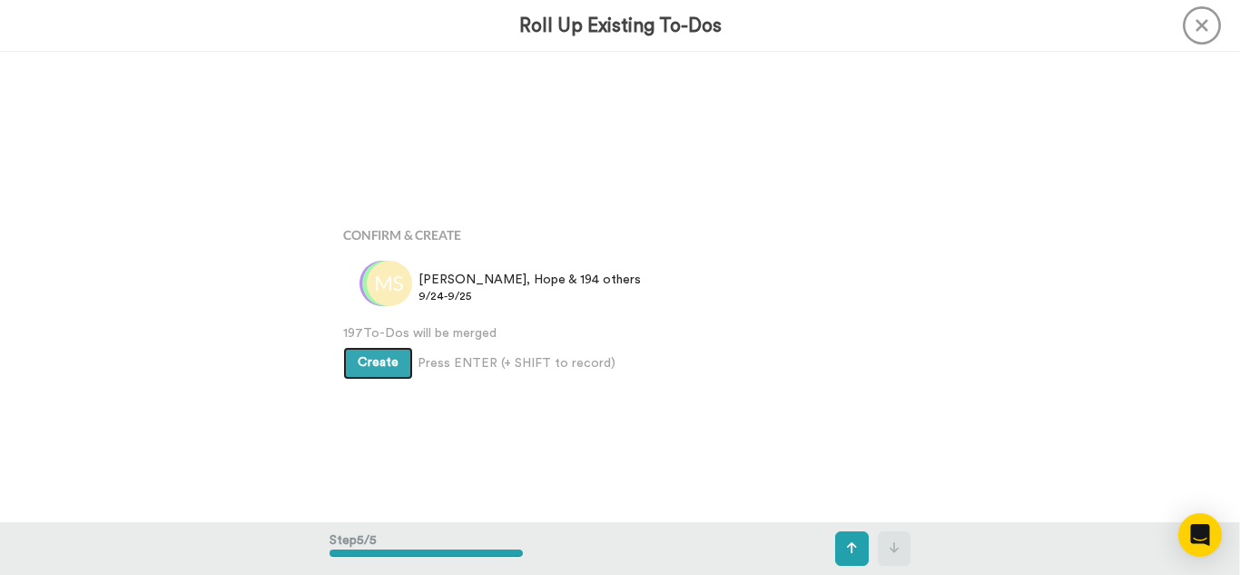
scroll to position [1879, 0]
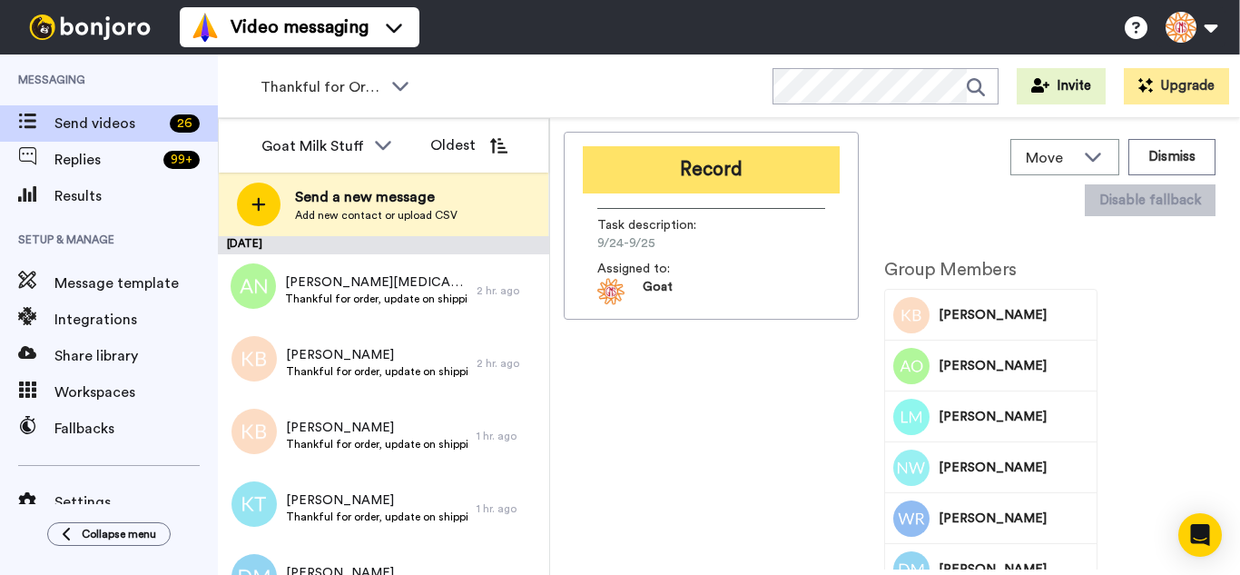
click at [679, 156] on button "Record" at bounding box center [711, 169] width 257 height 47
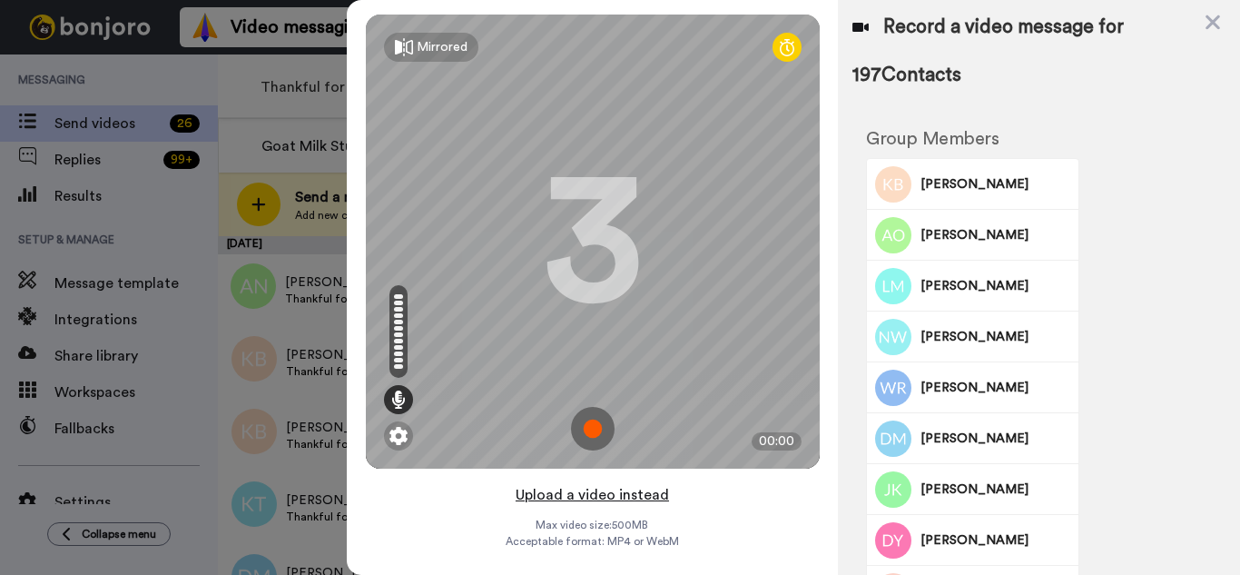
click at [648, 502] on button "Upload a video instead" at bounding box center [592, 495] width 164 height 24
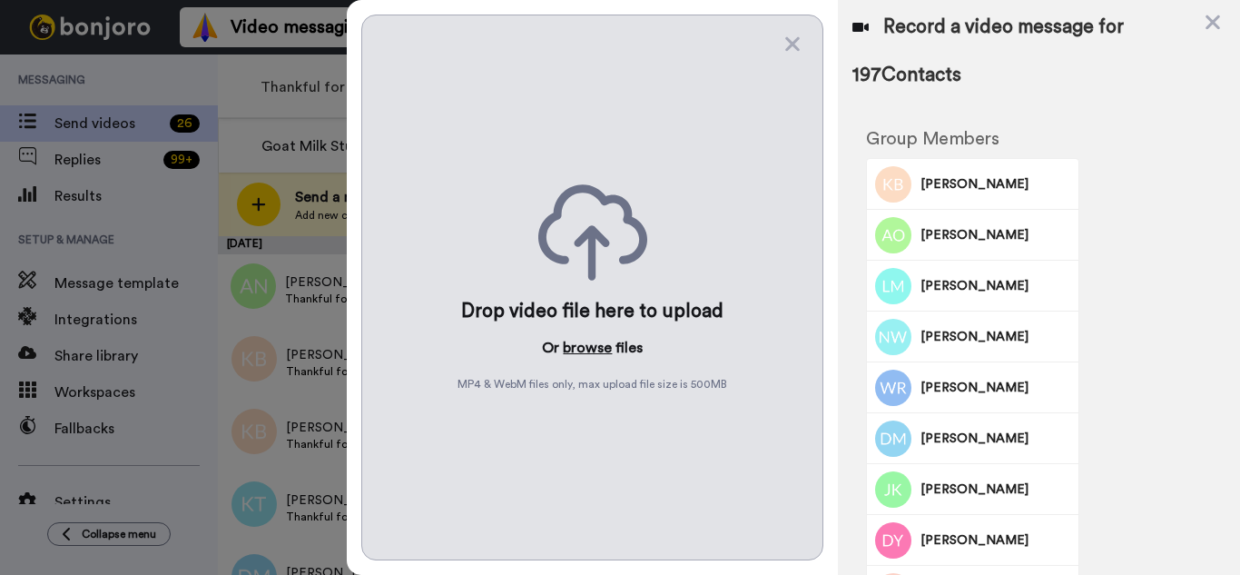
click at [570, 350] on button "browse" at bounding box center [587, 348] width 49 height 22
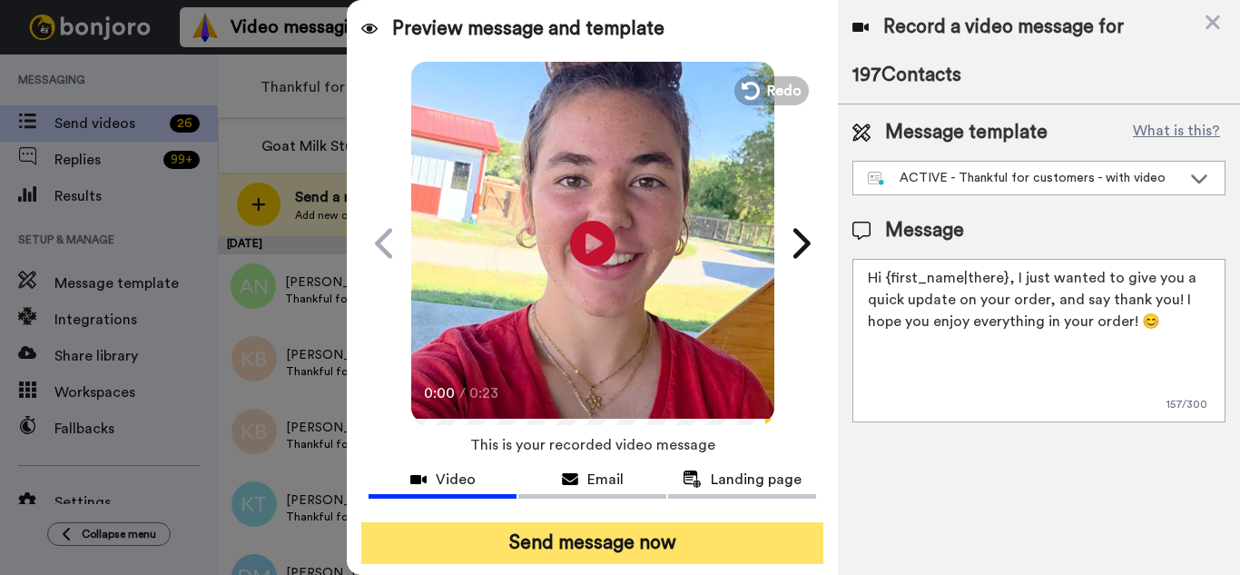
click at [705, 541] on button "Send message now" at bounding box center [592, 543] width 462 height 42
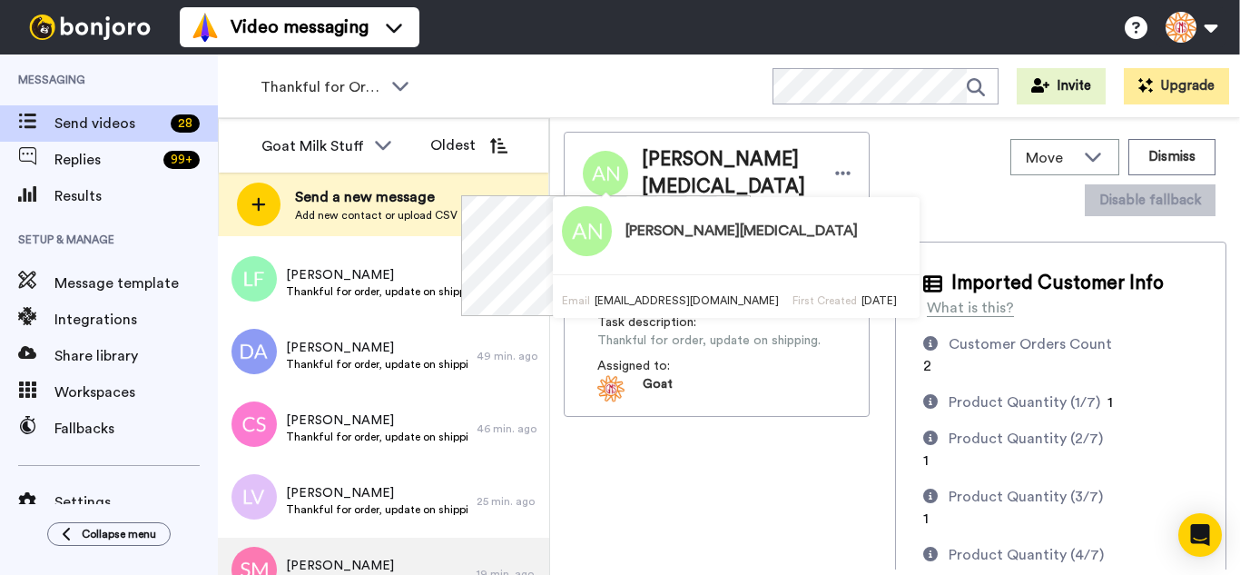
scroll to position [914, 0]
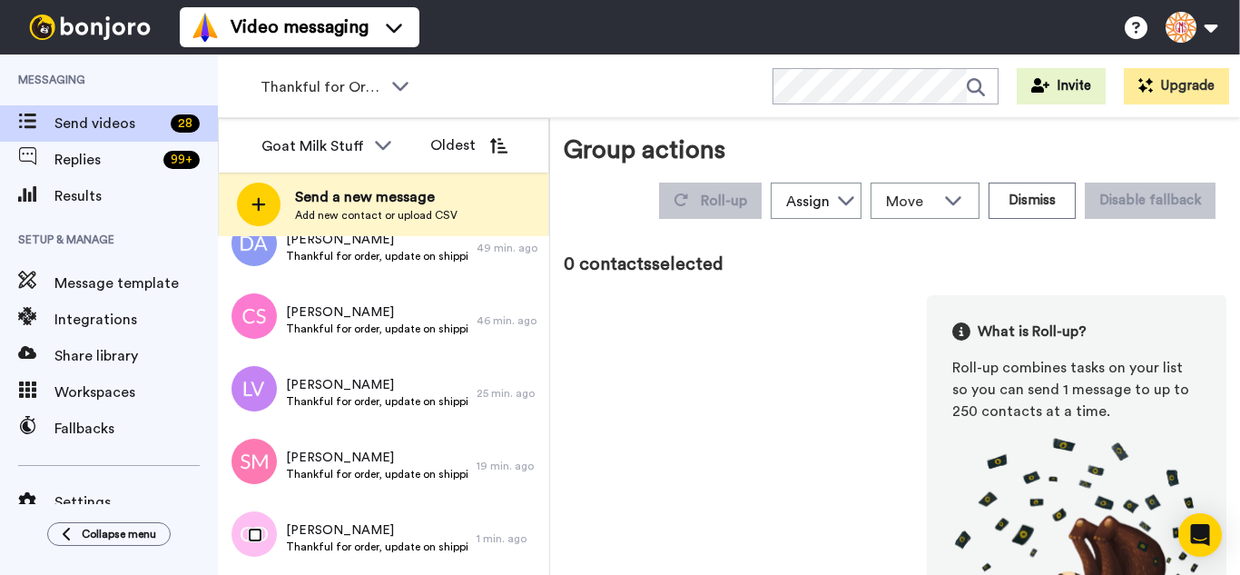
scroll to position [851, 0]
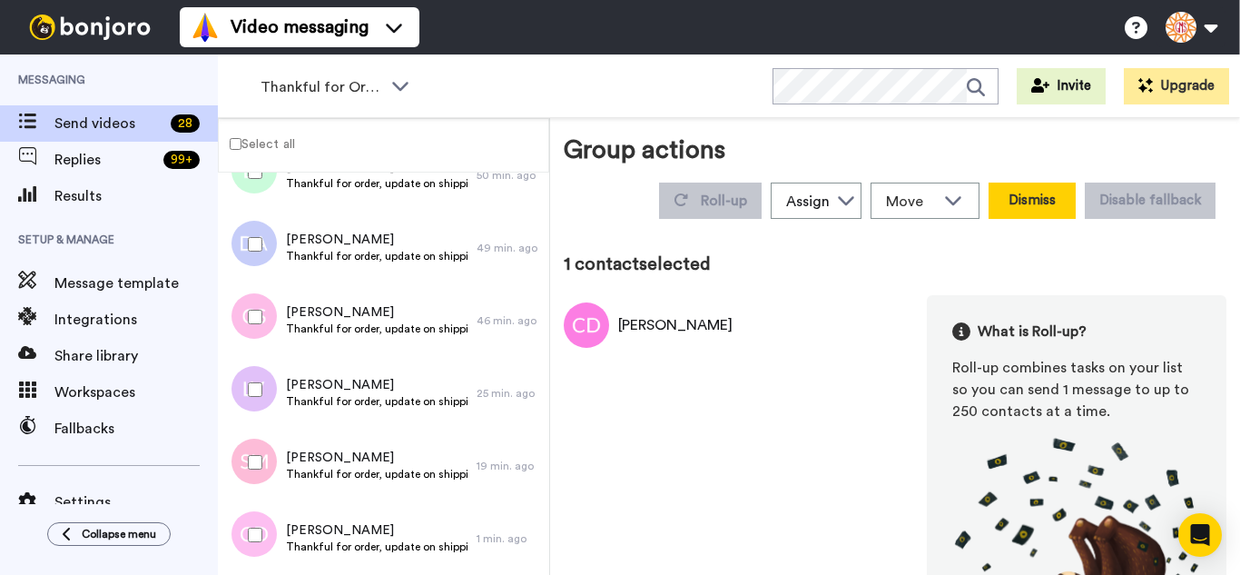
click at [1047, 205] on button "Dismiss" at bounding box center [1032, 200] width 87 height 36
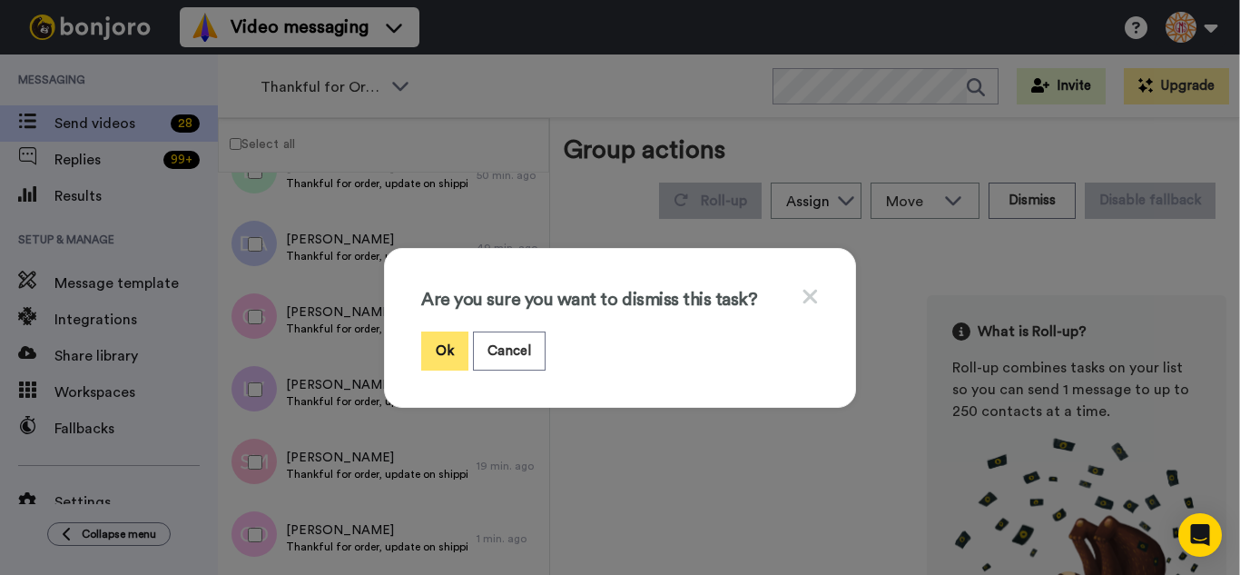
click at [438, 335] on button "Ok" at bounding box center [444, 350] width 47 height 39
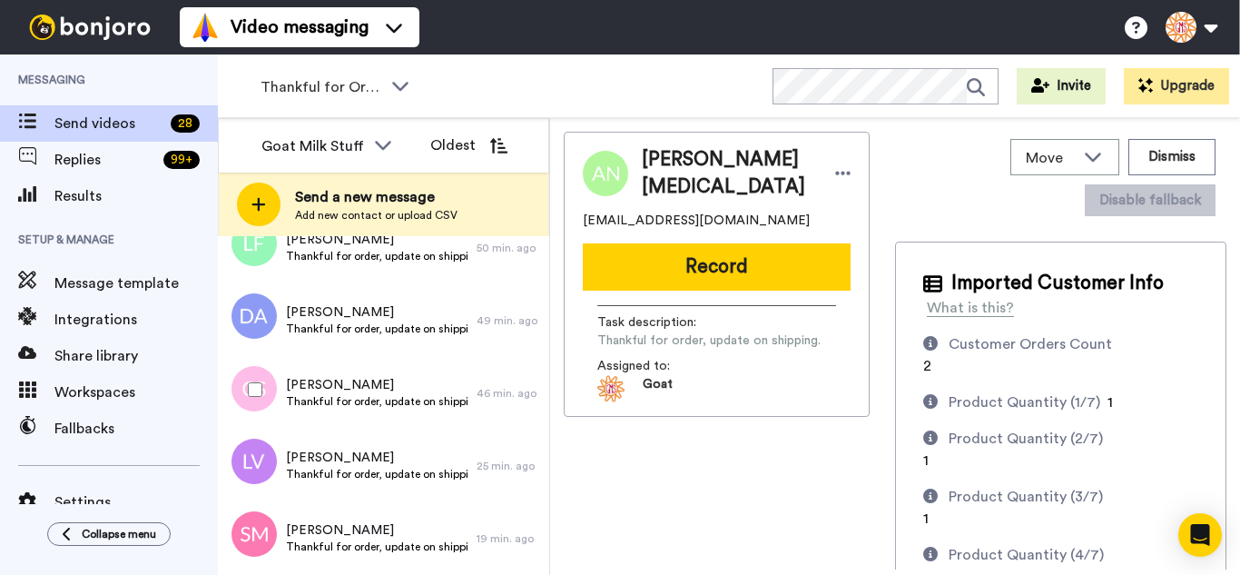
scroll to position [842, 0]
